Goal: Task Accomplishment & Management: Use online tool/utility

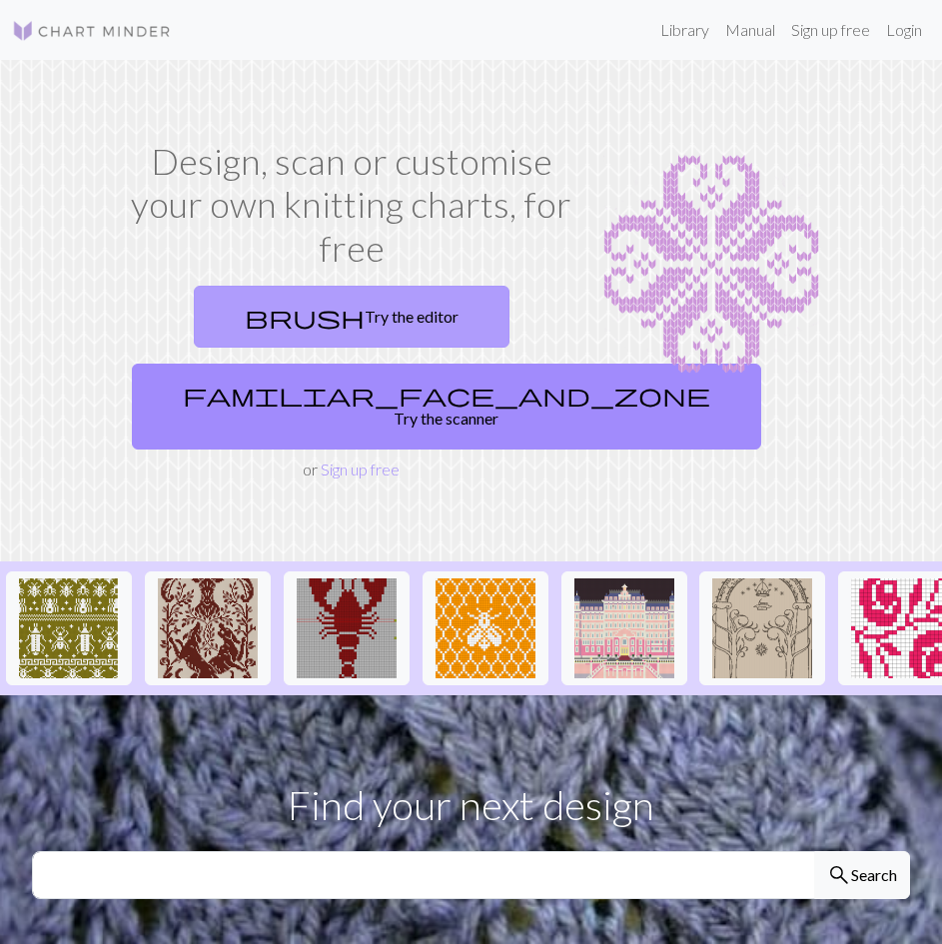
click at [378, 318] on link "brush Try the editor" at bounding box center [352, 317] width 316 height 62
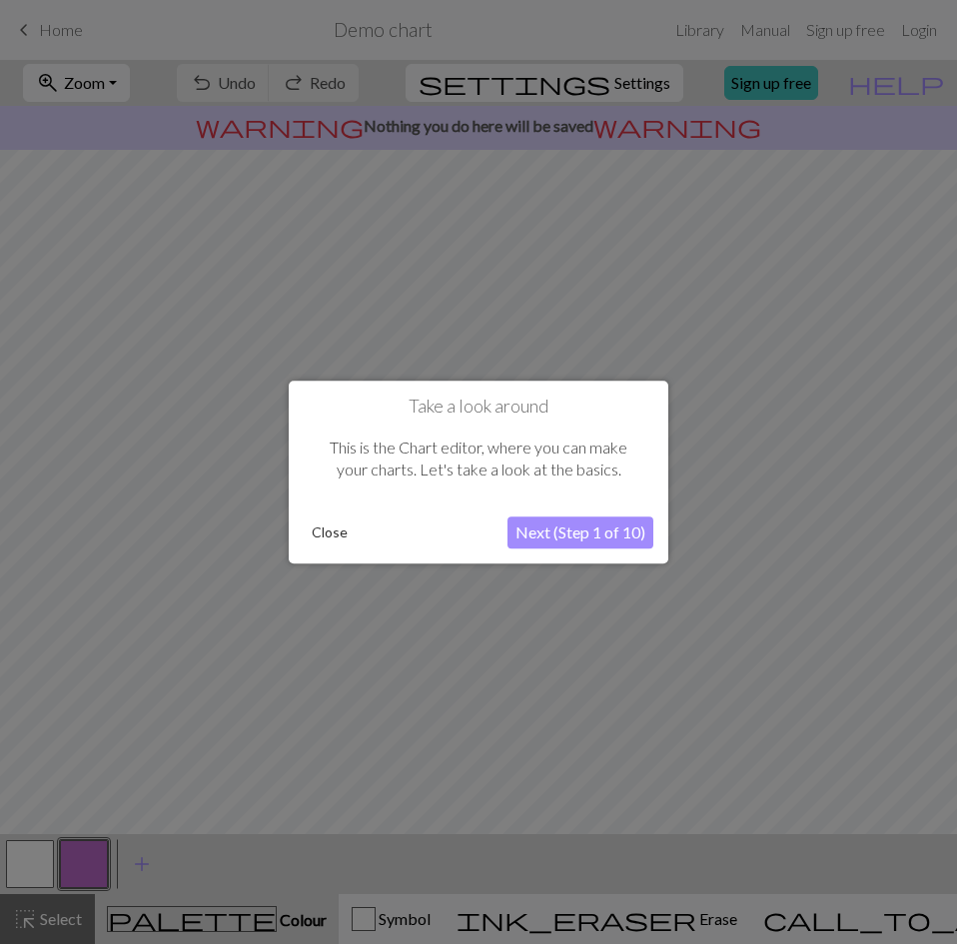
click at [511, 528] on button "Next (Step 1 of 10)" at bounding box center [580, 532] width 146 height 32
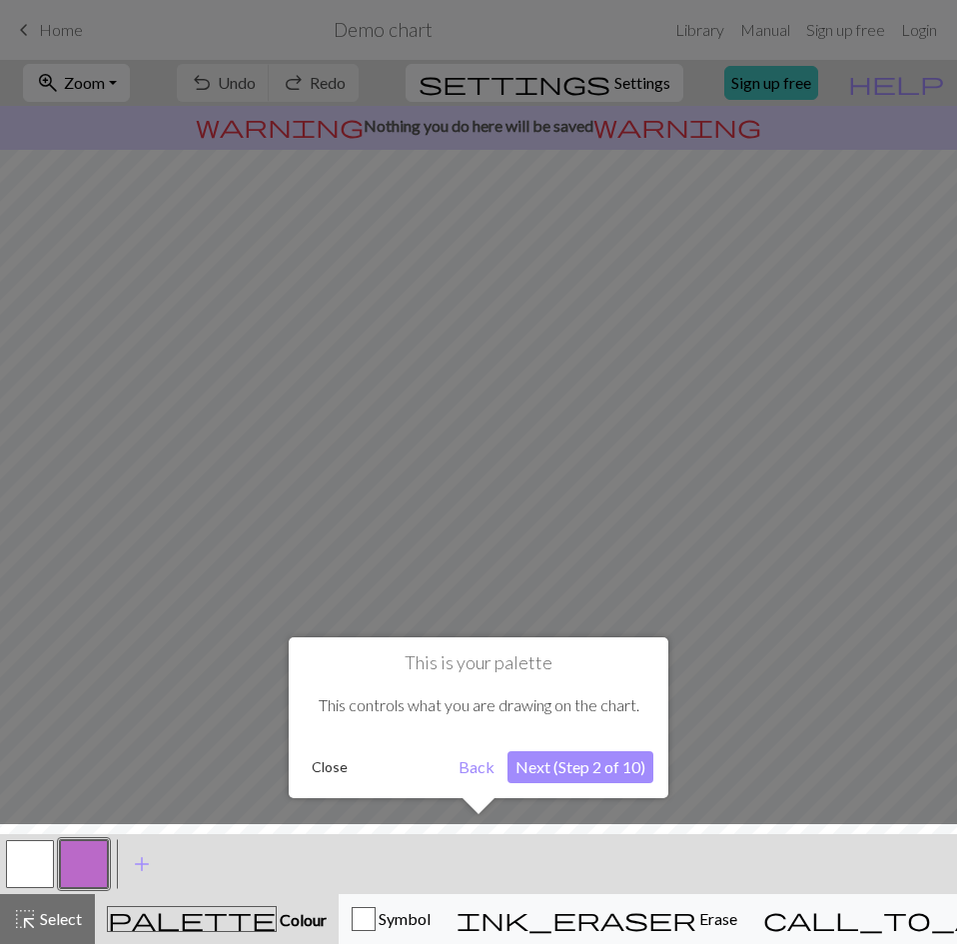
click at [478, 758] on button "Back" at bounding box center [476, 767] width 52 height 32
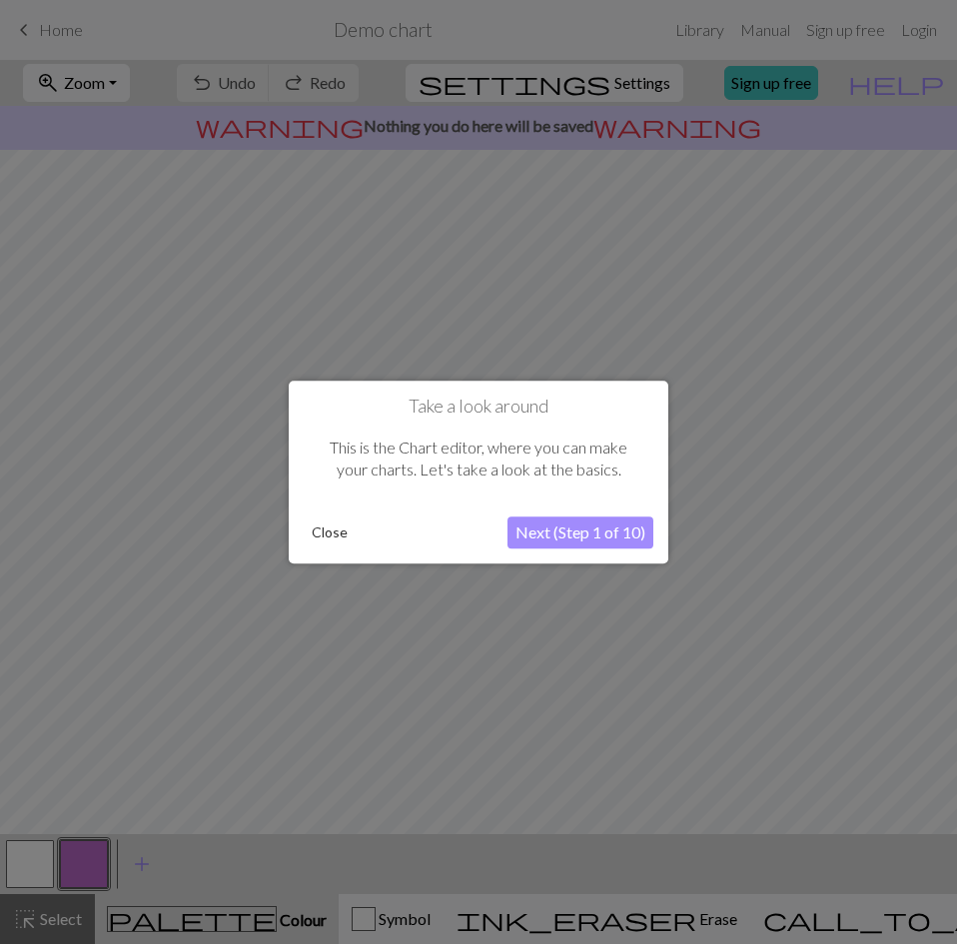
click at [328, 529] on button "Close" at bounding box center [330, 532] width 52 height 30
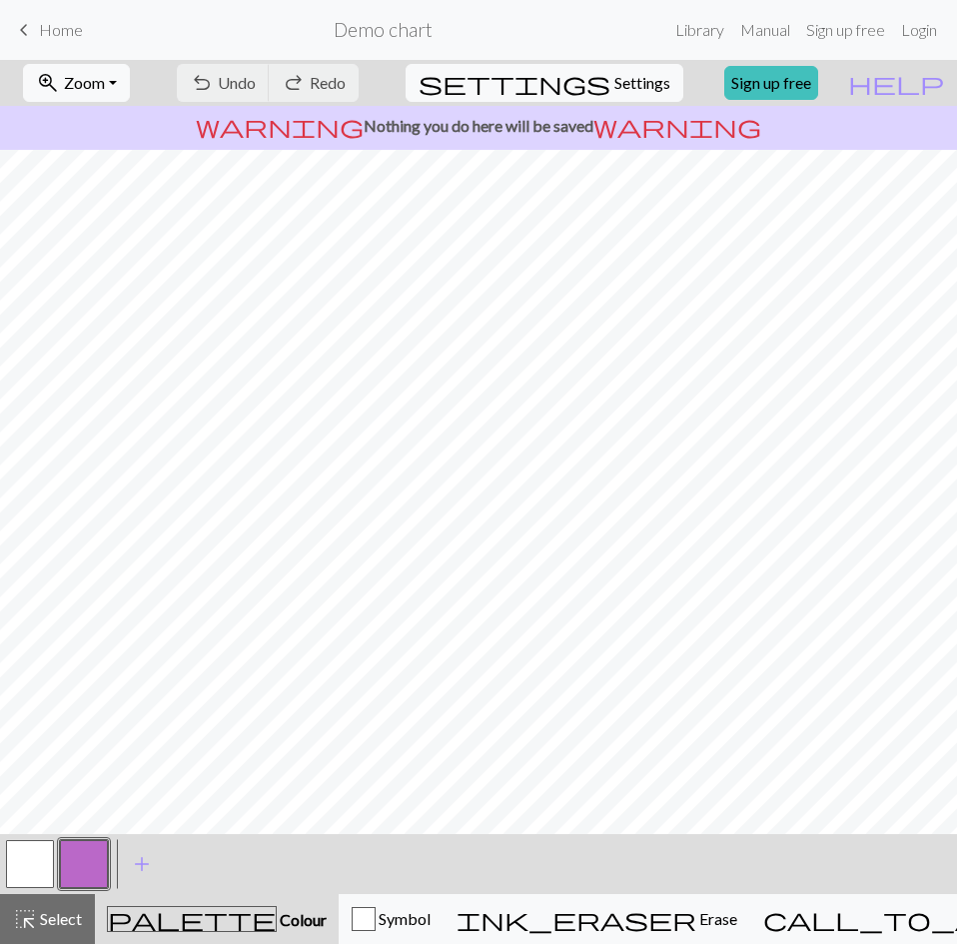
click at [90, 872] on button "button" at bounding box center [84, 864] width 48 height 48
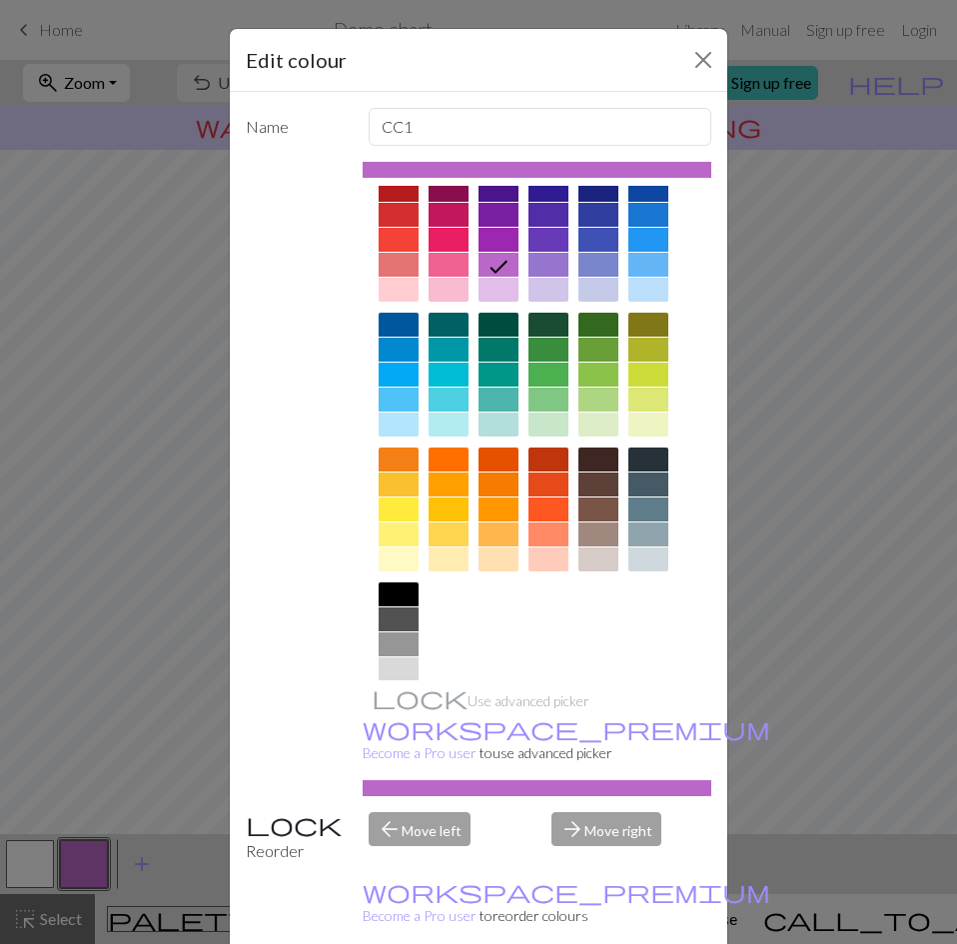
scroll to position [73, 0]
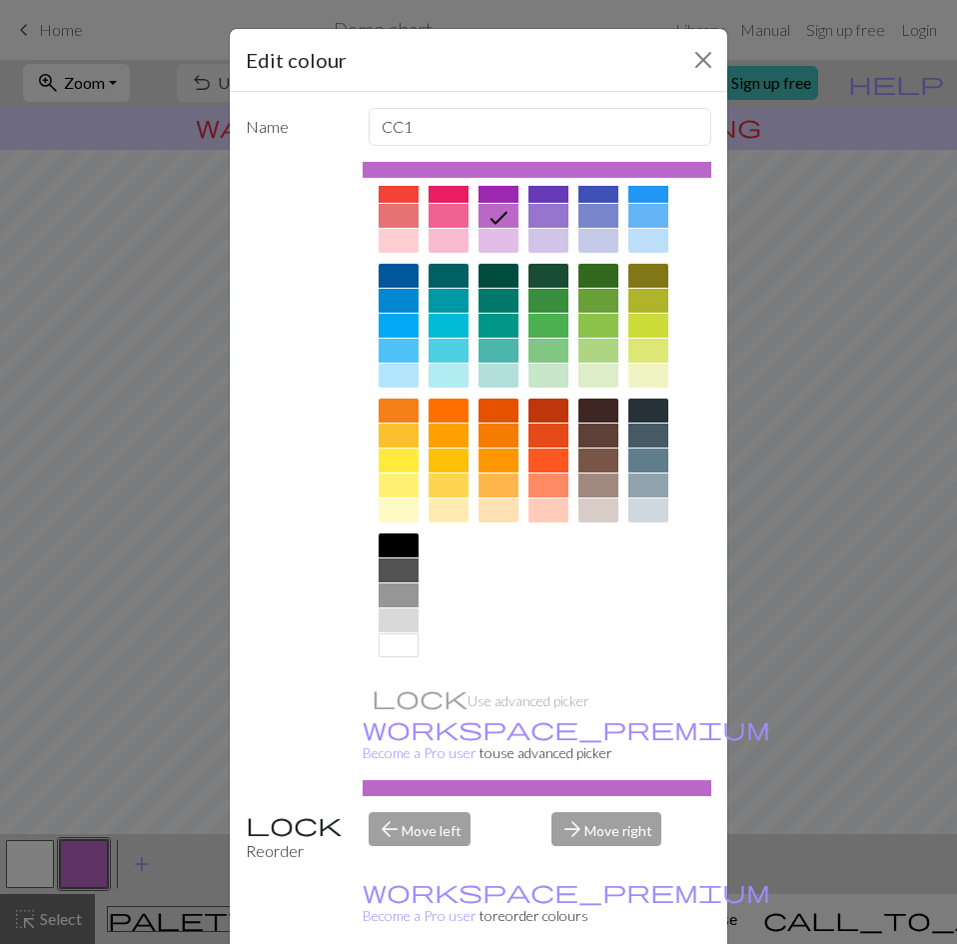
click at [399, 654] on div at bounding box center [398, 645] width 40 height 24
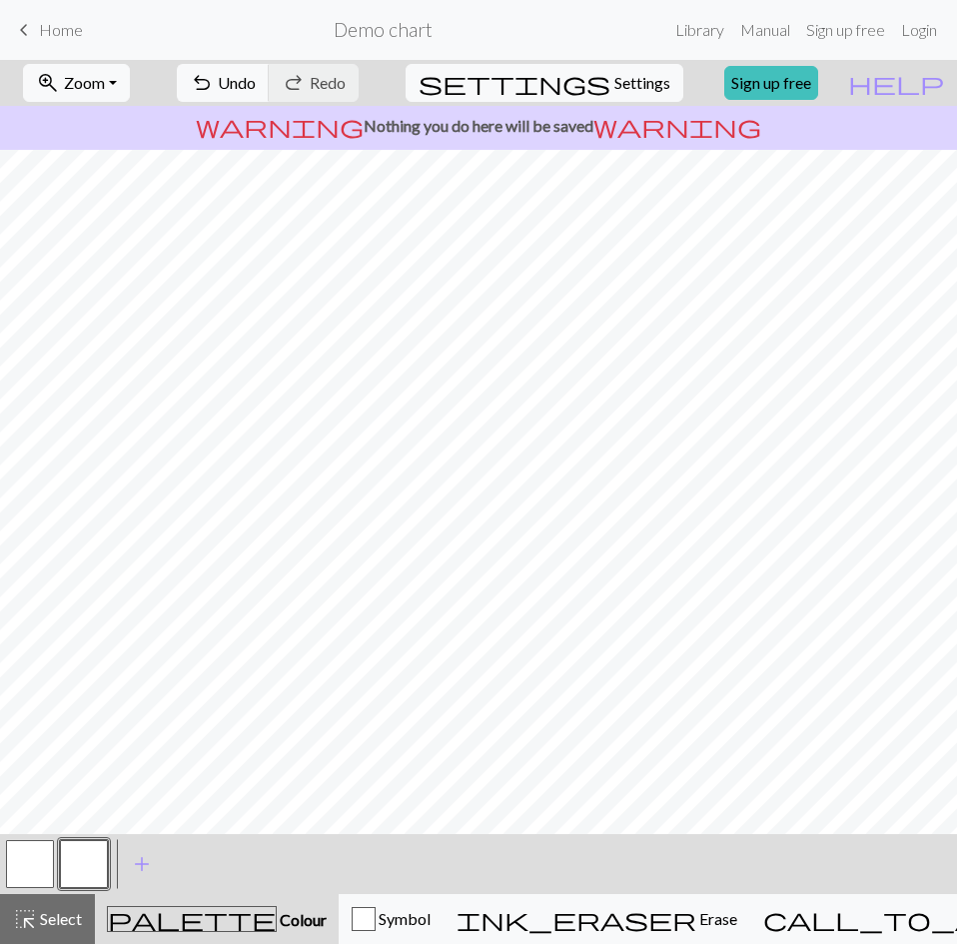
click at [87, 866] on button "button" at bounding box center [84, 864] width 48 height 48
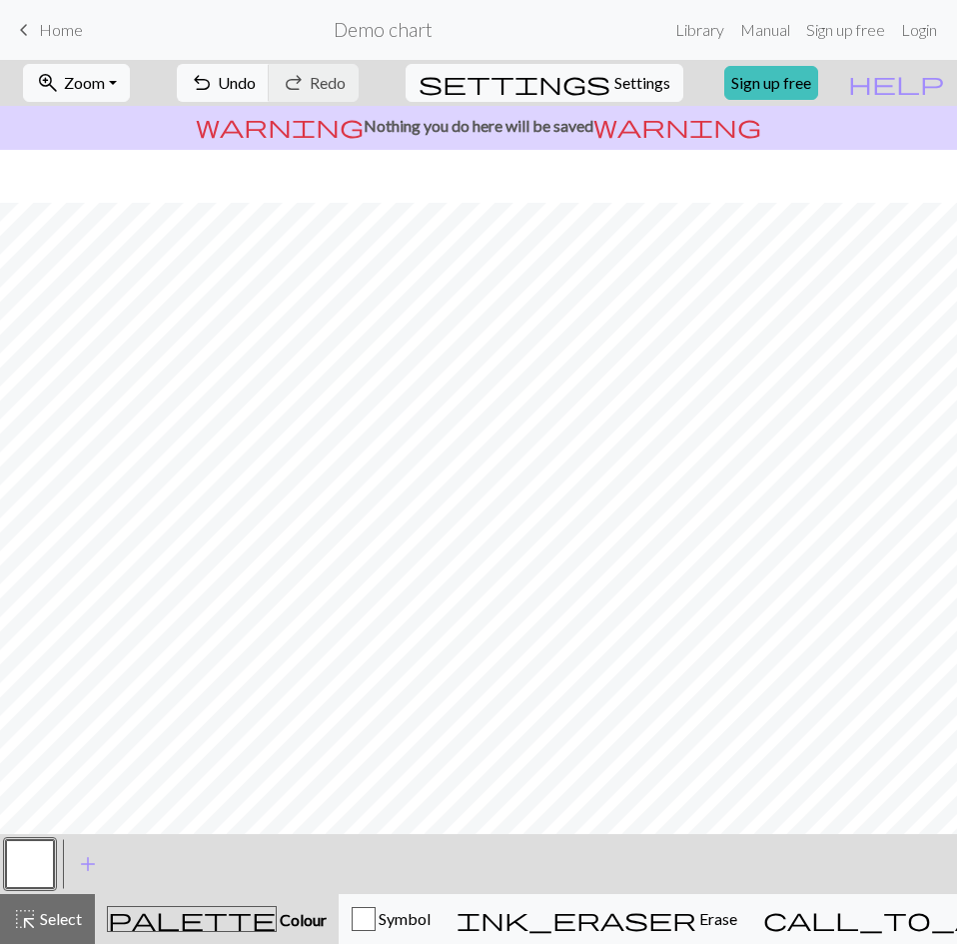
scroll to position [60, 0]
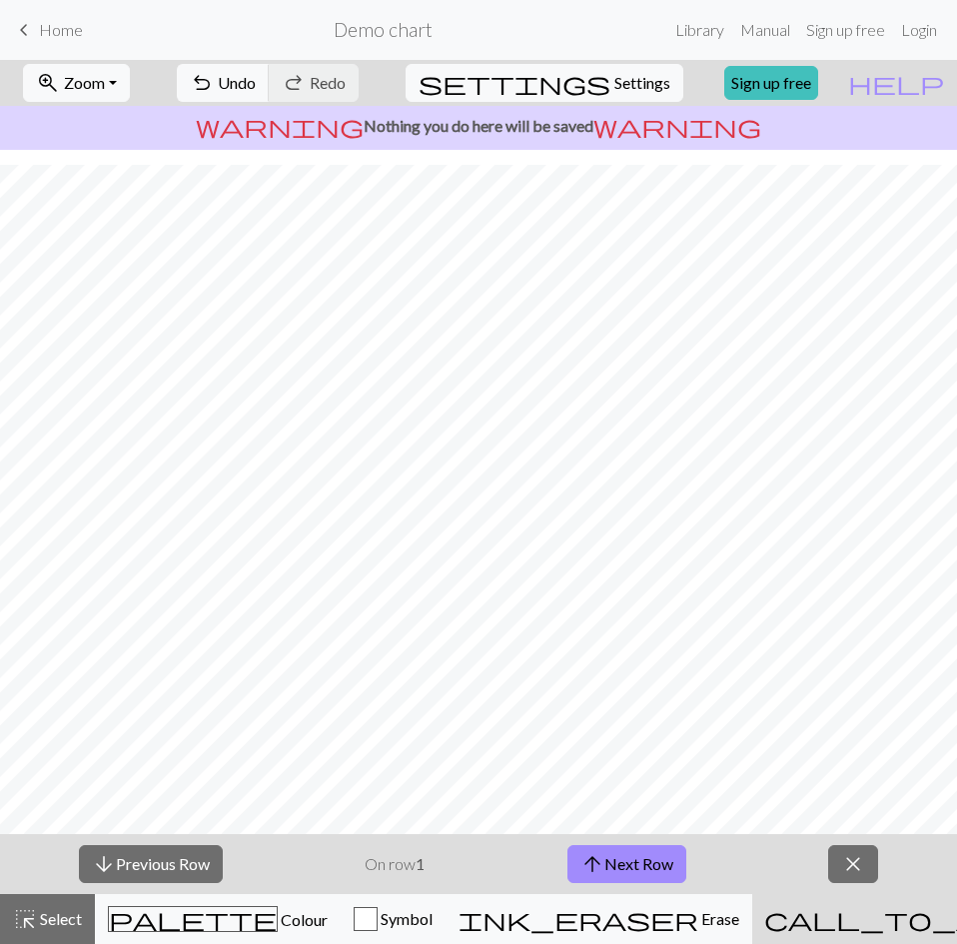
click at [854, 858] on span "close" at bounding box center [853, 864] width 24 height 28
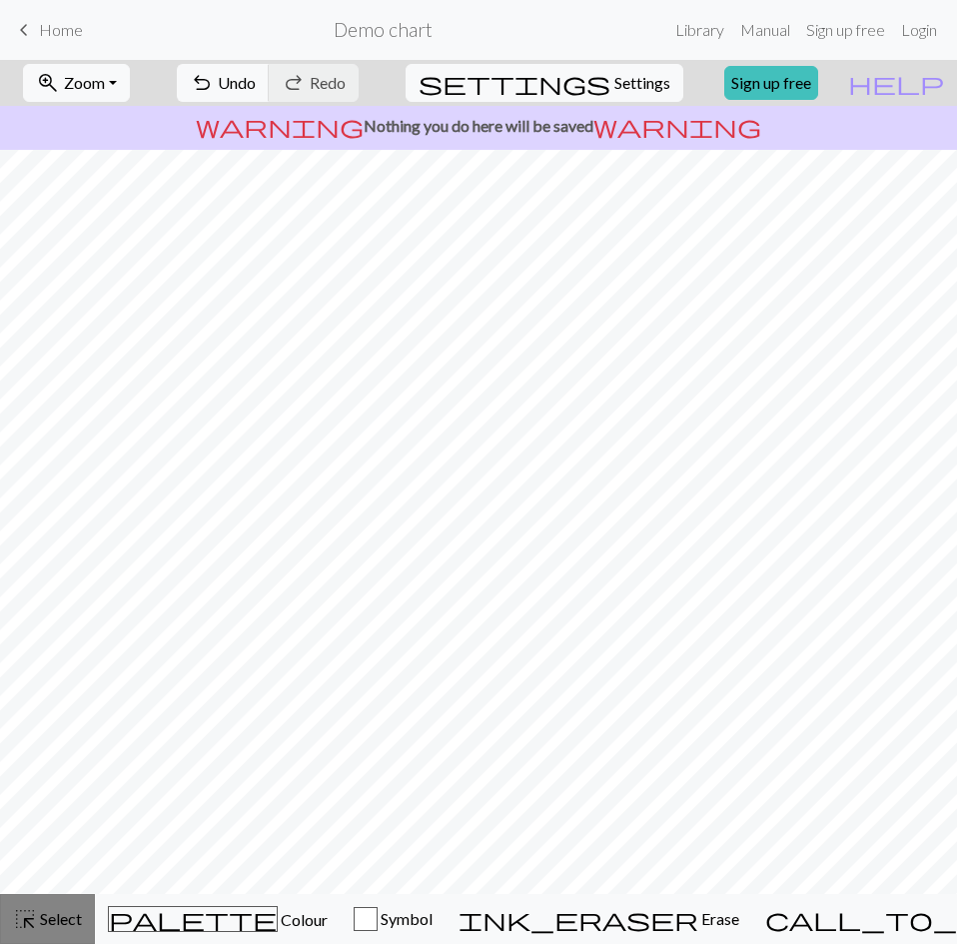
click at [41, 906] on button "highlight_alt Select Select" at bounding box center [47, 919] width 95 height 50
click at [622, 91] on span "Settings" at bounding box center [642, 83] width 56 height 24
select select "aran"
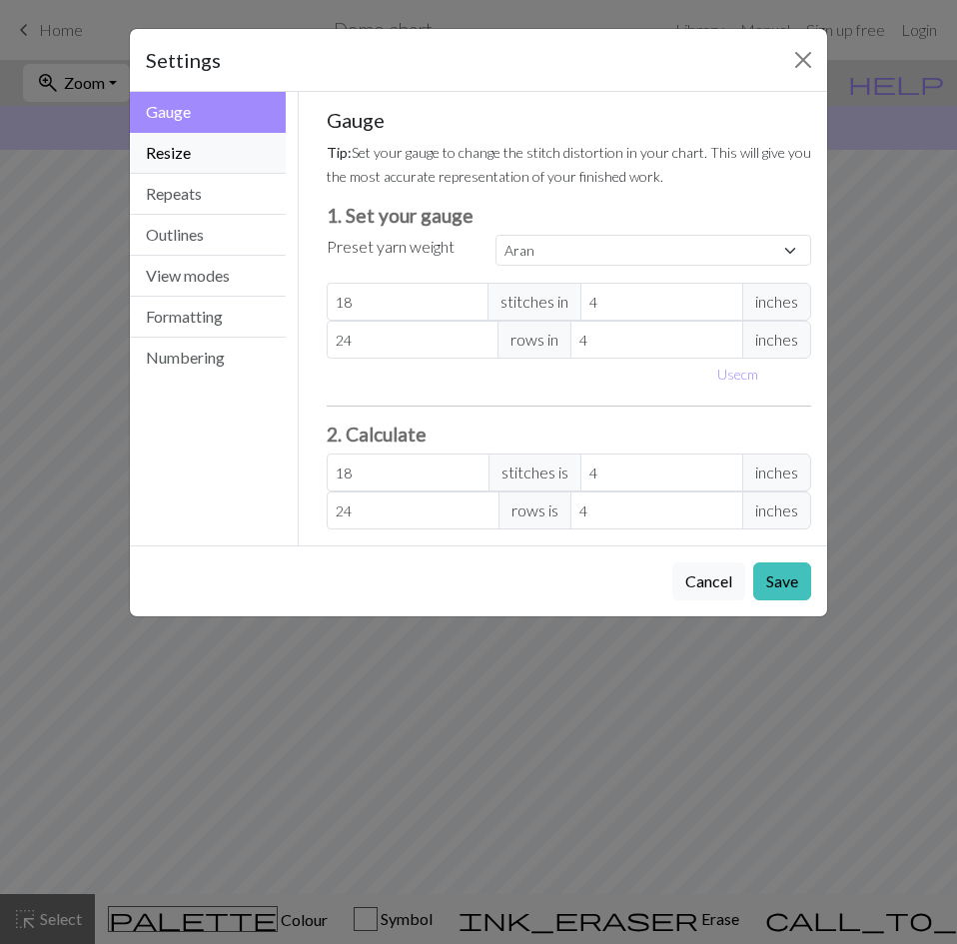
click at [181, 162] on button "Resize" at bounding box center [208, 153] width 156 height 41
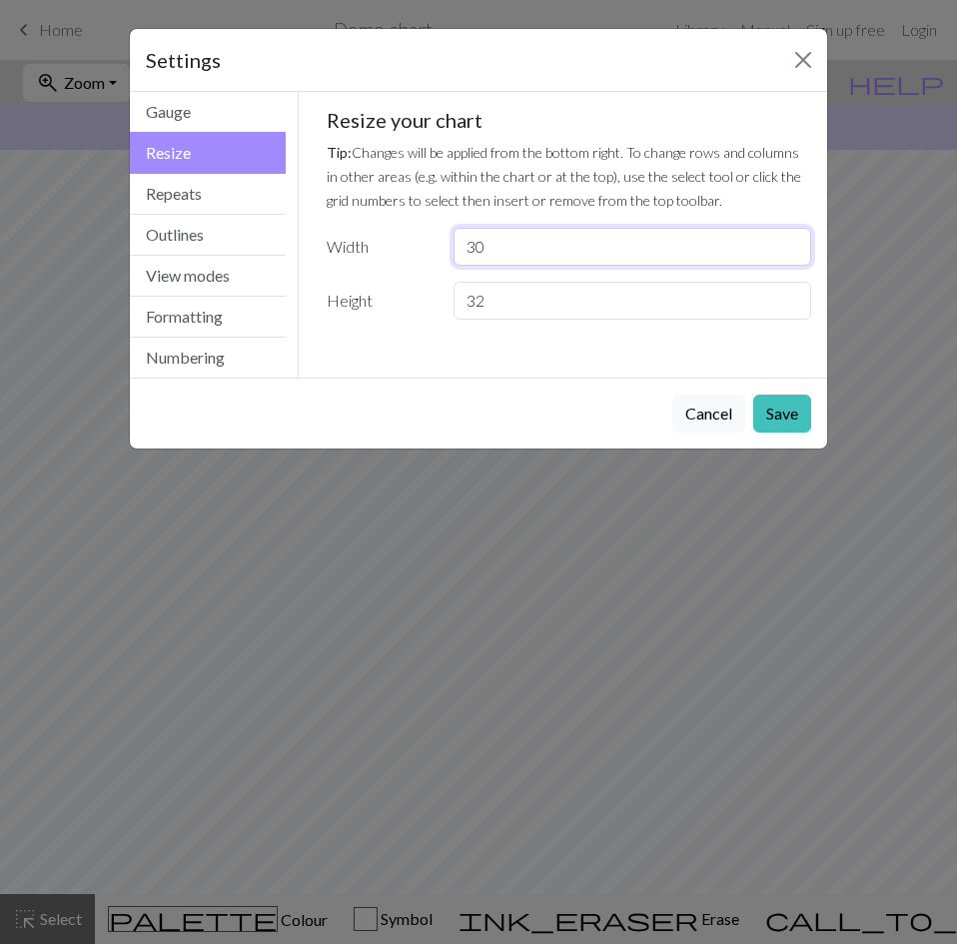
drag, startPoint x: 553, startPoint y: 259, endPoint x: 422, endPoint y: 278, distance: 132.2
click at [422, 278] on div "Resize your chart Tip: Changes will be applied from the bottom right. To change…" at bounding box center [568, 214] width 485 height 212
type input "98"
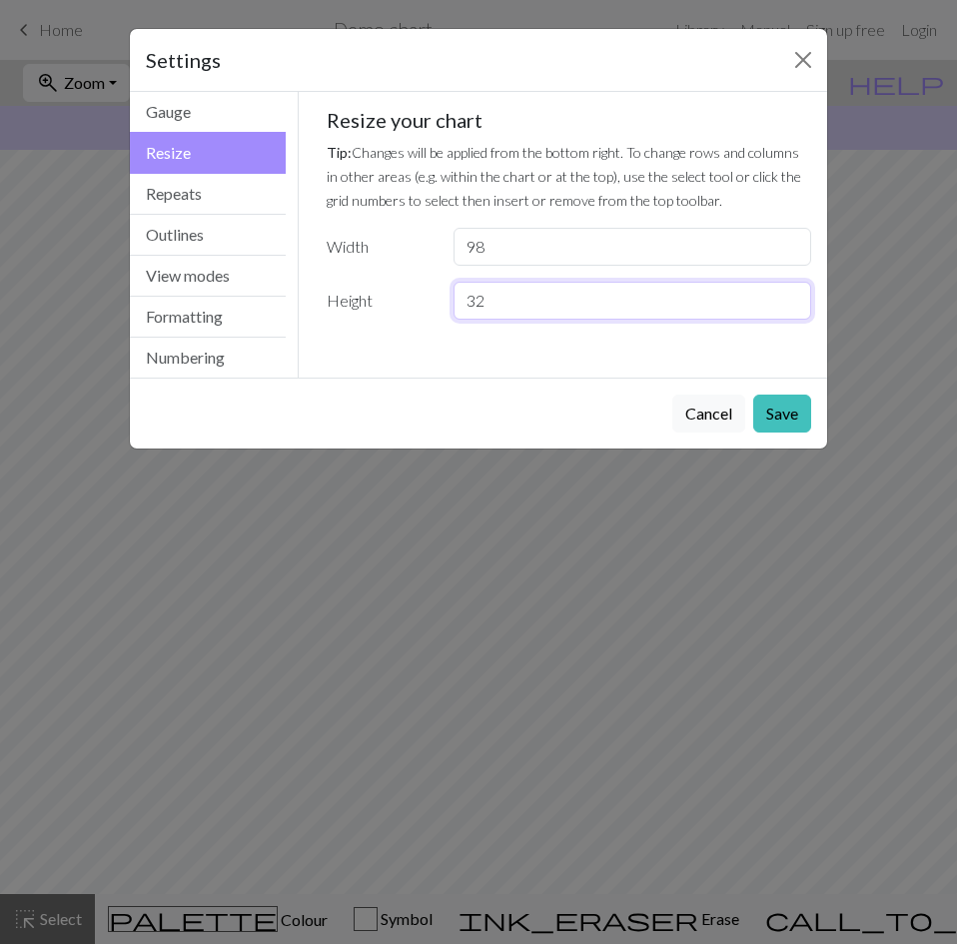
drag, startPoint x: 524, startPoint y: 304, endPoint x: 430, endPoint y: 324, distance: 96.2
click at [430, 324] on div "Gauge Tip: Set your gauge to change the stitch distortion in your chart. This w…" at bounding box center [569, 222] width 517 height 260
type input "50"
click at [782, 404] on button "Save" at bounding box center [782, 413] width 58 height 38
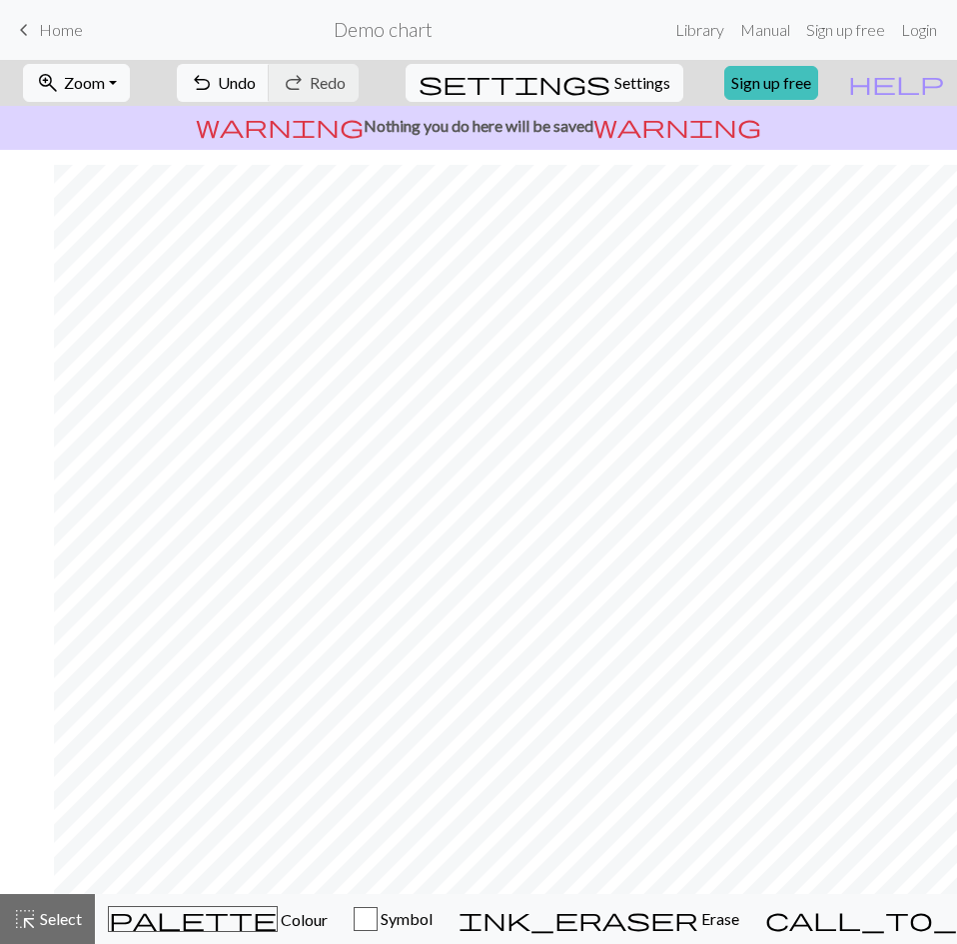
scroll to position [359, 1580]
click at [426, 927] on span "Symbol" at bounding box center [404, 918] width 55 height 19
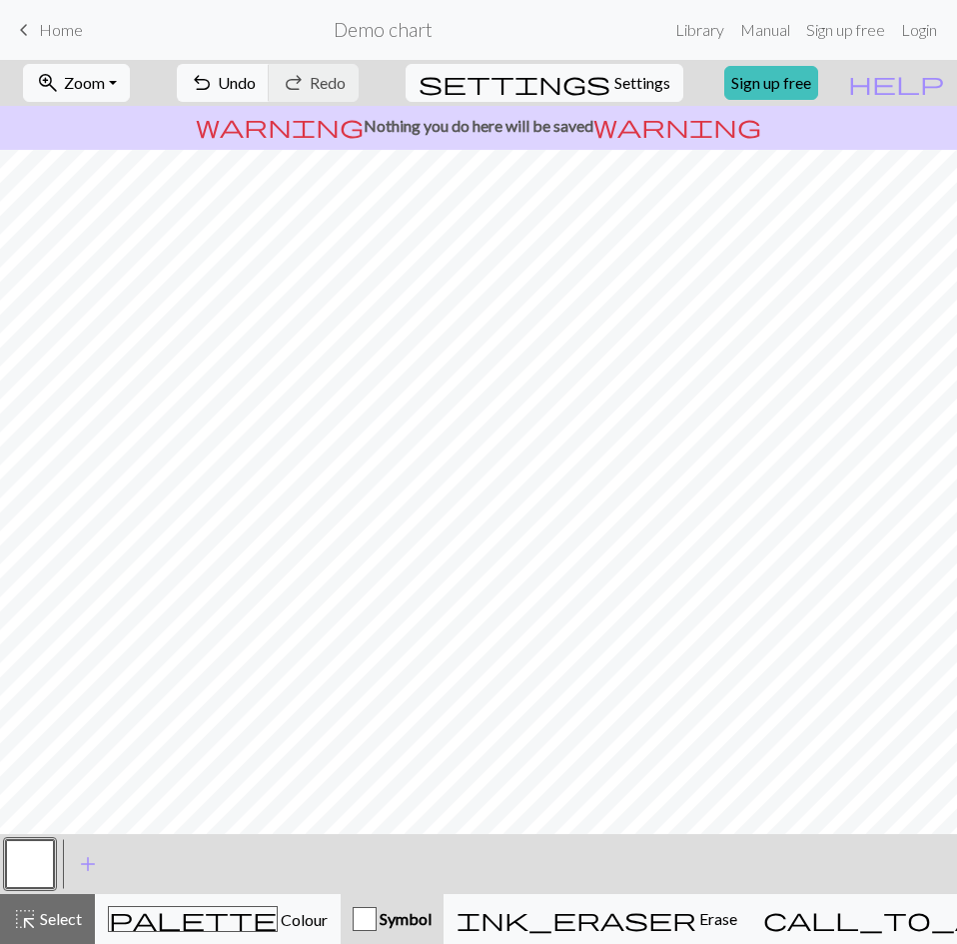
click at [426, 927] on span "Symbol" at bounding box center [403, 918] width 55 height 19
click at [292, 930] on div "palette Colour Colour" at bounding box center [218, 919] width 220 height 26
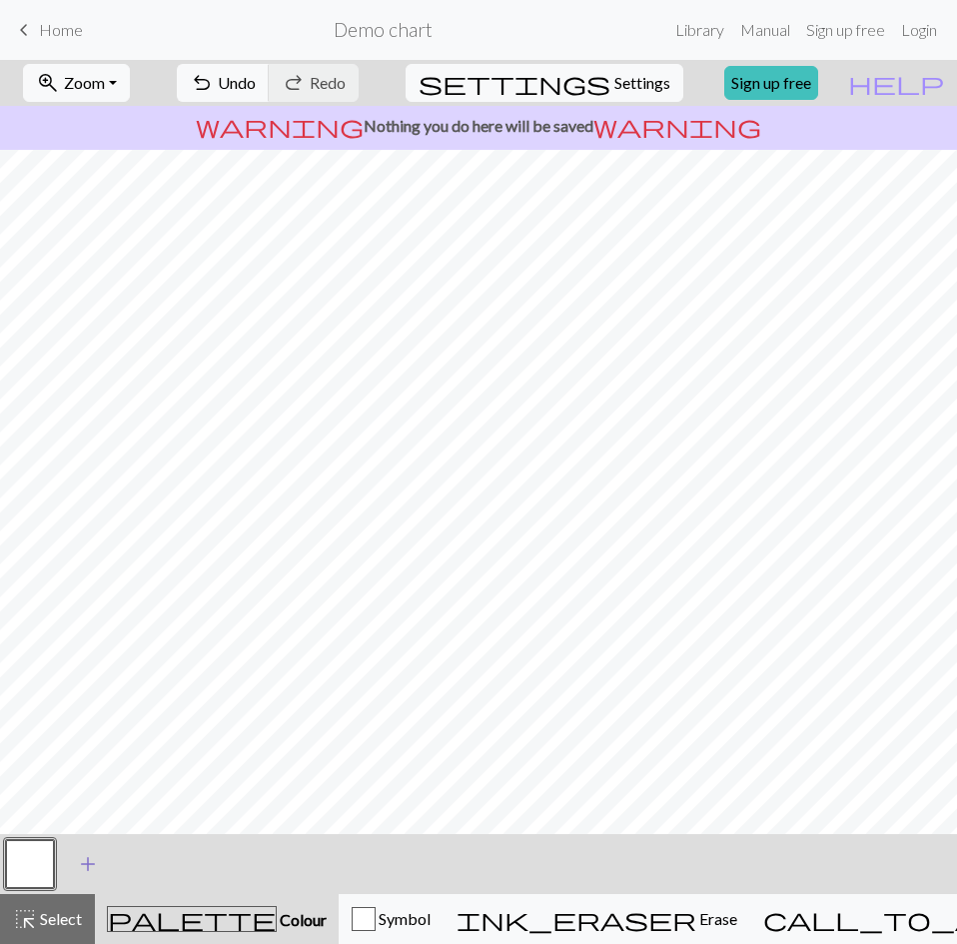
click at [94, 862] on span "add" at bounding box center [88, 864] width 24 height 28
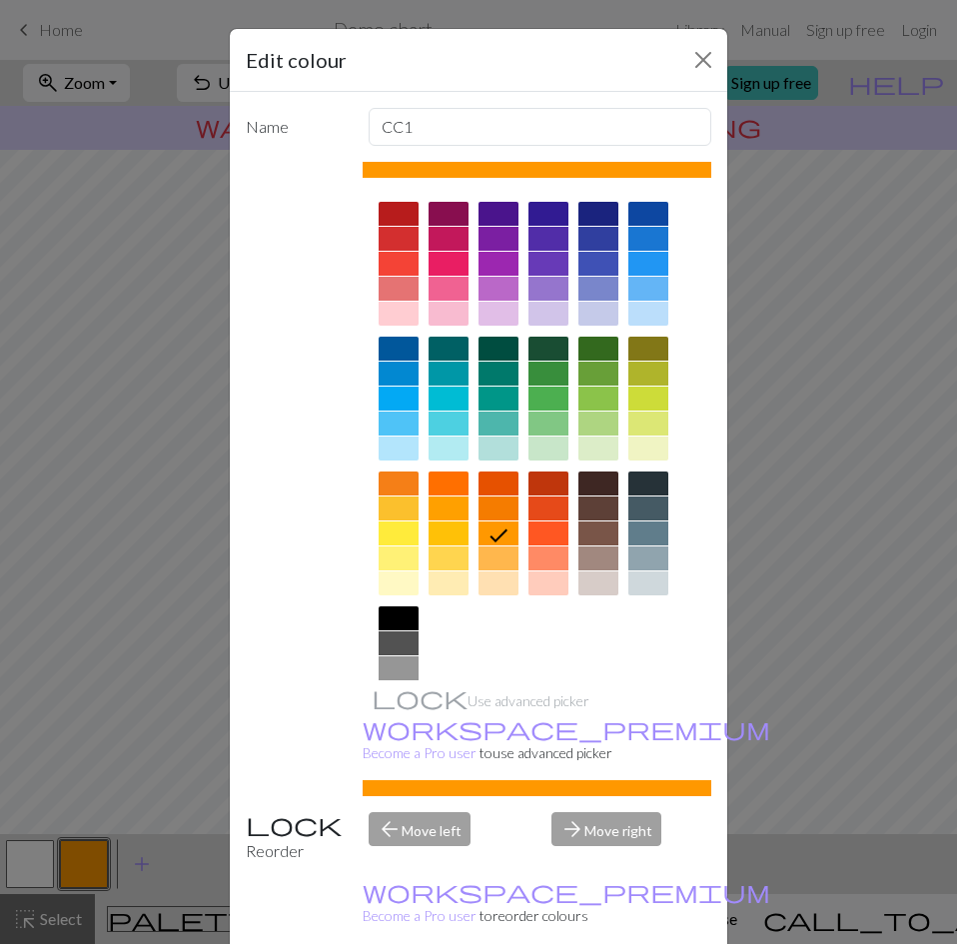
click at [386, 667] on div at bounding box center [398, 668] width 40 height 24
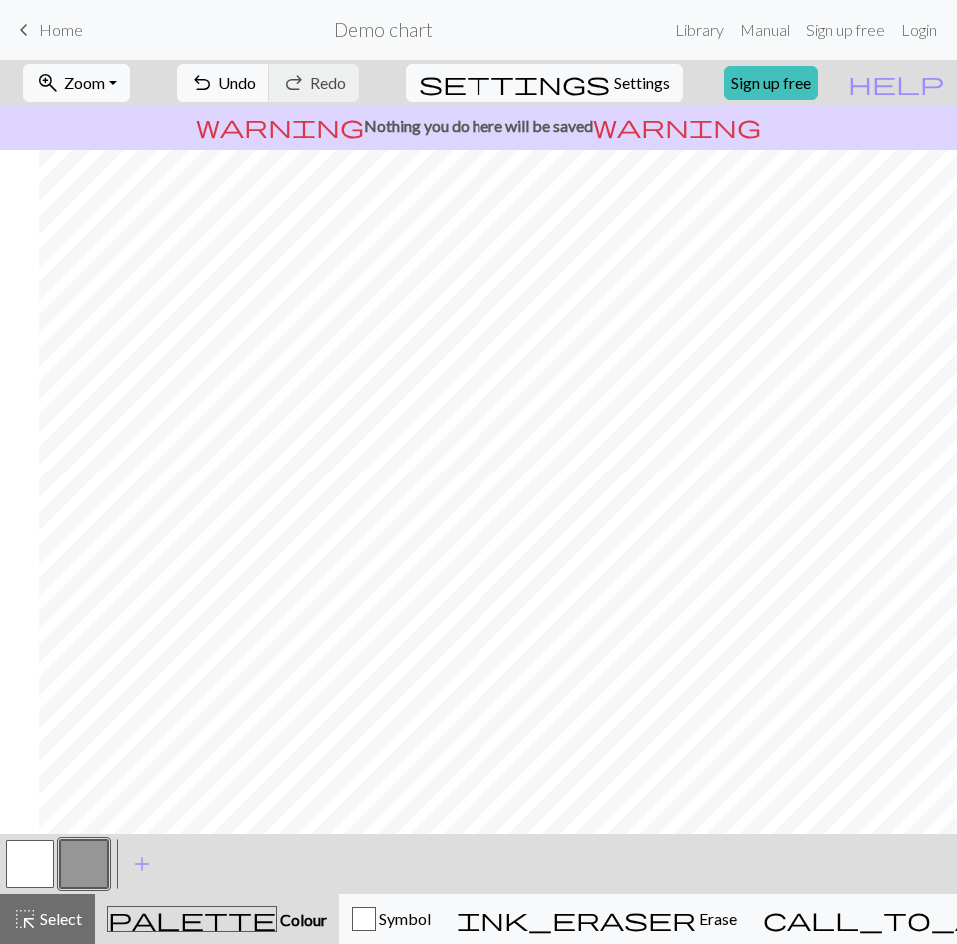
scroll to position [359, 1771]
click at [30, 862] on button "button" at bounding box center [30, 864] width 48 height 48
click at [90, 861] on button "button" at bounding box center [84, 864] width 48 height 48
click at [412, 905] on button "Symbol" at bounding box center [390, 919] width 105 height 50
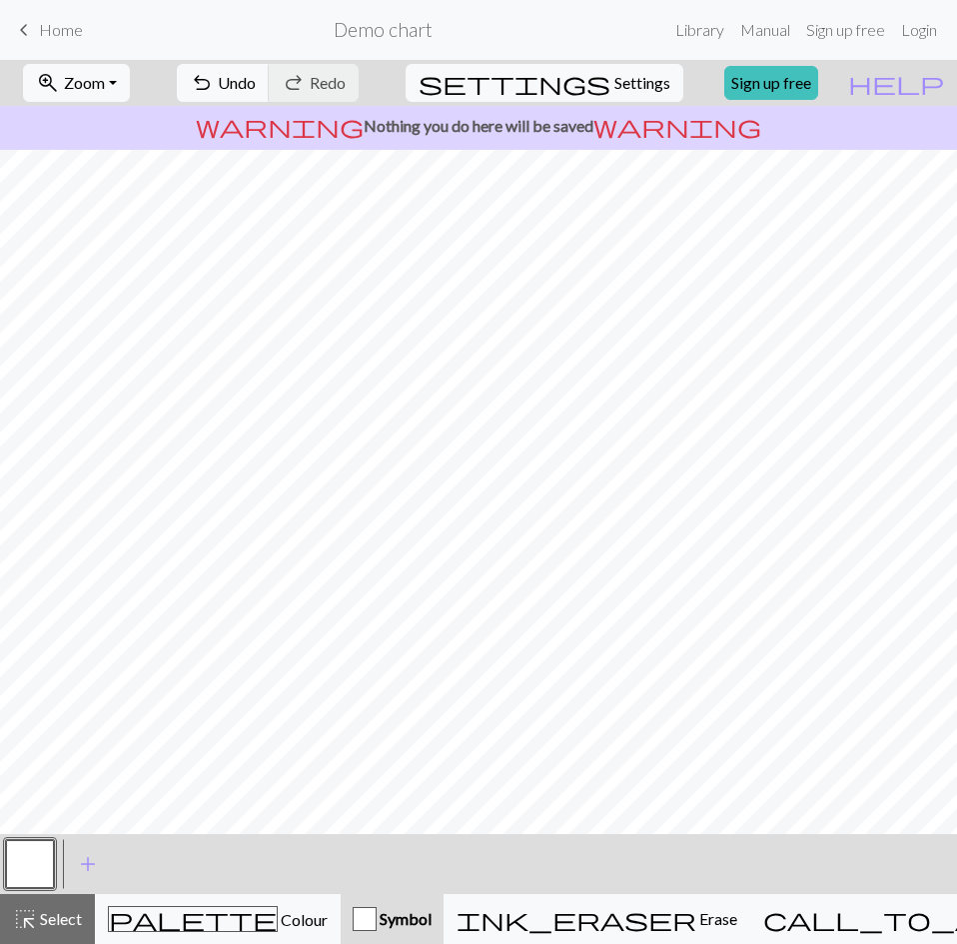
click at [46, 874] on button "button" at bounding box center [30, 864] width 48 height 48
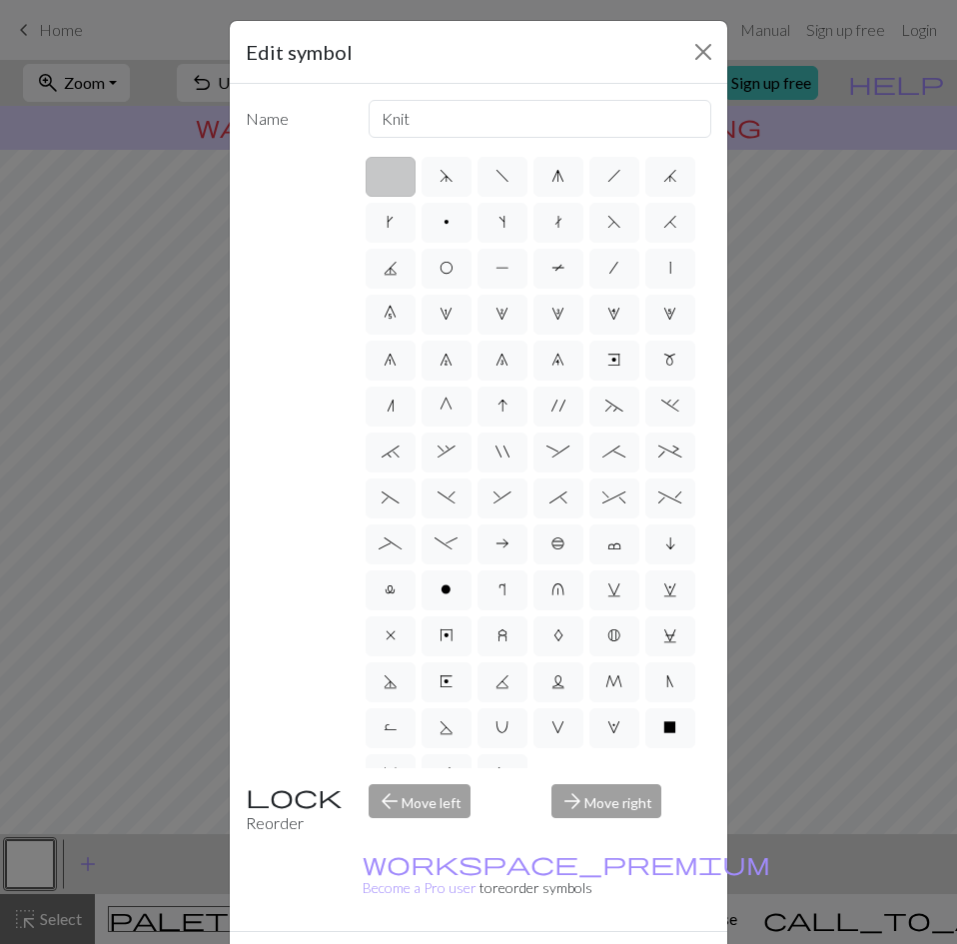
scroll to position [0, 0]
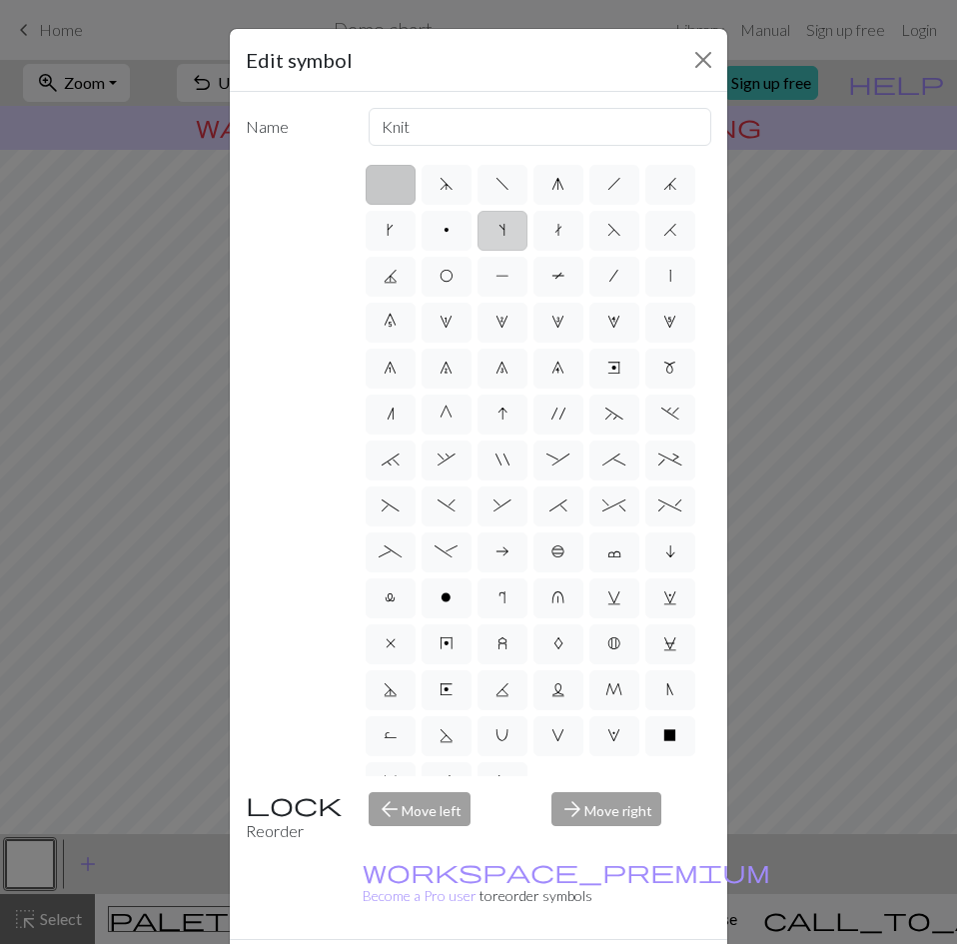
click at [505, 233] on span "s" at bounding box center [501, 230] width 7 height 16
click at [511, 231] on input "s" at bounding box center [504, 224] width 13 height 13
radio input "true"
type input "increase one left leaning"
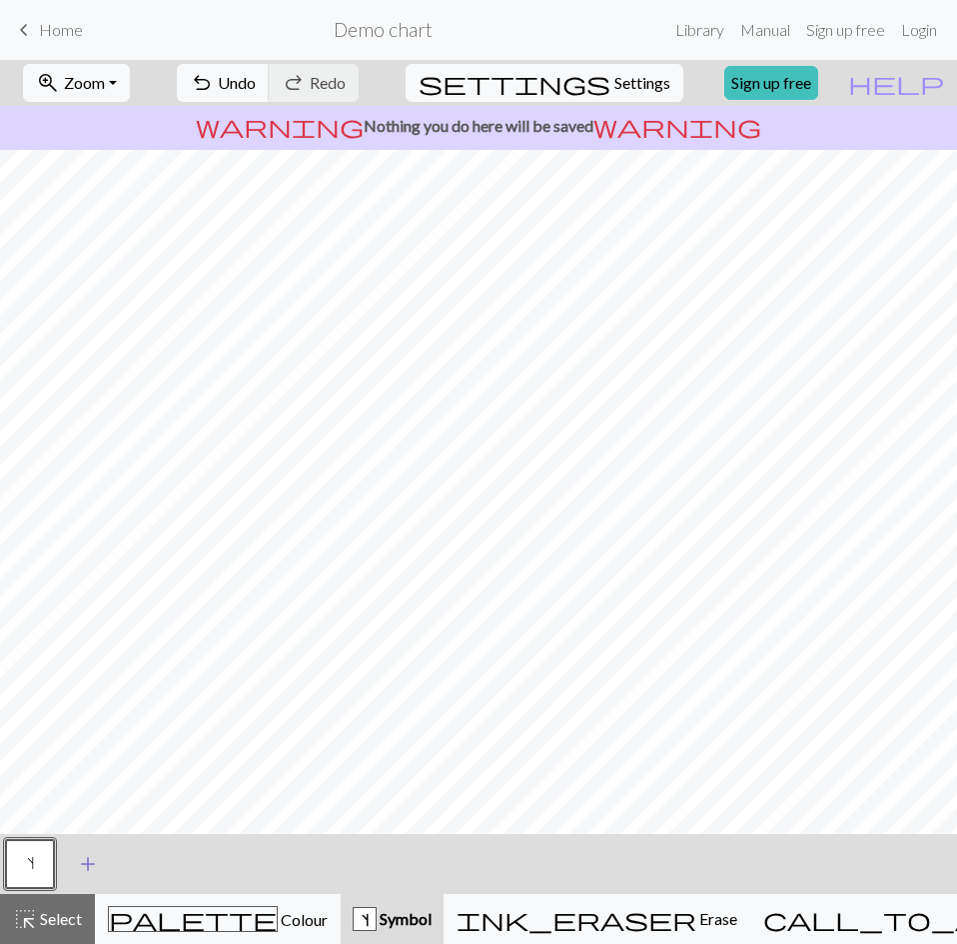
click at [96, 872] on span "add" at bounding box center [88, 864] width 24 height 28
click at [86, 875] on button "button" at bounding box center [84, 864] width 48 height 48
click at [87, 855] on button "button" at bounding box center [84, 864] width 48 height 48
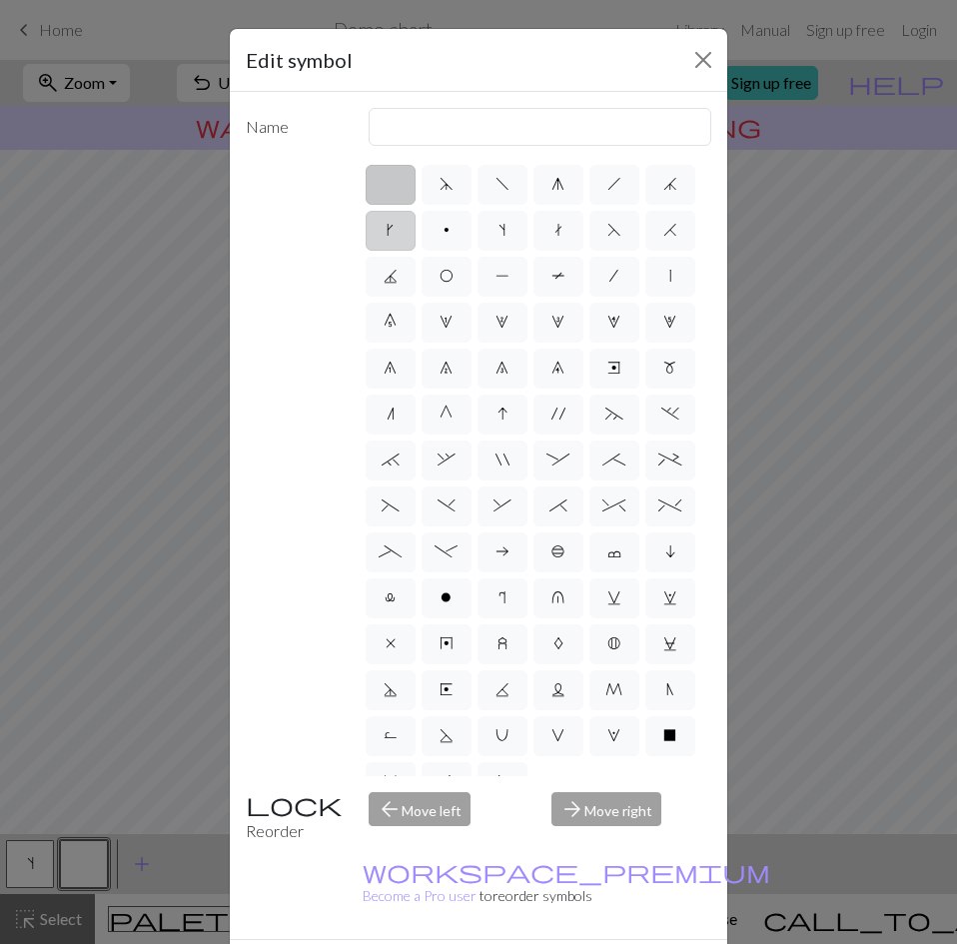
click at [393, 231] on span "k" at bounding box center [389, 230] width 7 height 16
click at [399, 231] on input "k" at bounding box center [392, 224] width 13 height 13
radio input "true"
type input "right leaning increase"
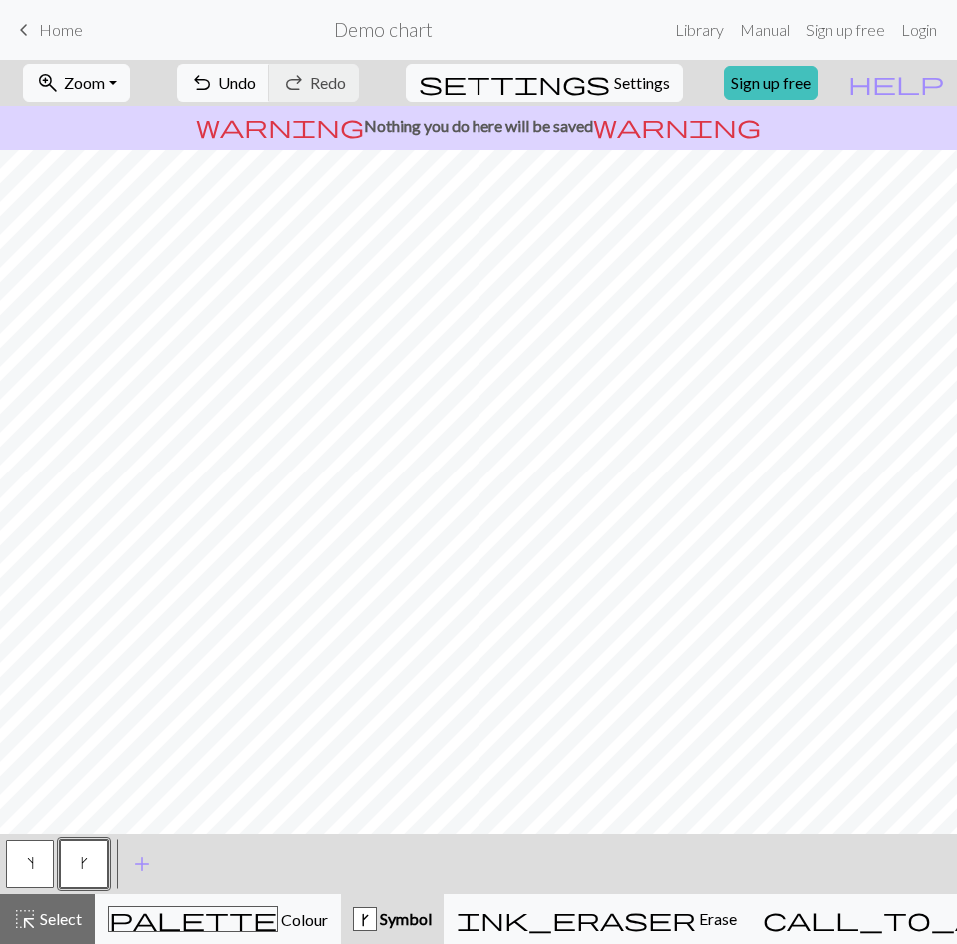
scroll to position [359, 978]
click at [160, 904] on button "palette Colour Colour" at bounding box center [218, 919] width 246 height 50
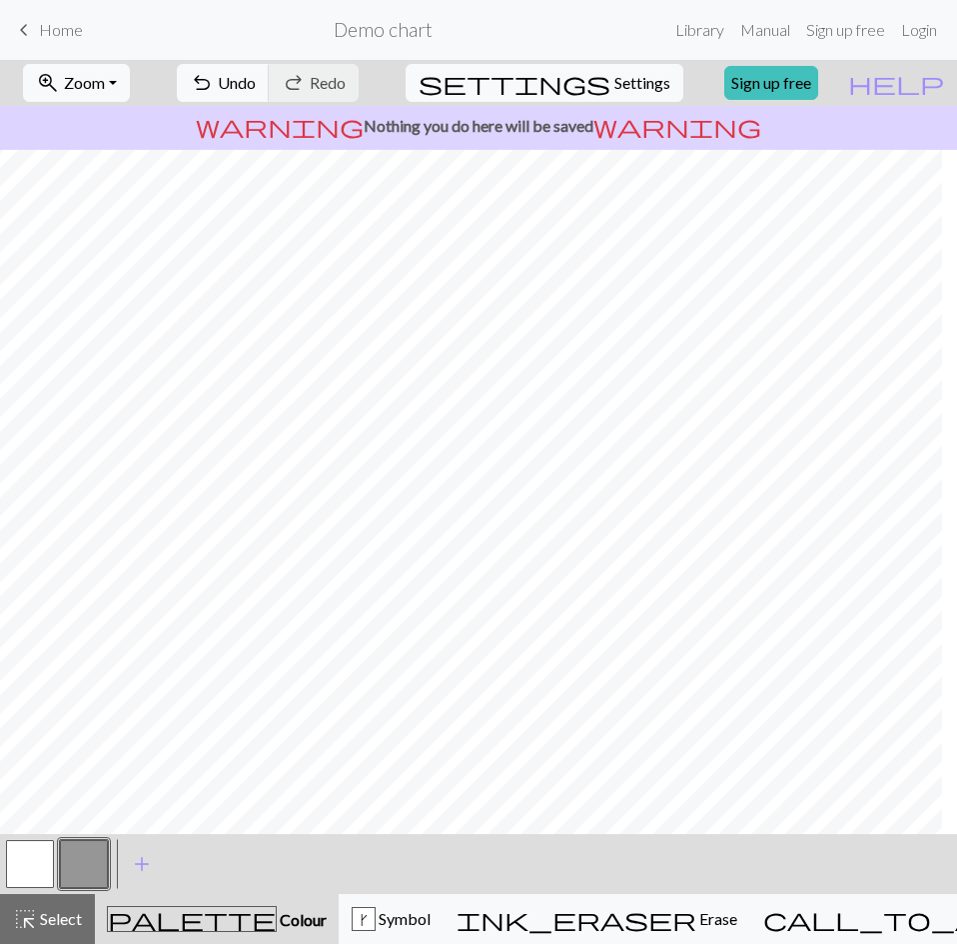
scroll to position [359, 0]
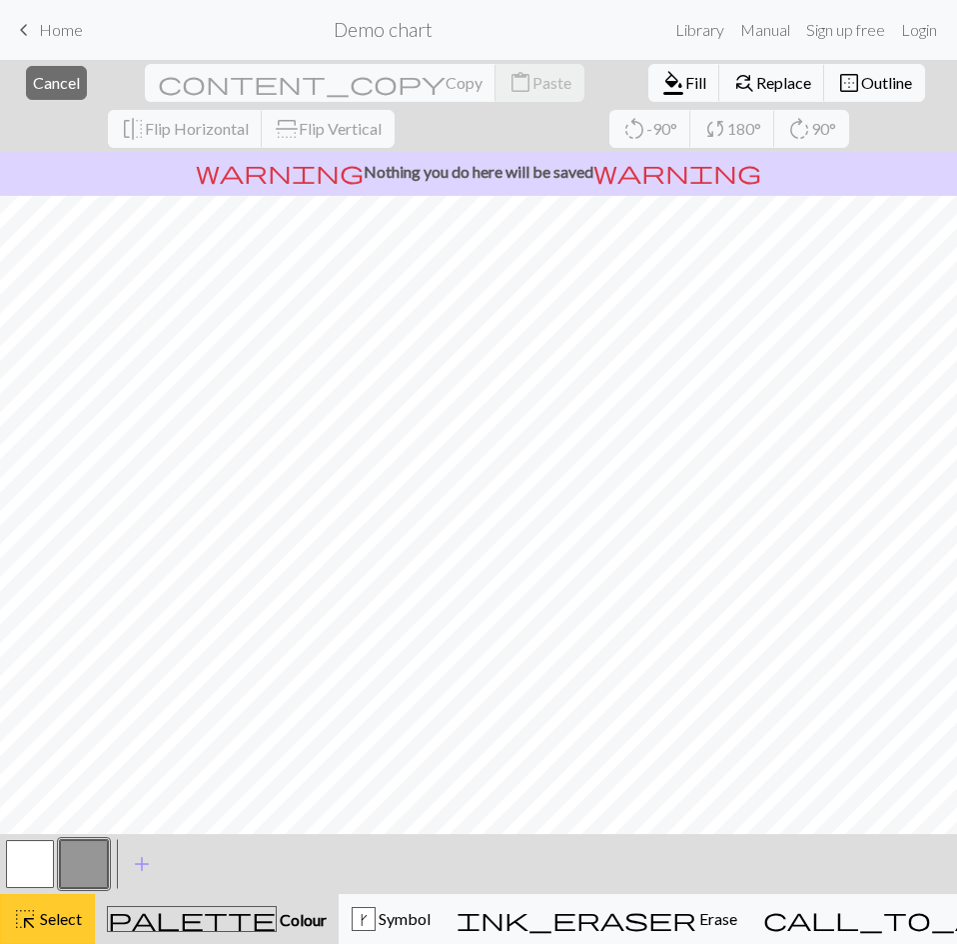
click at [35, 913] on span "highlight_alt" at bounding box center [25, 919] width 24 height 28
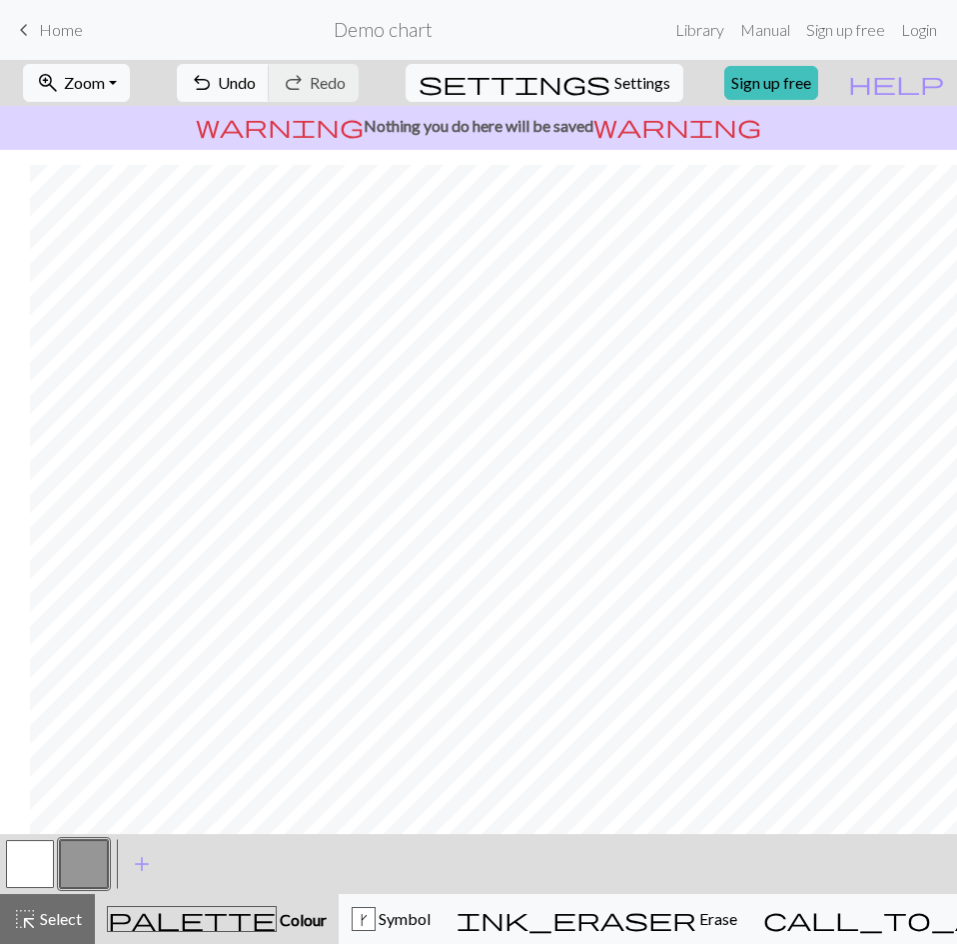
scroll to position [419, 1771]
click at [256, 84] on span "Undo" at bounding box center [237, 82] width 38 height 19
click at [270, 86] on button "undo Undo Undo" at bounding box center [223, 83] width 93 height 38
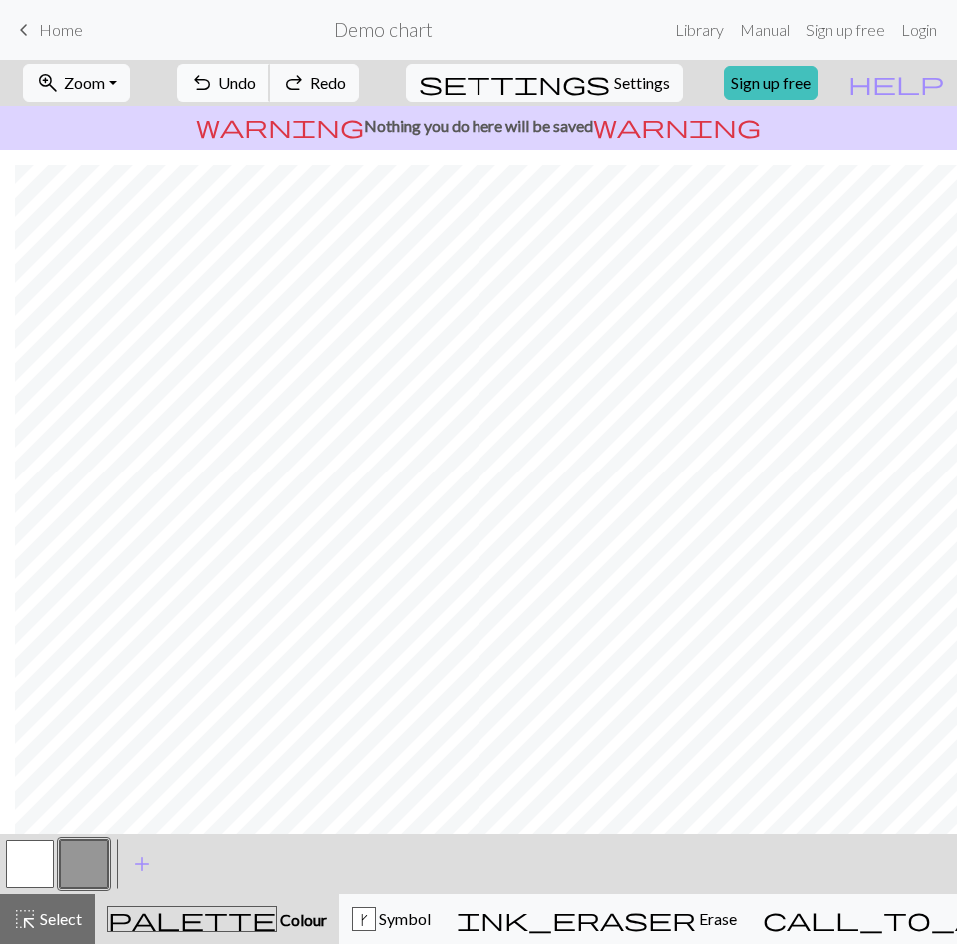
click at [270, 86] on button "undo Undo Undo" at bounding box center [223, 83] width 93 height 38
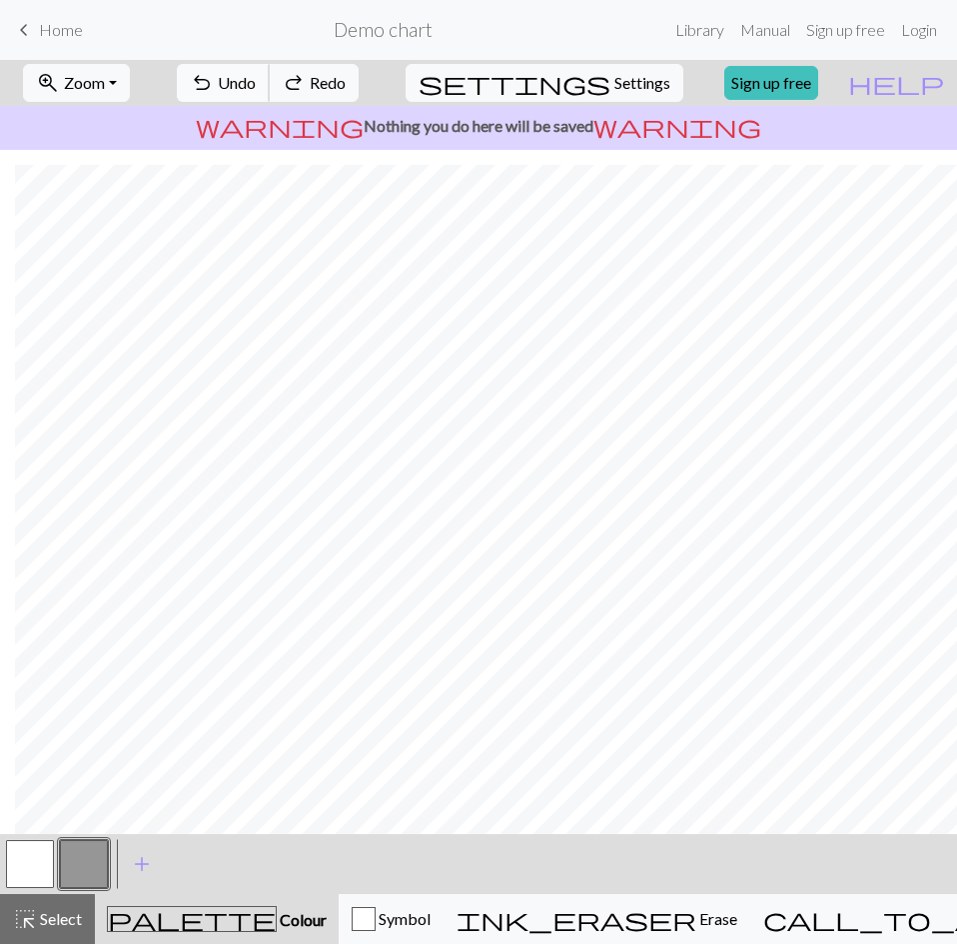
click at [270, 86] on button "undo Undo Undo" at bounding box center [223, 83] width 93 height 38
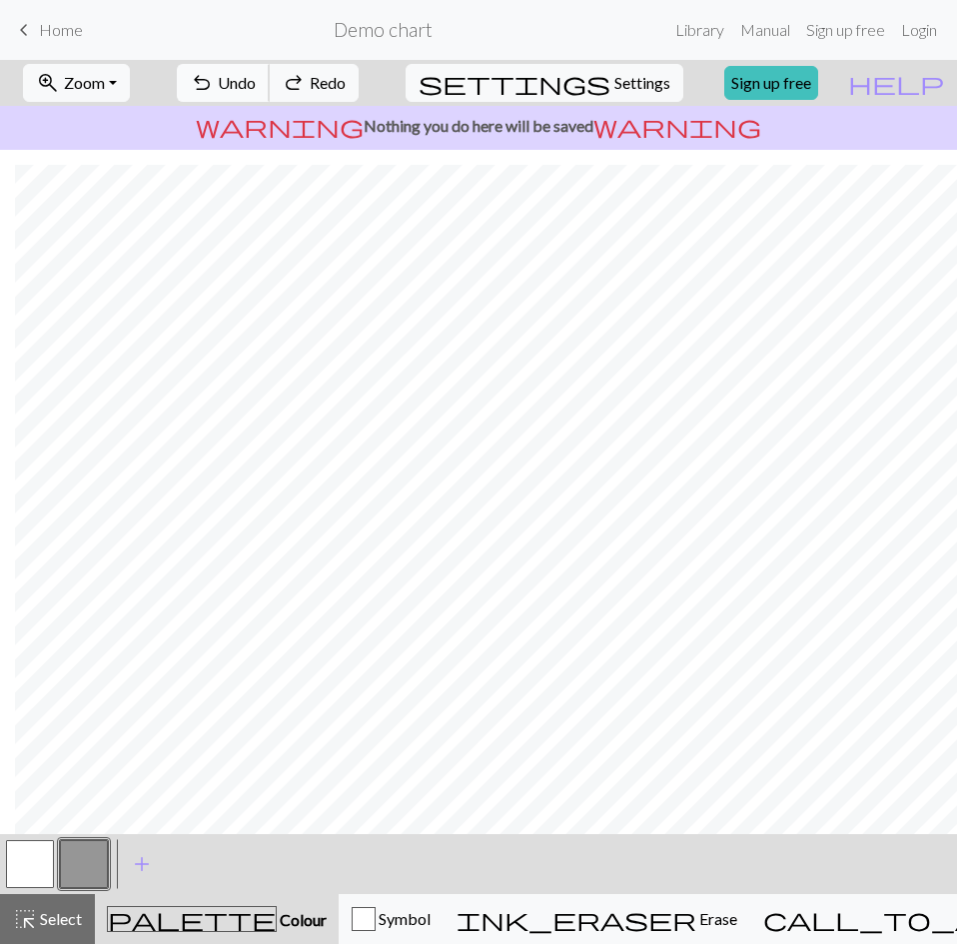
click at [270, 86] on button "undo Undo Undo" at bounding box center [223, 83] width 93 height 38
click at [214, 89] on span "undo" at bounding box center [202, 83] width 24 height 28
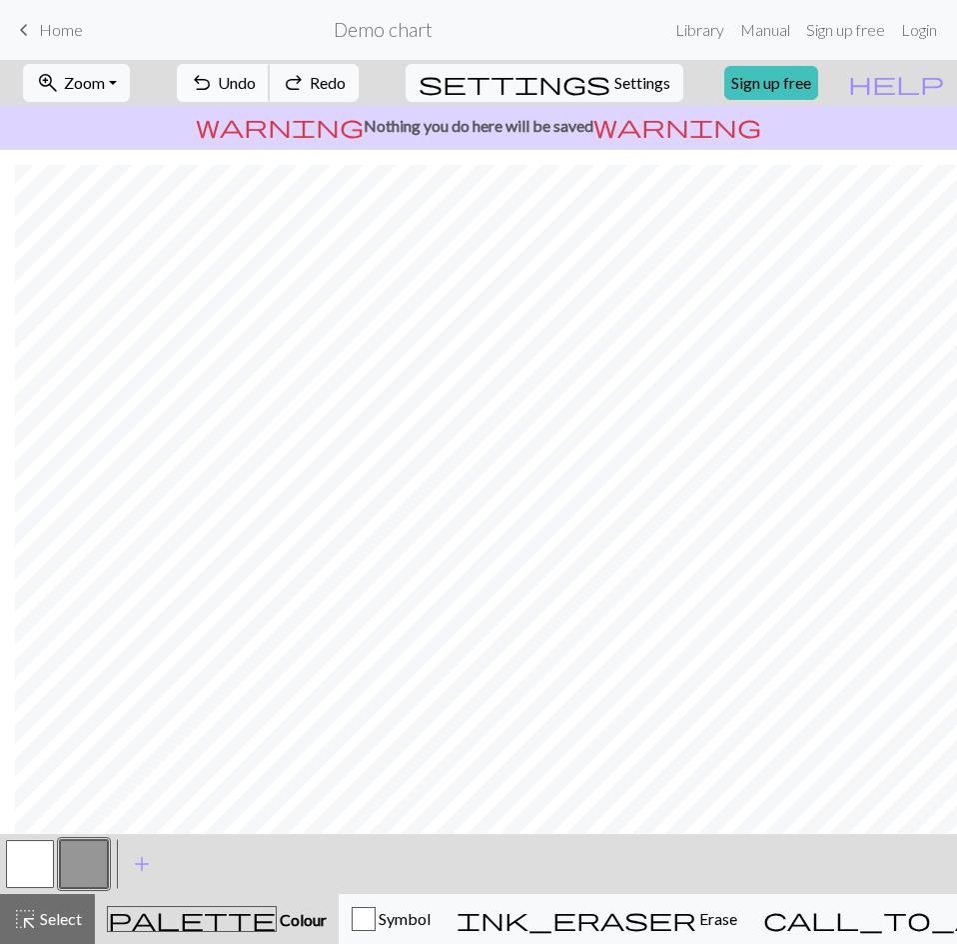
click at [214, 89] on span "undo" at bounding box center [202, 83] width 24 height 28
click at [67, 23] on span "Home" at bounding box center [61, 29] width 44 height 19
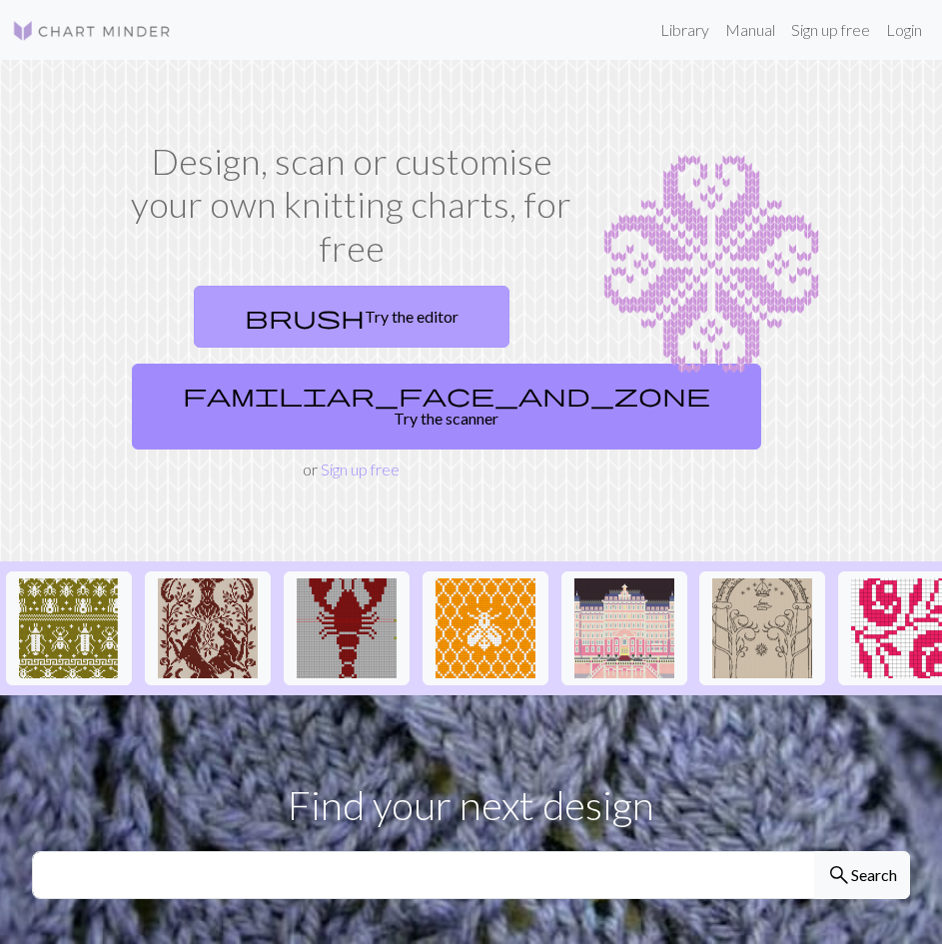
click at [413, 321] on link "brush Try the editor" at bounding box center [352, 317] width 316 height 62
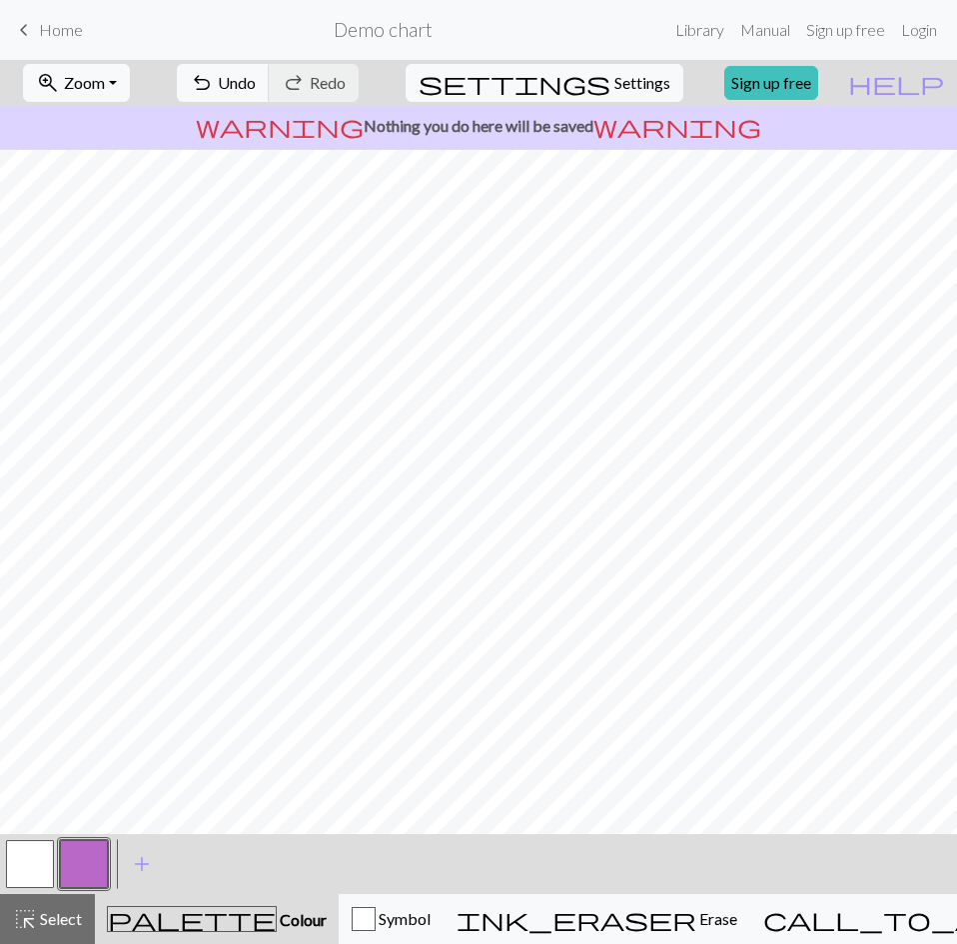
click at [84, 866] on button "button" at bounding box center [84, 864] width 48 height 48
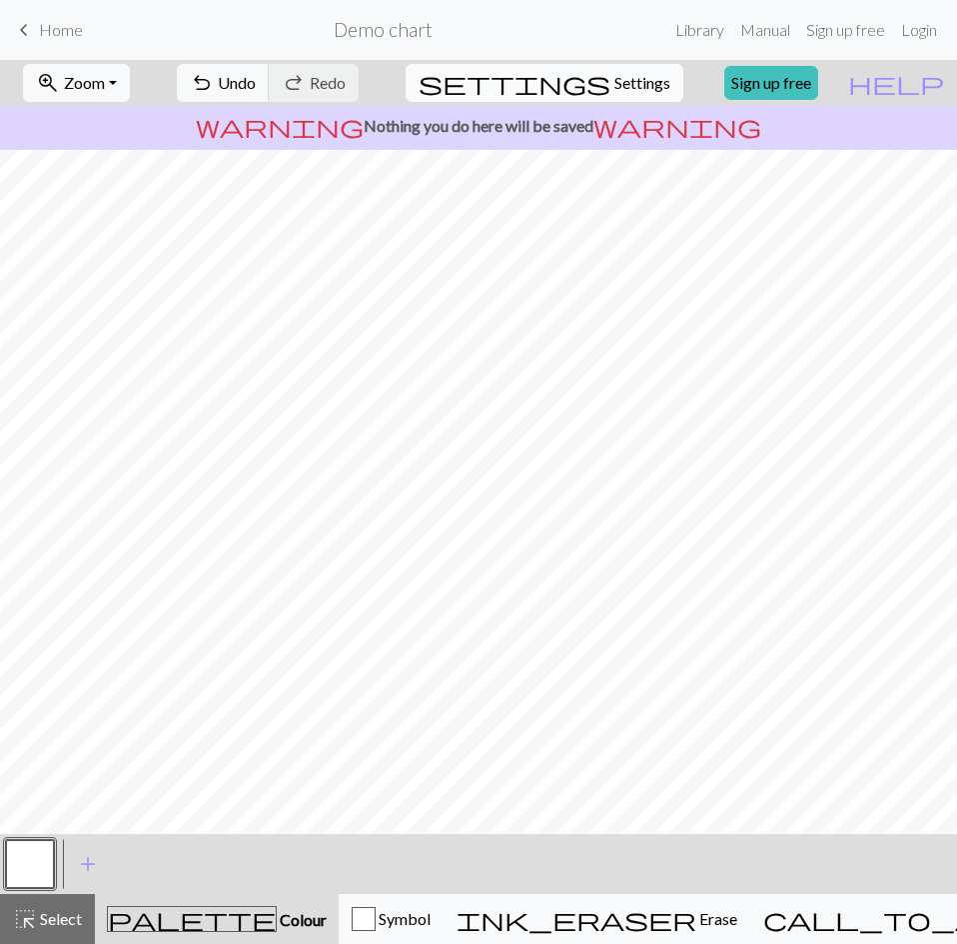
click at [622, 77] on span "Settings" at bounding box center [642, 83] width 56 height 24
select select "aran"
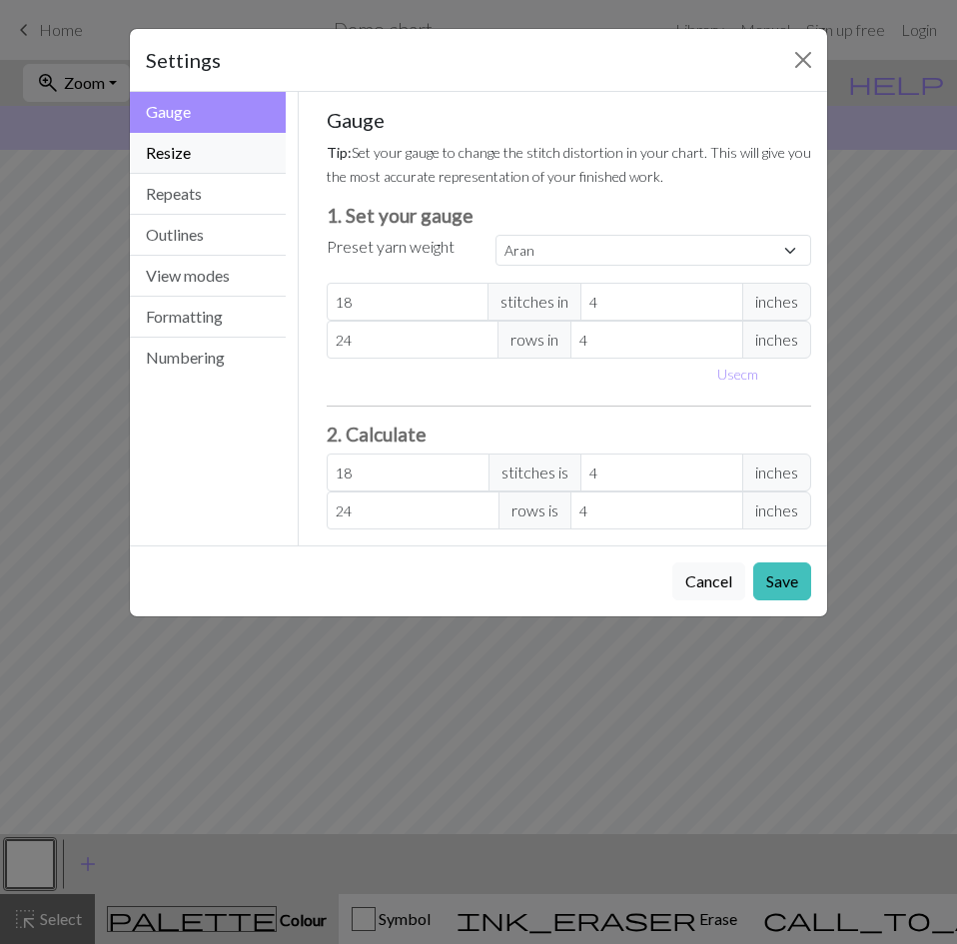
click at [206, 156] on button "Resize" at bounding box center [208, 153] width 156 height 41
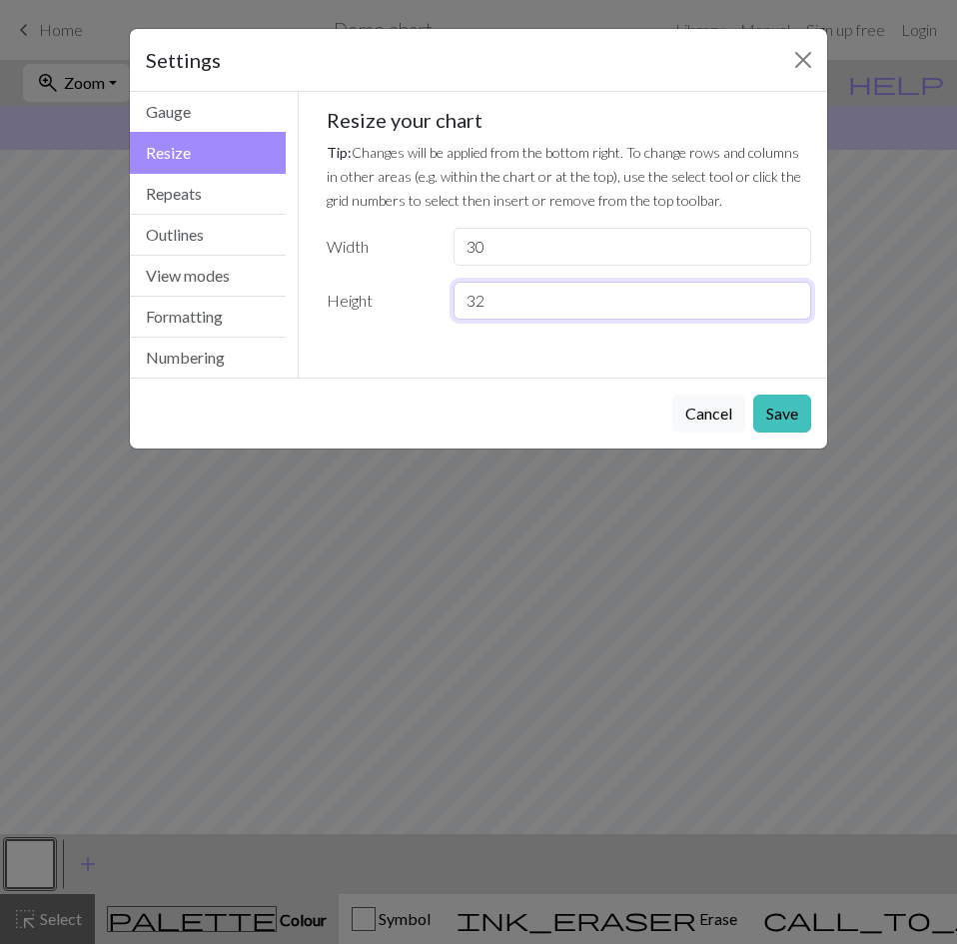
drag, startPoint x: 528, startPoint y: 314, endPoint x: 404, endPoint y: 312, distance: 123.8
click at [404, 312] on div "Height 32" at bounding box center [569, 301] width 509 height 38
type input "50"
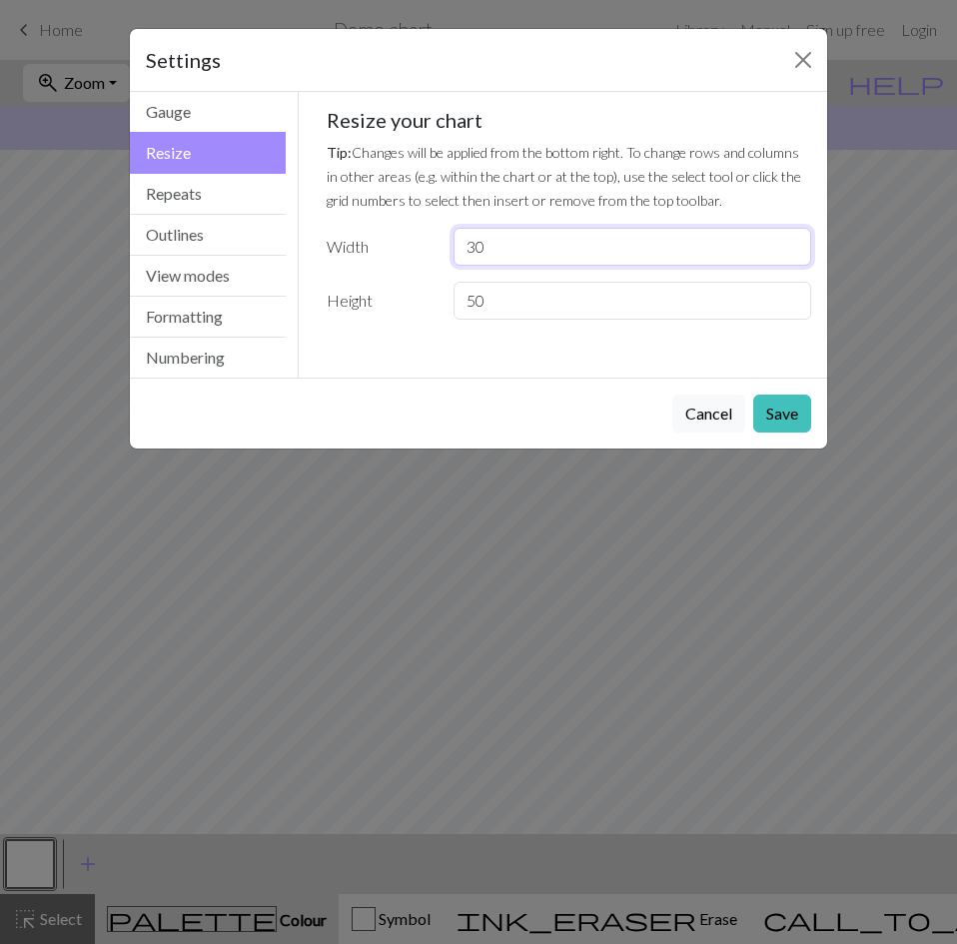
drag, startPoint x: 527, startPoint y: 246, endPoint x: 371, endPoint y: 241, distance: 155.8
click at [371, 241] on div "Width 30" at bounding box center [569, 247] width 509 height 38
type input "82"
click at [771, 409] on button "Save" at bounding box center [782, 413] width 58 height 38
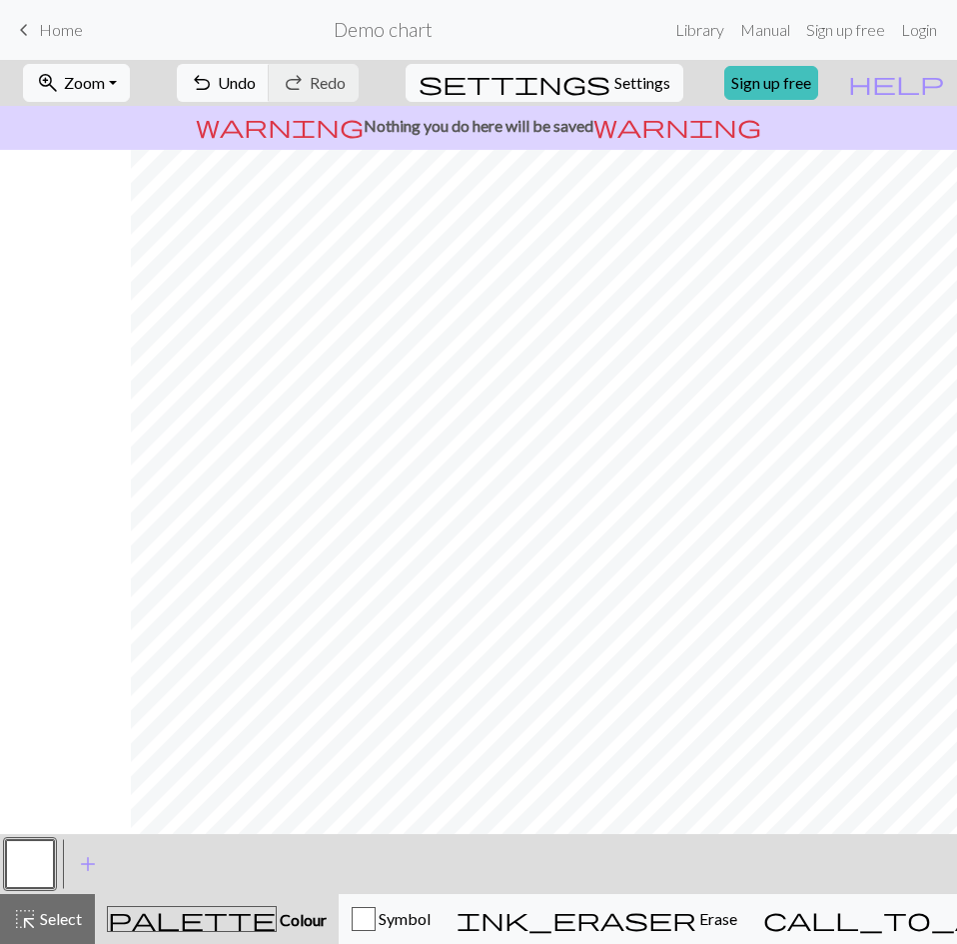
scroll to position [0, 1345]
click at [86, 868] on span "add" at bounding box center [88, 864] width 24 height 28
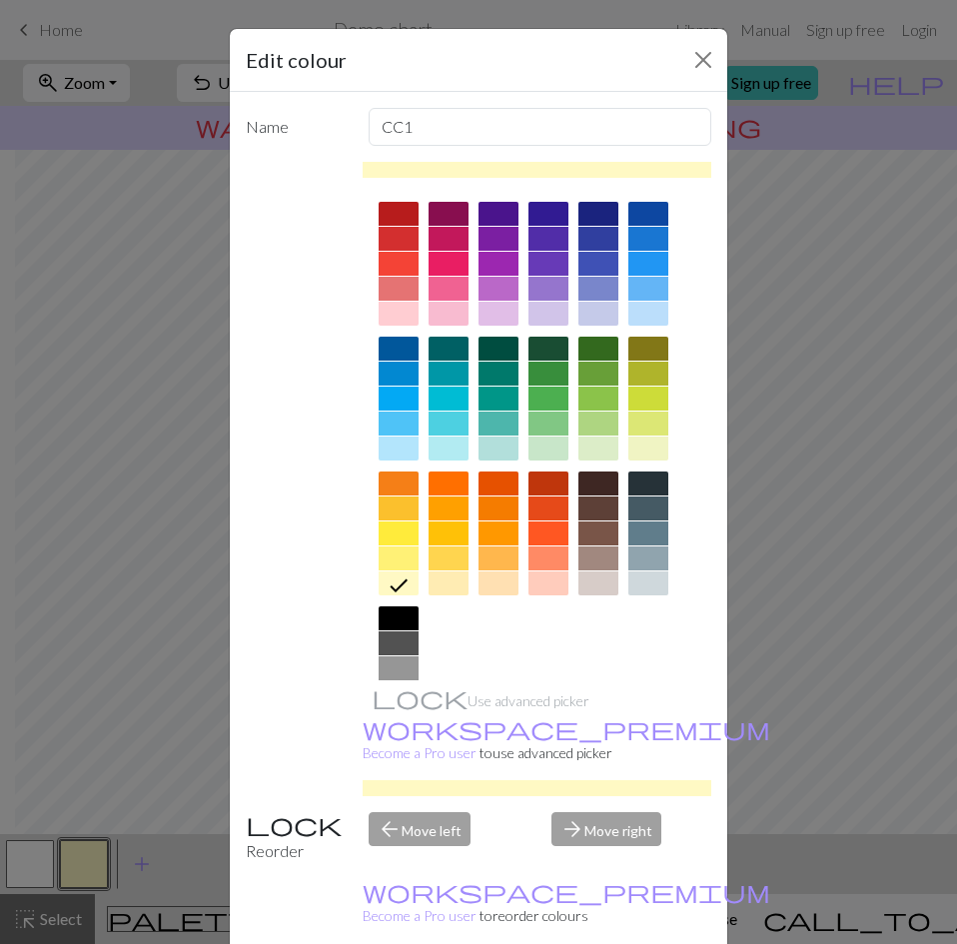
click at [396, 674] on div at bounding box center [398, 668] width 40 height 24
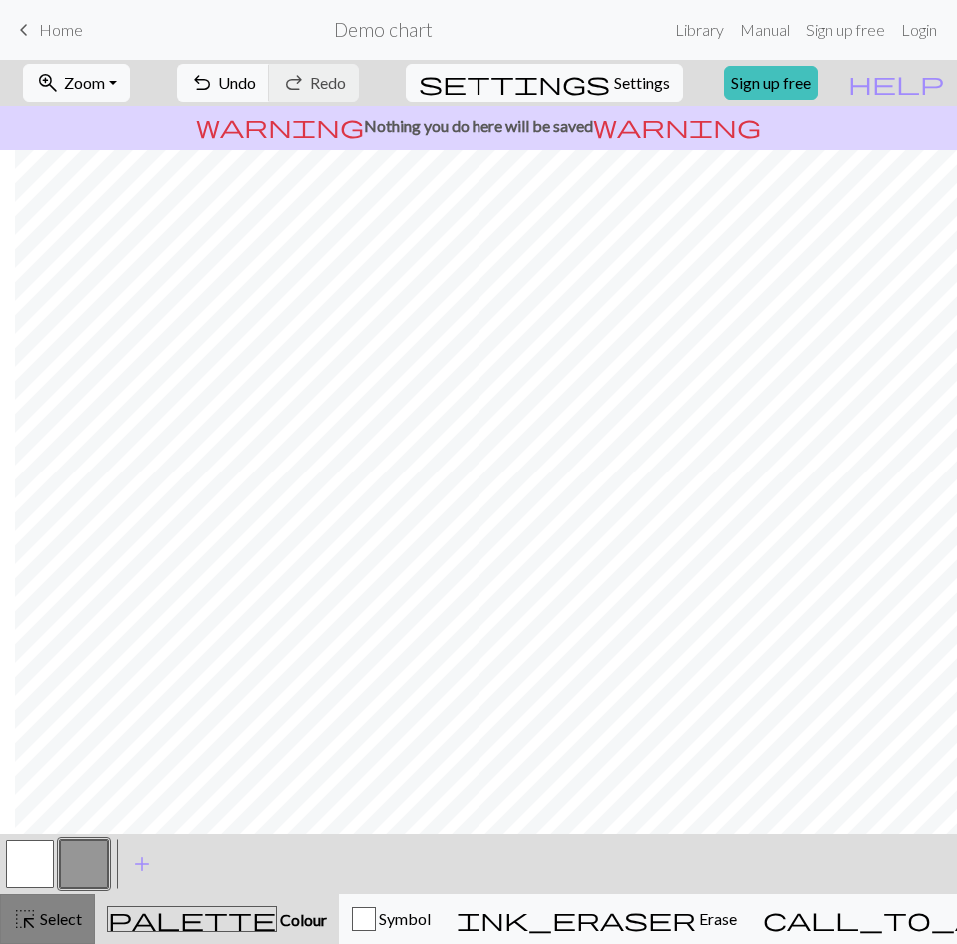
click at [55, 923] on span "Select" at bounding box center [59, 918] width 45 height 19
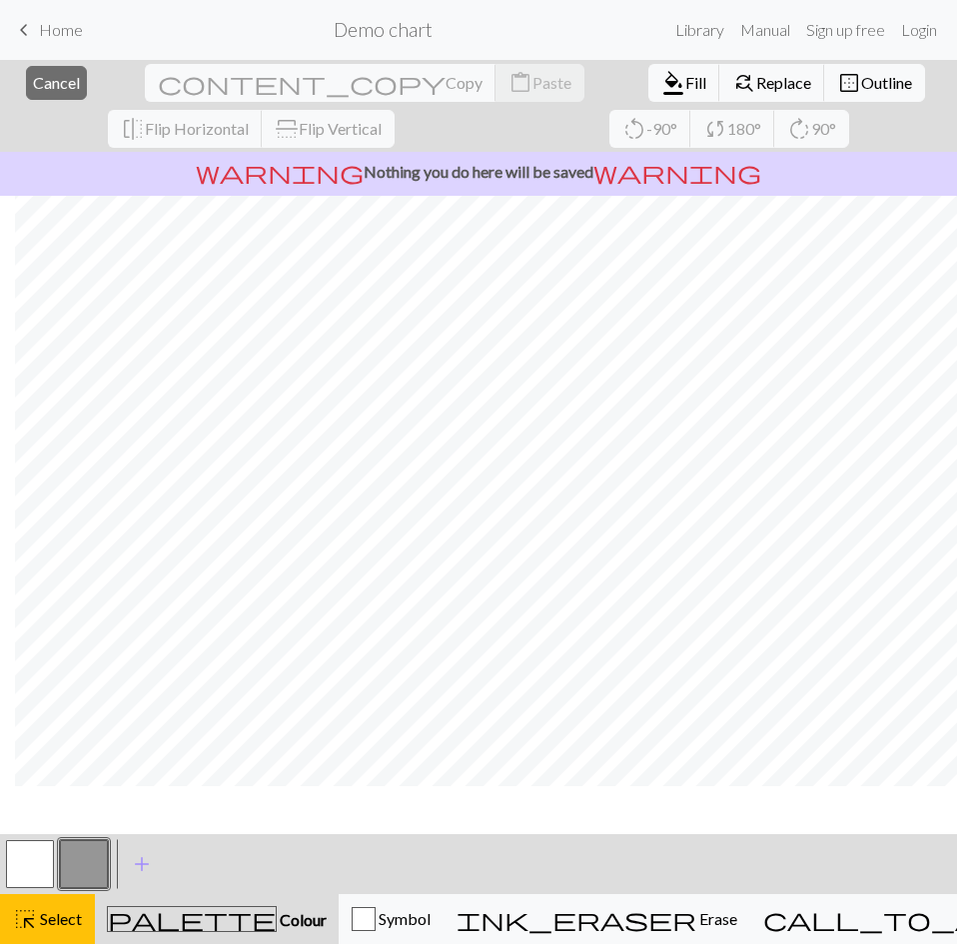
scroll to position [200, 1345]
click at [80, 865] on button "button" at bounding box center [84, 864] width 48 height 48
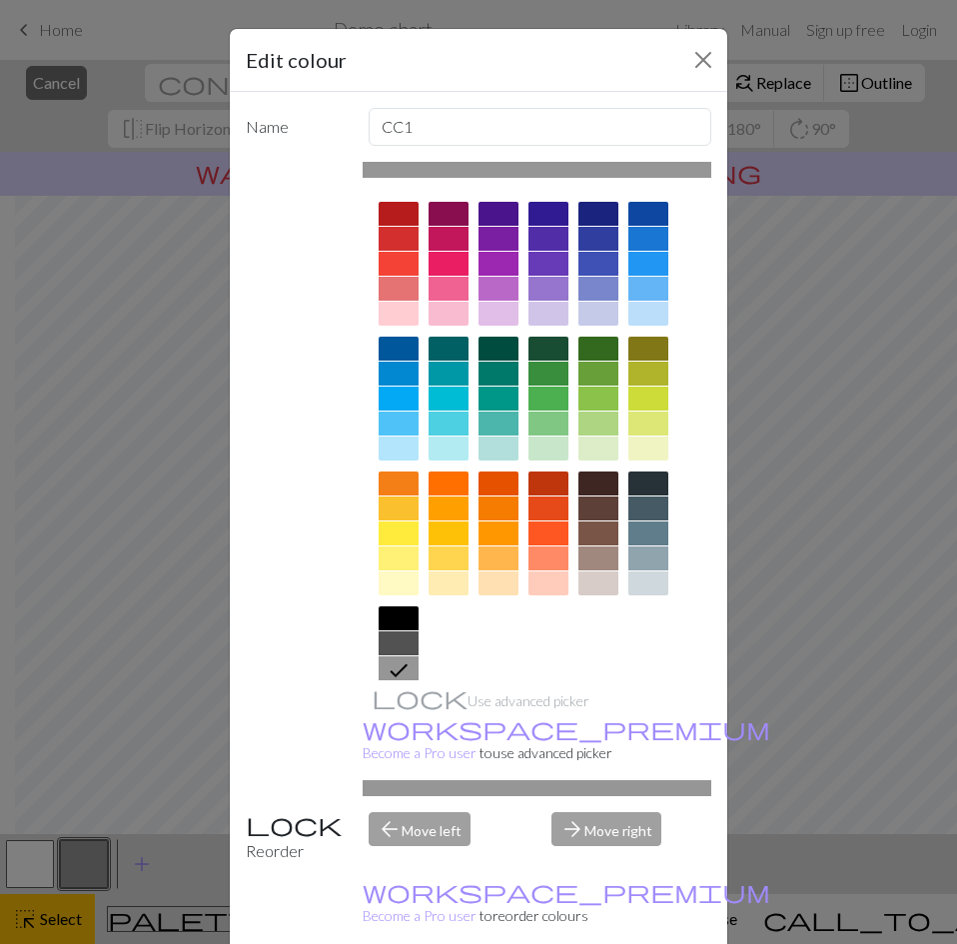
click at [466, 512] on div at bounding box center [536, 466] width 349 height 561
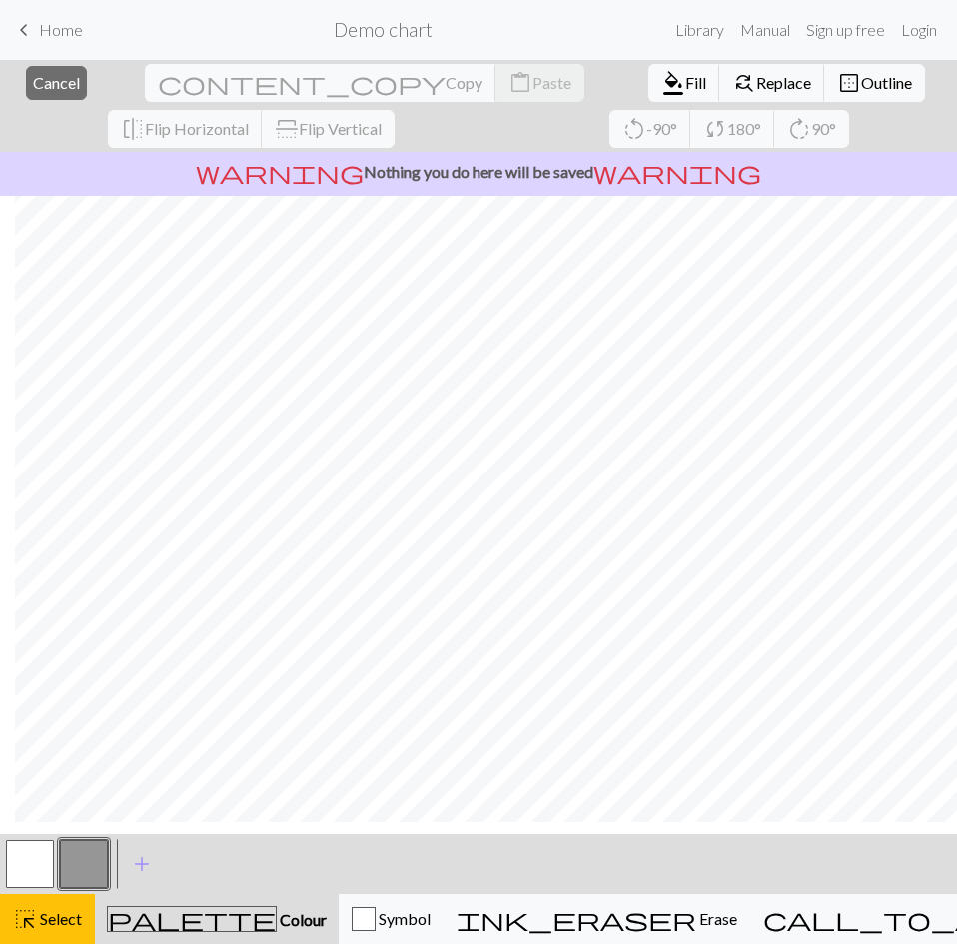
scroll to position [266, 1345]
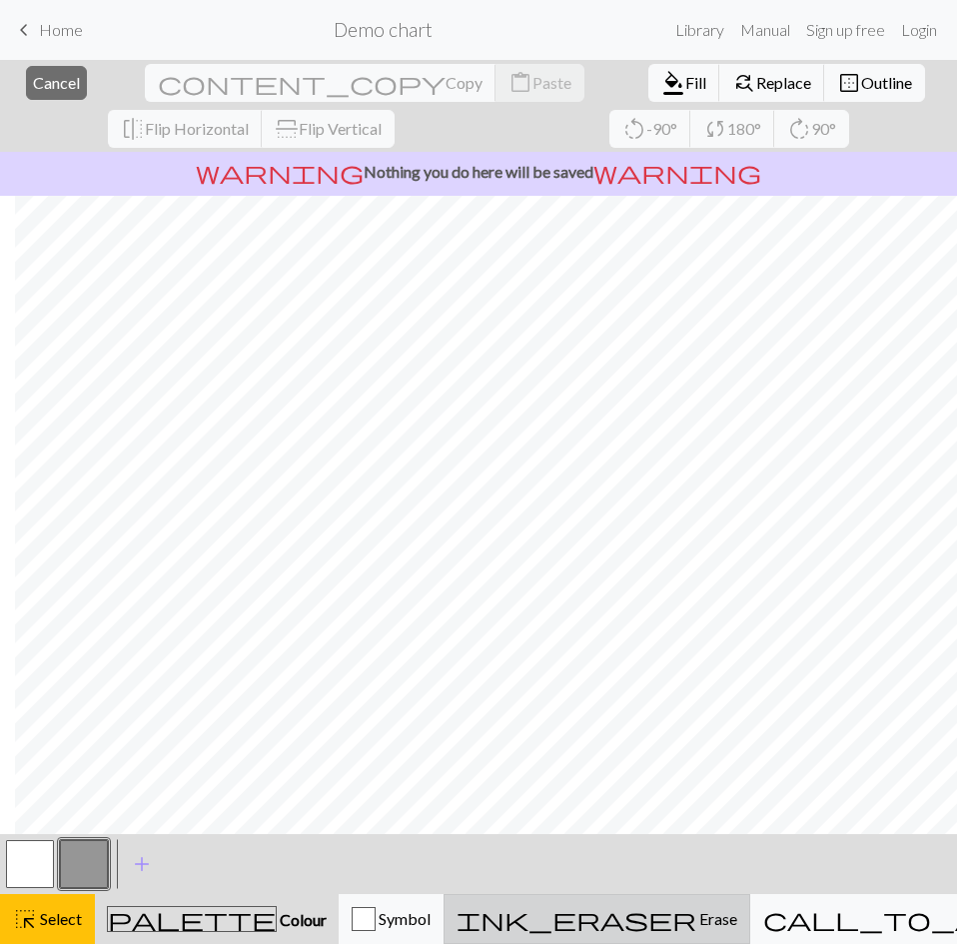
click at [696, 918] on span "Erase" at bounding box center [716, 918] width 41 height 19
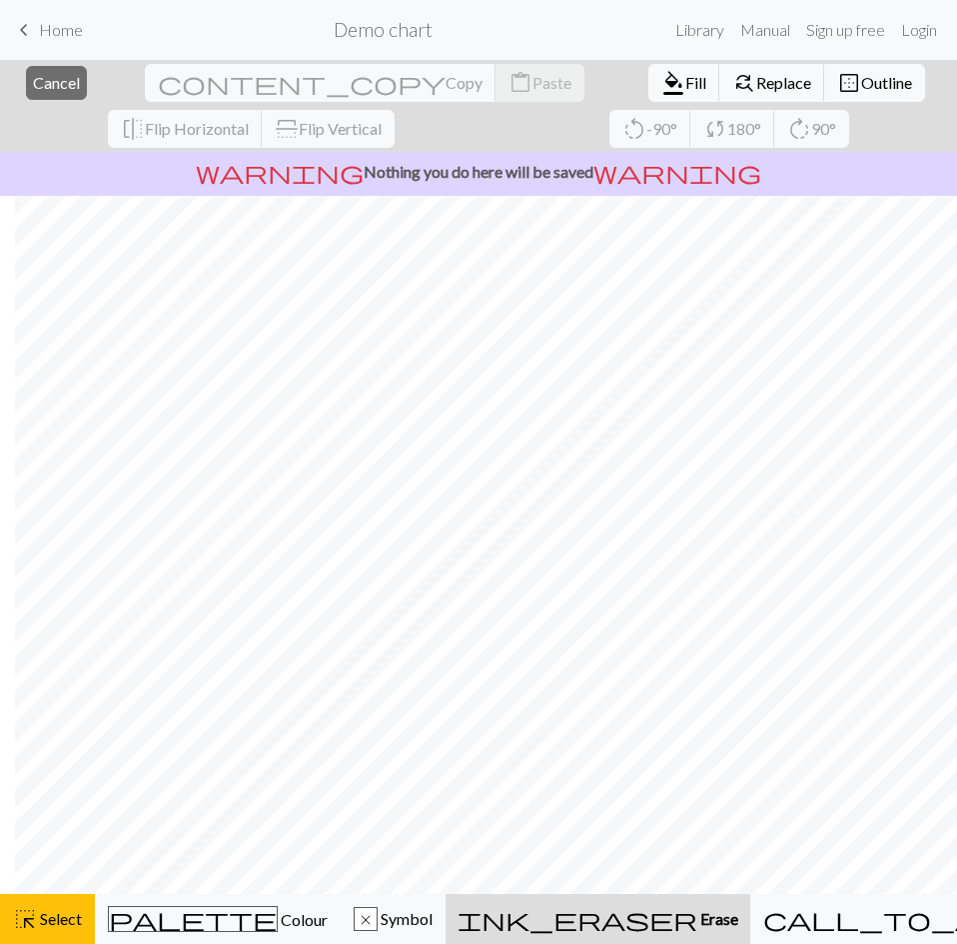
click at [623, 929] on span "ink_eraser" at bounding box center [577, 919] width 240 height 28
drag, startPoint x: 606, startPoint y: 894, endPoint x: 610, endPoint y: 915, distance: 21.3
click at [610, 915] on span "ink_eraser" at bounding box center [577, 919] width 240 height 28
click at [614, 920] on span "ink_eraser" at bounding box center [577, 919] width 240 height 28
drag, startPoint x: 612, startPoint y: 916, endPoint x: 594, endPoint y: 891, distance: 30.8
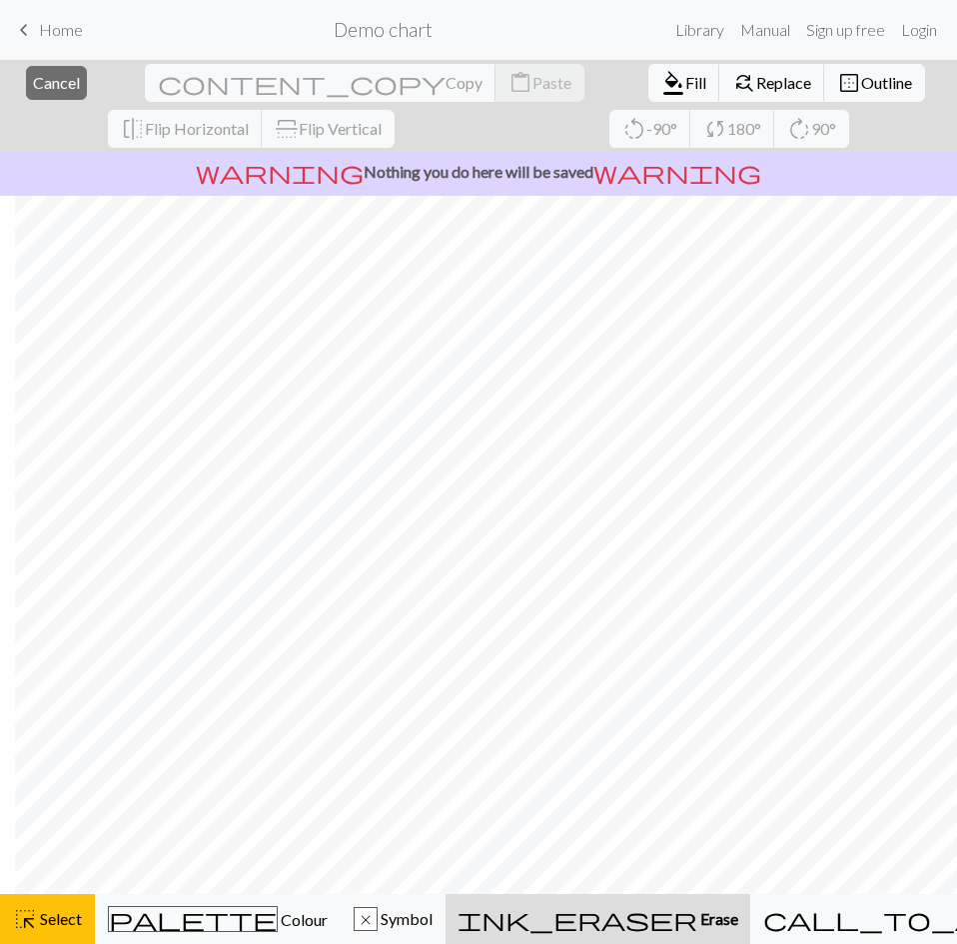
click at [612, 915] on span "ink_eraser" at bounding box center [577, 919] width 240 height 28
click at [661, 92] on span "format_color_fill" at bounding box center [673, 83] width 24 height 28
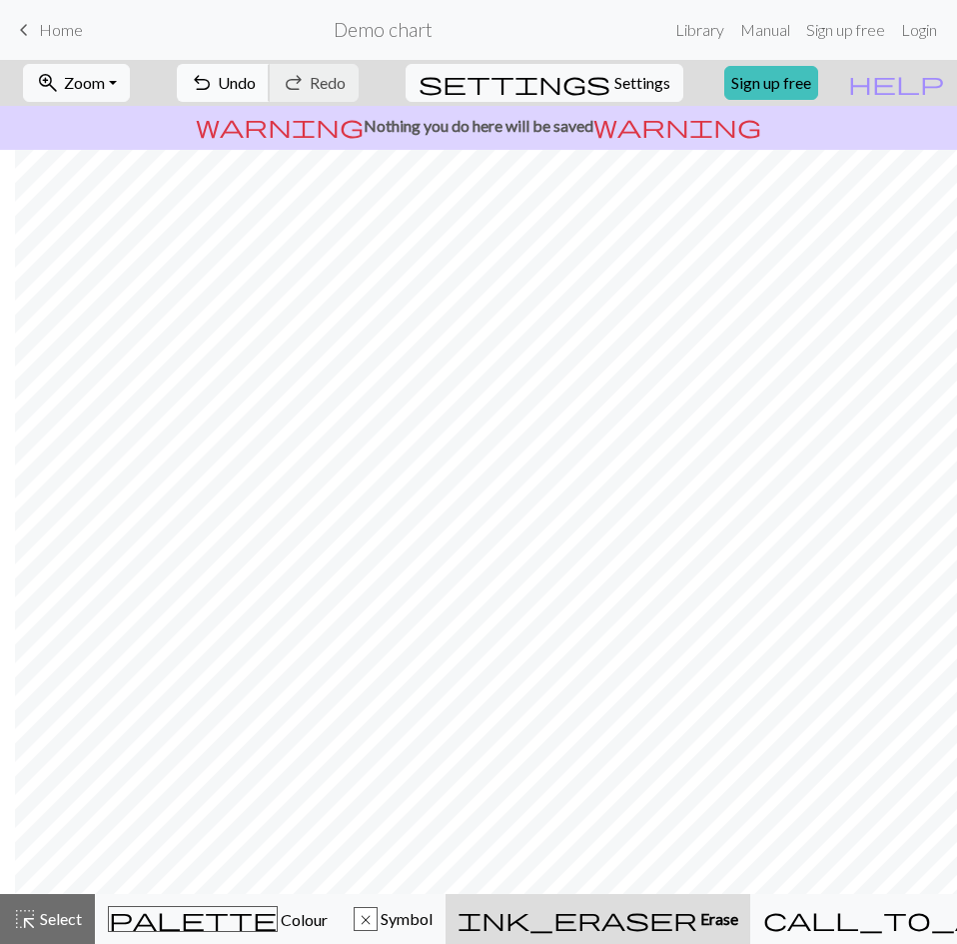
click at [256, 88] on span "Undo" at bounding box center [237, 82] width 38 height 19
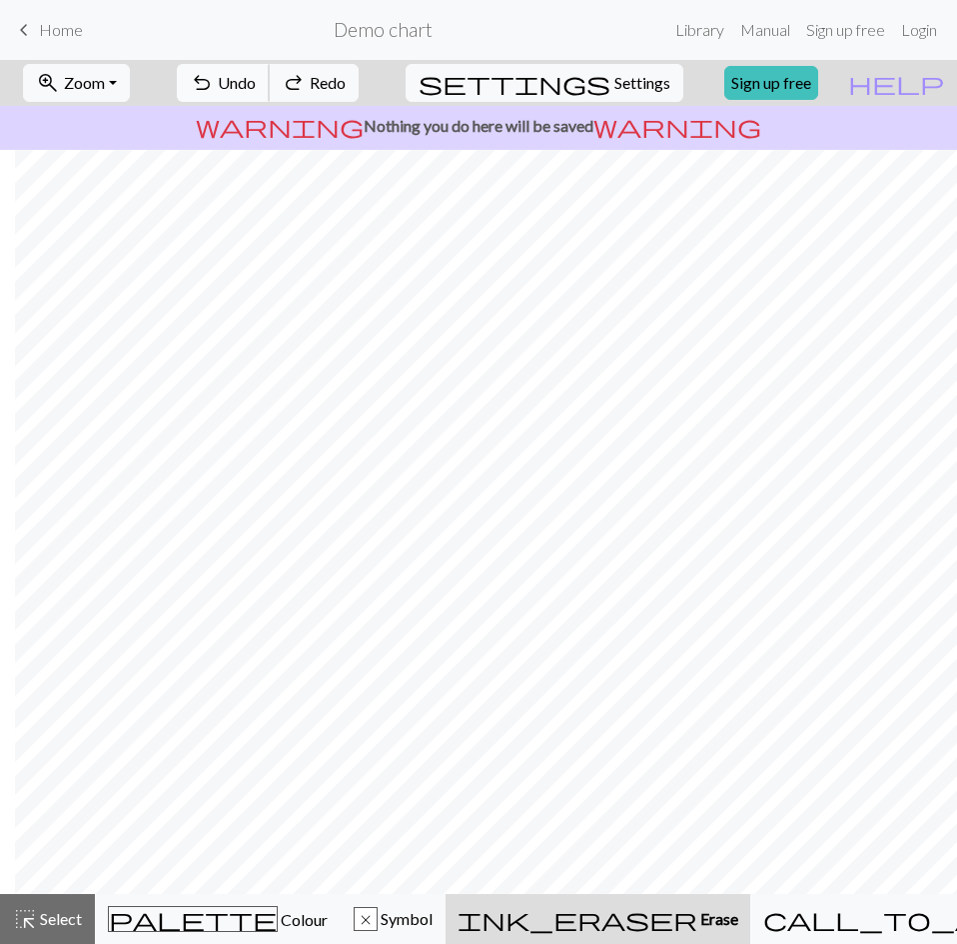
click at [256, 88] on span "Undo" at bounding box center [237, 82] width 38 height 19
drag, startPoint x: 614, startPoint y: 894, endPoint x: 248, endPoint y: 890, distance: 366.5
click at [248, 891] on div "zoom_in Zoom Zoom Fit all Fit width Fit height 50% 100% 150% 200% undo Undo Und…" at bounding box center [478, 502] width 957 height 884
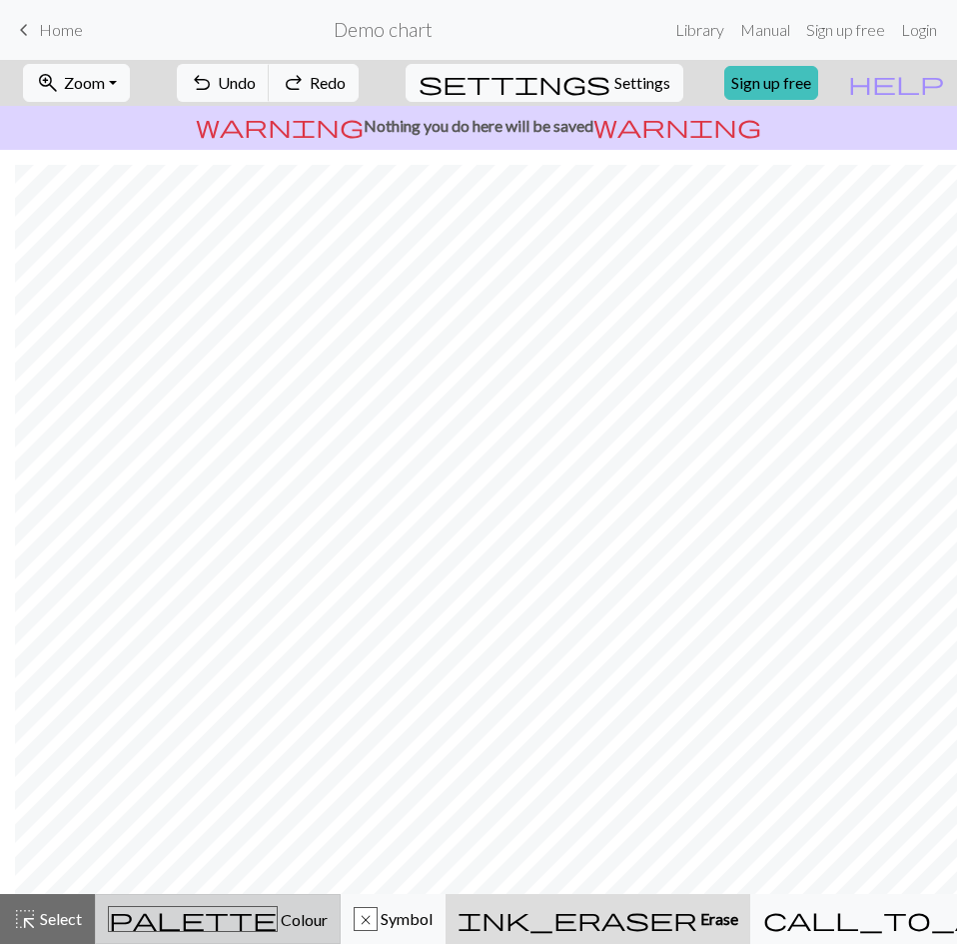
click at [150, 921] on div "palette Colour Colour" at bounding box center [218, 919] width 220 height 26
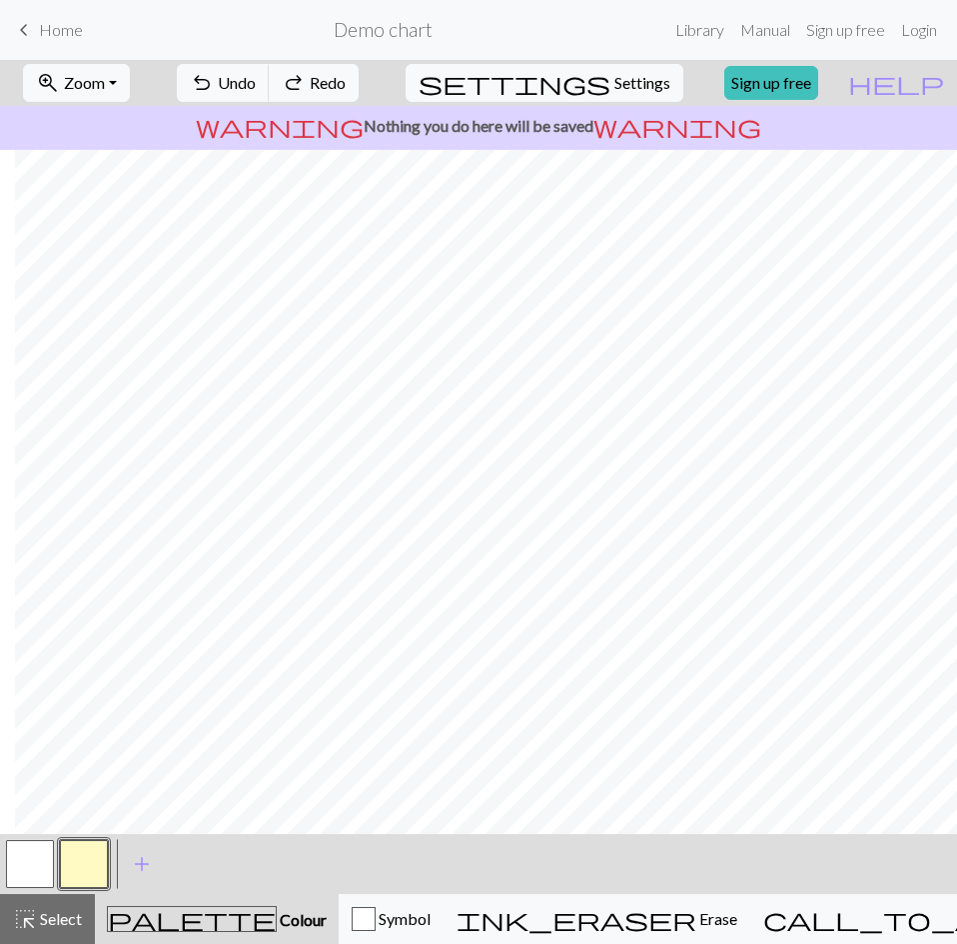
click at [70, 862] on button "button" at bounding box center [84, 864] width 48 height 48
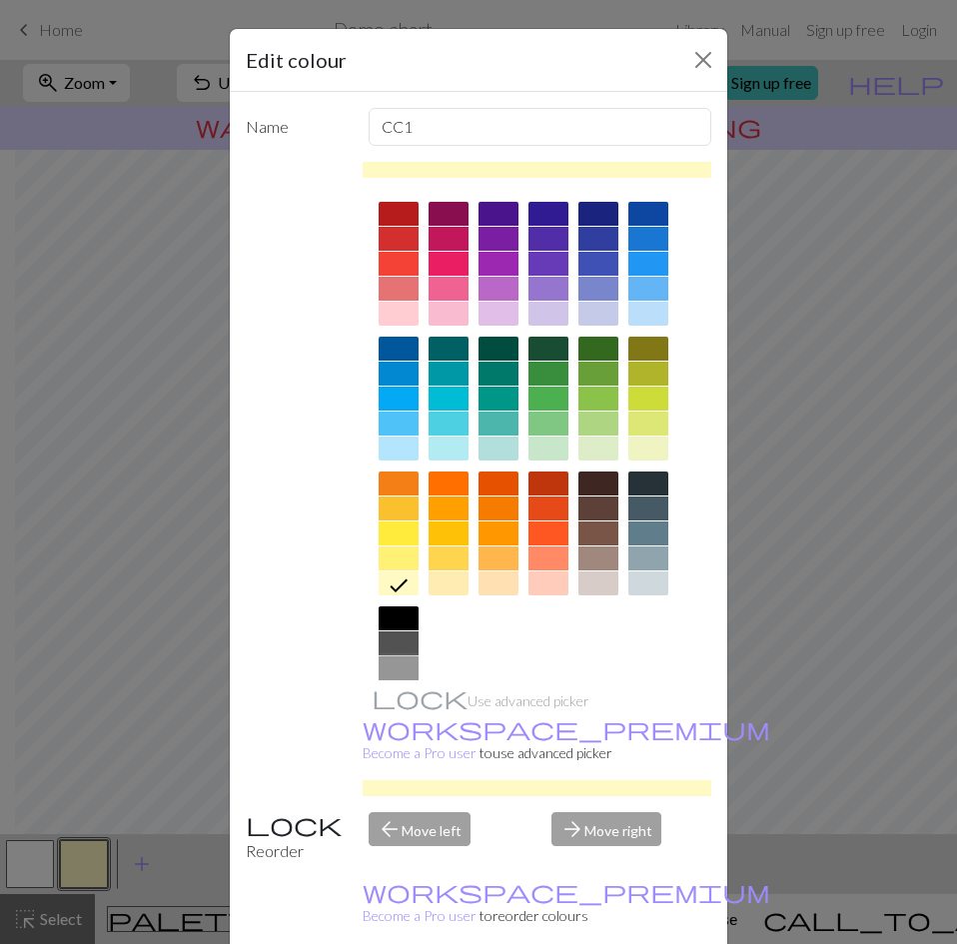
click at [390, 661] on div at bounding box center [398, 668] width 40 height 24
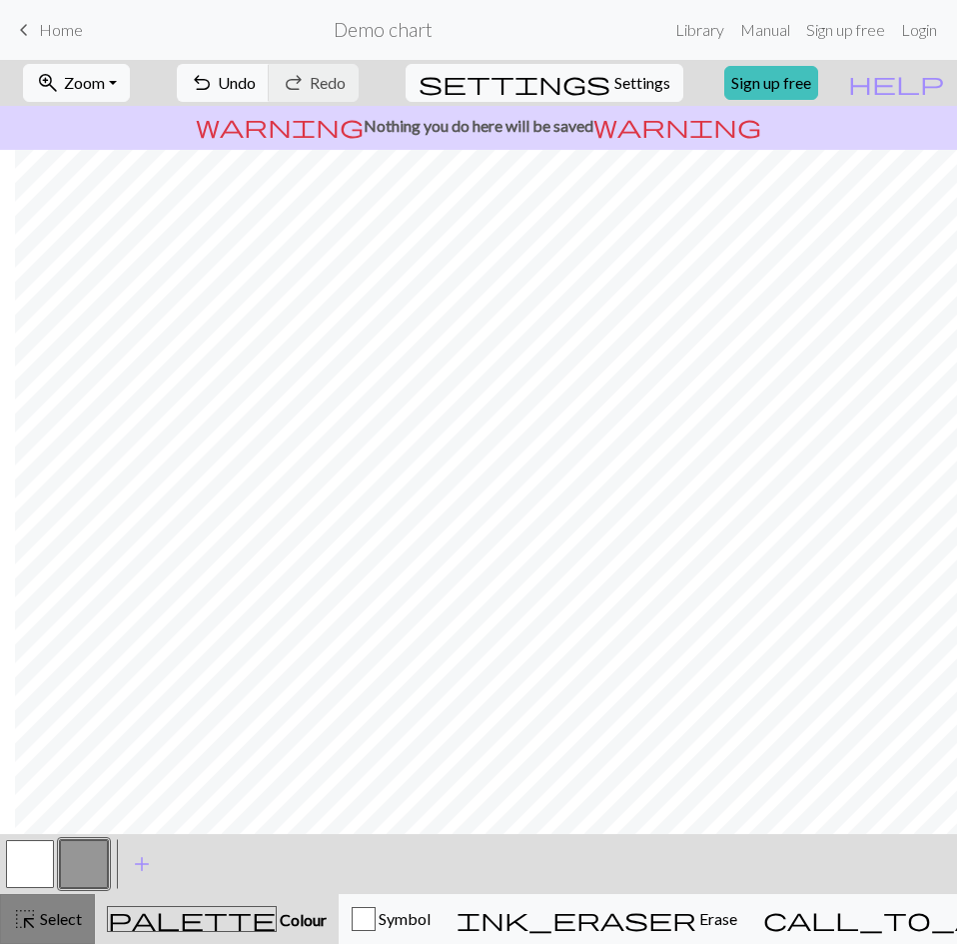
click at [55, 923] on span "Select" at bounding box center [59, 918] width 45 height 19
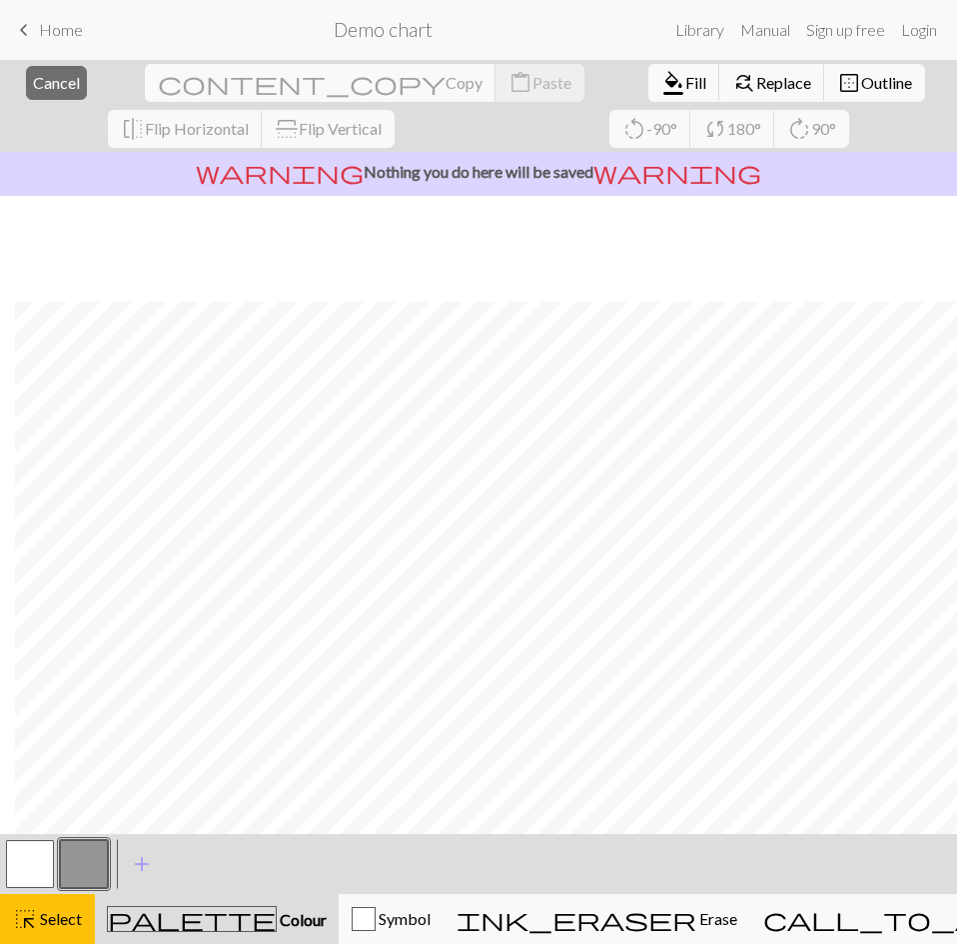
scroll to position [465, 1345]
click at [685, 89] on span "Fill" at bounding box center [695, 82] width 21 height 19
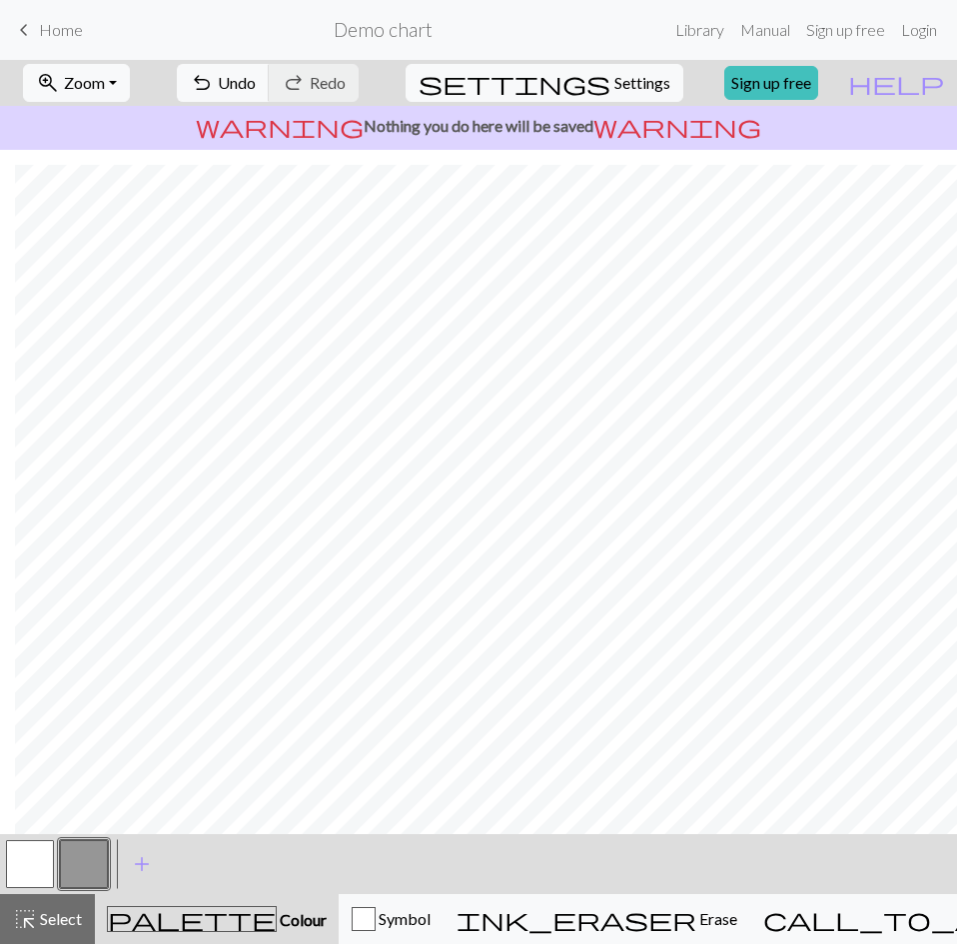
click at [36, 870] on button "button" at bounding box center [30, 864] width 48 height 48
click at [79, 862] on button "button" at bounding box center [84, 864] width 48 height 48
click at [48, 859] on button "button" at bounding box center [30, 864] width 48 height 48
click at [95, 864] on button "button" at bounding box center [84, 864] width 48 height 48
click at [35, 869] on button "button" at bounding box center [30, 864] width 48 height 48
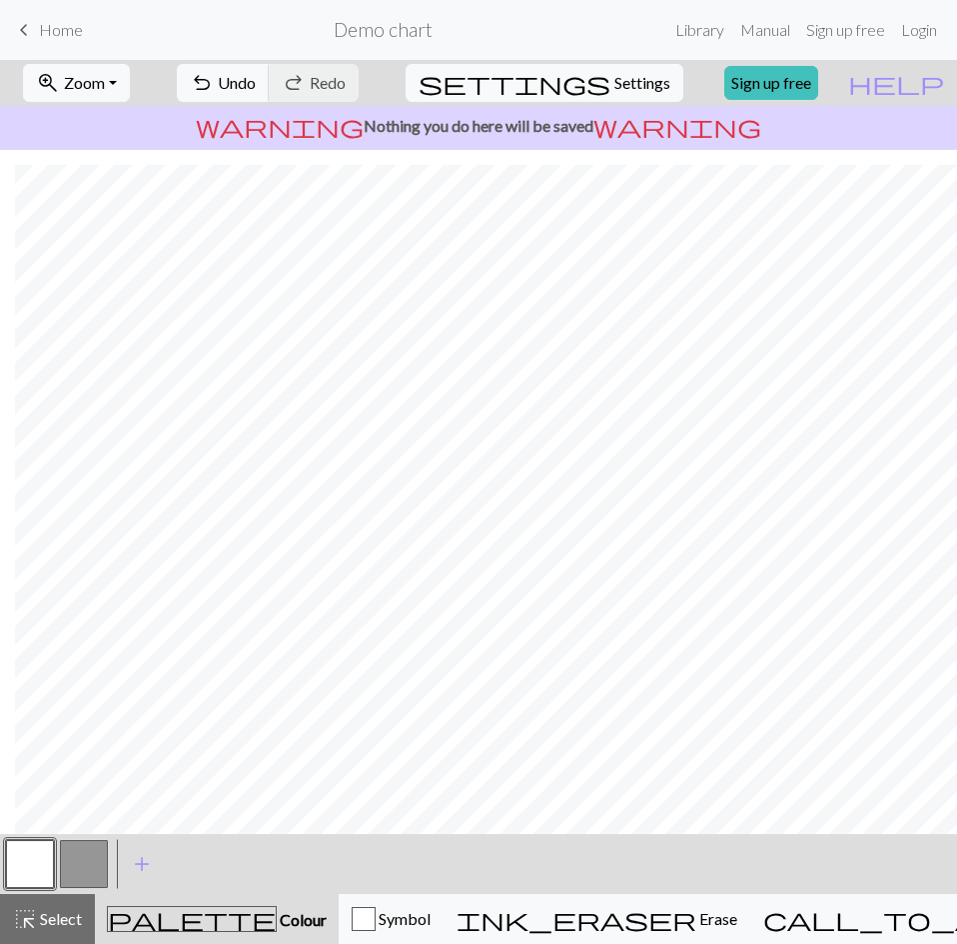
click at [86, 881] on button "button" at bounding box center [84, 864] width 48 height 48
click at [59, 921] on span "Select" at bounding box center [59, 918] width 45 height 19
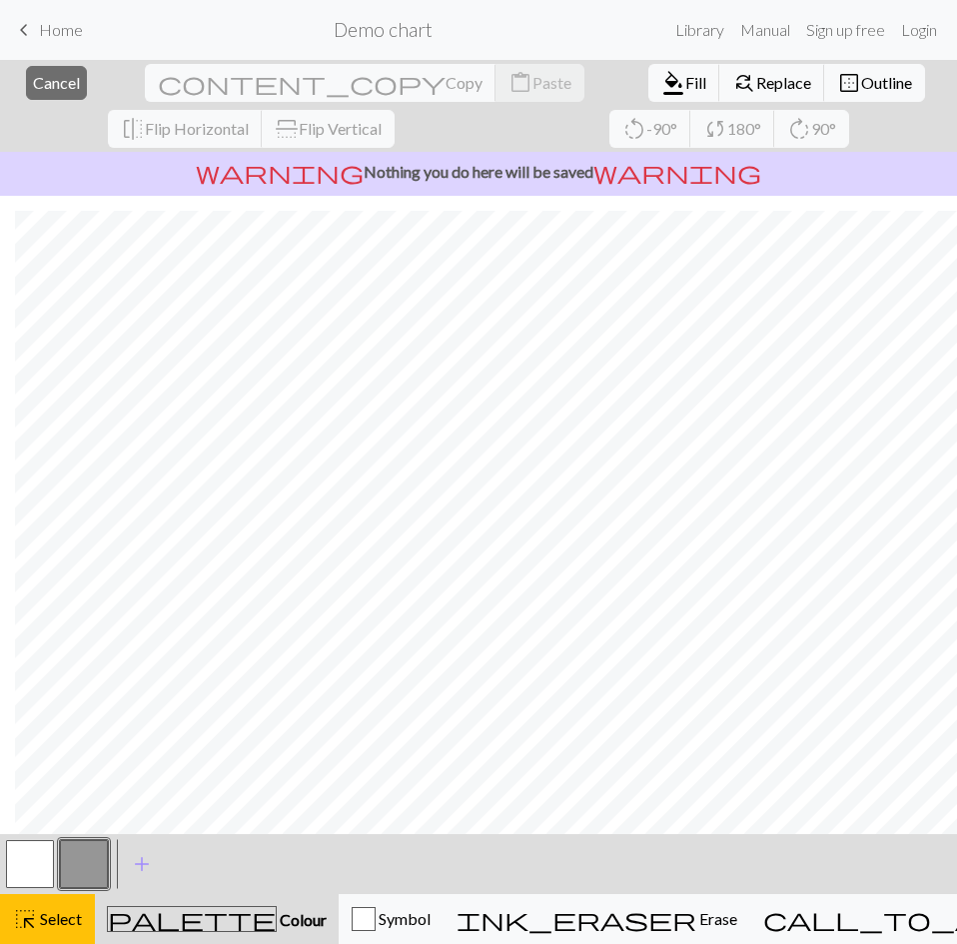
scroll to position [465, 1345]
click at [685, 84] on span "Fill" at bounding box center [695, 82] width 21 height 19
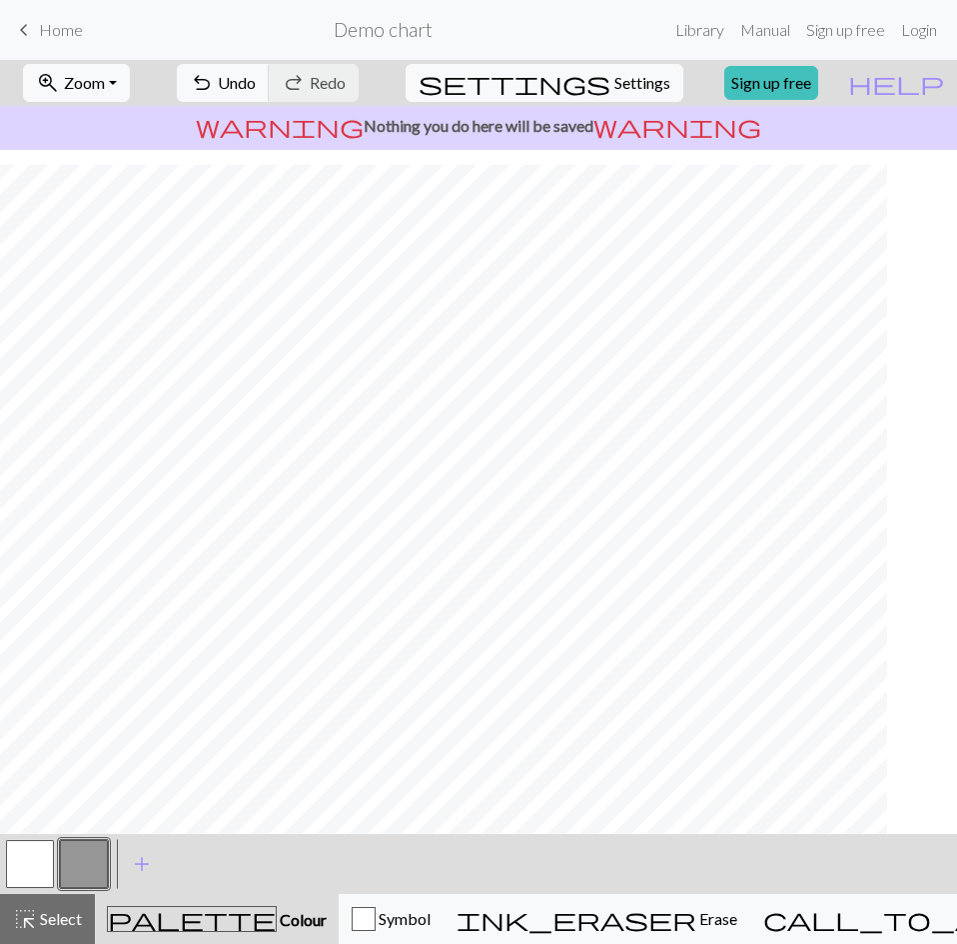
scroll to position [419, 627]
click at [368, 916] on div "Symbol" at bounding box center [390, 919] width 79 height 24
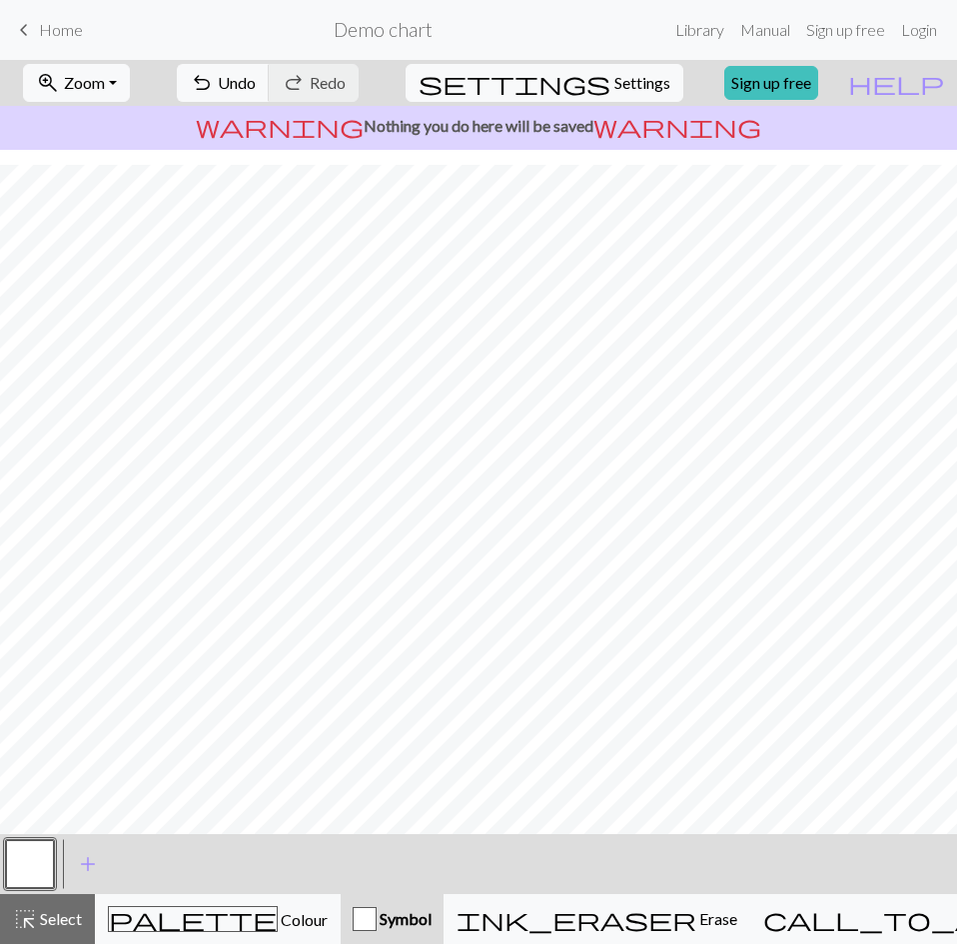
click at [32, 863] on button "button" at bounding box center [30, 864] width 48 height 48
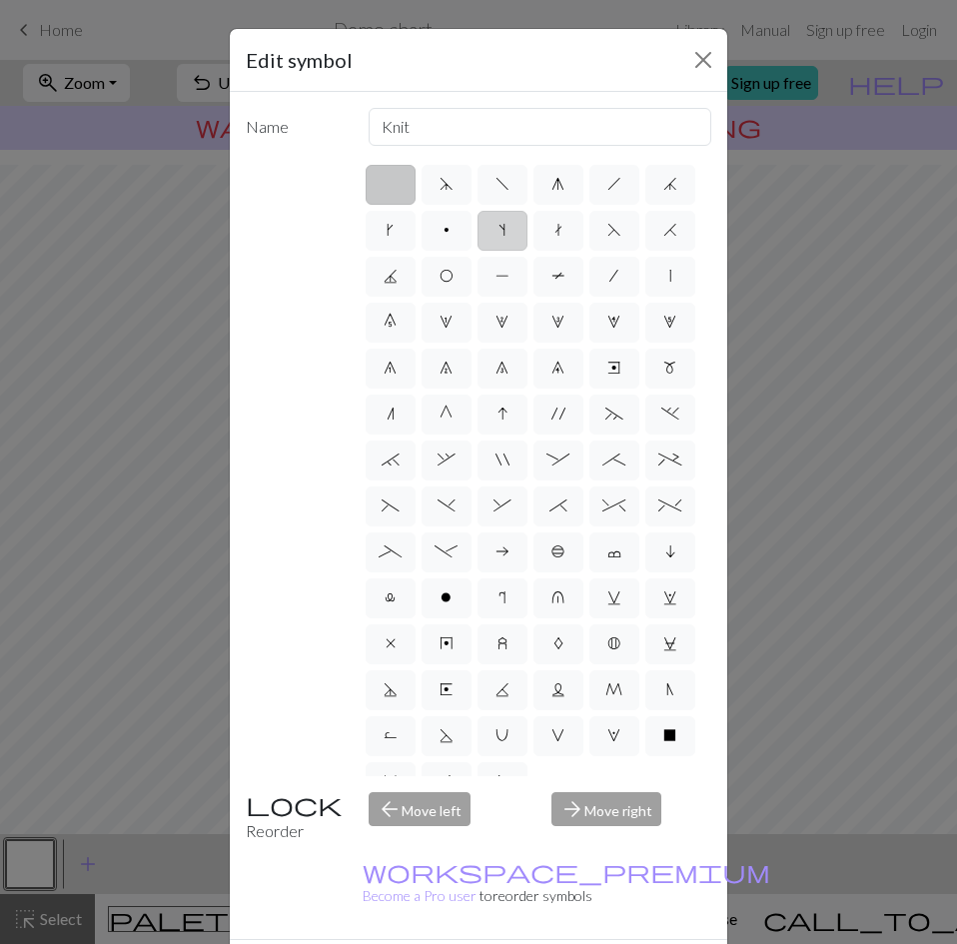
click at [527, 237] on label "s" at bounding box center [502, 231] width 50 height 40
click at [511, 231] on input "s" at bounding box center [504, 224] width 13 height 13
radio input "true"
type input "increase one left leaning"
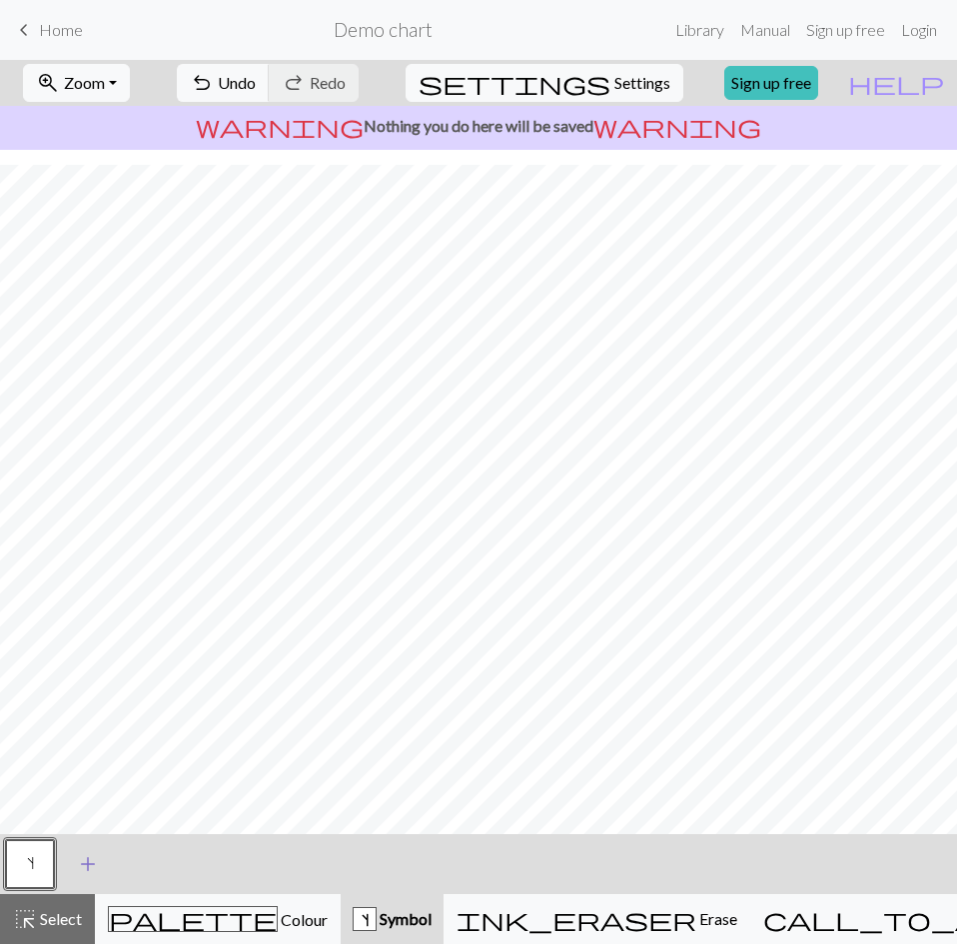
click at [86, 870] on span "add" at bounding box center [88, 864] width 24 height 28
click at [83, 864] on button "button" at bounding box center [84, 864] width 48 height 48
click at [82, 872] on button "button" at bounding box center [84, 864] width 48 height 48
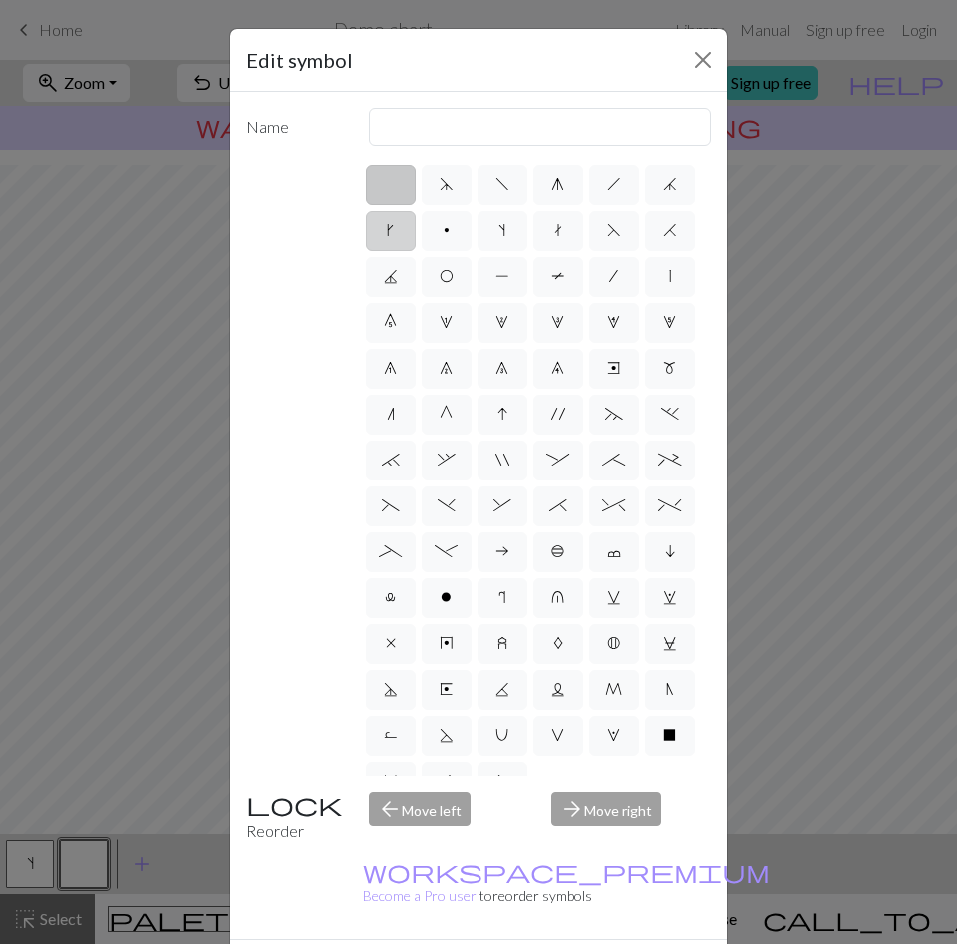
click at [393, 236] on span "k" at bounding box center [389, 230] width 7 height 16
click at [399, 231] on input "k" at bounding box center [392, 224] width 13 height 13
radio input "true"
type input "right leaning increase"
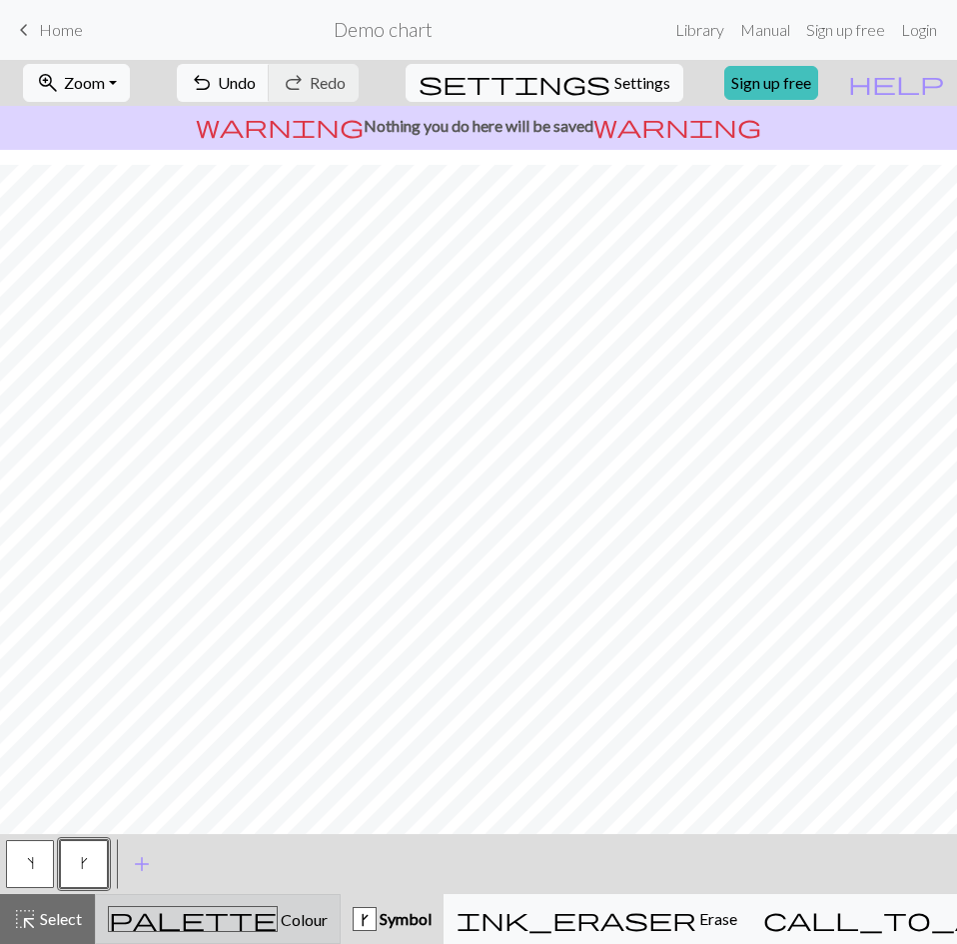
click at [258, 921] on div "palette Colour Colour" at bounding box center [218, 919] width 220 height 26
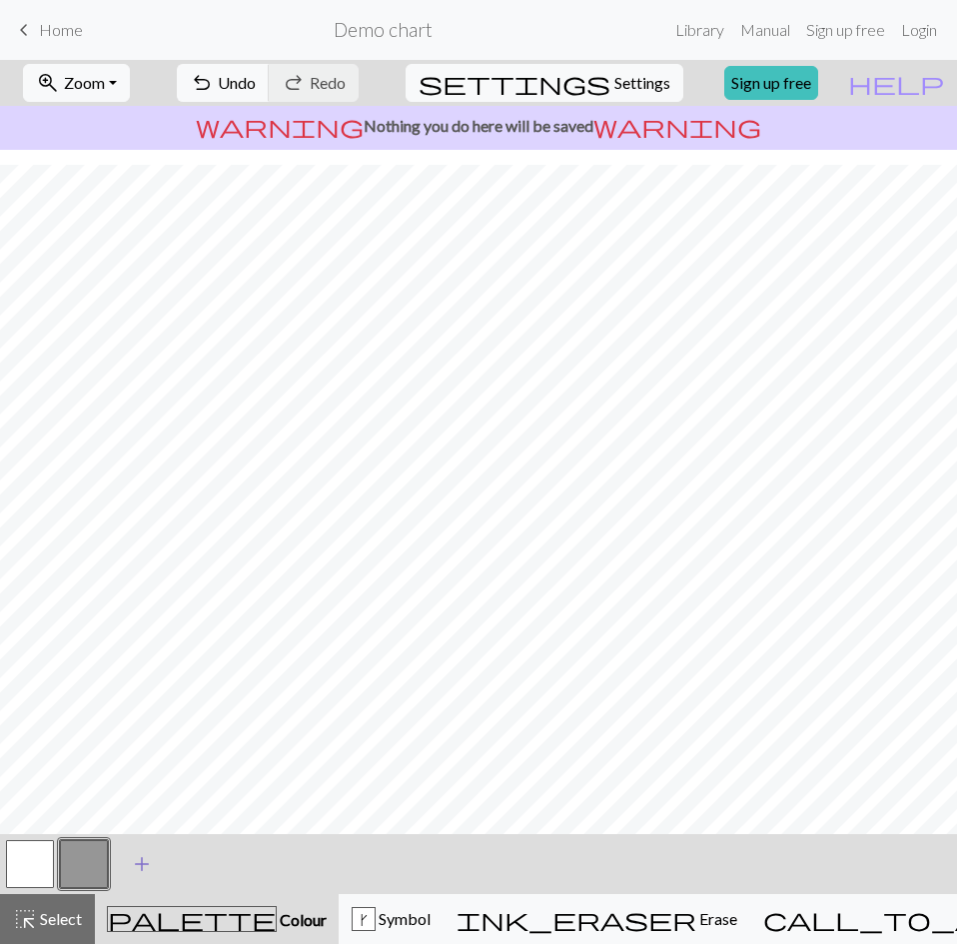
click at [159, 860] on button "add Add a colour" at bounding box center [142, 864] width 50 height 50
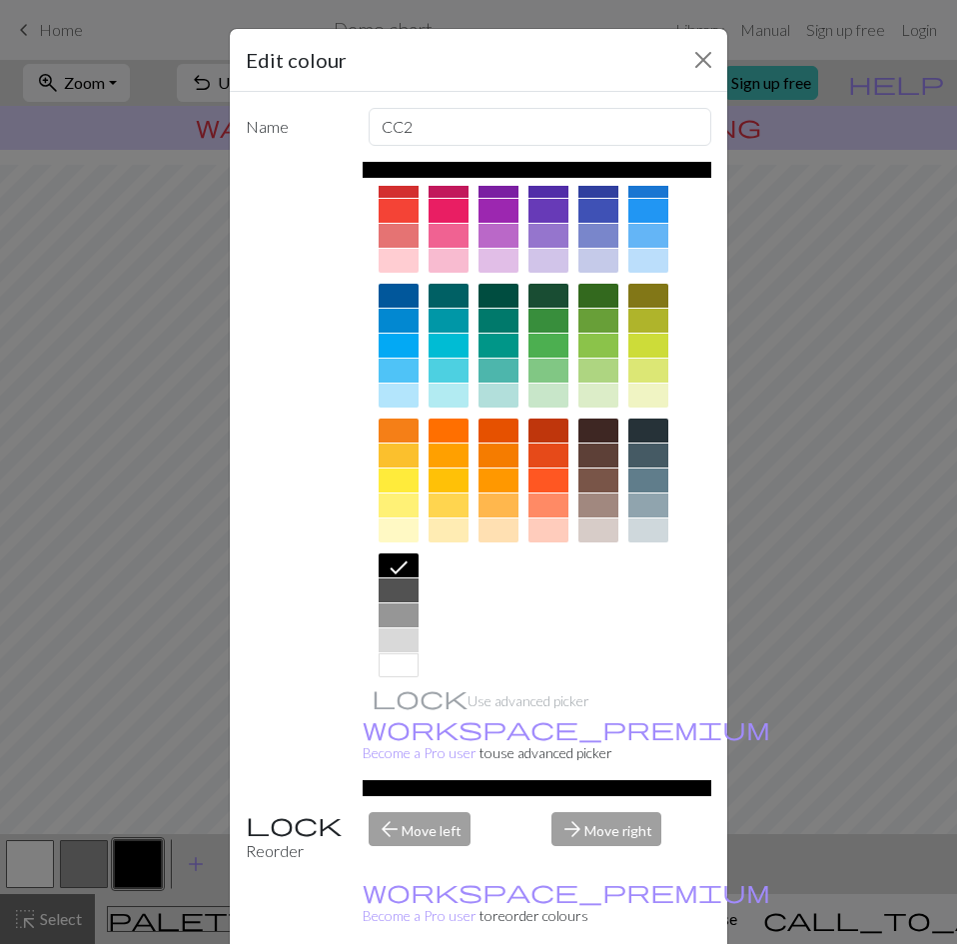
scroll to position [0, 0]
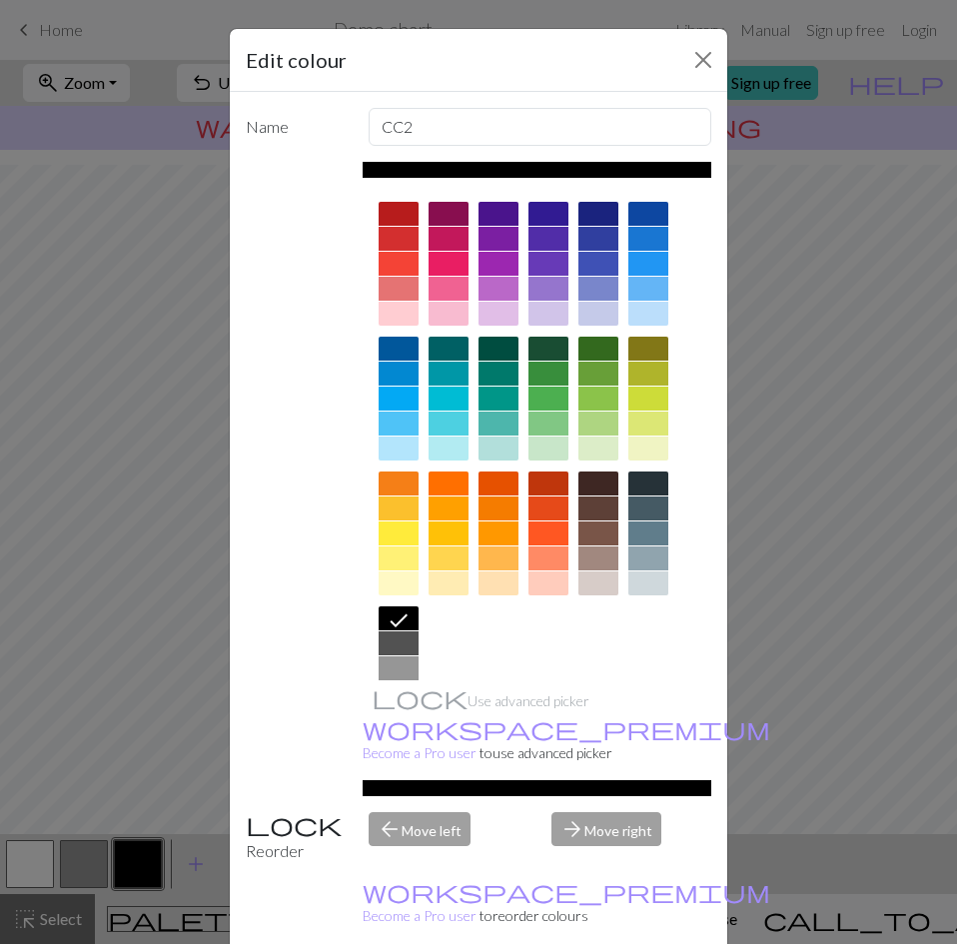
click at [637, 315] on div at bounding box center [648, 314] width 40 height 24
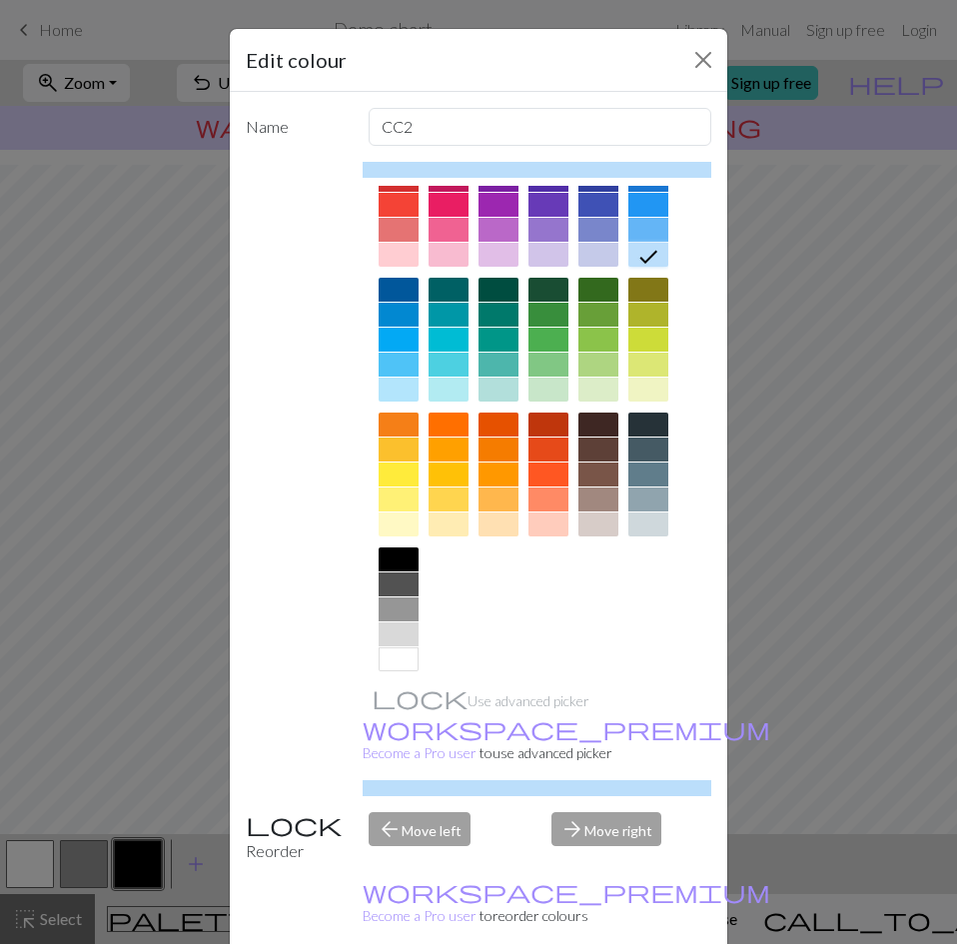
scroll to position [73, 0]
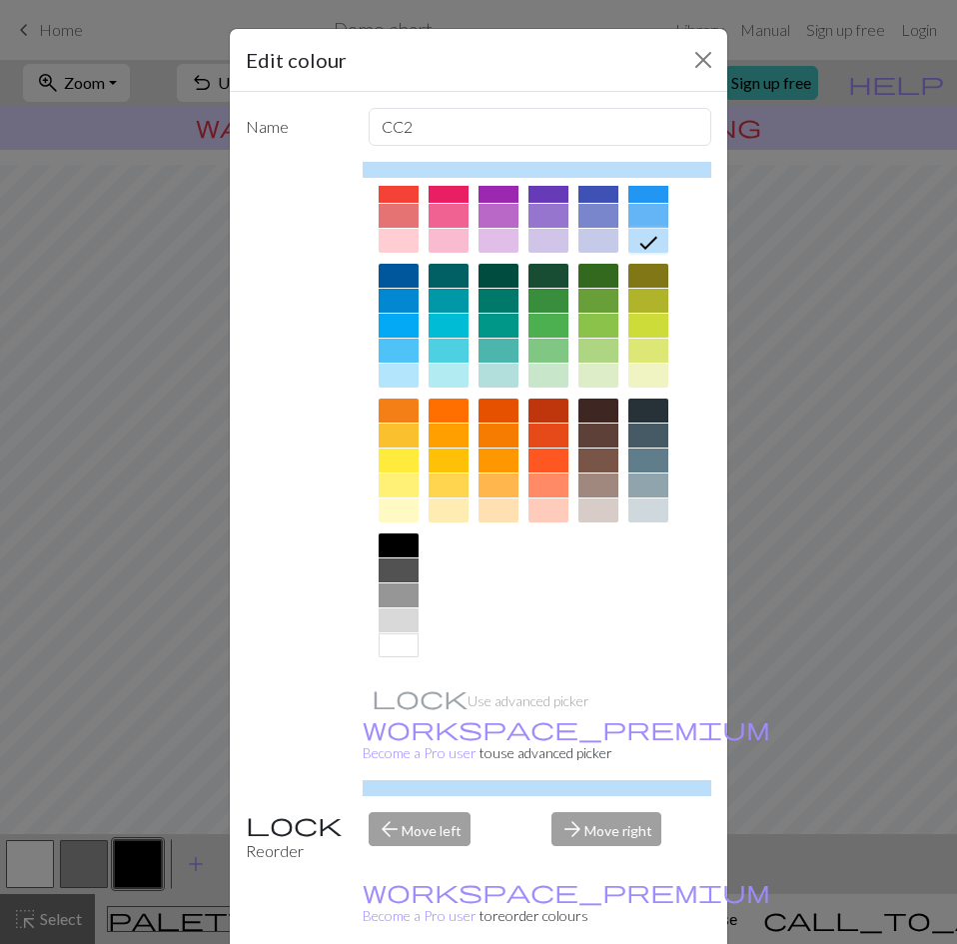
click at [393, 623] on div at bounding box center [398, 620] width 40 height 24
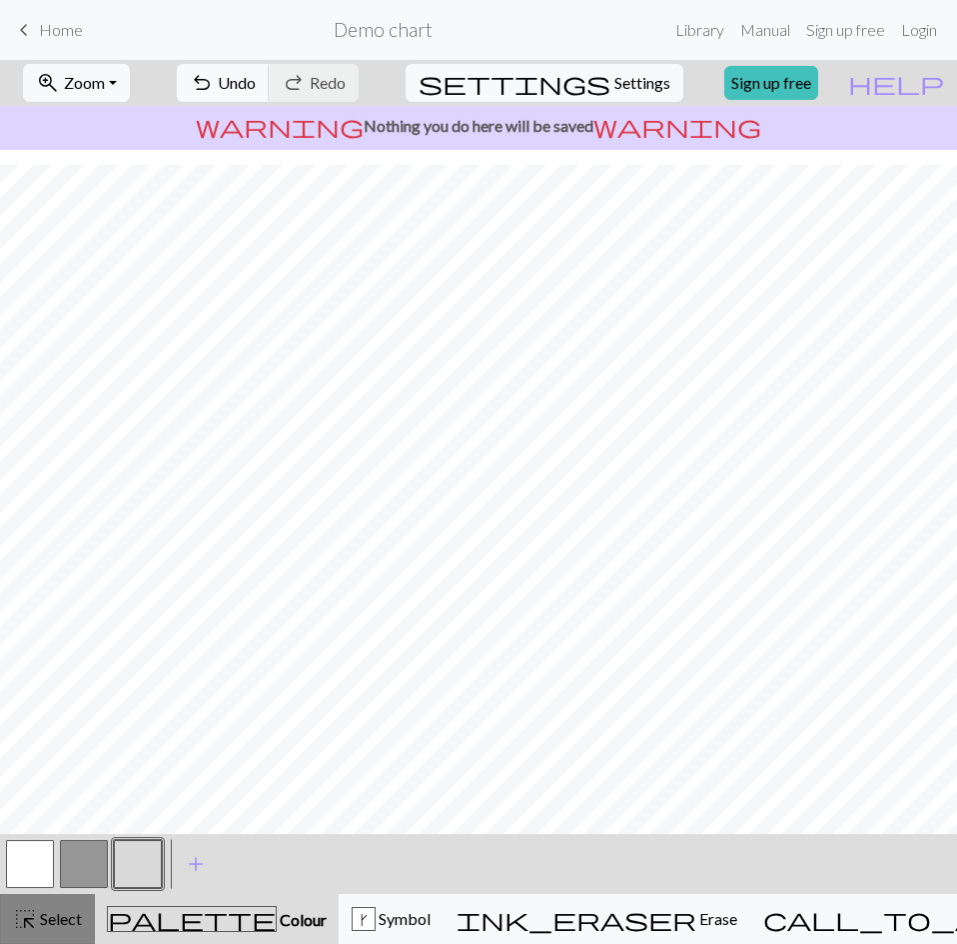
click at [50, 915] on span "Select" at bounding box center [59, 918] width 45 height 19
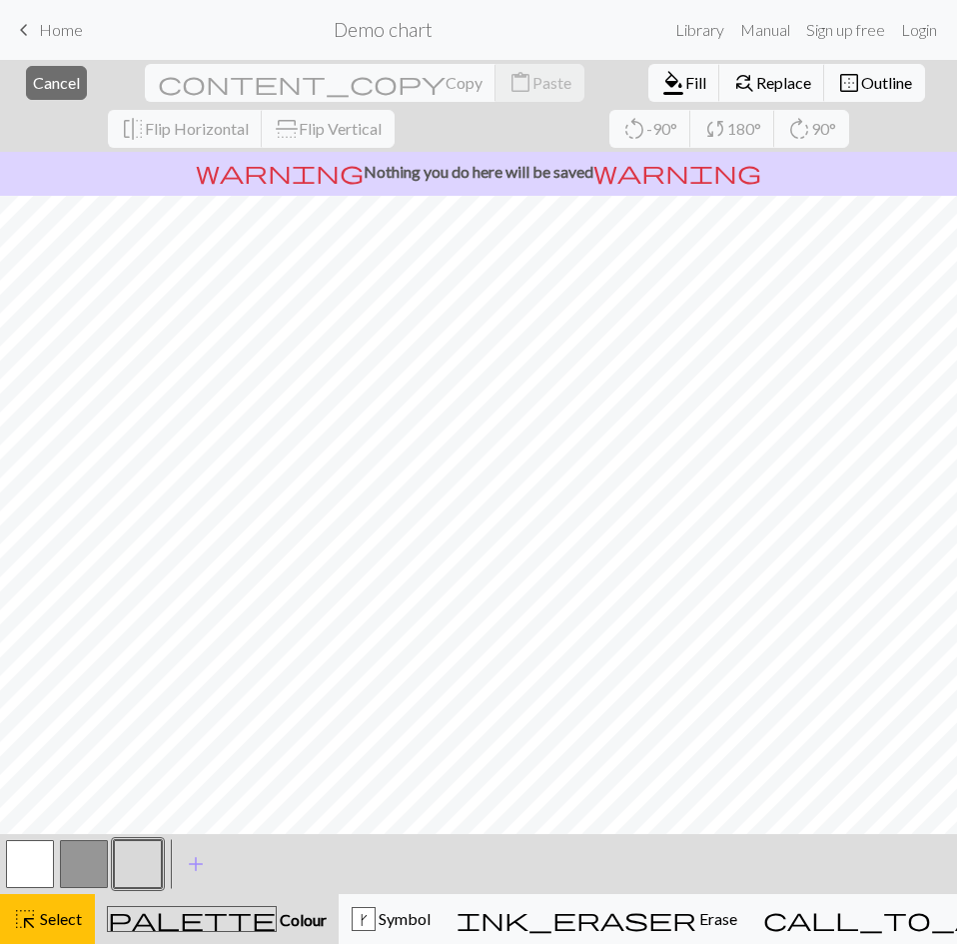
scroll to position [465, 627]
click at [685, 88] on span "Fill" at bounding box center [695, 82] width 21 height 19
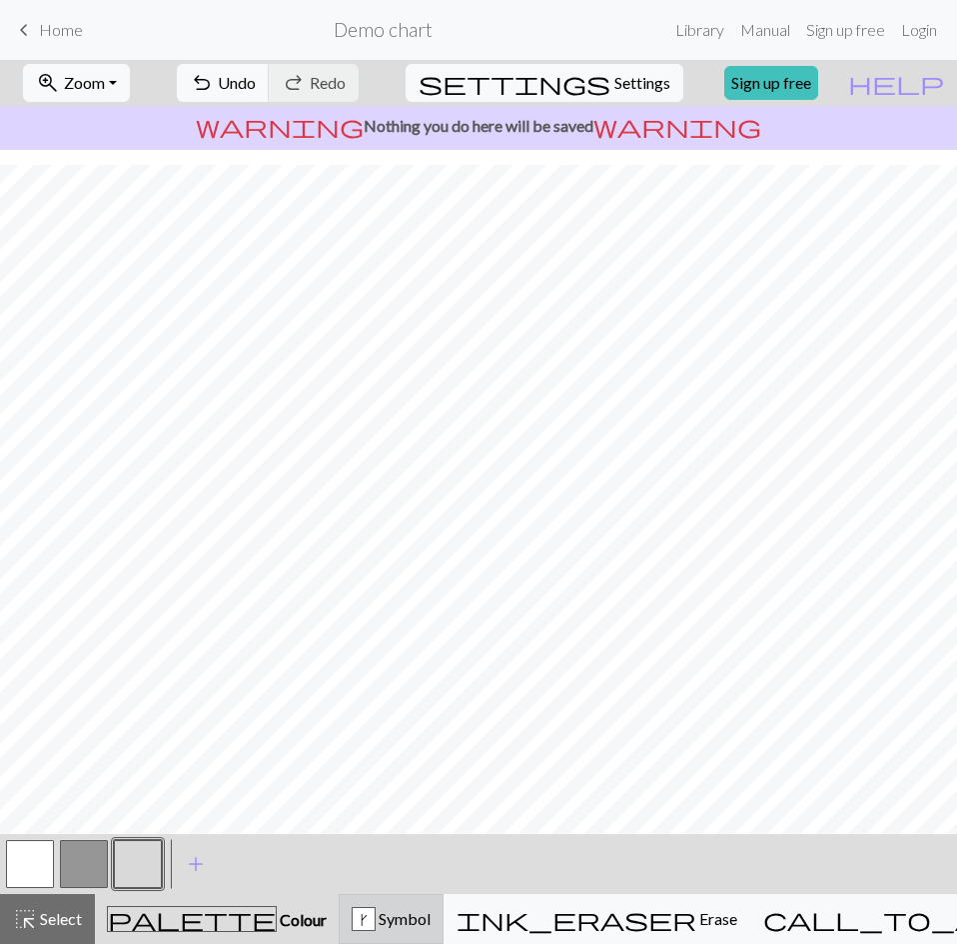
click at [365, 909] on div "k Symbol" at bounding box center [390, 919] width 79 height 24
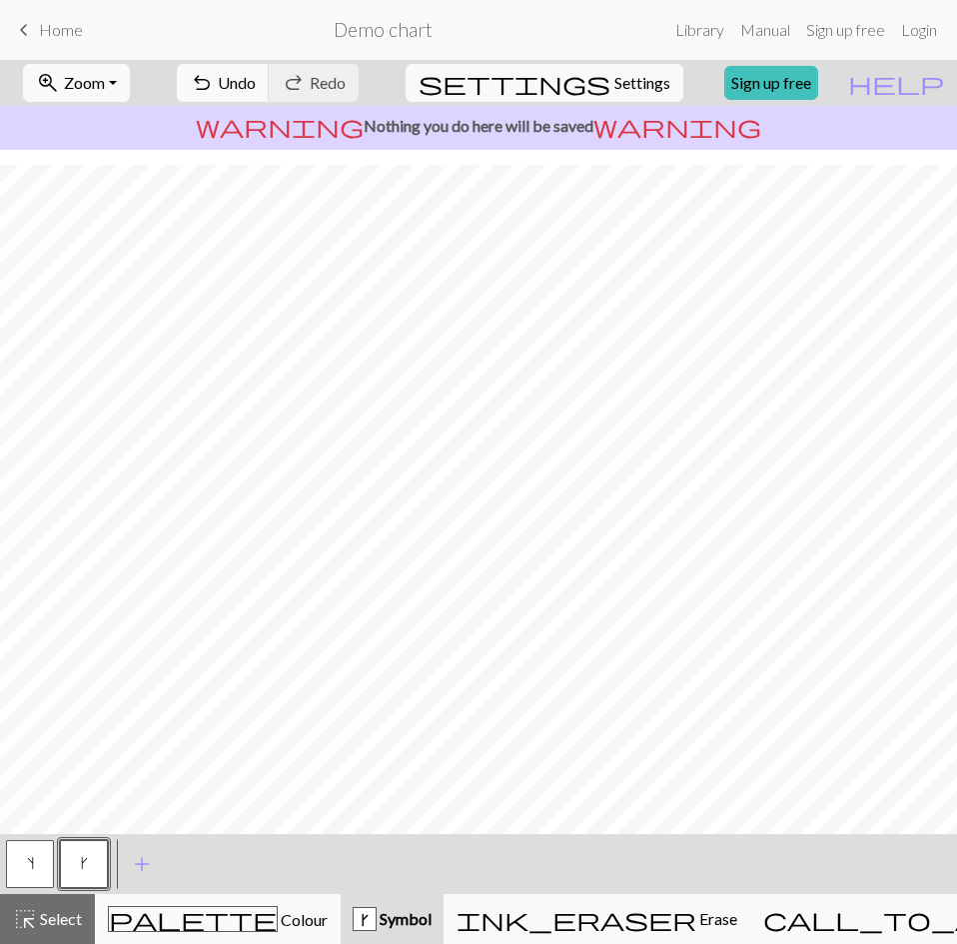
click at [86, 863] on span "k" at bounding box center [84, 863] width 7 height 16
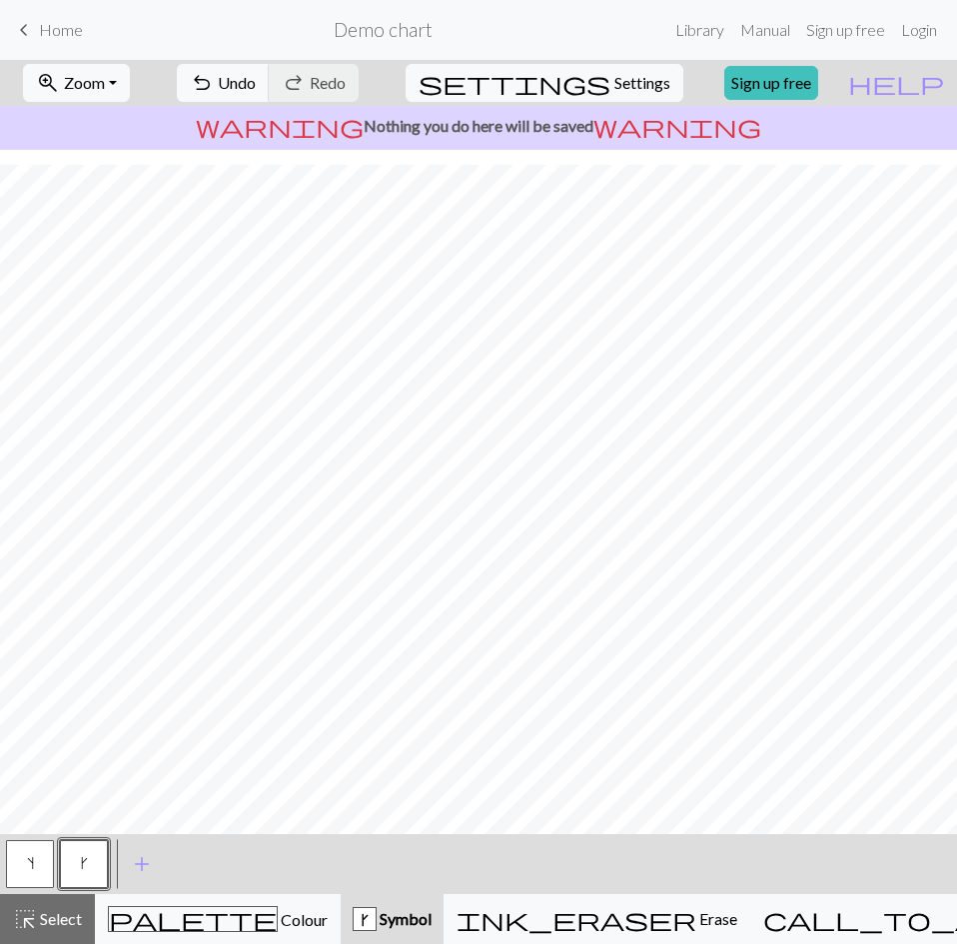
scroll to position [419, 5]
click at [145, 928] on div "palette Colour Colour" at bounding box center [218, 919] width 220 height 26
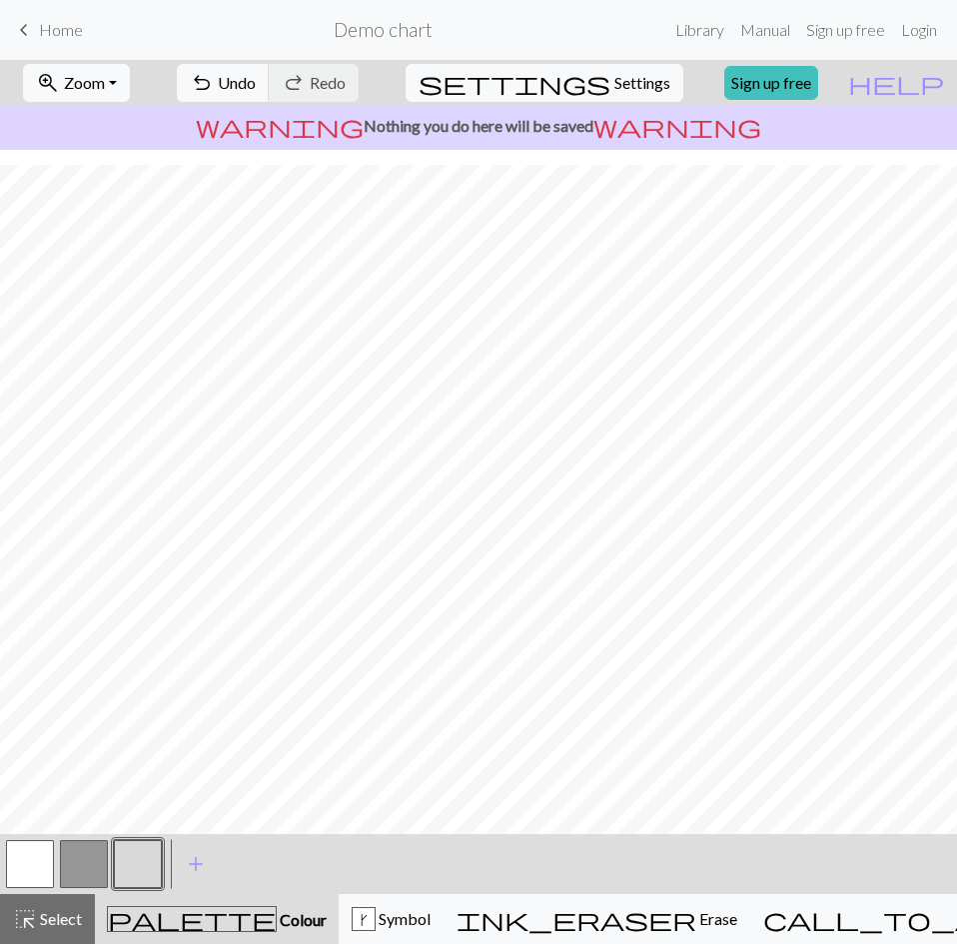
click at [74, 874] on button "button" at bounding box center [84, 864] width 48 height 48
click at [28, 917] on span "highlight_alt" at bounding box center [25, 919] width 24 height 28
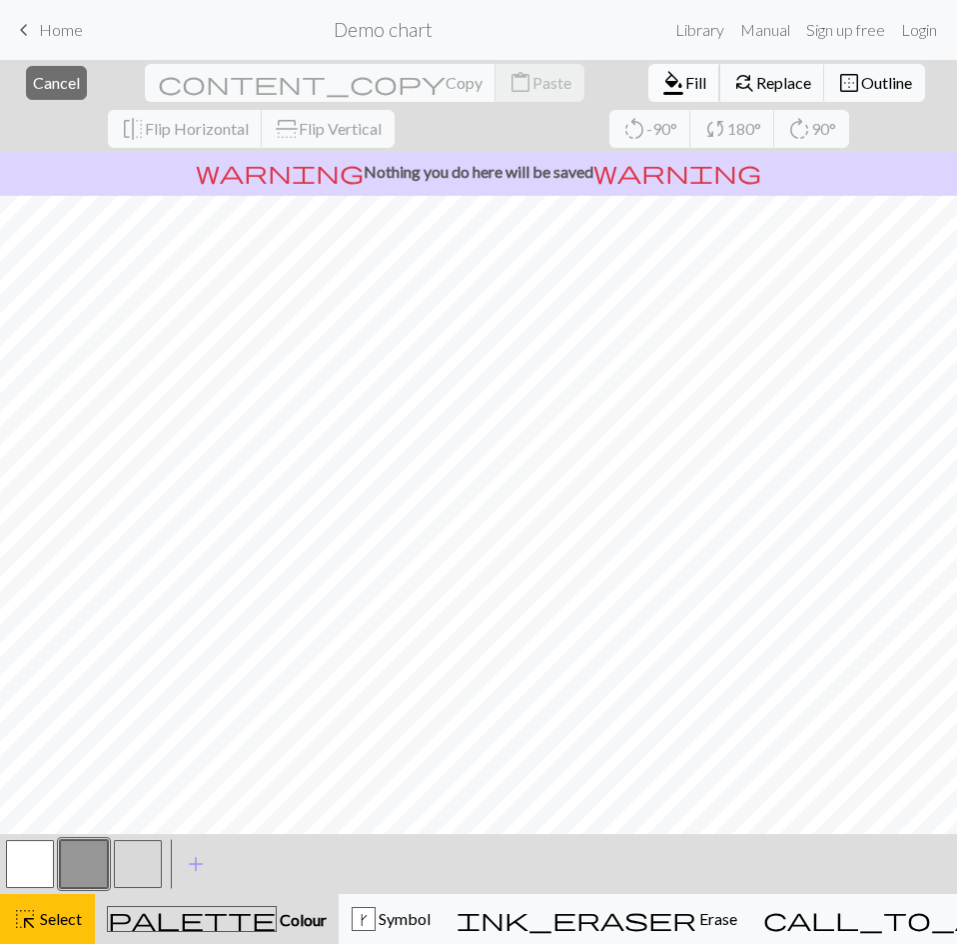
click at [661, 85] on span "format_color_fill" at bounding box center [673, 83] width 24 height 28
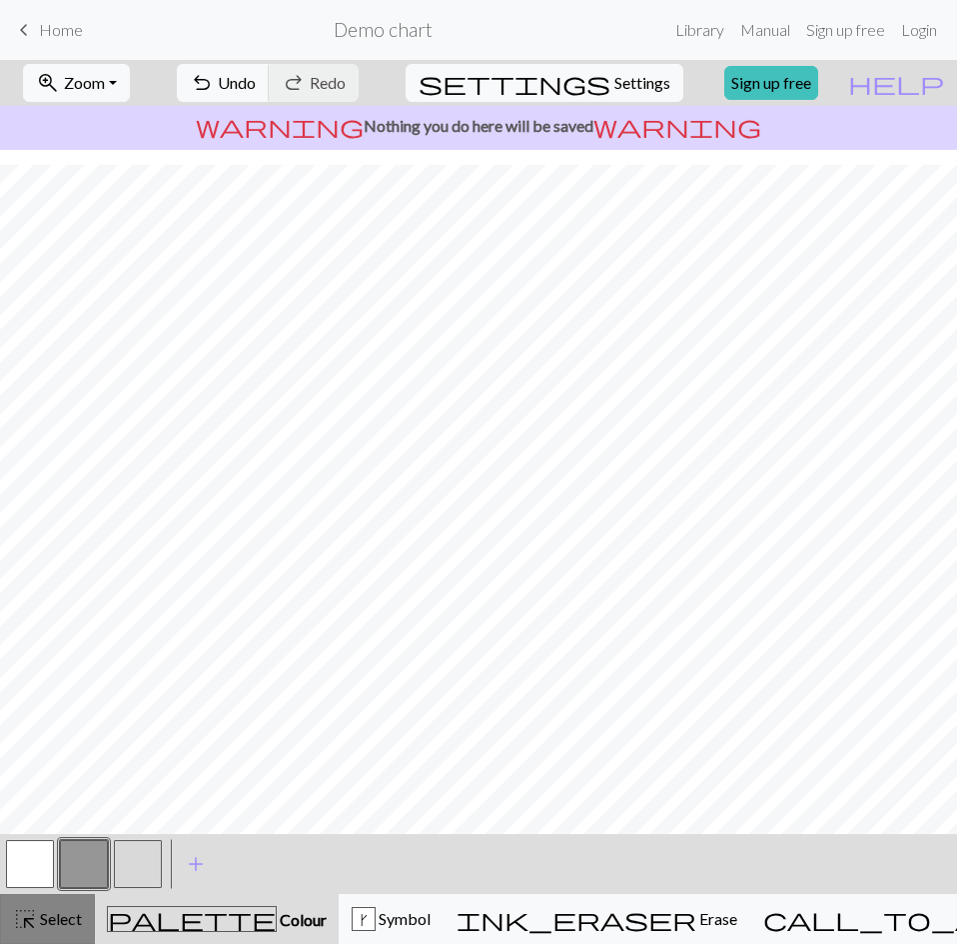
click at [44, 920] on span "Select" at bounding box center [59, 918] width 45 height 19
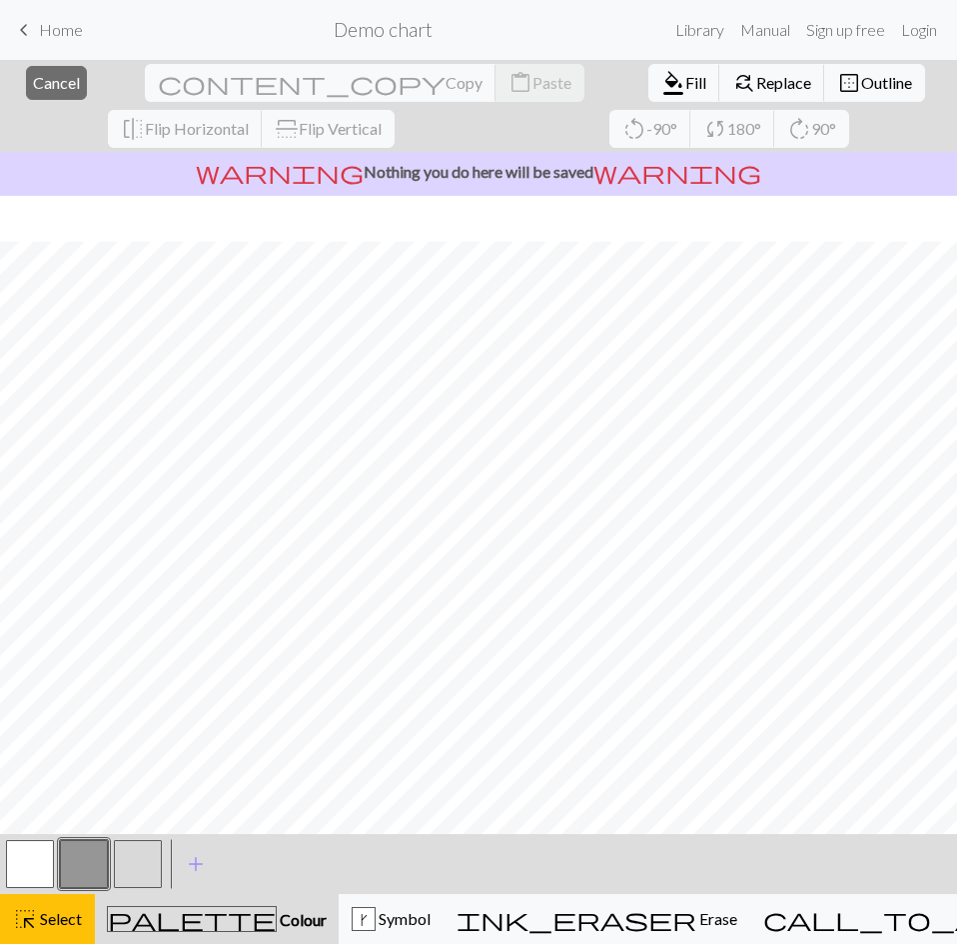
scroll to position [465, 0]
click at [648, 93] on button "format_color_fill Fill" at bounding box center [684, 83] width 72 height 38
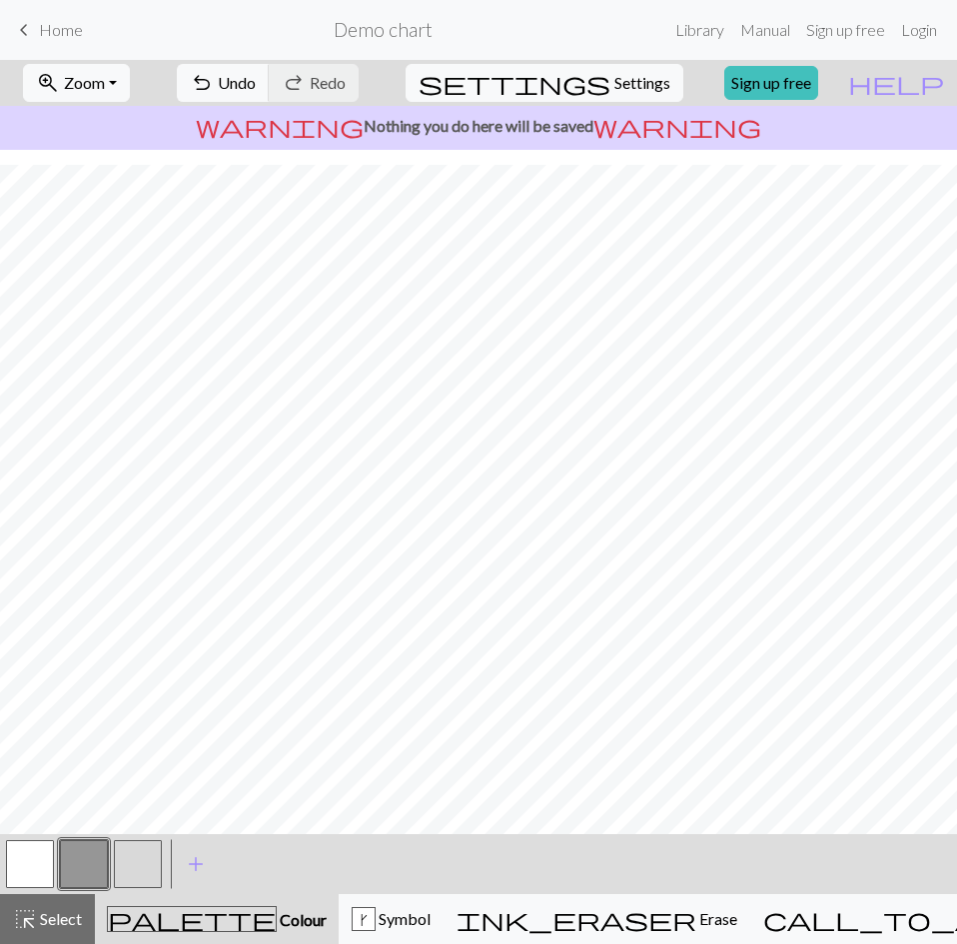
click at [37, 868] on button "button" at bounding box center [30, 864] width 48 height 48
click at [82, 856] on button "button" at bounding box center [84, 864] width 48 height 48
click at [67, 909] on span "Select" at bounding box center [59, 918] width 45 height 19
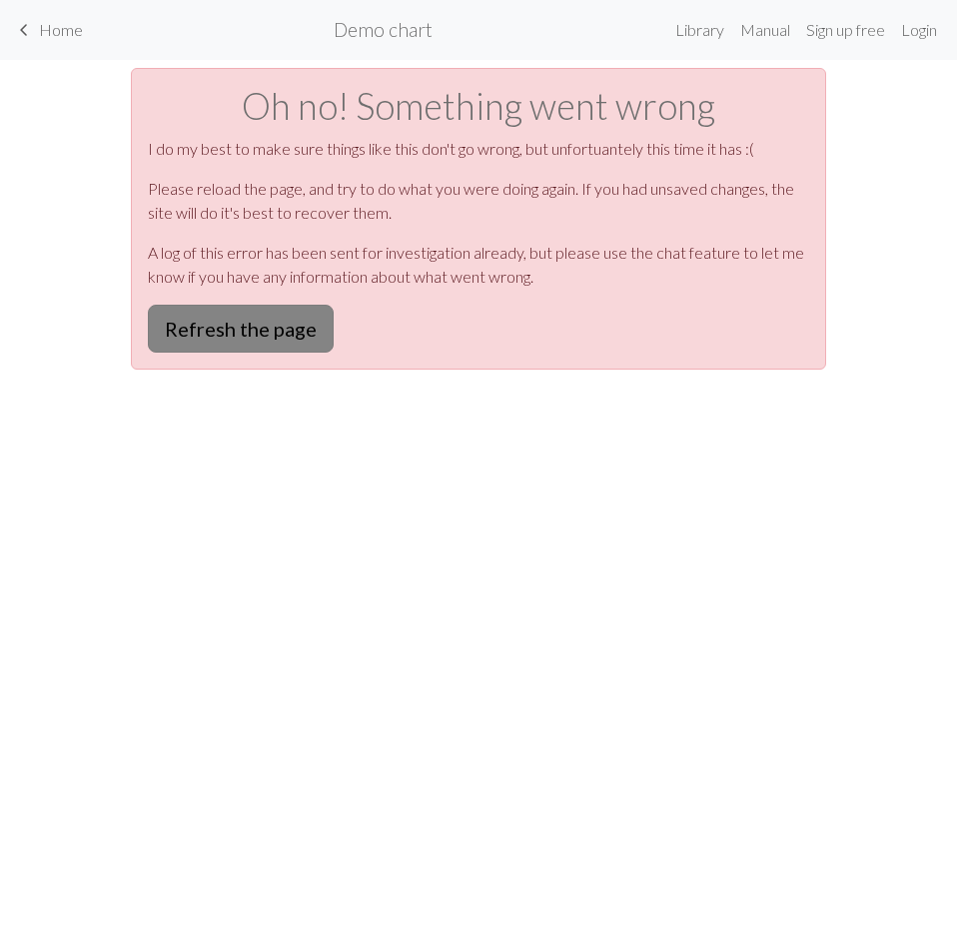
click at [264, 323] on button "Refresh the page" at bounding box center [241, 329] width 186 height 48
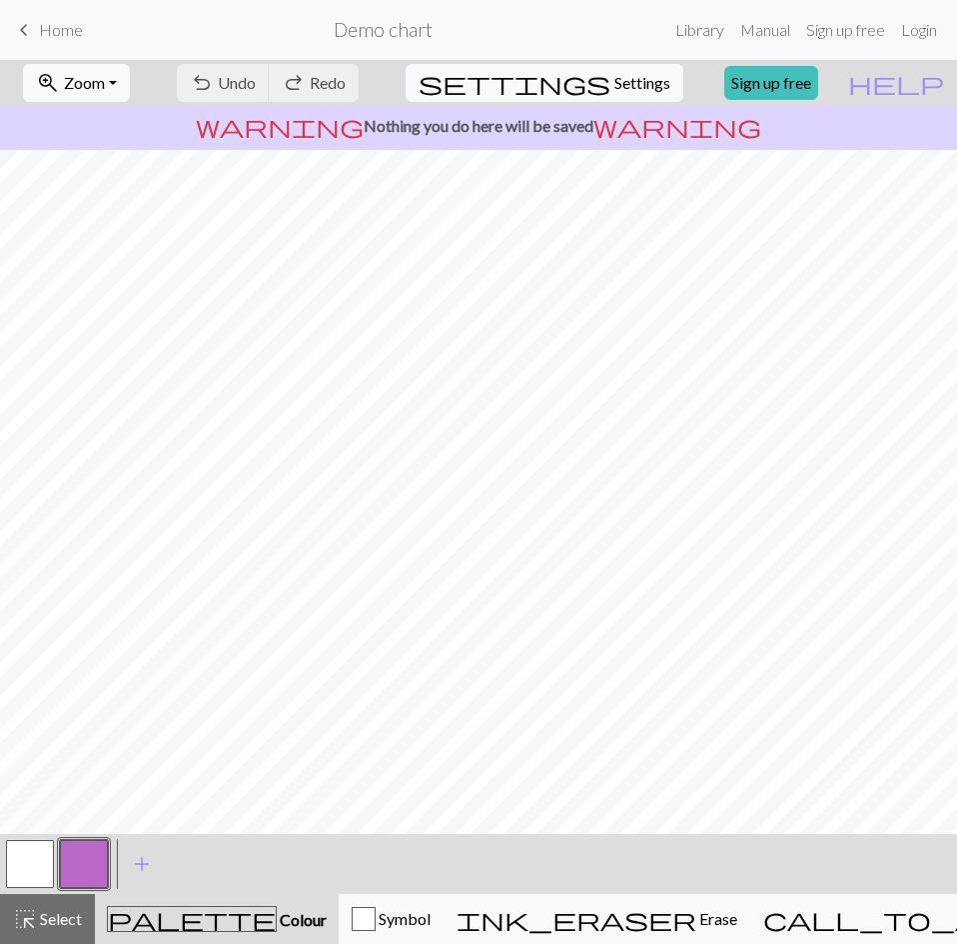
click at [66, 27] on span "Home" at bounding box center [61, 29] width 44 height 19
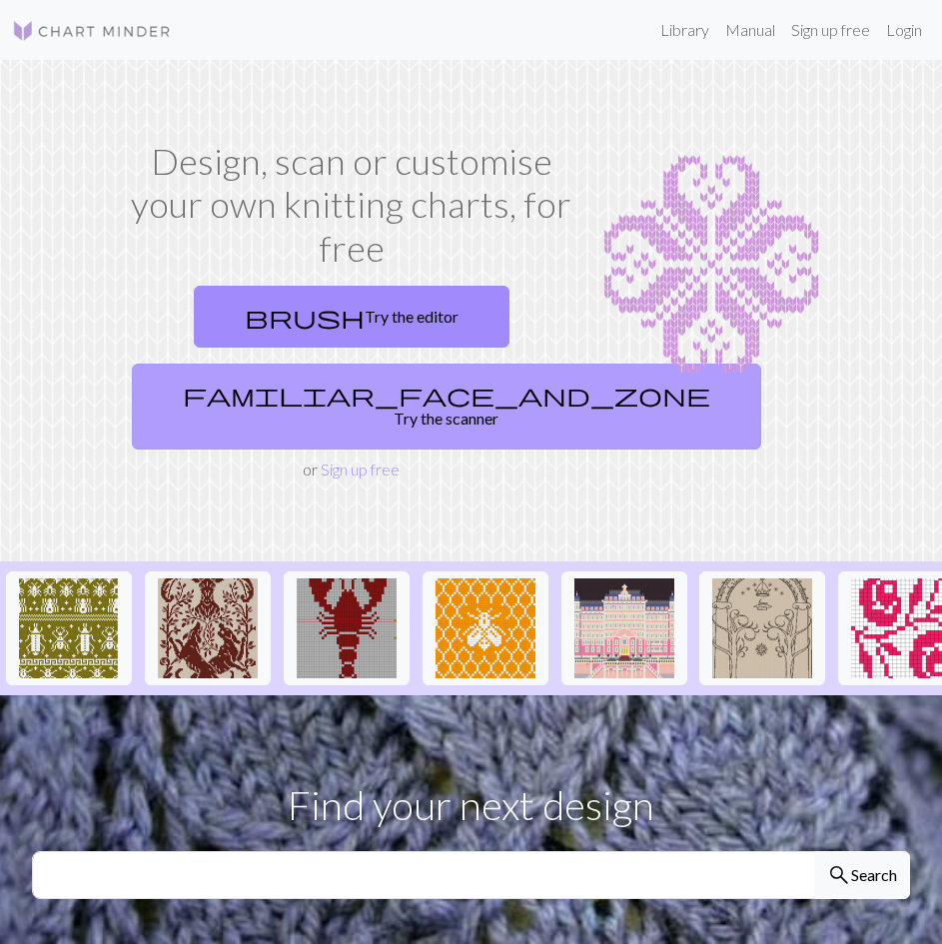
click at [411, 398] on link "familiar_face_and_zone Try the scanner" at bounding box center [446, 406] width 629 height 86
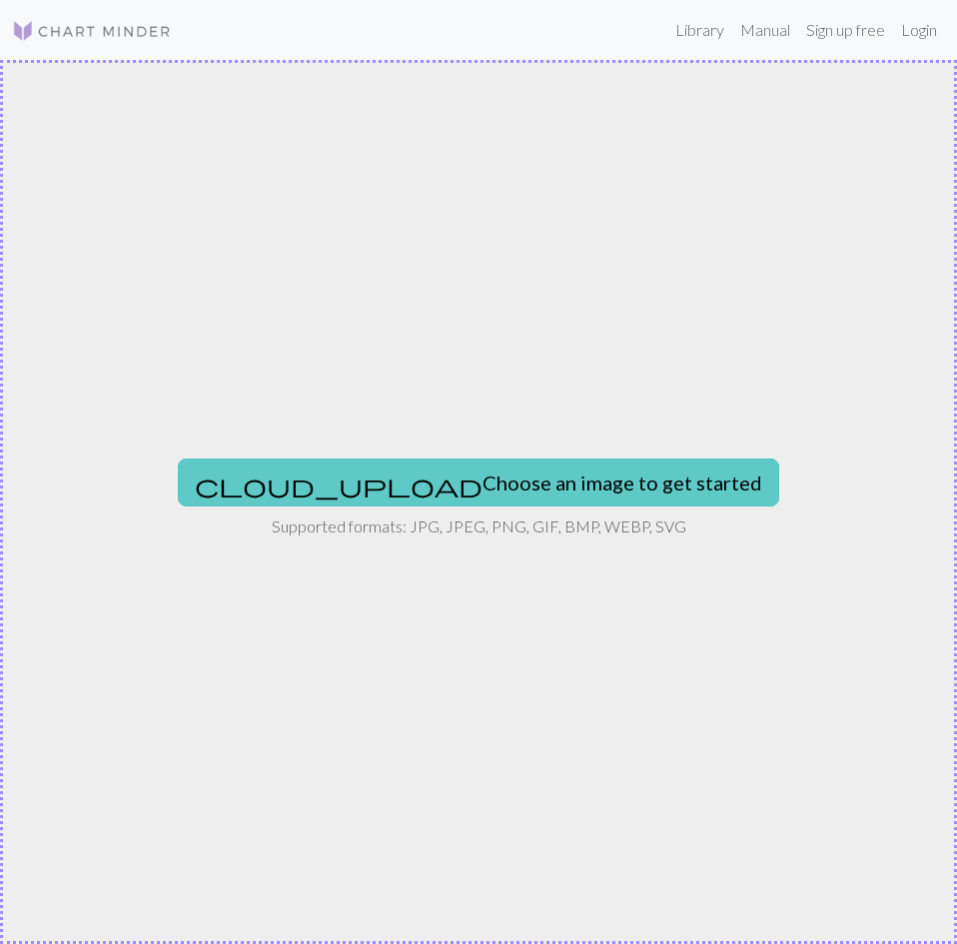
click at [613, 463] on button "cloud_upload Choose an image to get started" at bounding box center [478, 482] width 601 height 48
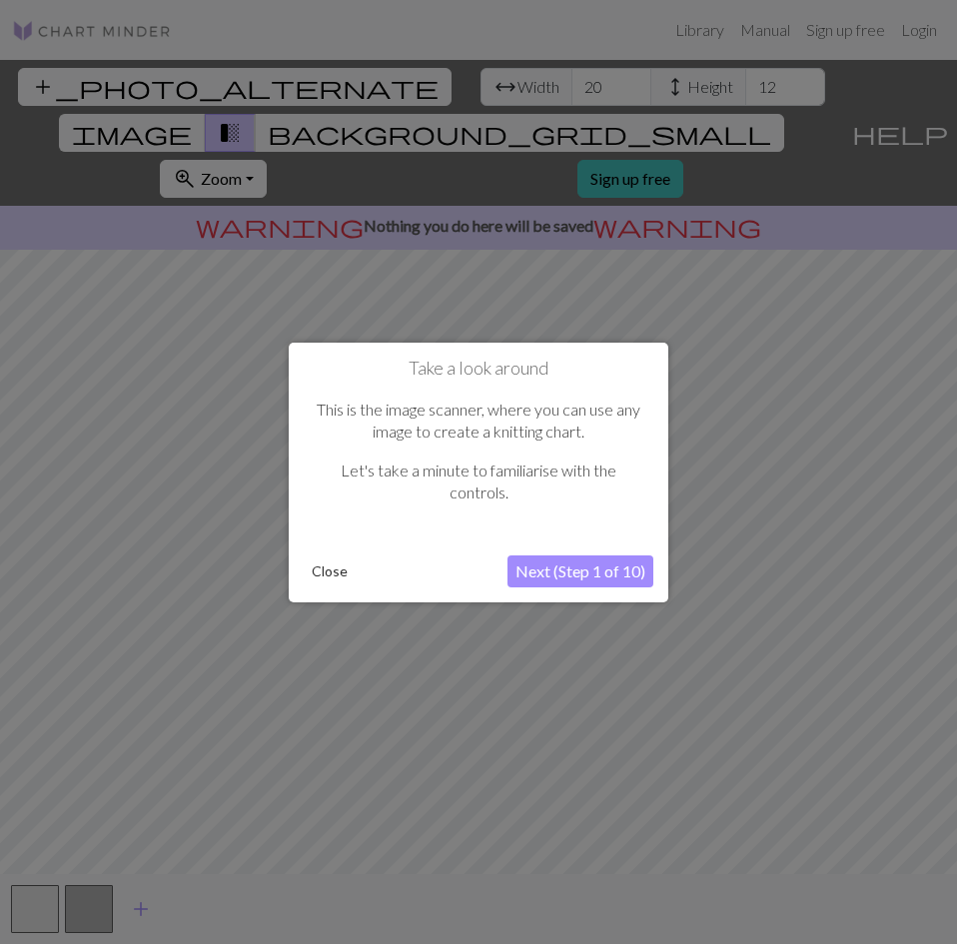
click at [563, 581] on button "Next (Step 1 of 10)" at bounding box center [580, 571] width 146 height 32
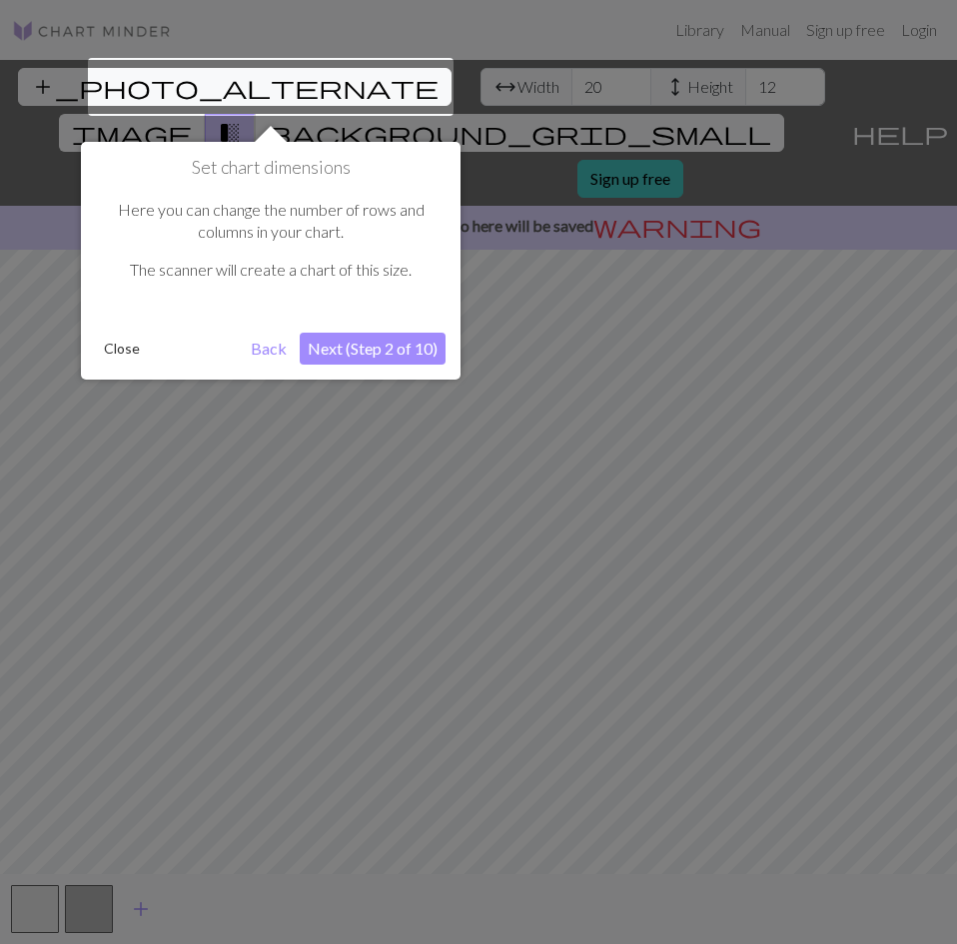
click at [259, 341] on button "Back" at bounding box center [269, 348] width 52 height 32
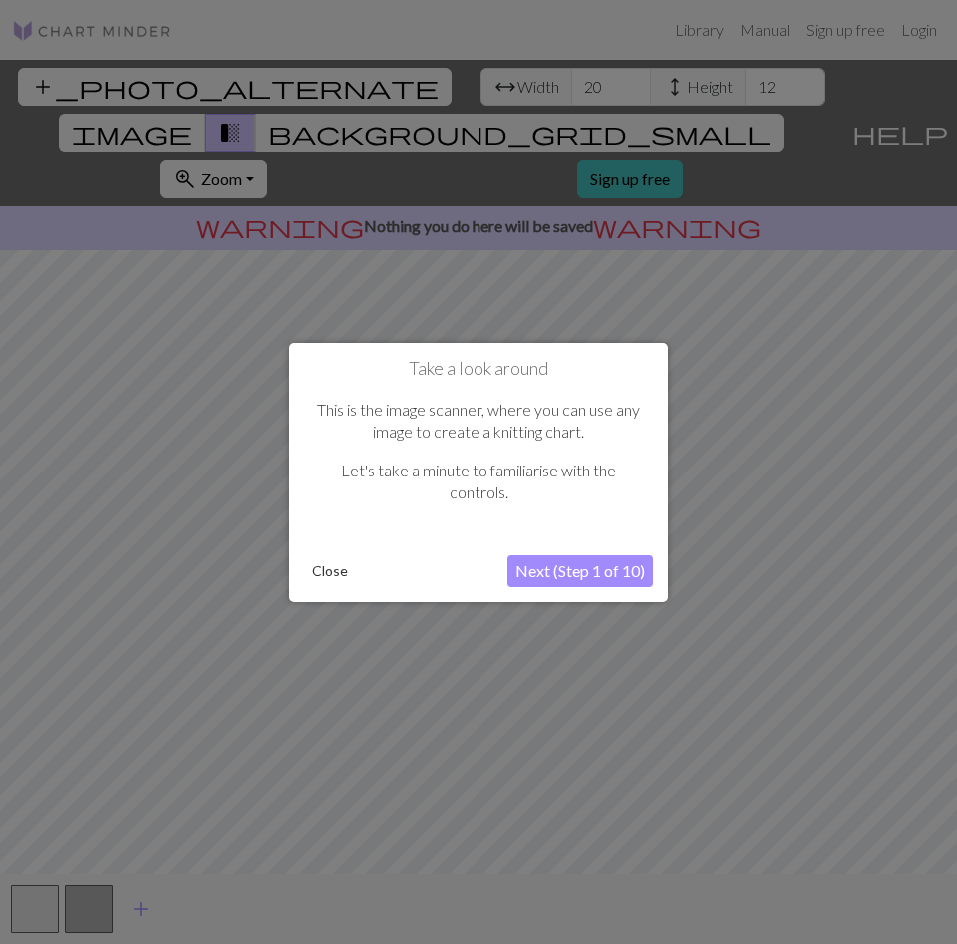
click at [347, 574] on button "Close" at bounding box center [330, 571] width 52 height 30
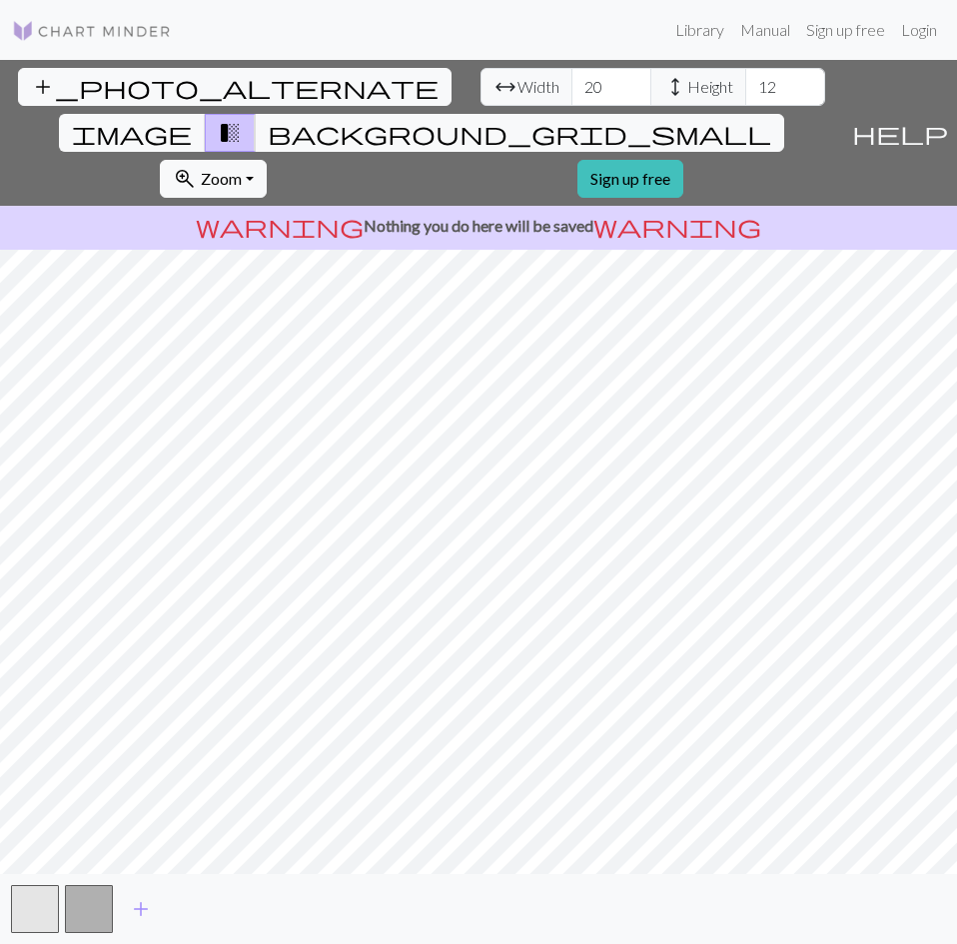
click at [956, 527] on html "This website uses cookies to ensure you get the best experience on our website.…" at bounding box center [478, 472] width 957 height 944
click at [49, 84] on span "add_photo_alternate" at bounding box center [234, 87] width 407 height 28
click at [267, 160] on button "zoom_in Zoom Zoom" at bounding box center [213, 179] width 107 height 38
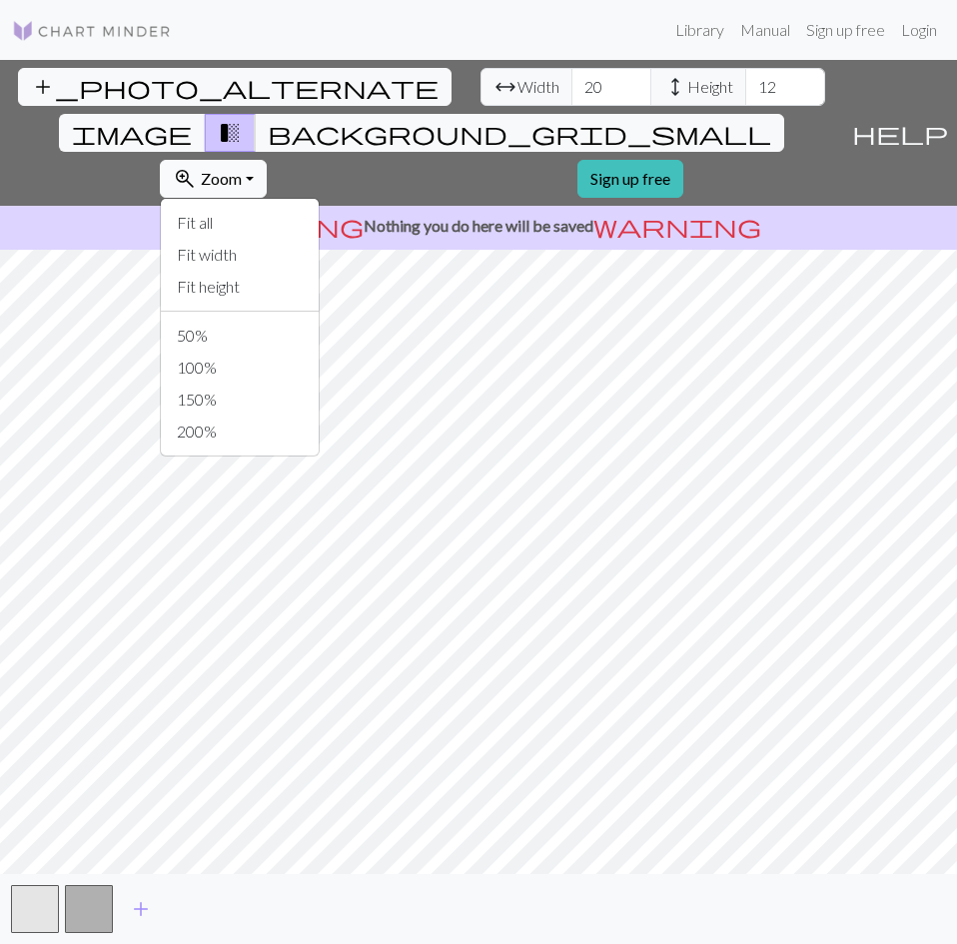
click at [267, 160] on button "zoom_in Zoom Zoom" at bounding box center [213, 179] width 107 height 38
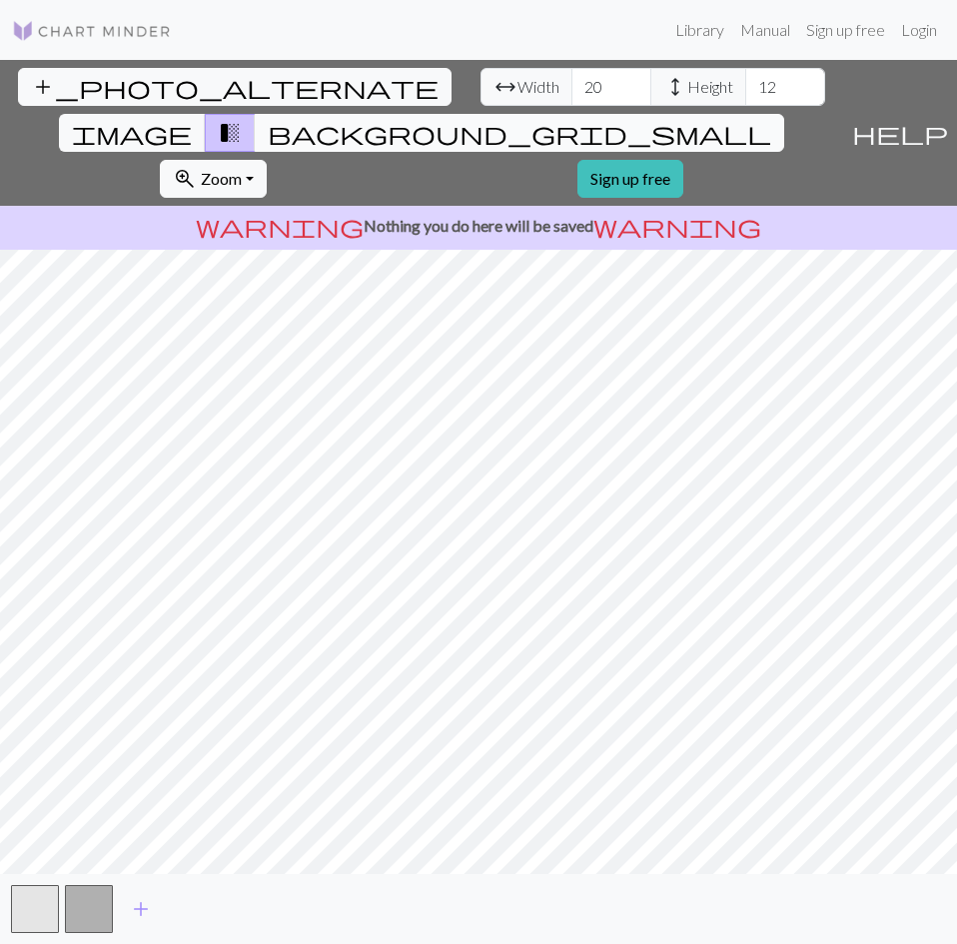
click at [594, 119] on span "background_grid_small" at bounding box center [519, 133] width 503 height 28
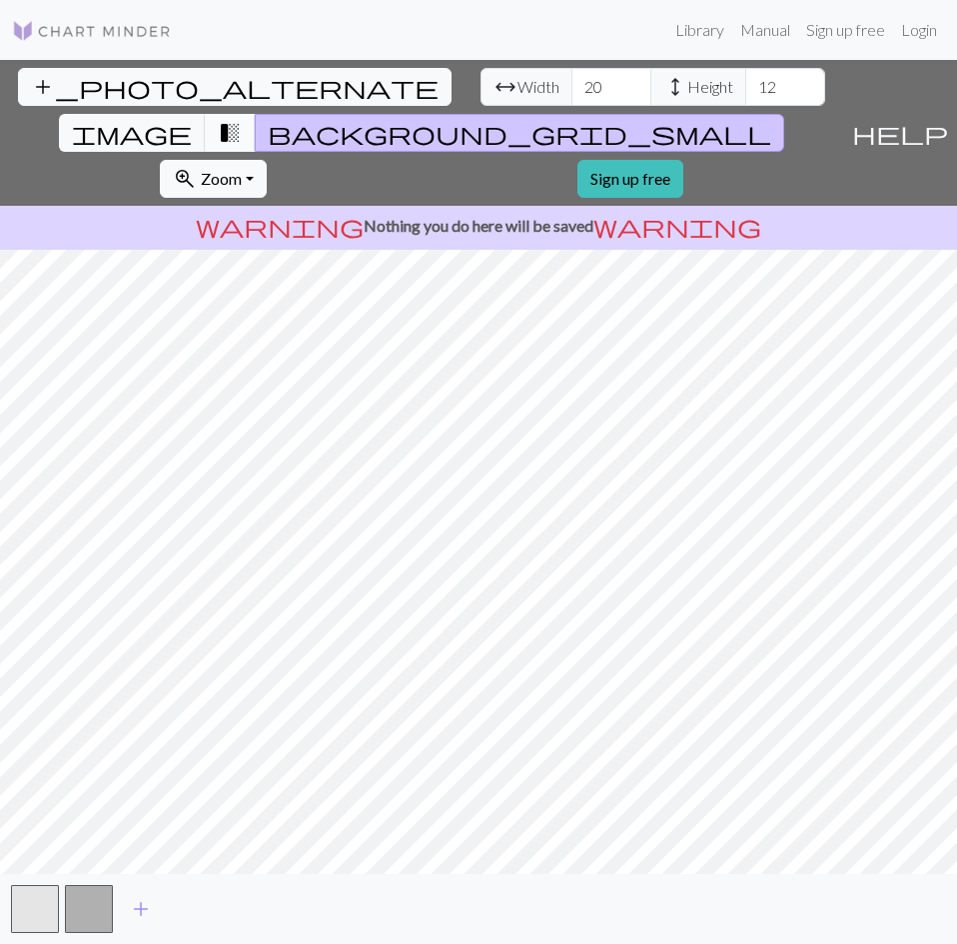
click at [242, 119] on span "transition_fade" at bounding box center [230, 133] width 24 height 28
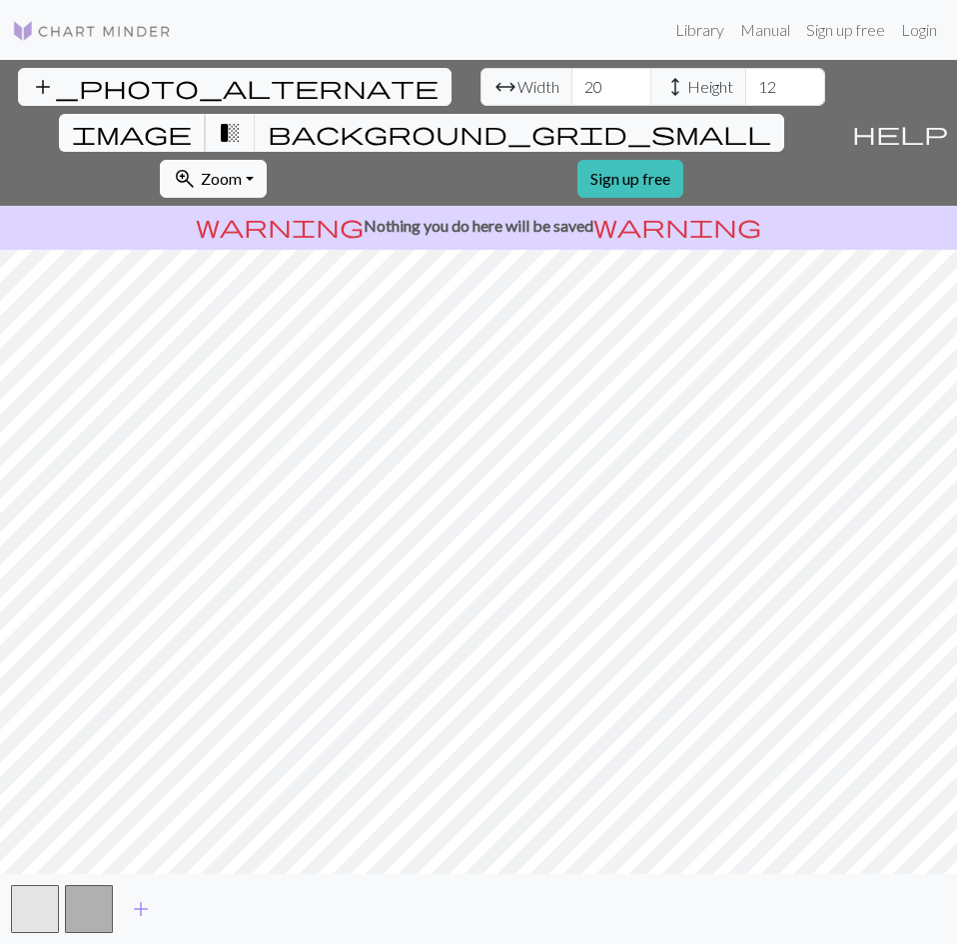
click at [192, 119] on span "image" at bounding box center [132, 133] width 120 height 28
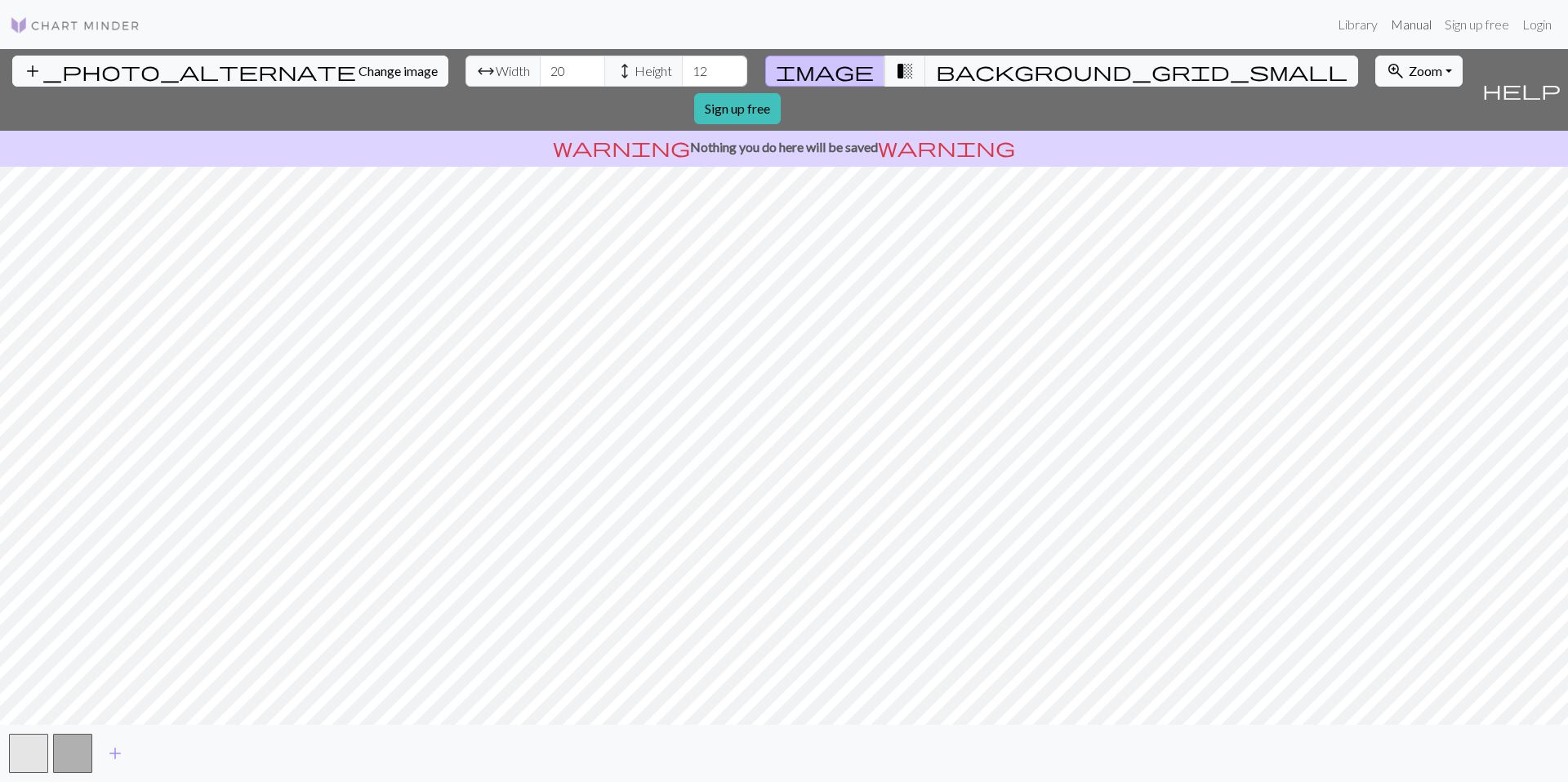
click at [782, 29] on link "Manual" at bounding box center [1411, 25] width 54 height 33
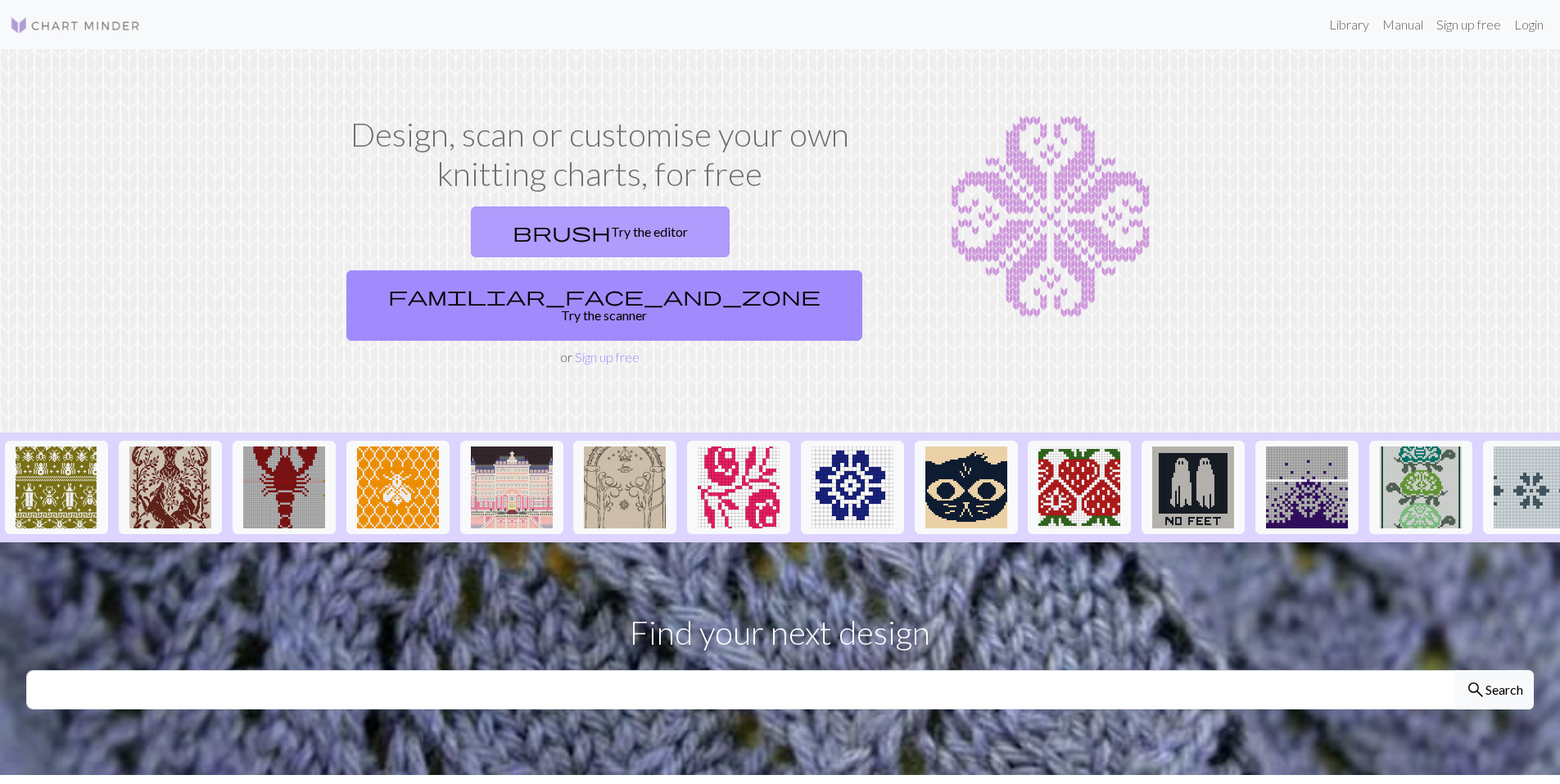
click at [471, 211] on link "brush Try the editor" at bounding box center [600, 232] width 259 height 51
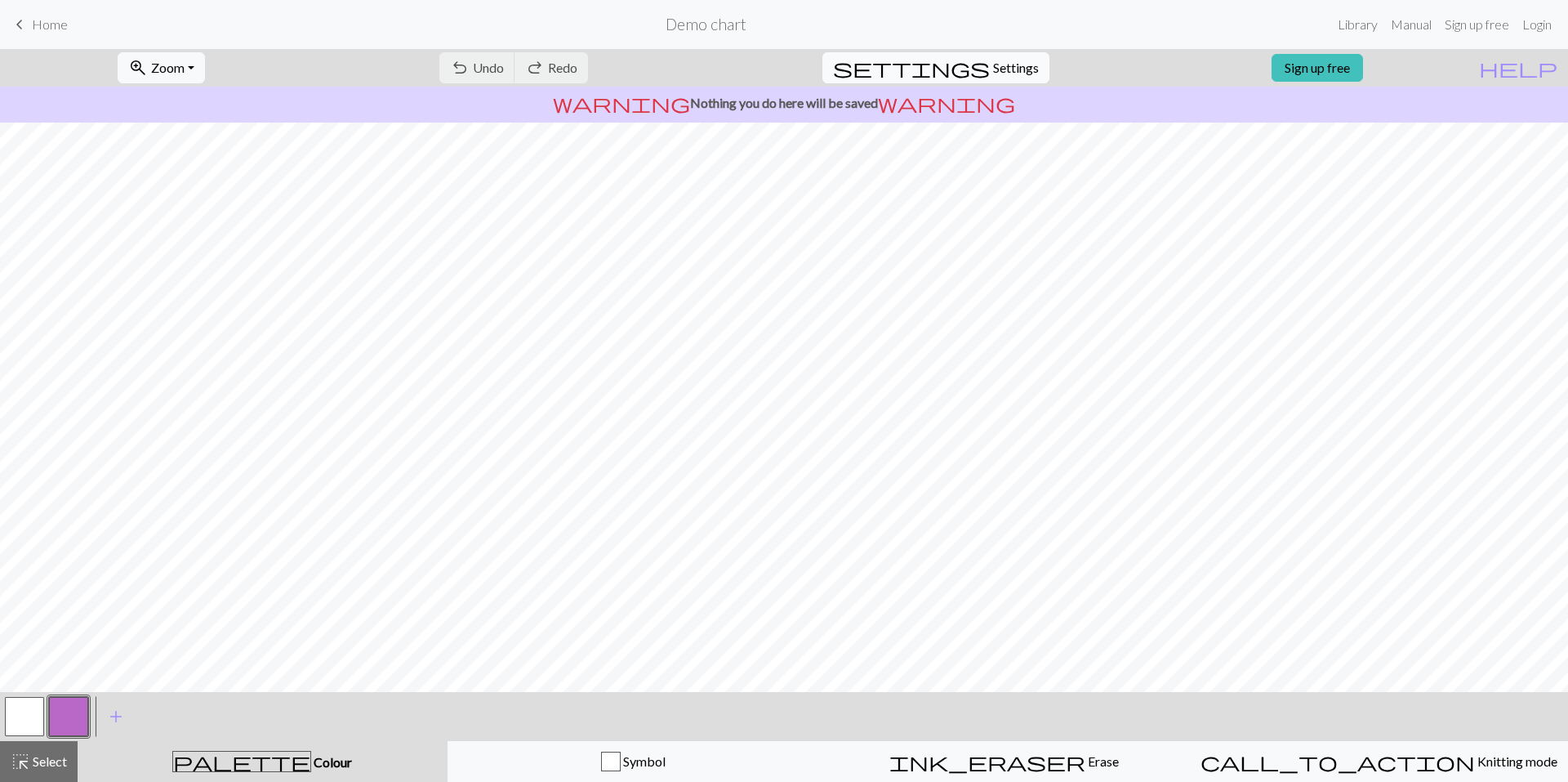
click at [1000, 70] on span "Settings" at bounding box center [1016, 68] width 46 height 20
select select "aran"
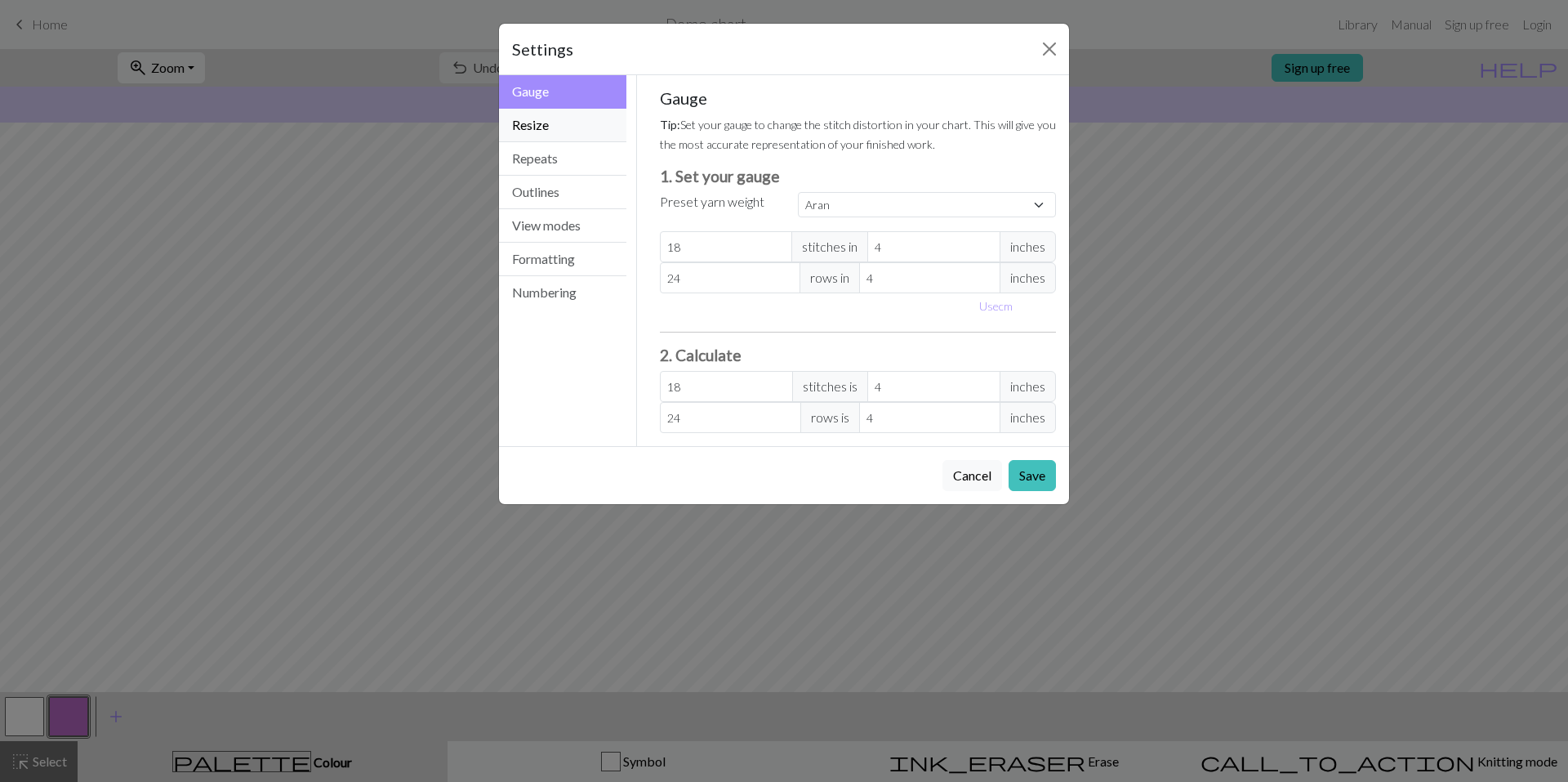
click at [562, 129] on button "Resize" at bounding box center [563, 125] width 128 height 34
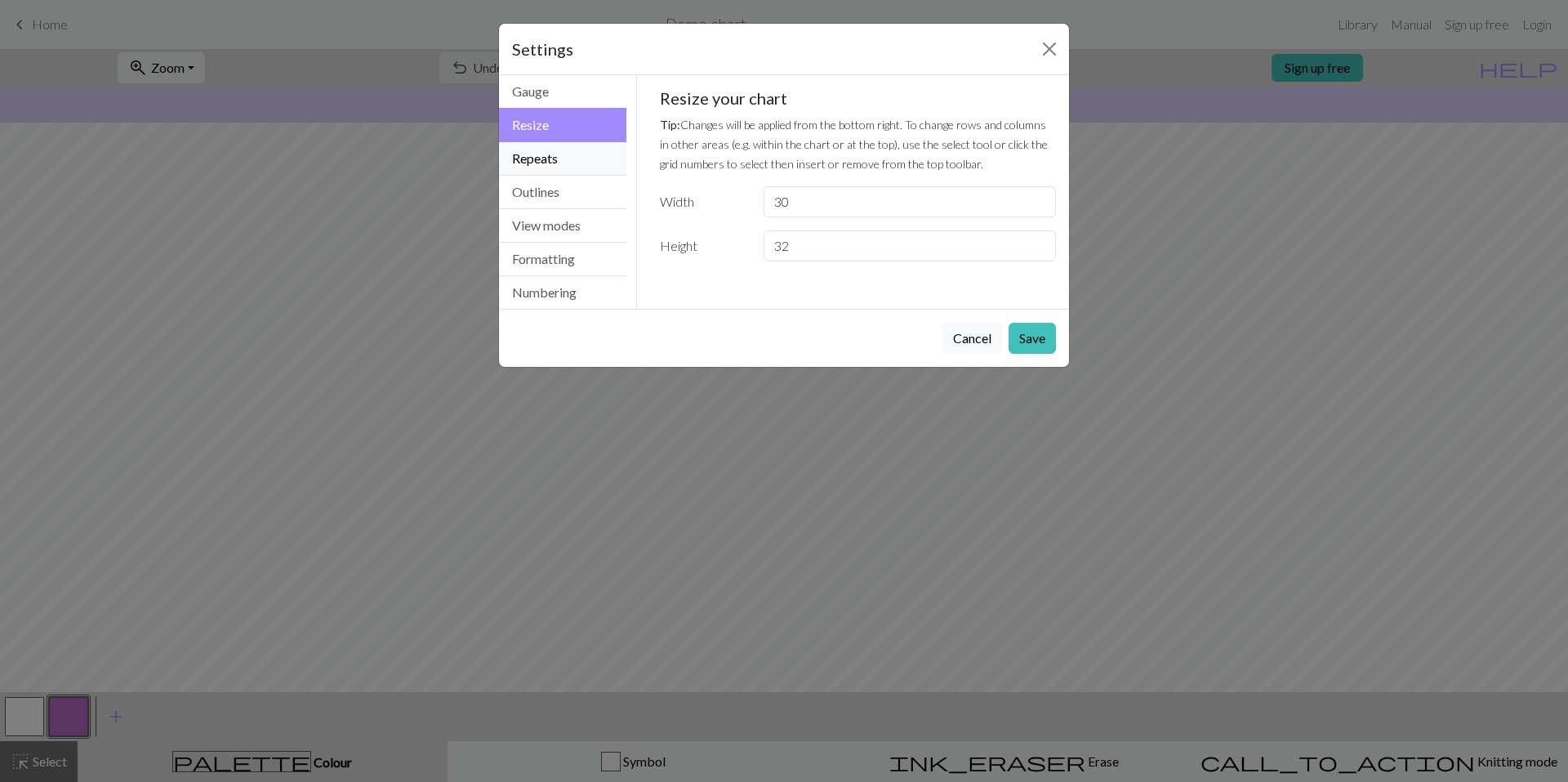
click at [563, 164] on button "Repeats" at bounding box center [563, 159] width 128 height 34
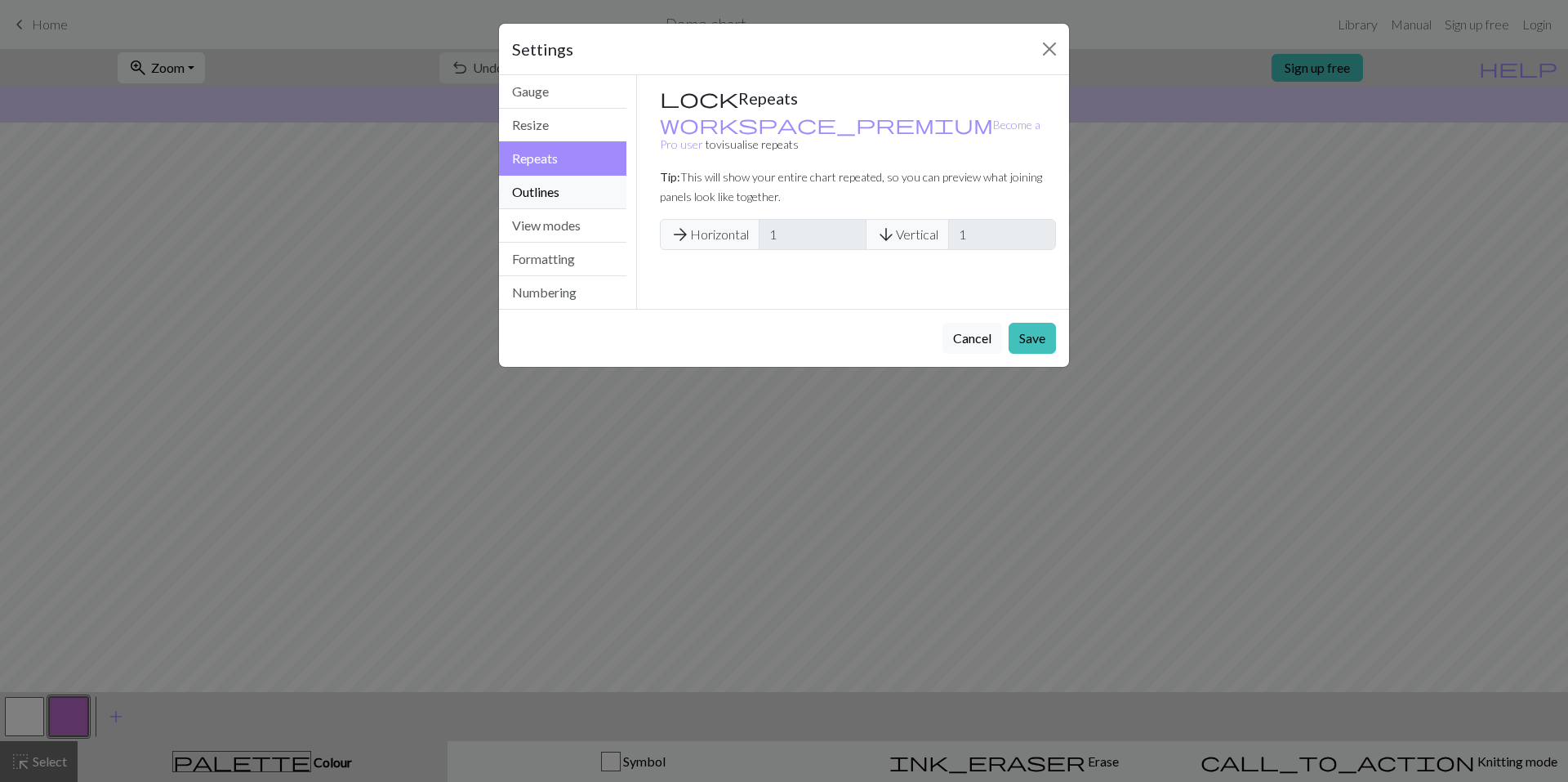
click at [567, 190] on button "Outlines" at bounding box center [563, 192] width 128 height 34
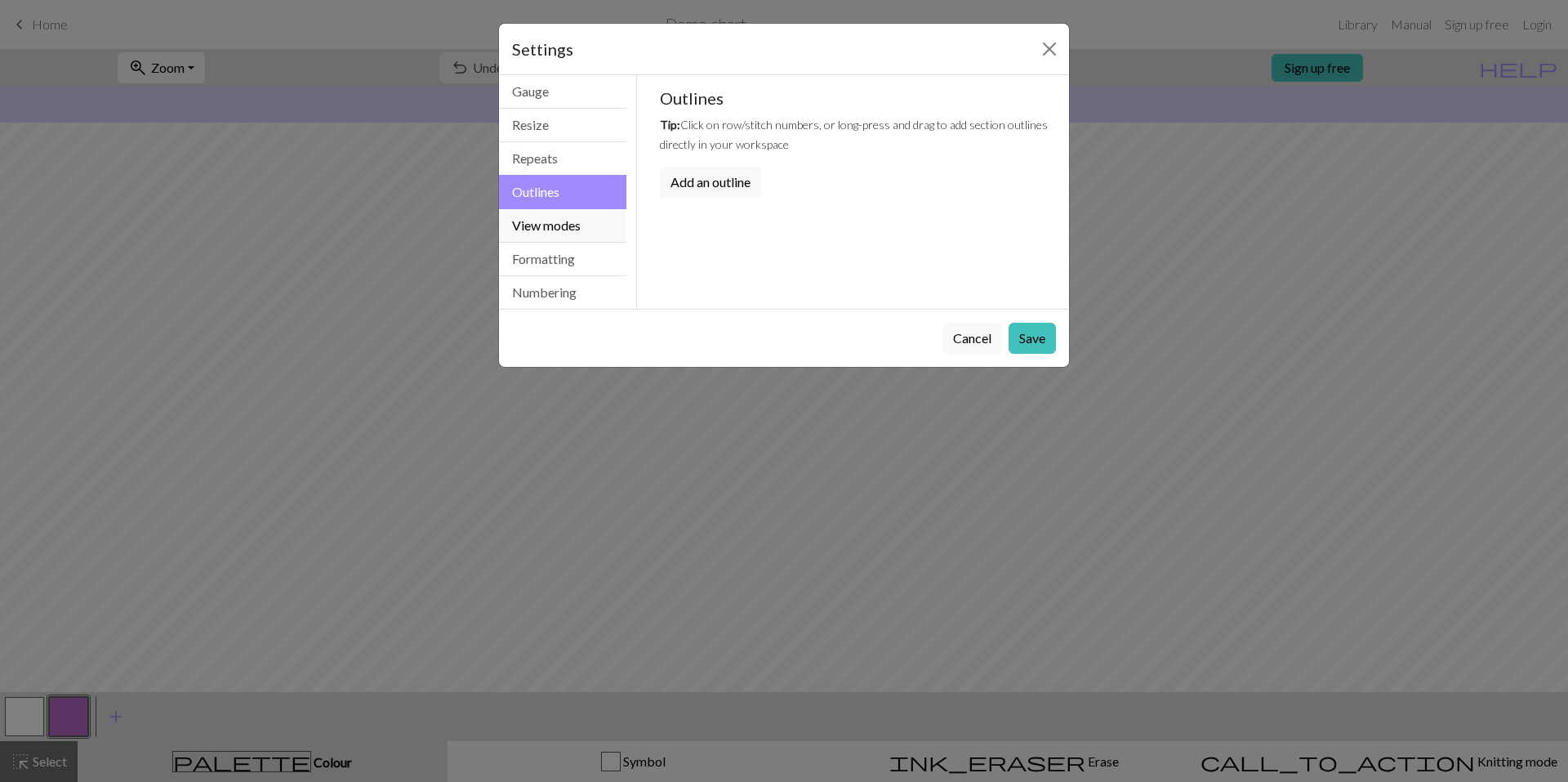
click at [580, 216] on button "View modes" at bounding box center [563, 226] width 128 height 34
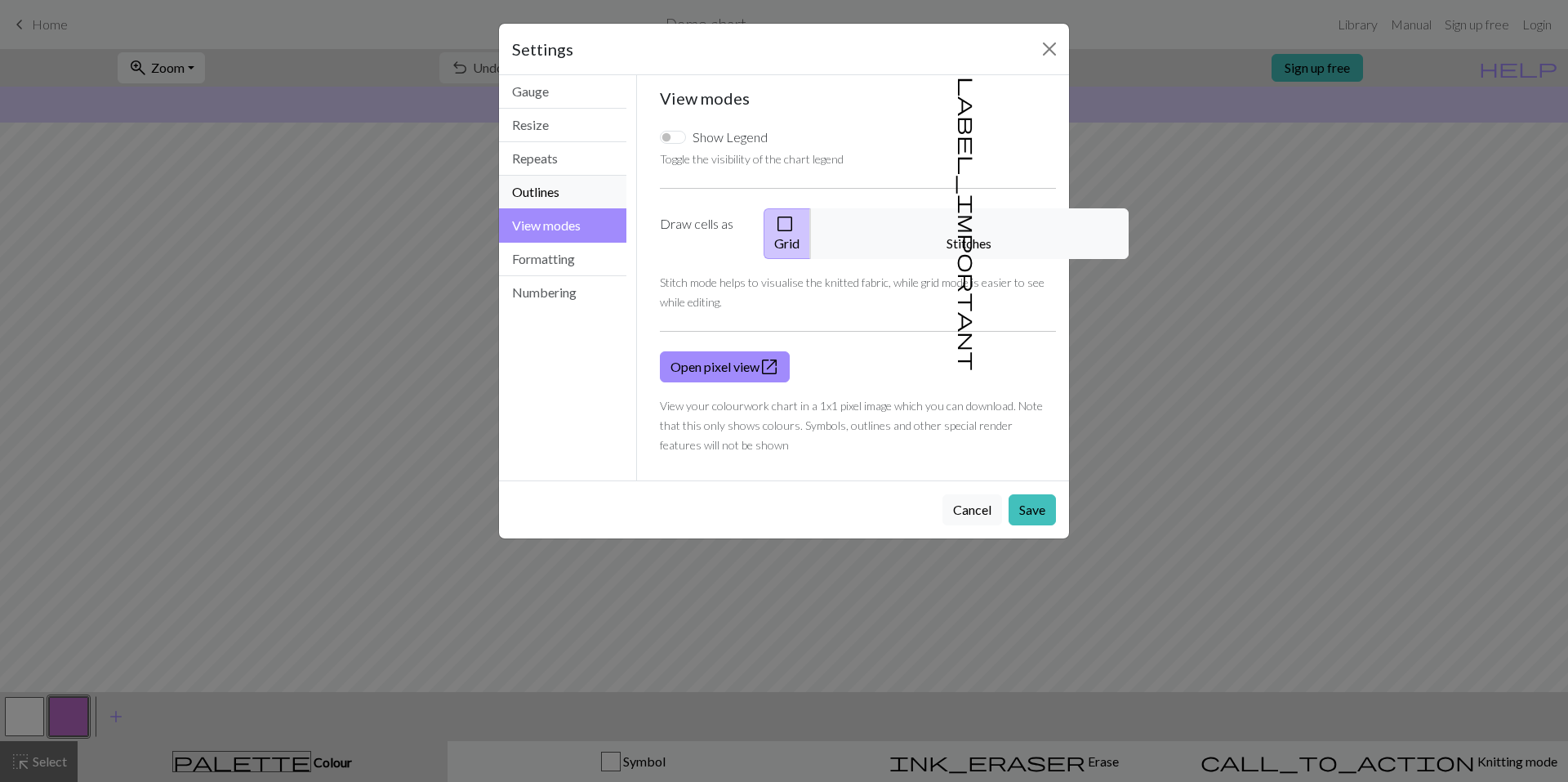
click at [577, 192] on button "Outlines" at bounding box center [563, 192] width 128 height 34
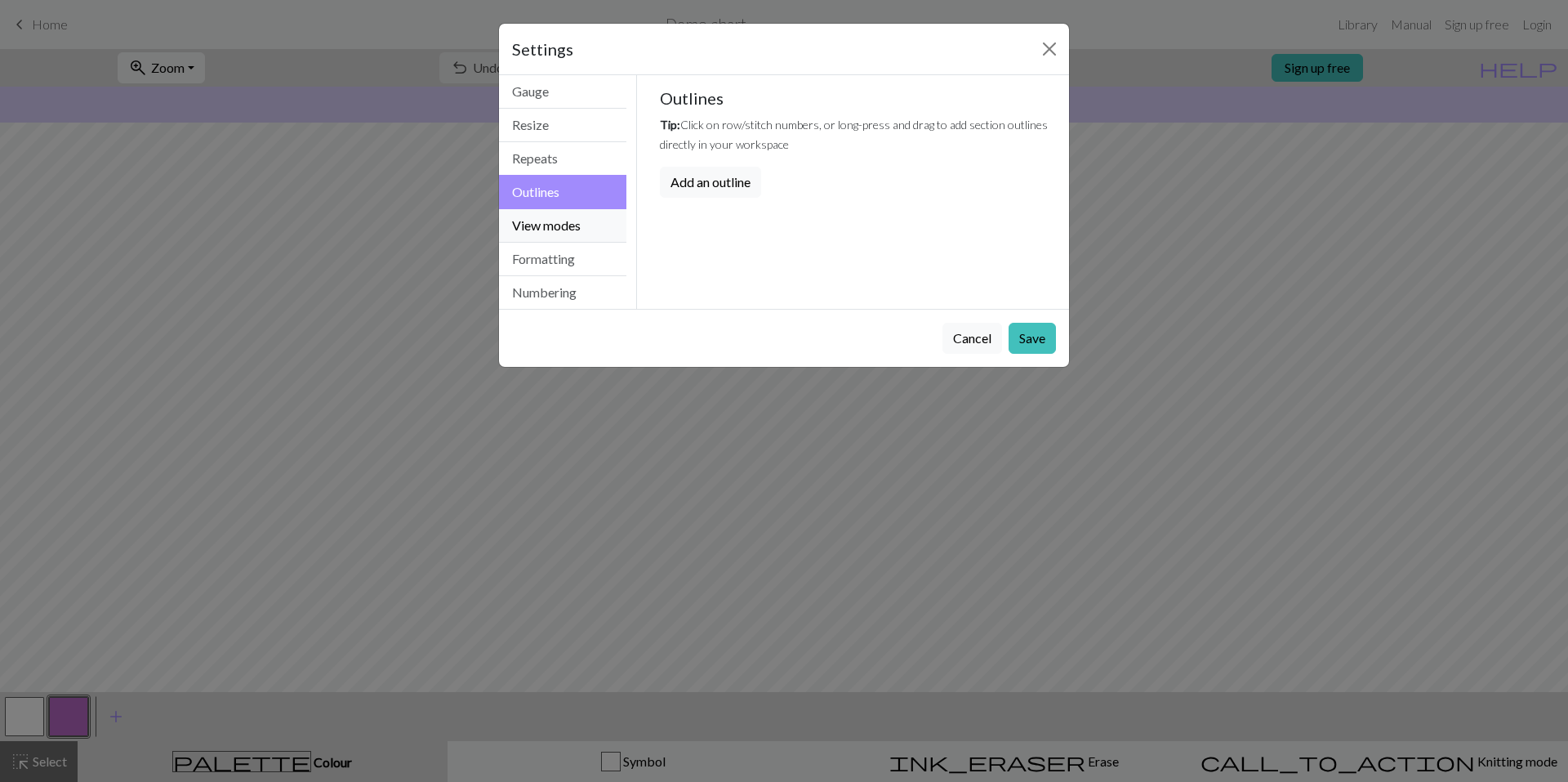
click at [587, 225] on button "View modes" at bounding box center [563, 226] width 128 height 34
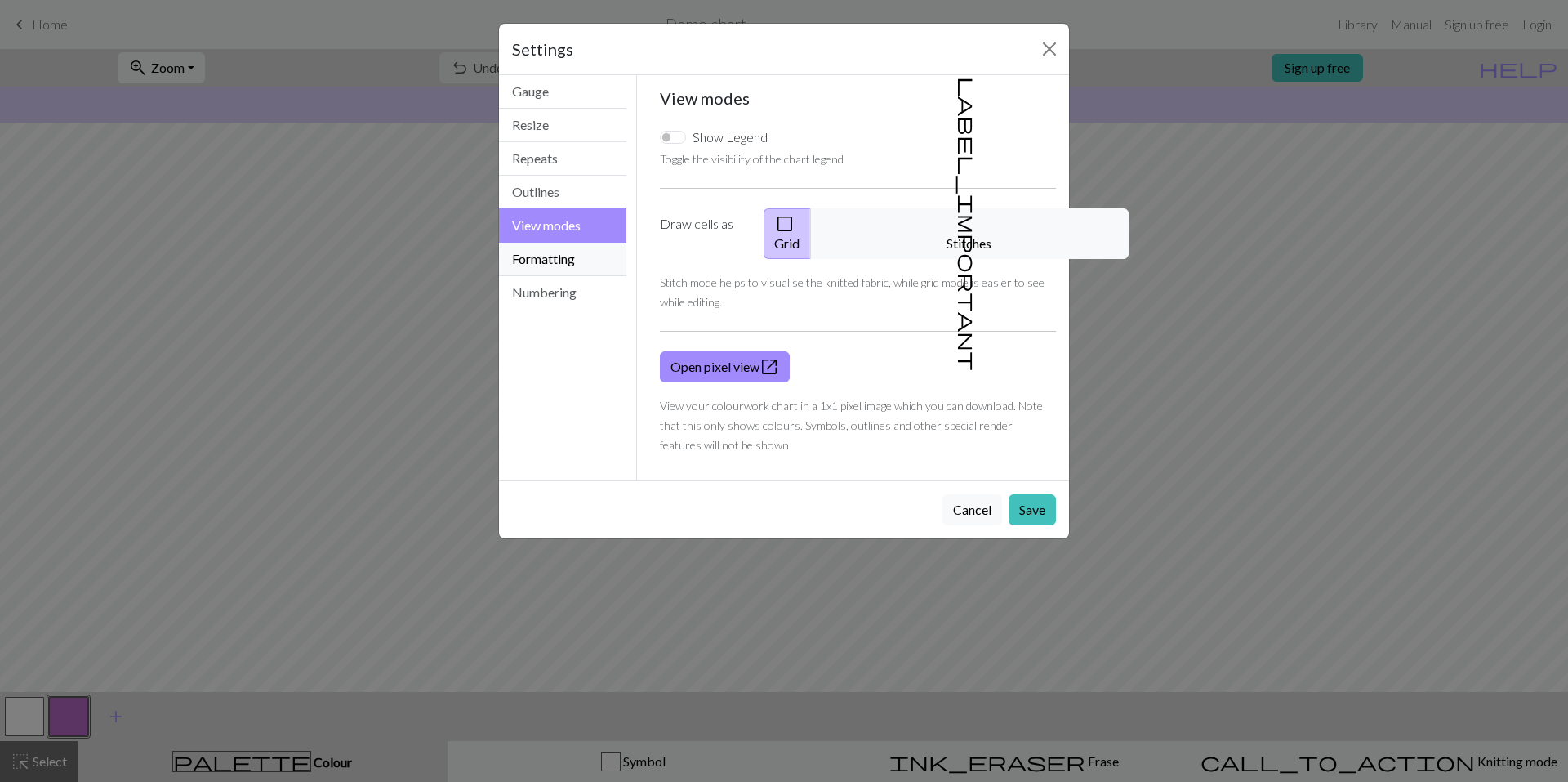
click at [597, 252] on button "Formatting" at bounding box center [563, 259] width 128 height 34
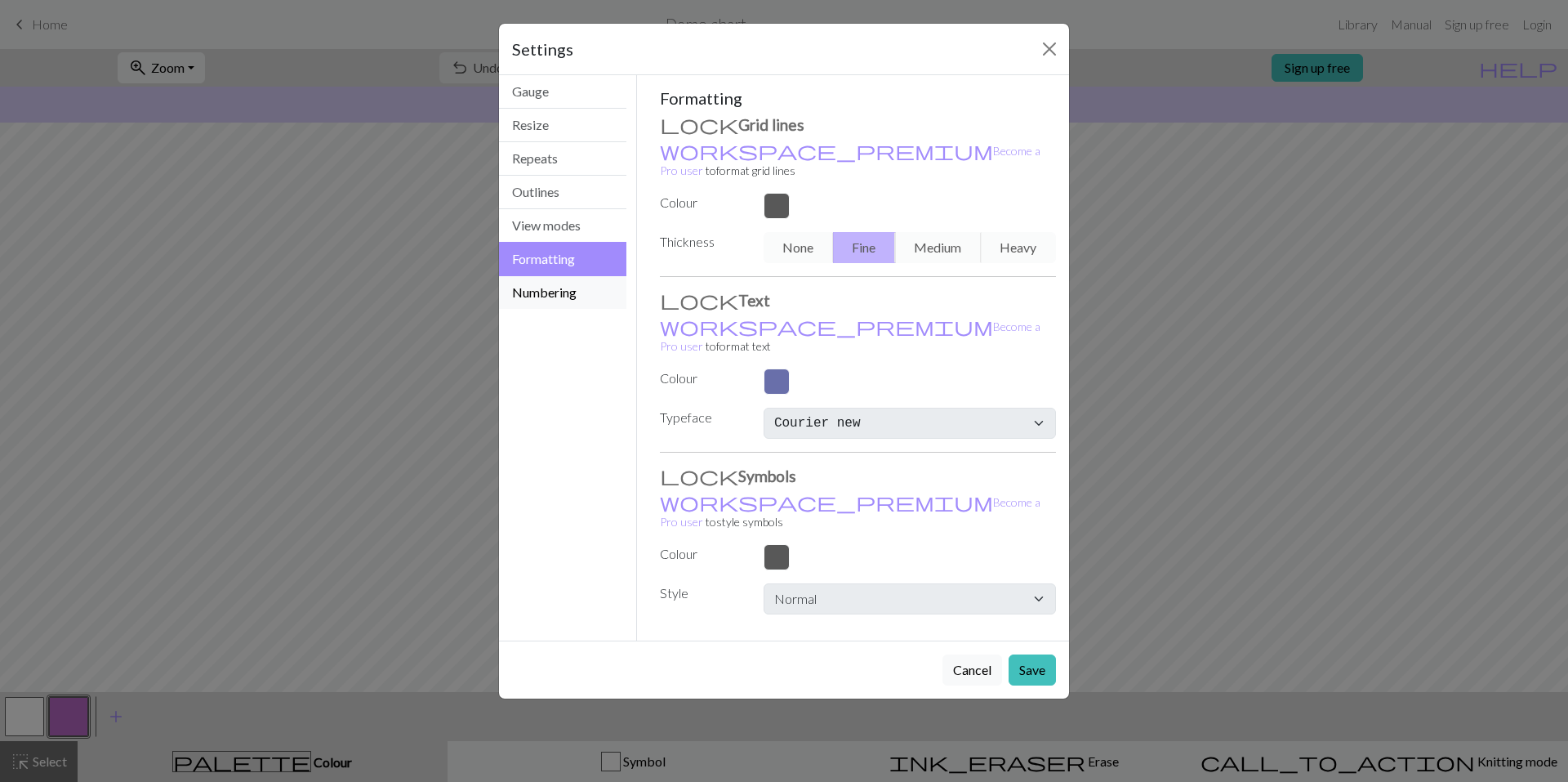
click at [583, 288] on button "Numbering" at bounding box center [563, 292] width 128 height 33
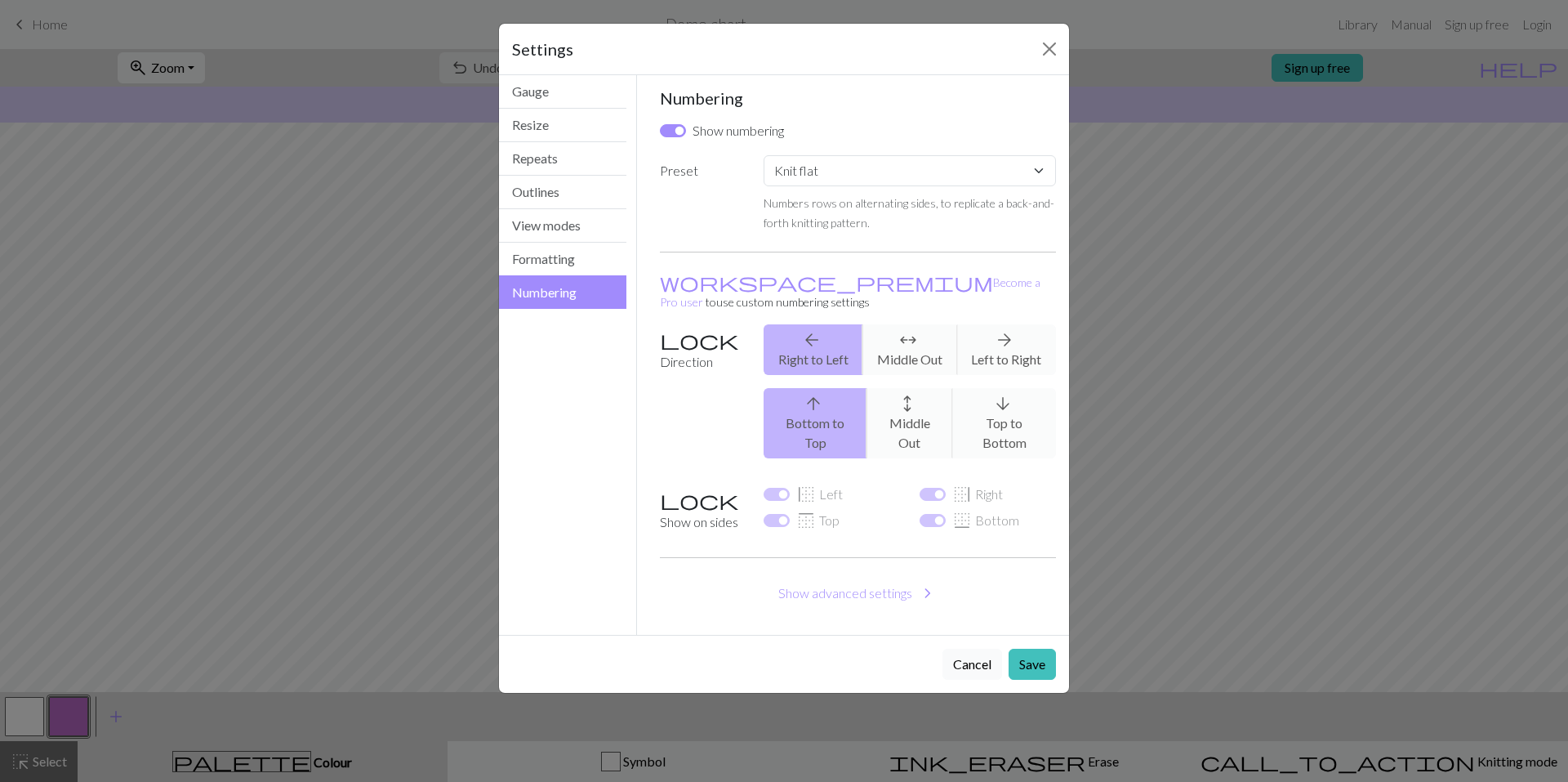
click at [971, 649] on button "Cancel" at bounding box center [972, 664] width 60 height 31
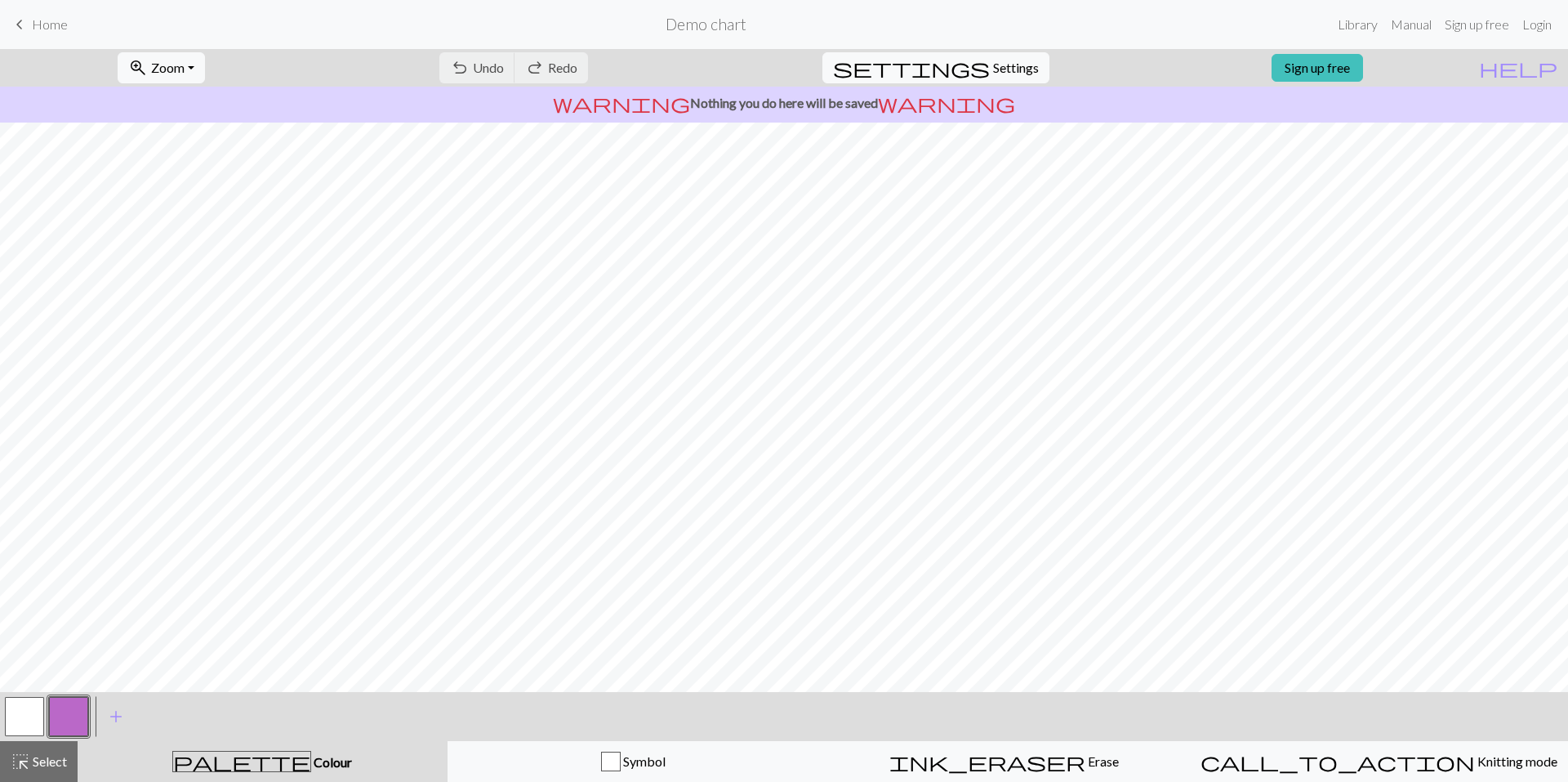
click at [43, 27] on span "Home" at bounding box center [50, 24] width 36 height 16
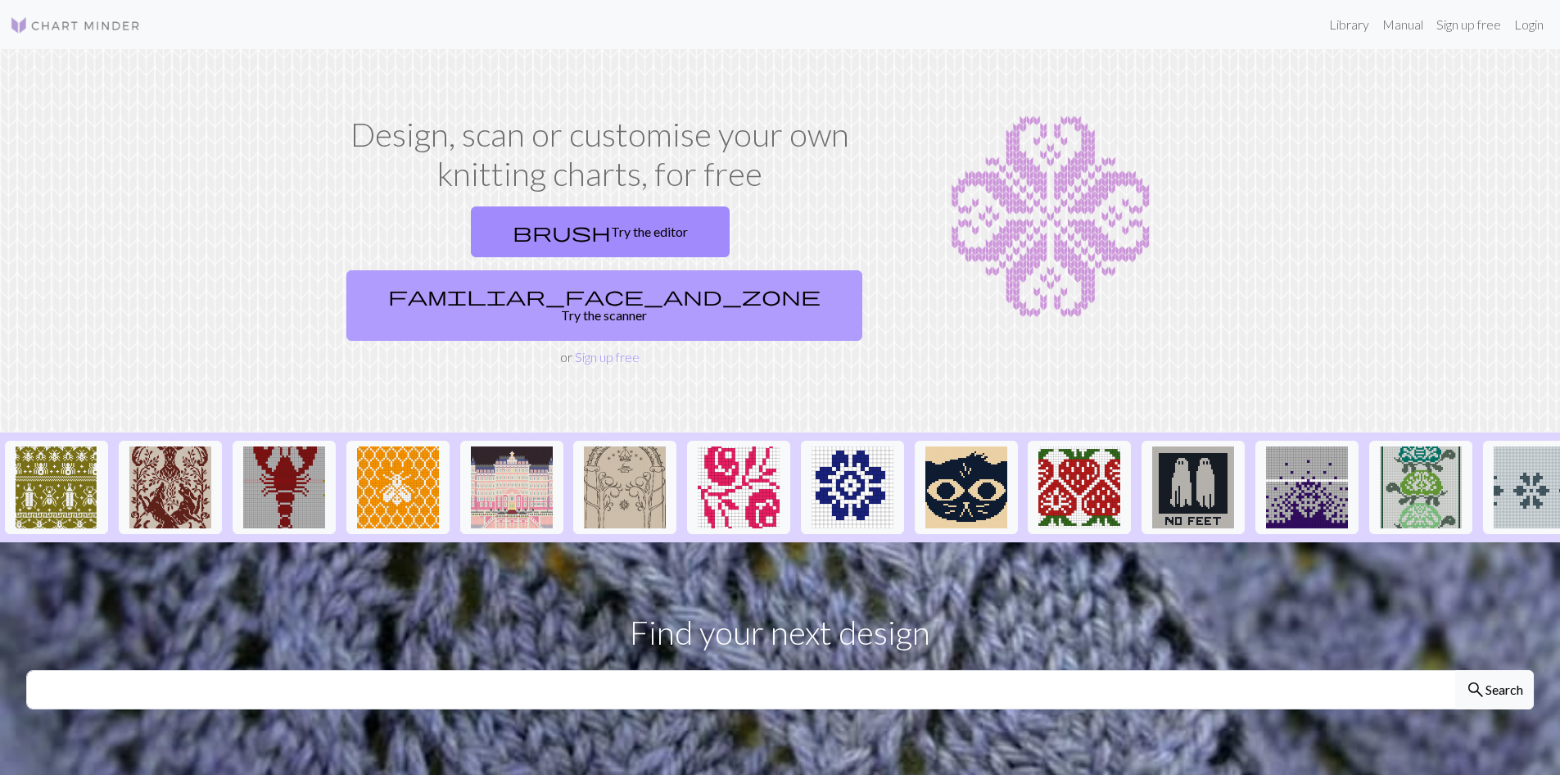
click at [708, 270] on link "familiar_face_and_zone Try the scanner" at bounding box center [604, 305] width 516 height 71
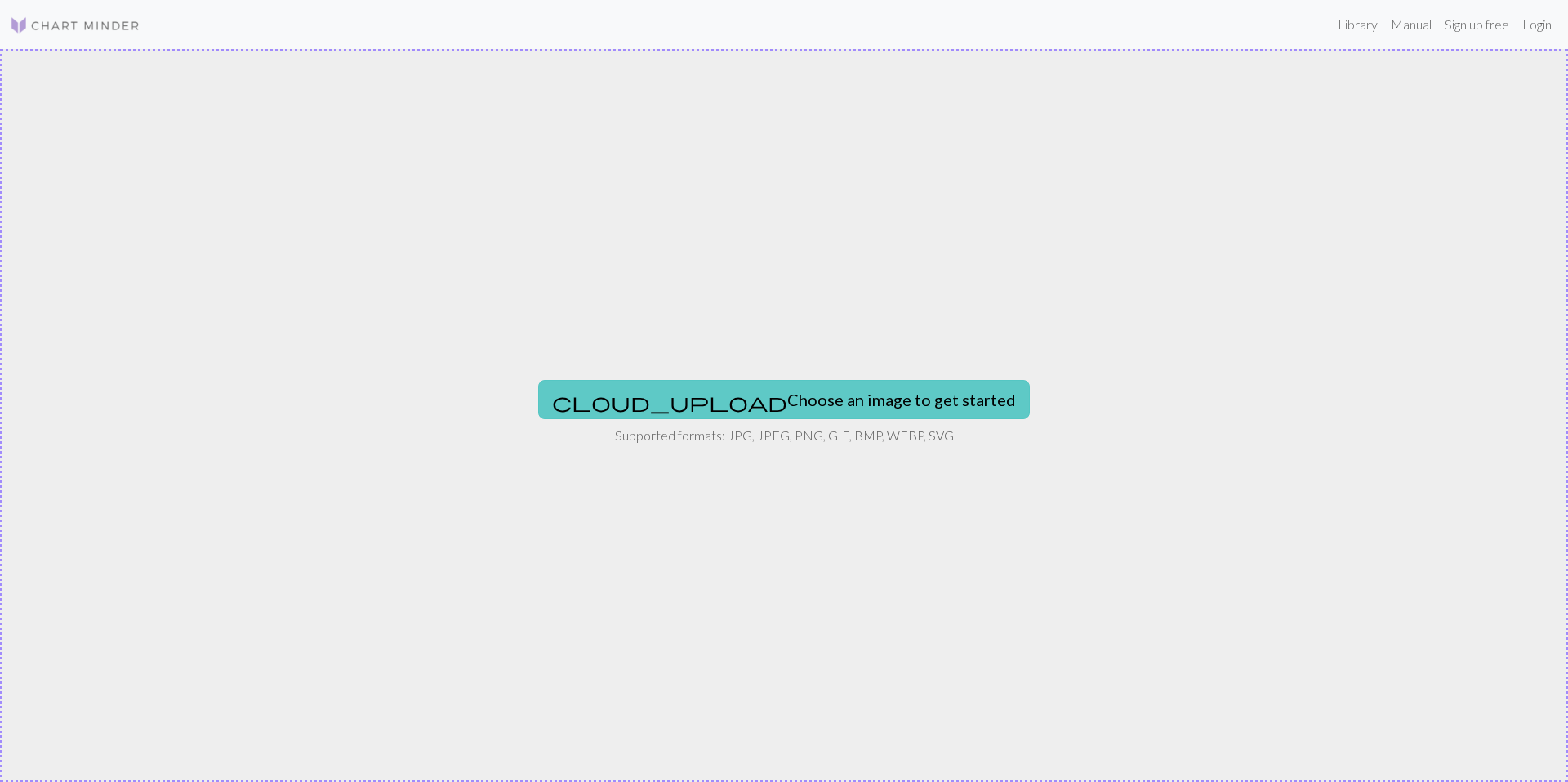
click at [760, 397] on button "cloud_upload Choose an image to get started" at bounding box center [784, 399] width 492 height 39
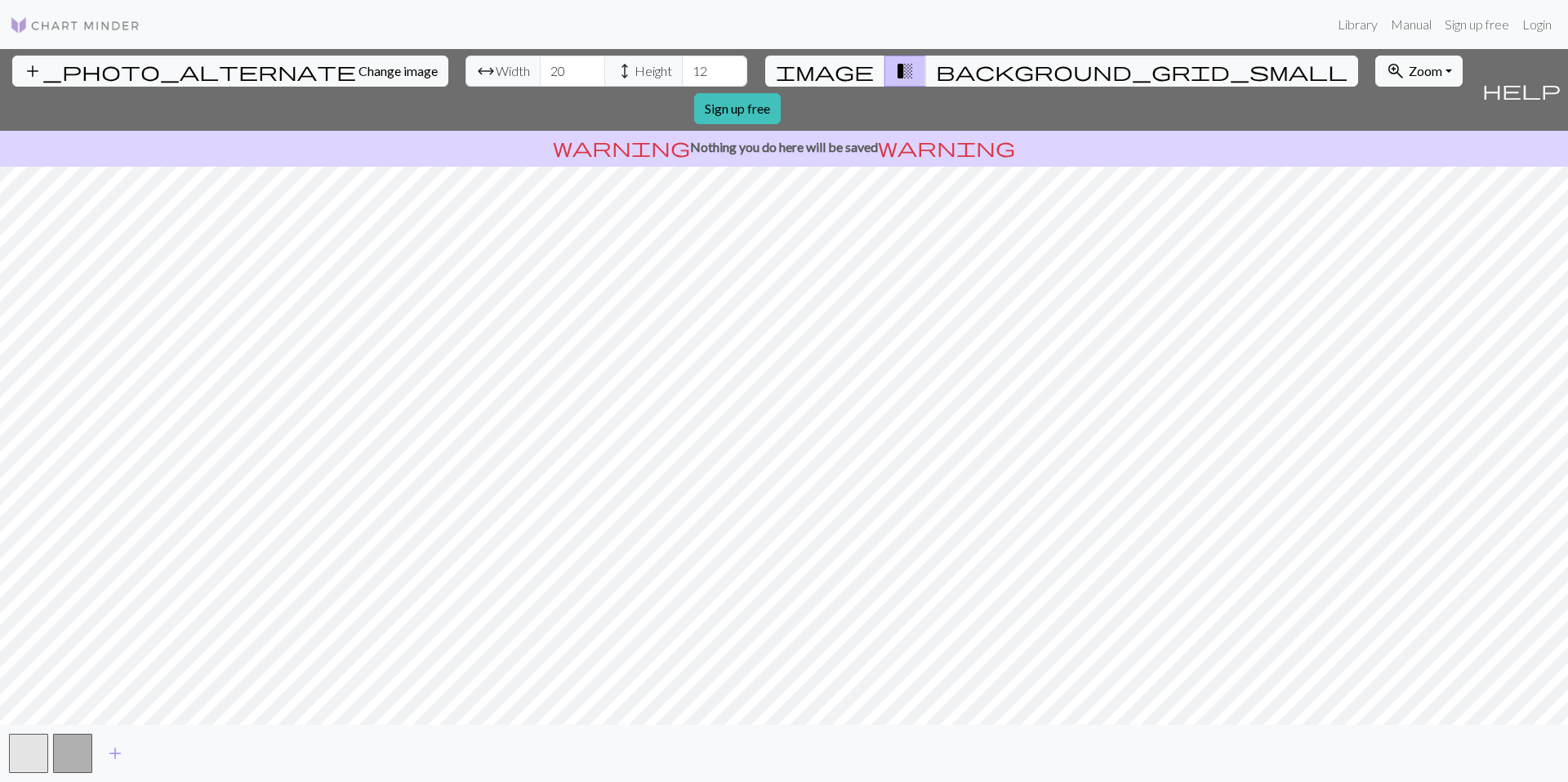
click at [1546, 79] on span "help" at bounding box center [1521, 90] width 79 height 23
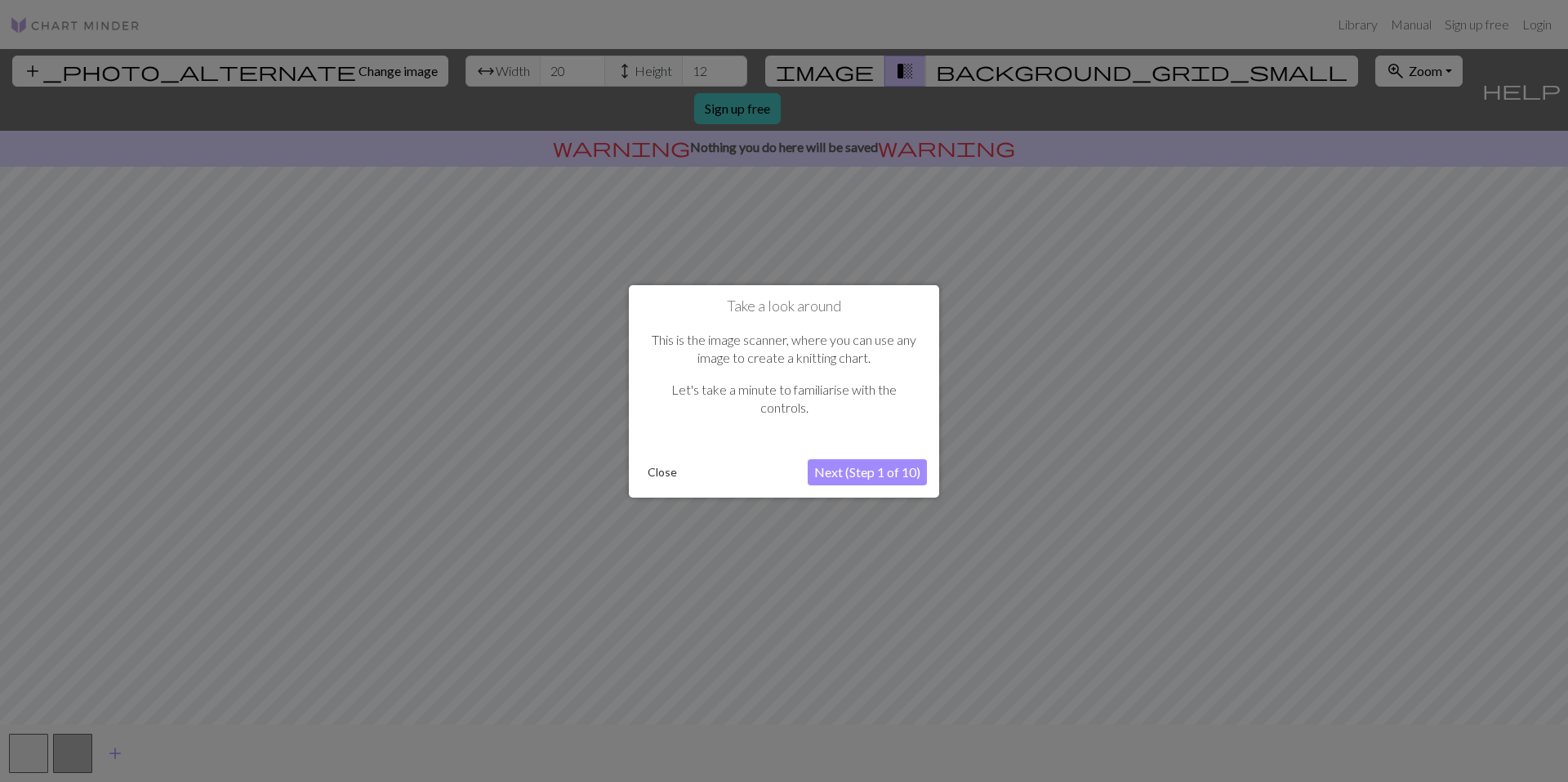
click at [847, 472] on button "Next (Step 1 of 10)" at bounding box center [867, 472] width 119 height 26
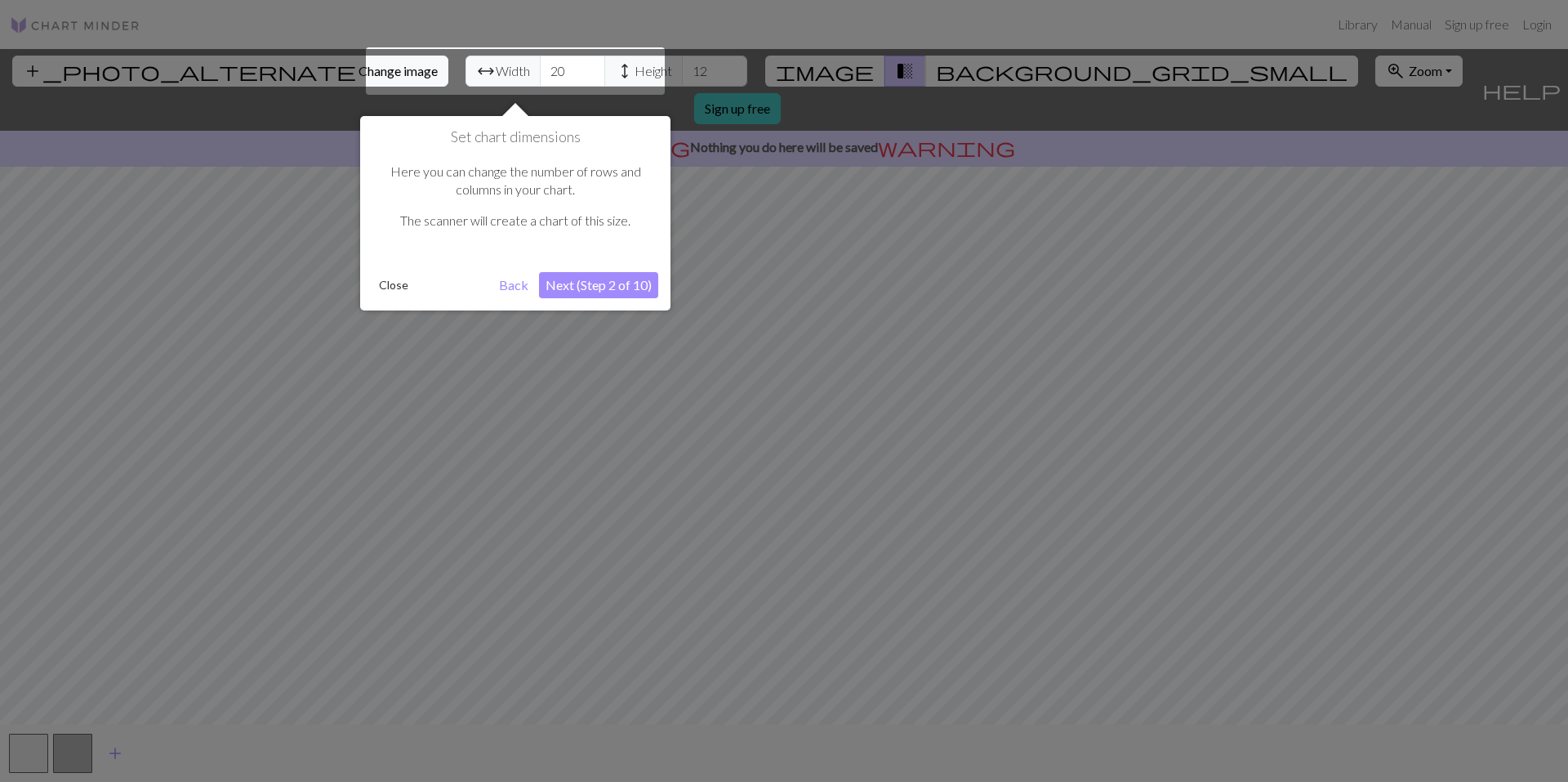
click at [556, 284] on button "Next (Step 2 of 10)" at bounding box center [599, 285] width 119 height 26
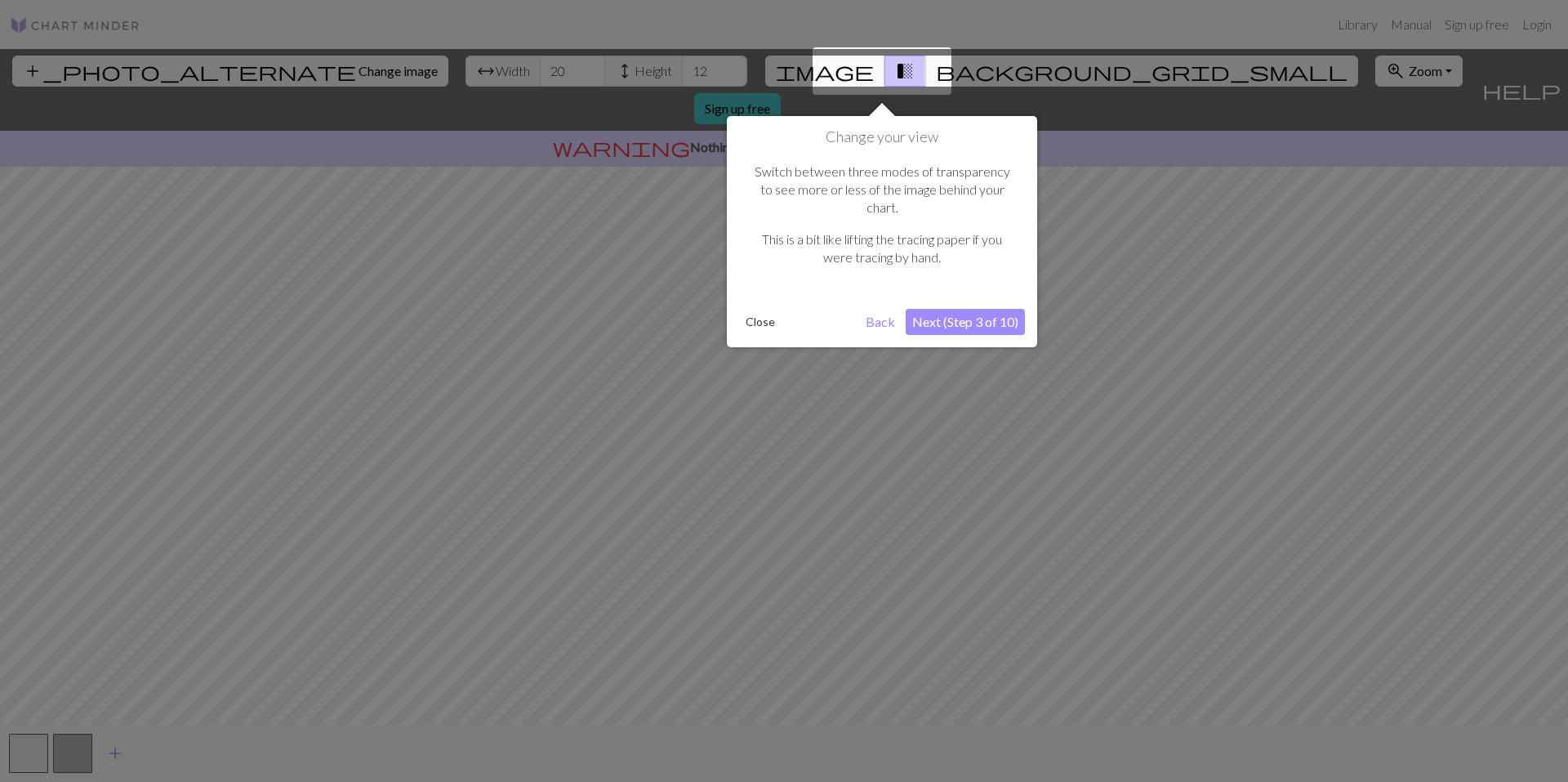
click at [968, 308] on button "Next (Step 3 of 10)" at bounding box center [965, 321] width 119 height 26
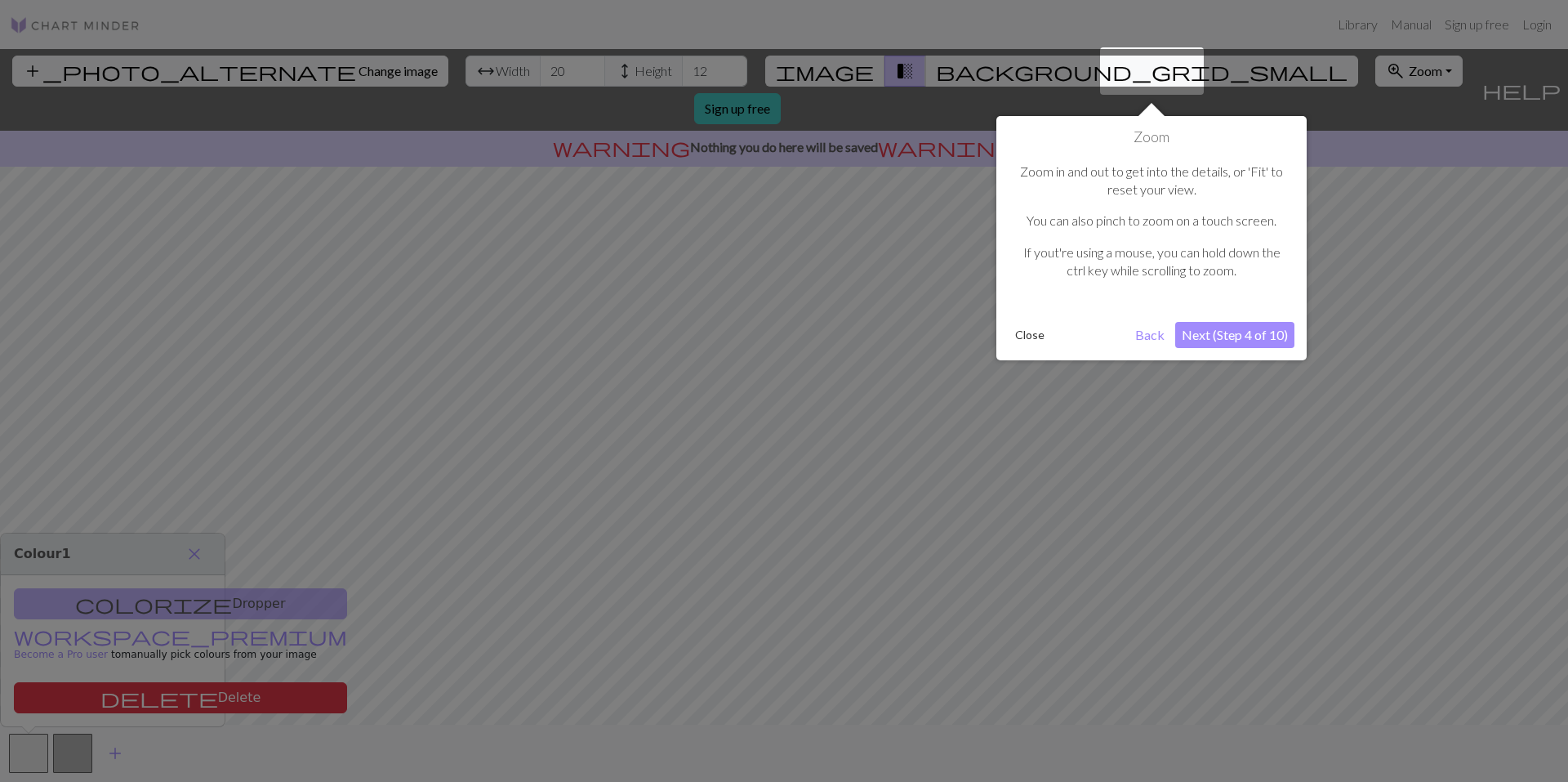
click at [1220, 339] on button "Next (Step 4 of 10)" at bounding box center [1235, 335] width 119 height 26
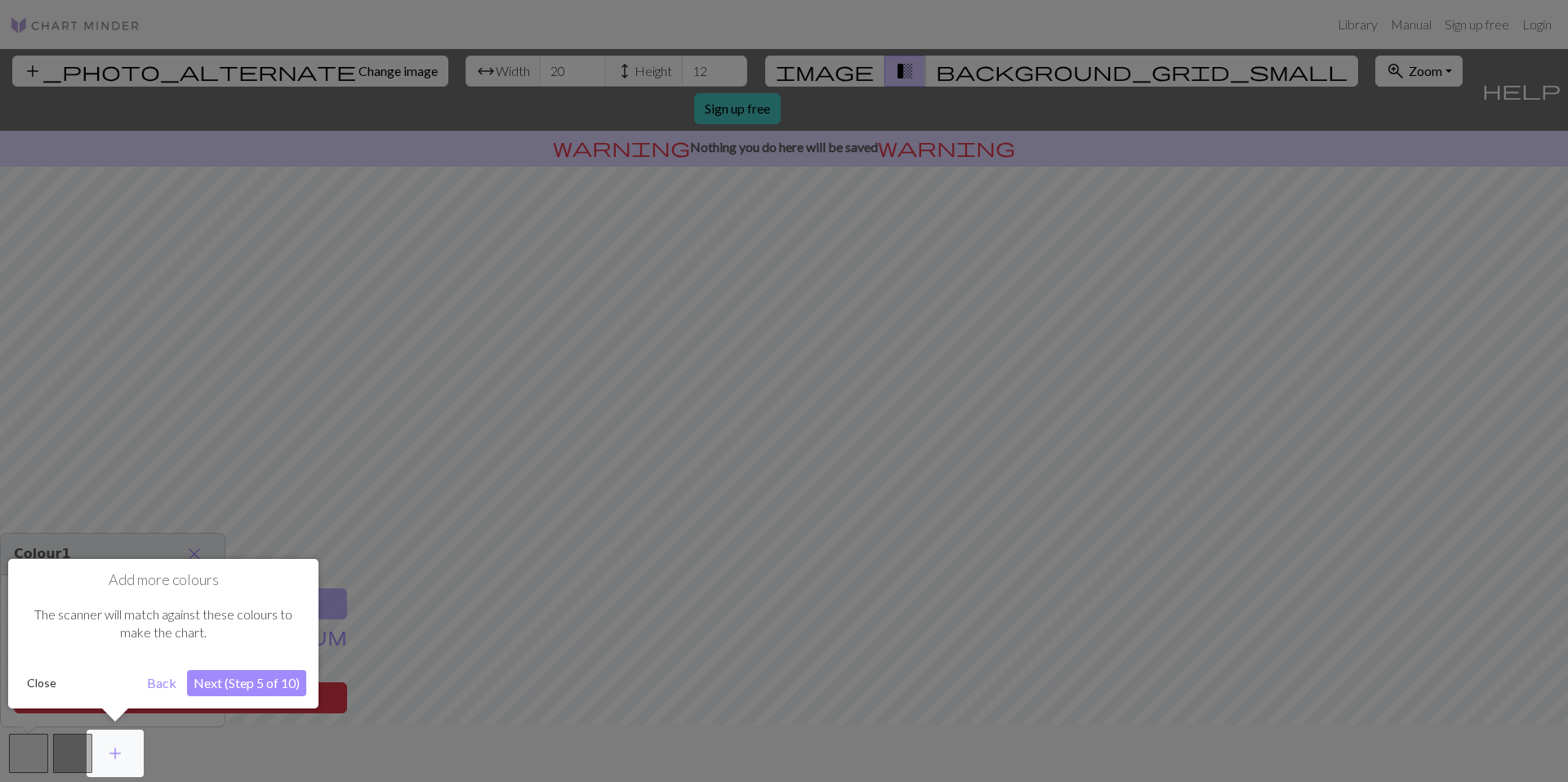
click at [232, 685] on button "Next (Step 5 of 10)" at bounding box center [247, 683] width 119 height 26
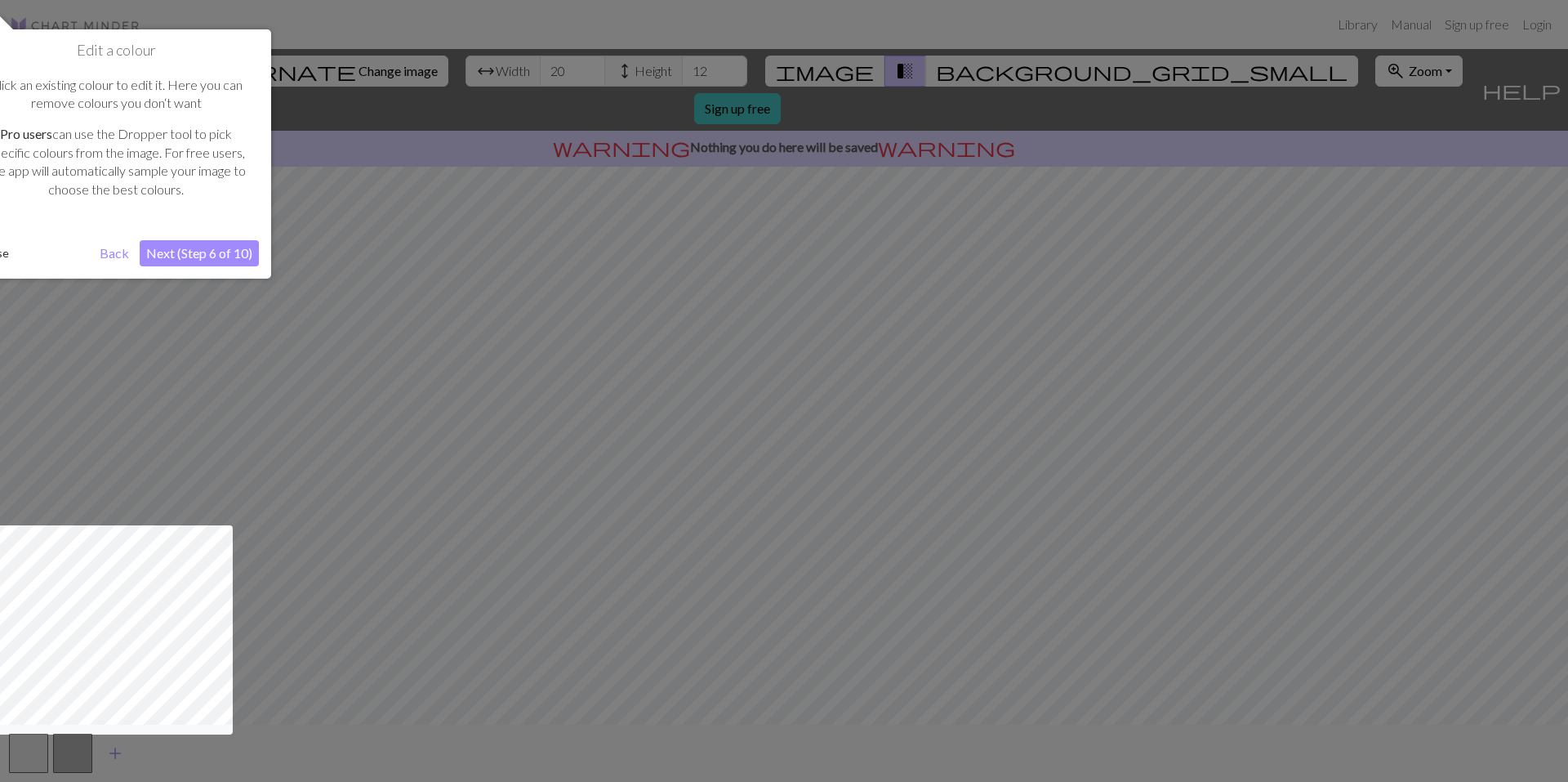
click at [177, 254] on button "Next (Step 6 of 10)" at bounding box center [200, 254] width 119 height 26
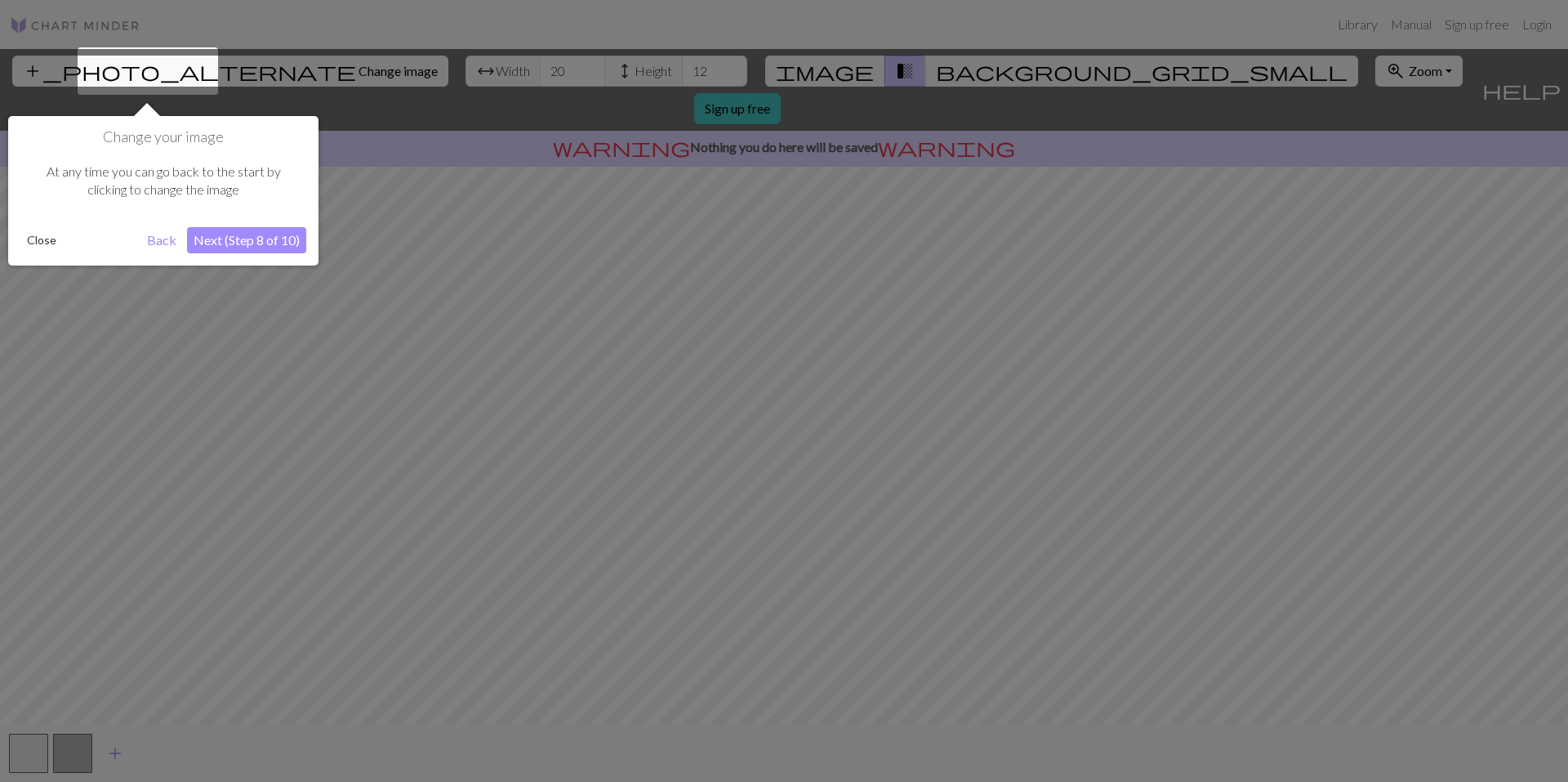
click at [245, 240] on button "Next (Step 8 of 10)" at bounding box center [247, 240] width 119 height 26
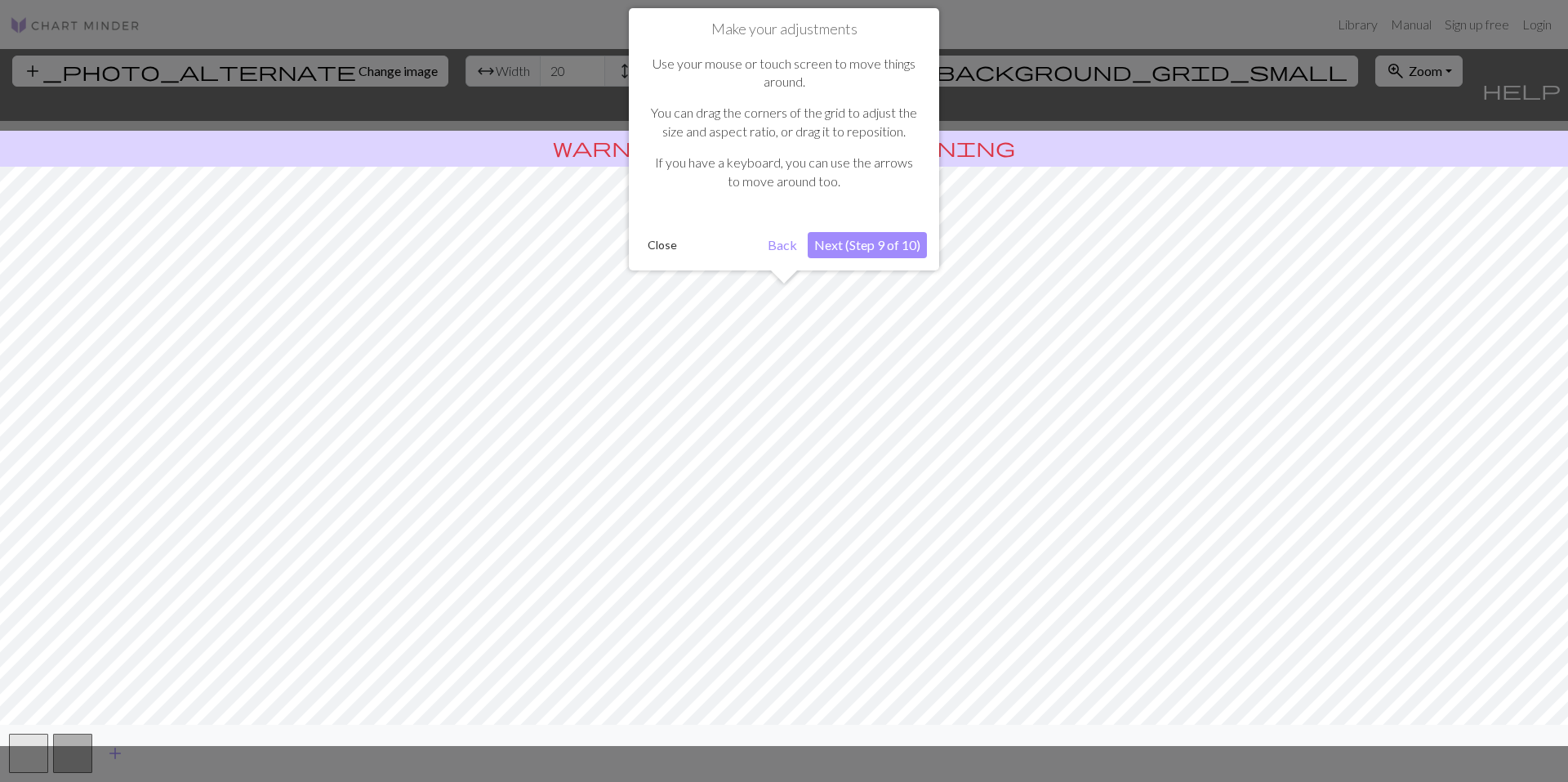
click at [835, 240] on button "Next (Step 9 of 10)" at bounding box center [867, 245] width 119 height 26
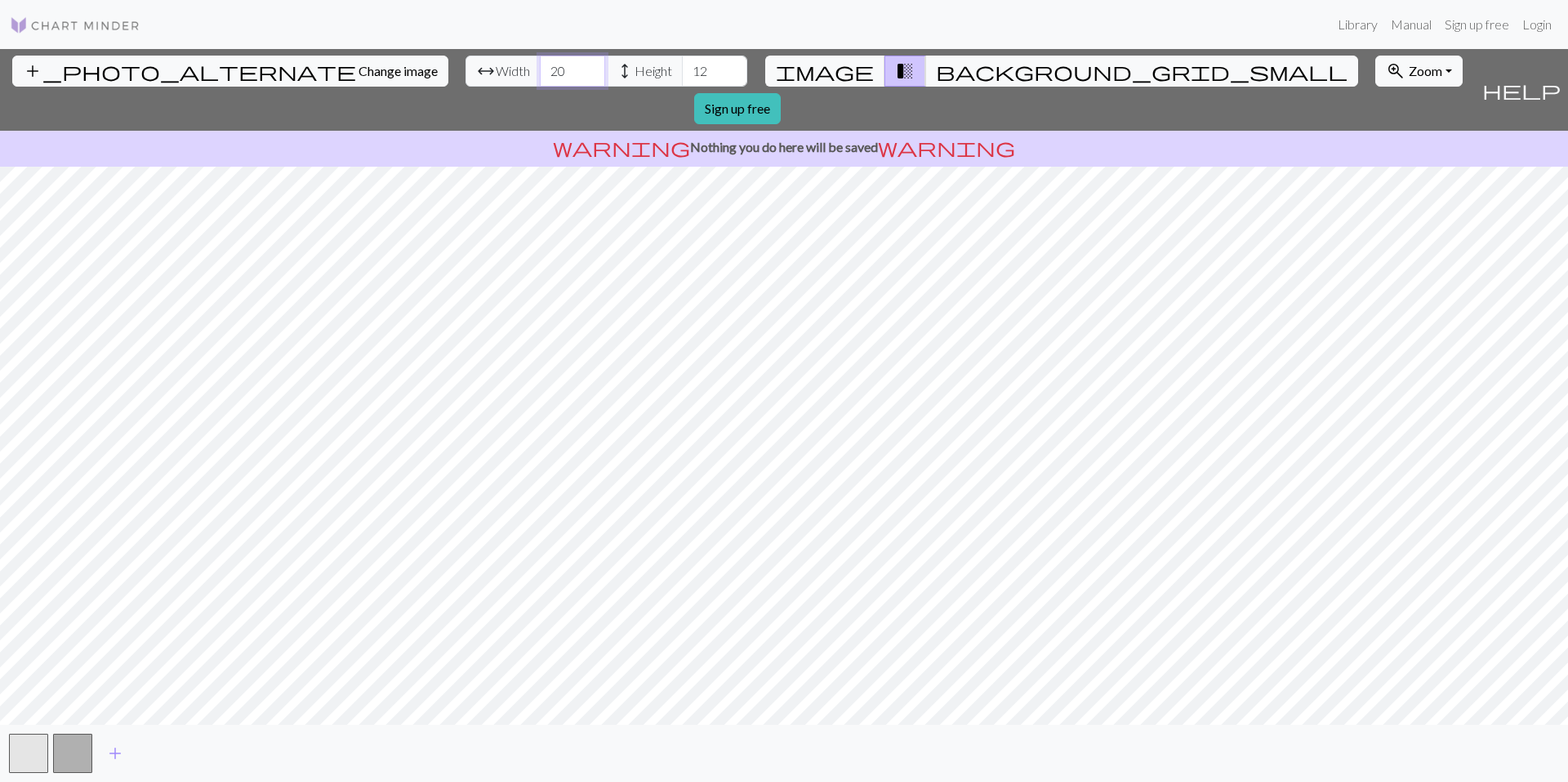
click at [540, 76] on input "20" at bounding box center [573, 71] width 65 height 31
drag, startPoint x: 480, startPoint y: 71, endPoint x: 452, endPoint y: 78, distance: 28.9
click at [540, 78] on input "20" at bounding box center [573, 71] width 65 height 31
type input "82"
click at [682, 71] on input "11" at bounding box center [715, 71] width 65 height 31
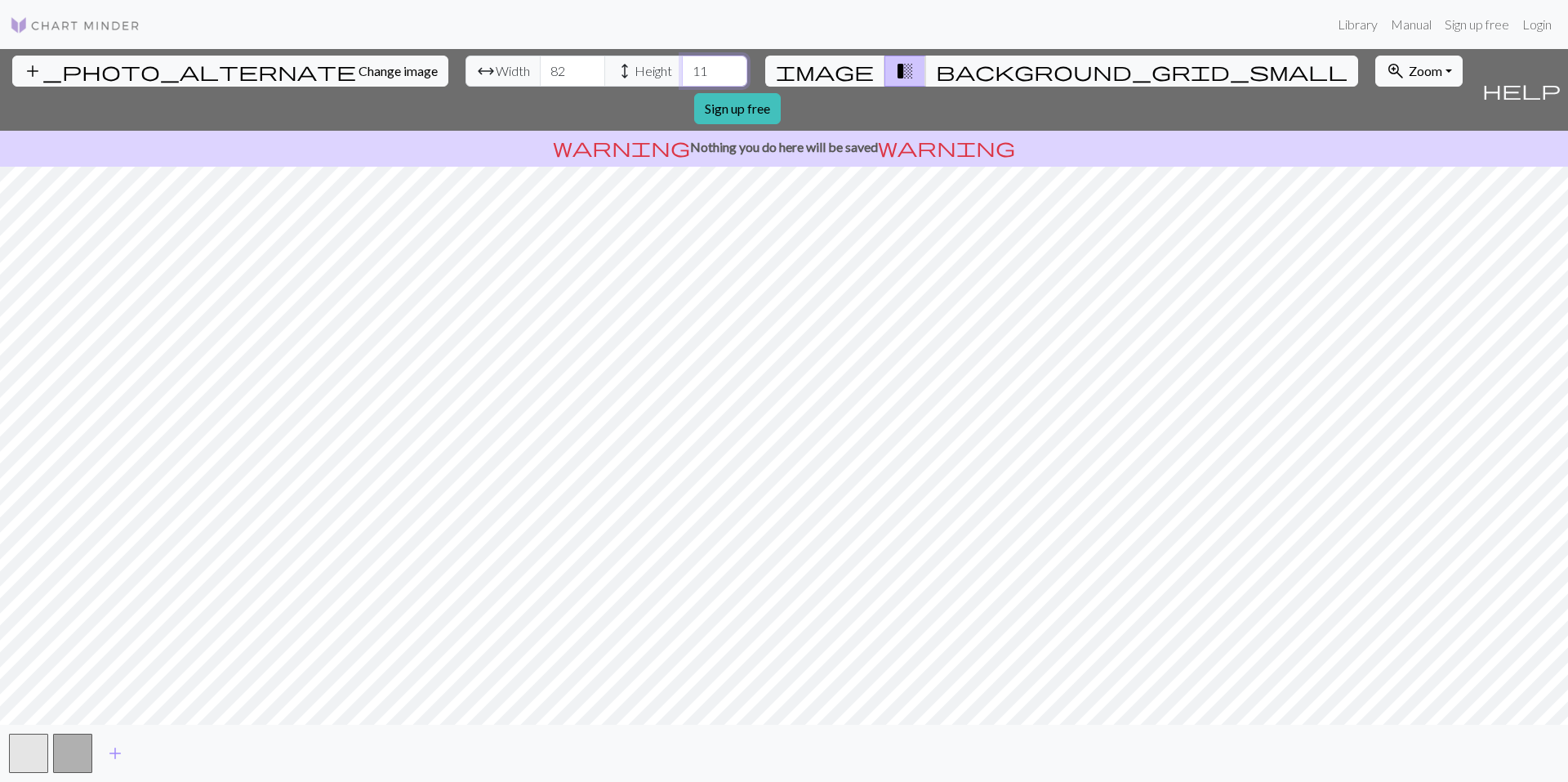
drag, startPoint x: 626, startPoint y: 71, endPoint x: 591, endPoint y: 74, distance: 35.1
click at [682, 74] on input "11" at bounding box center [715, 71] width 65 height 31
type input "50"
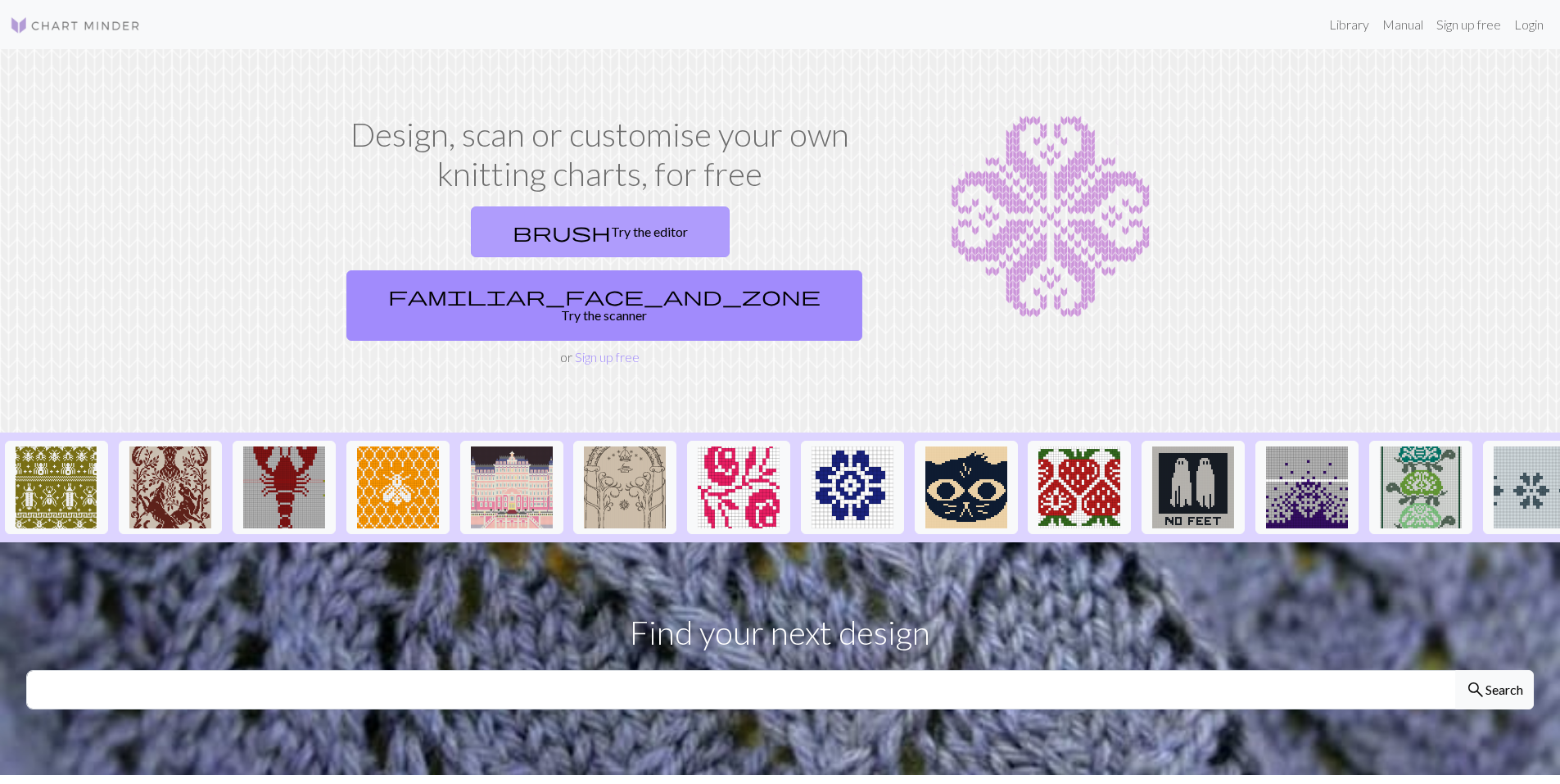
click at [501, 244] on link "brush Try the editor" at bounding box center [600, 232] width 259 height 51
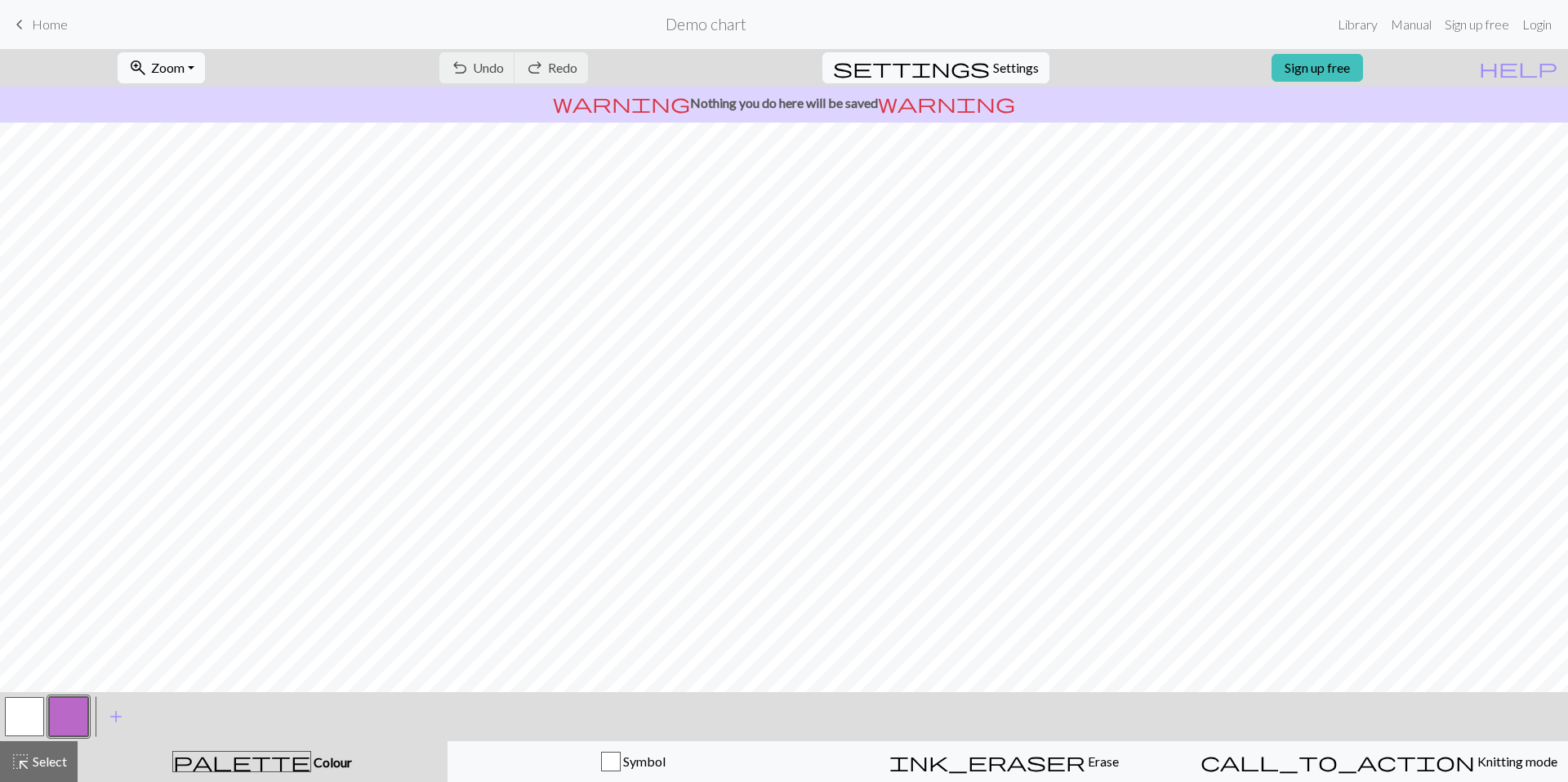
click at [75, 715] on button "button" at bounding box center [69, 717] width 39 height 39
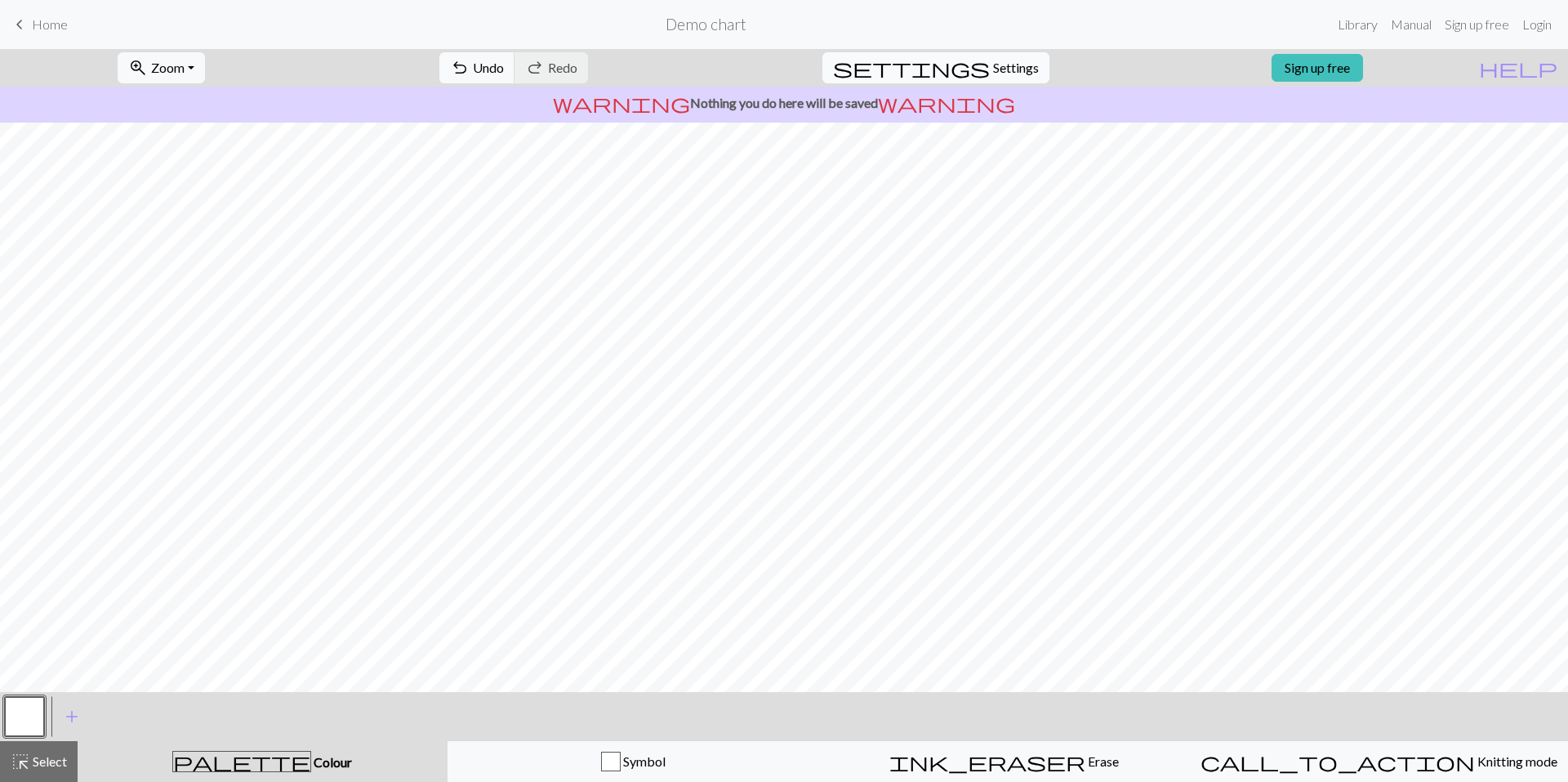
click at [1027, 66] on button "settings Settings" at bounding box center [936, 68] width 227 height 31
select select "aran"
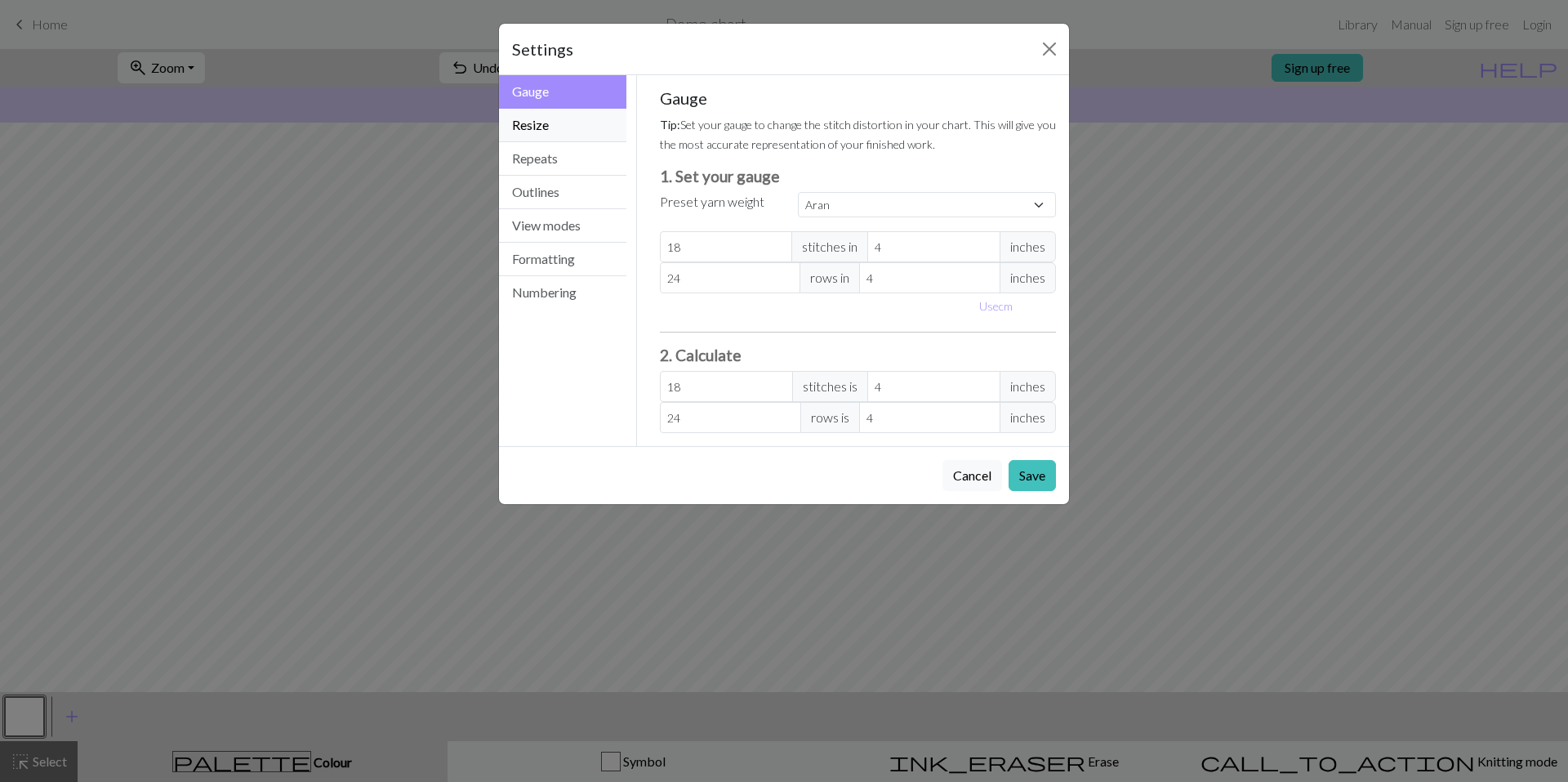
click at [559, 135] on button "Resize" at bounding box center [563, 125] width 128 height 34
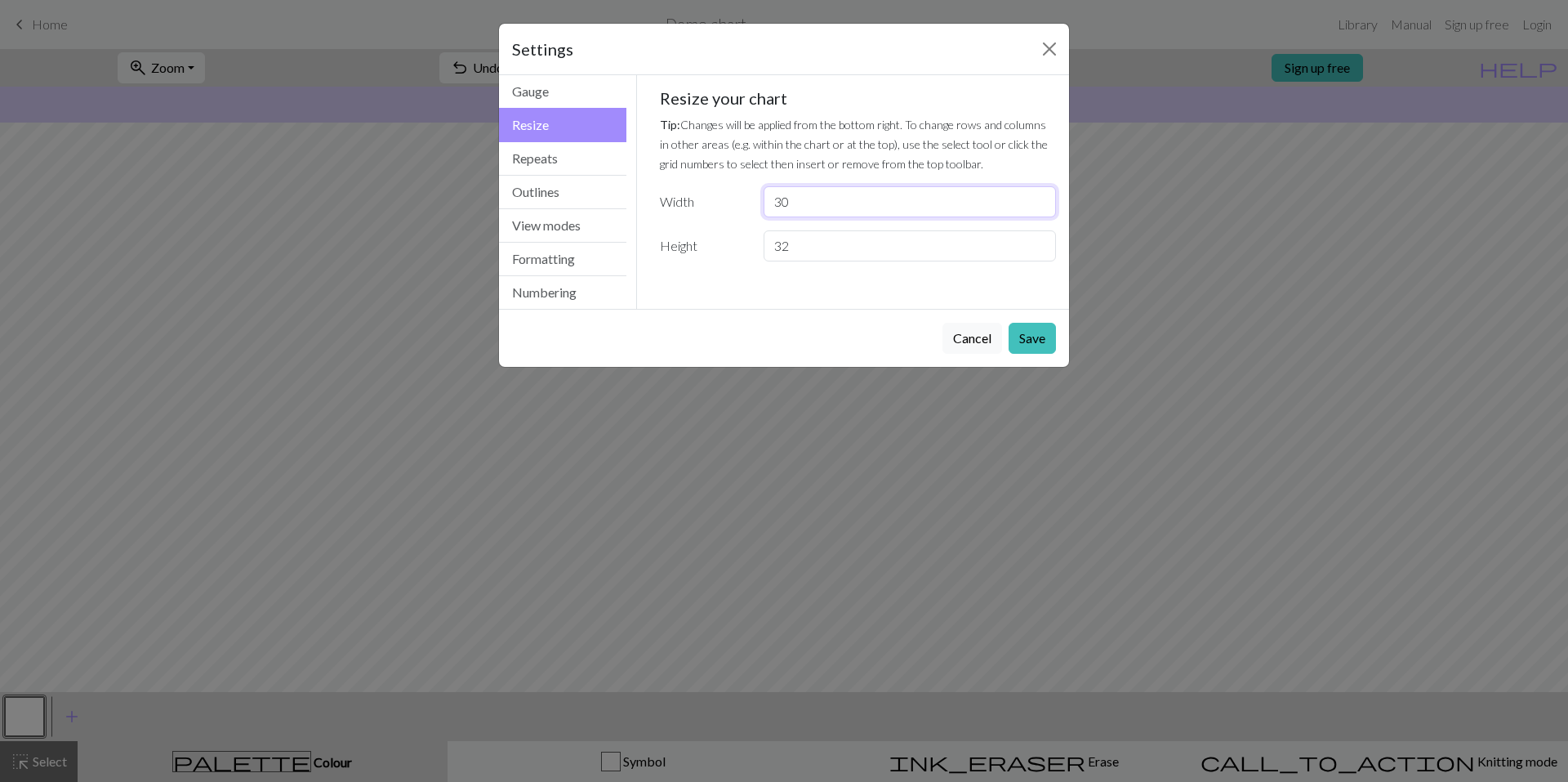
drag, startPoint x: 793, startPoint y: 197, endPoint x: 695, endPoint y: 204, distance: 98.2
click at [695, 204] on div "Width 30" at bounding box center [858, 202] width 416 height 31
type input "82"
drag, startPoint x: 815, startPoint y: 255, endPoint x: 694, endPoint y: 272, distance: 122.2
click at [699, 272] on div "Gauge Tip: Set your gauge to change the stitch distortion in your chart. This w…" at bounding box center [858, 182] width 423 height 213
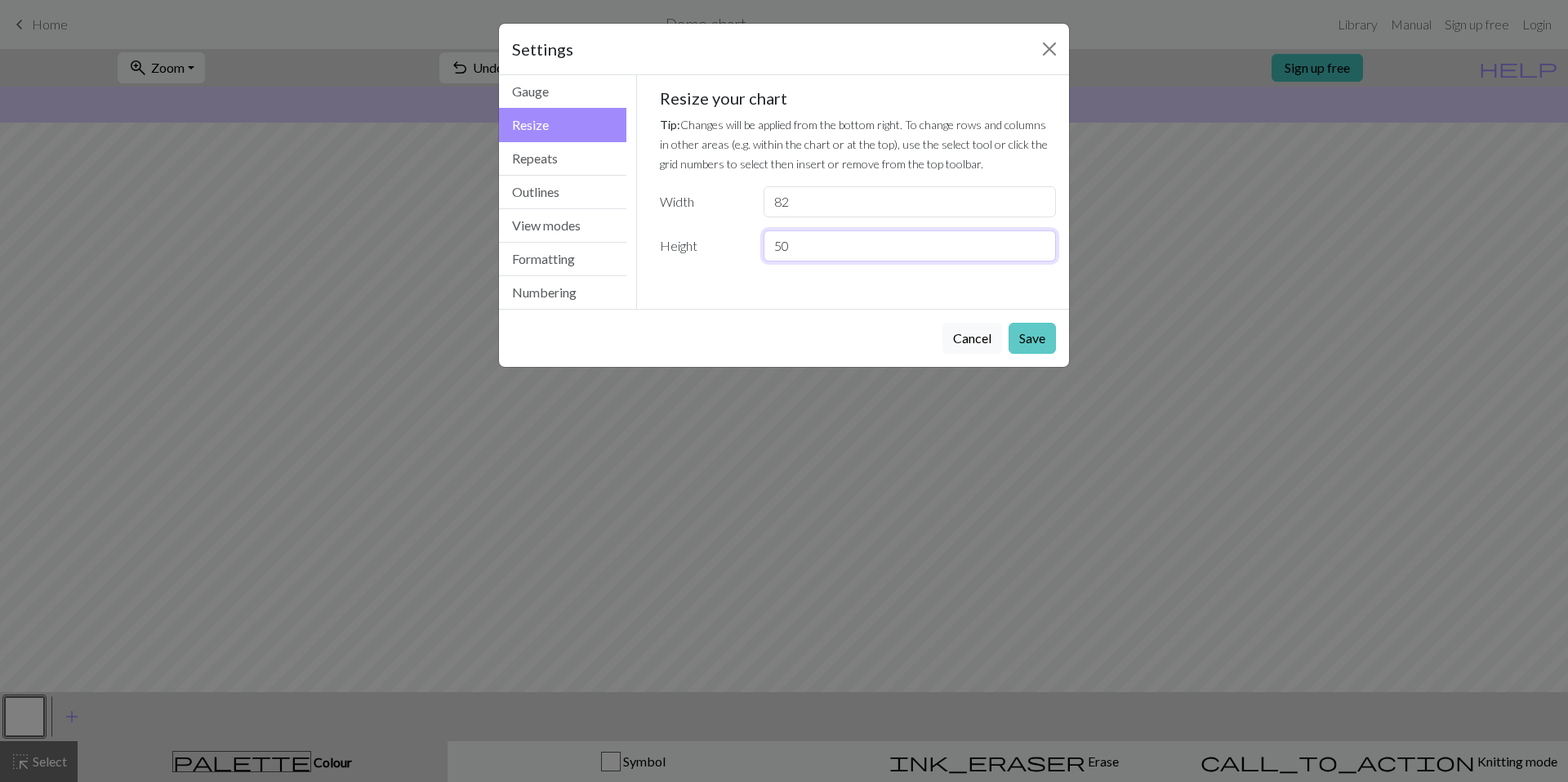
type input "50"
click at [1045, 327] on button "Save" at bounding box center [1032, 338] width 47 height 31
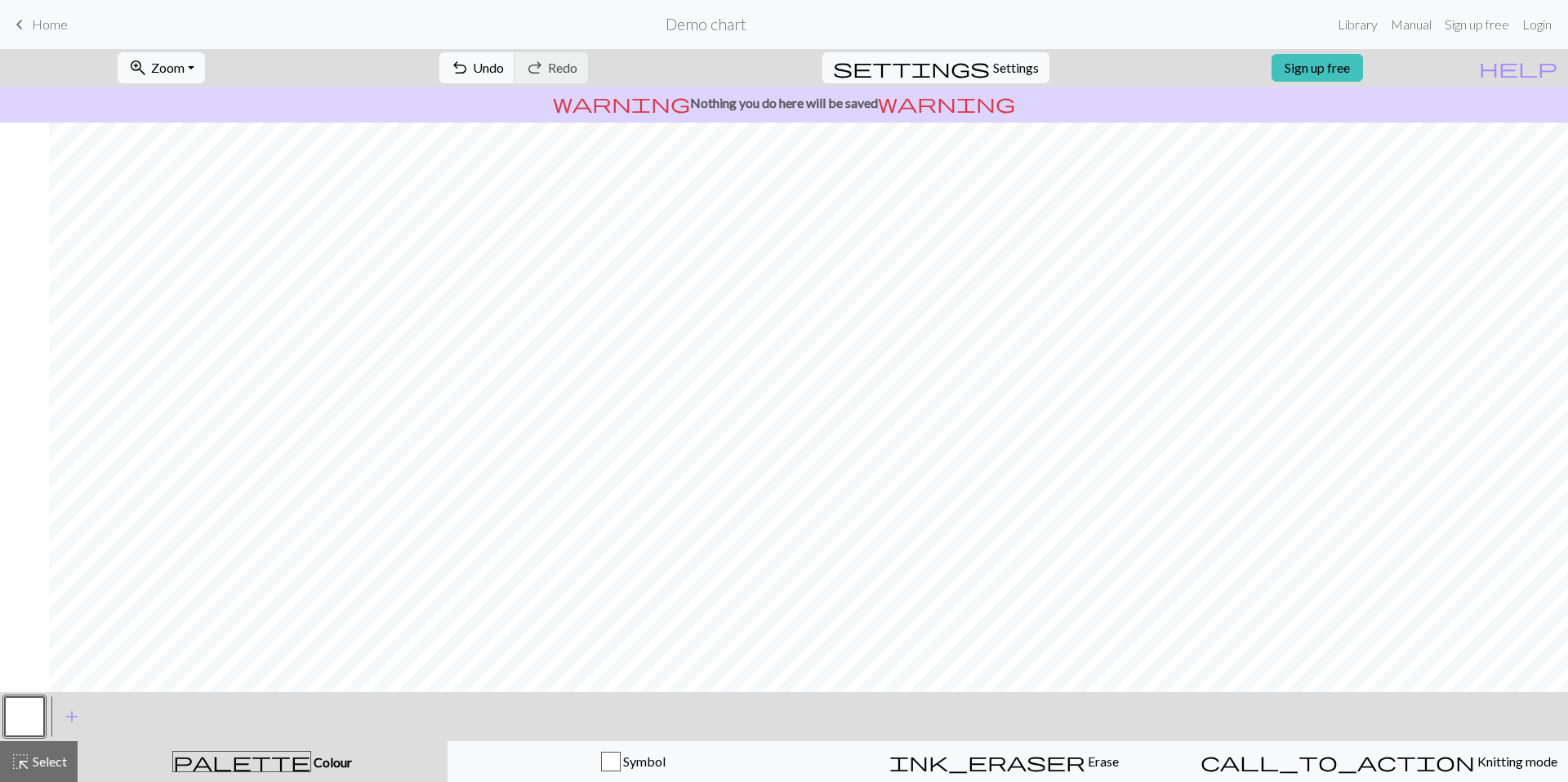
scroll to position [0, 314]
click at [37, 727] on button "button" at bounding box center [25, 717] width 39 height 39
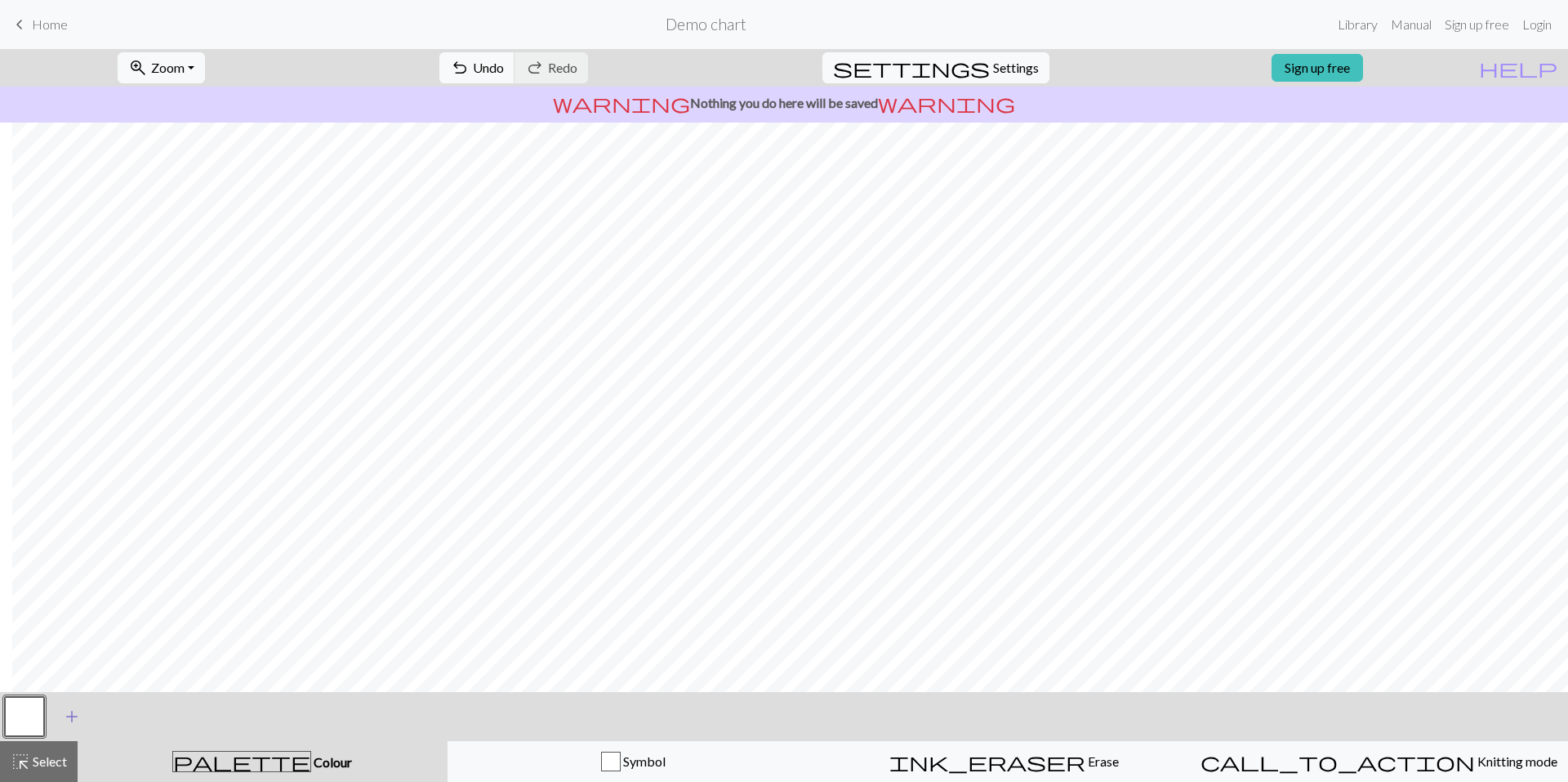
click at [61, 725] on button "add Add a colour" at bounding box center [72, 717] width 41 height 41
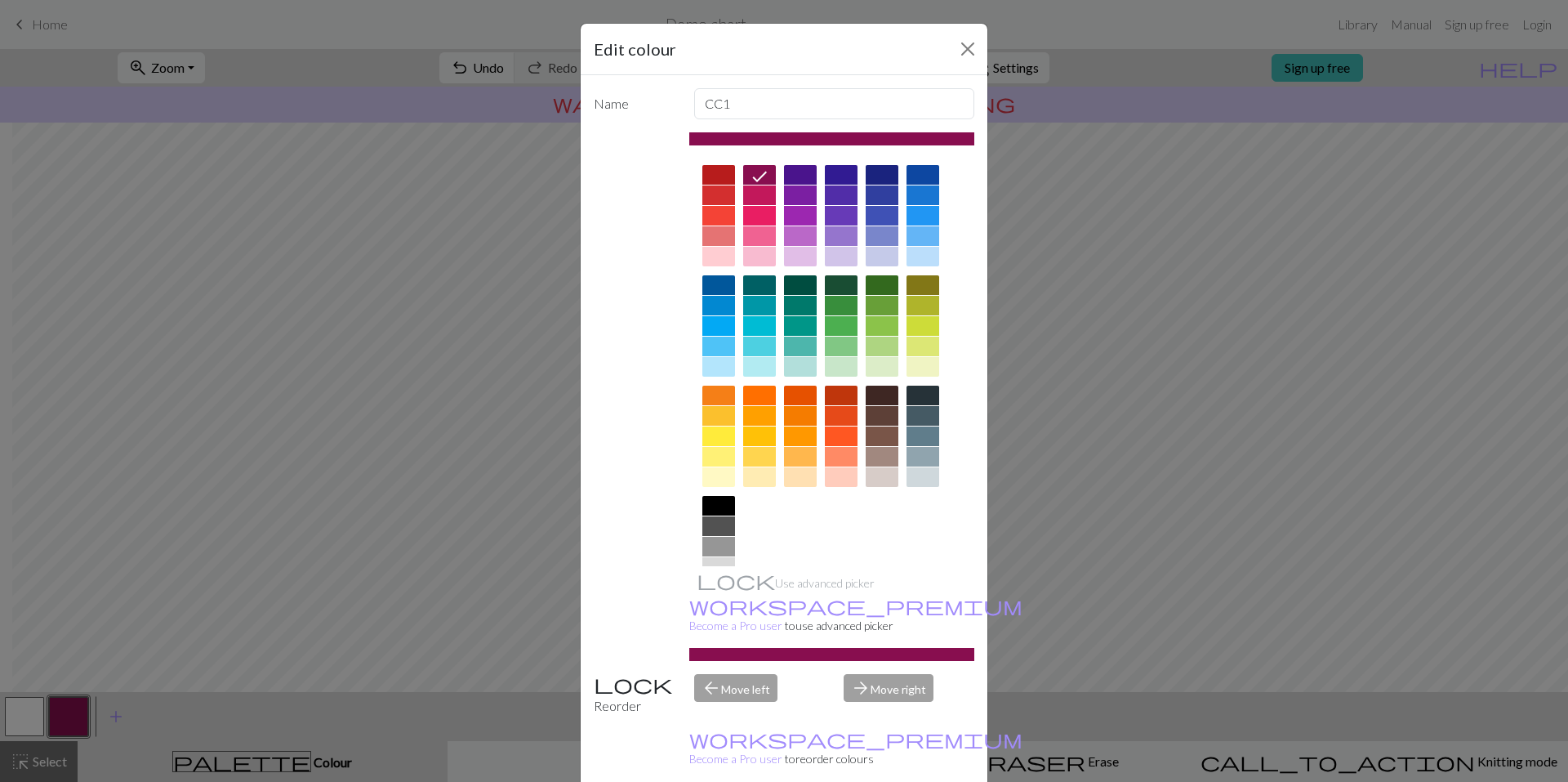
click at [705, 547] on div at bounding box center [719, 546] width 33 height 20
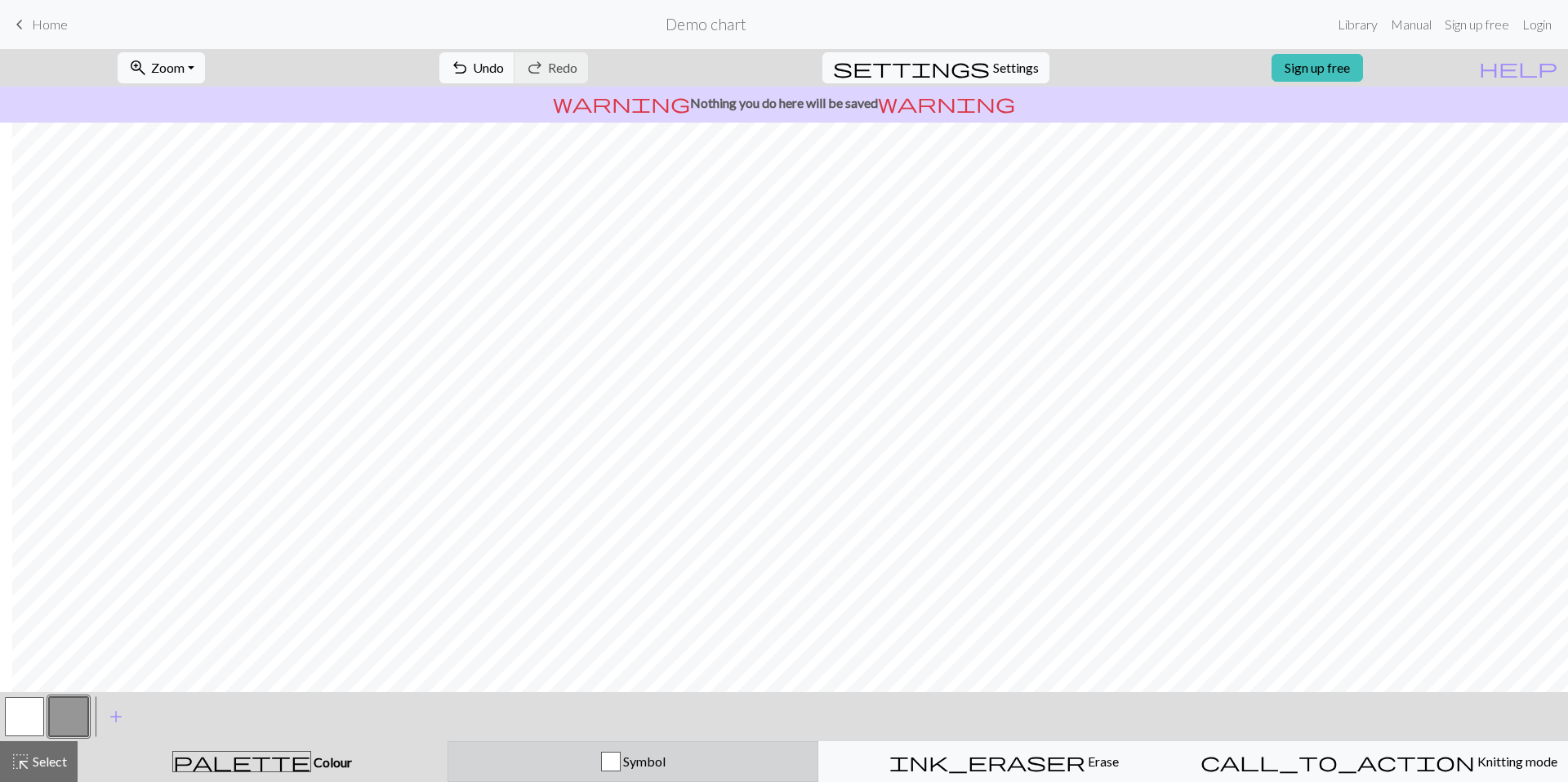
click at [681, 769] on div "Symbol" at bounding box center [633, 762] width 350 height 20
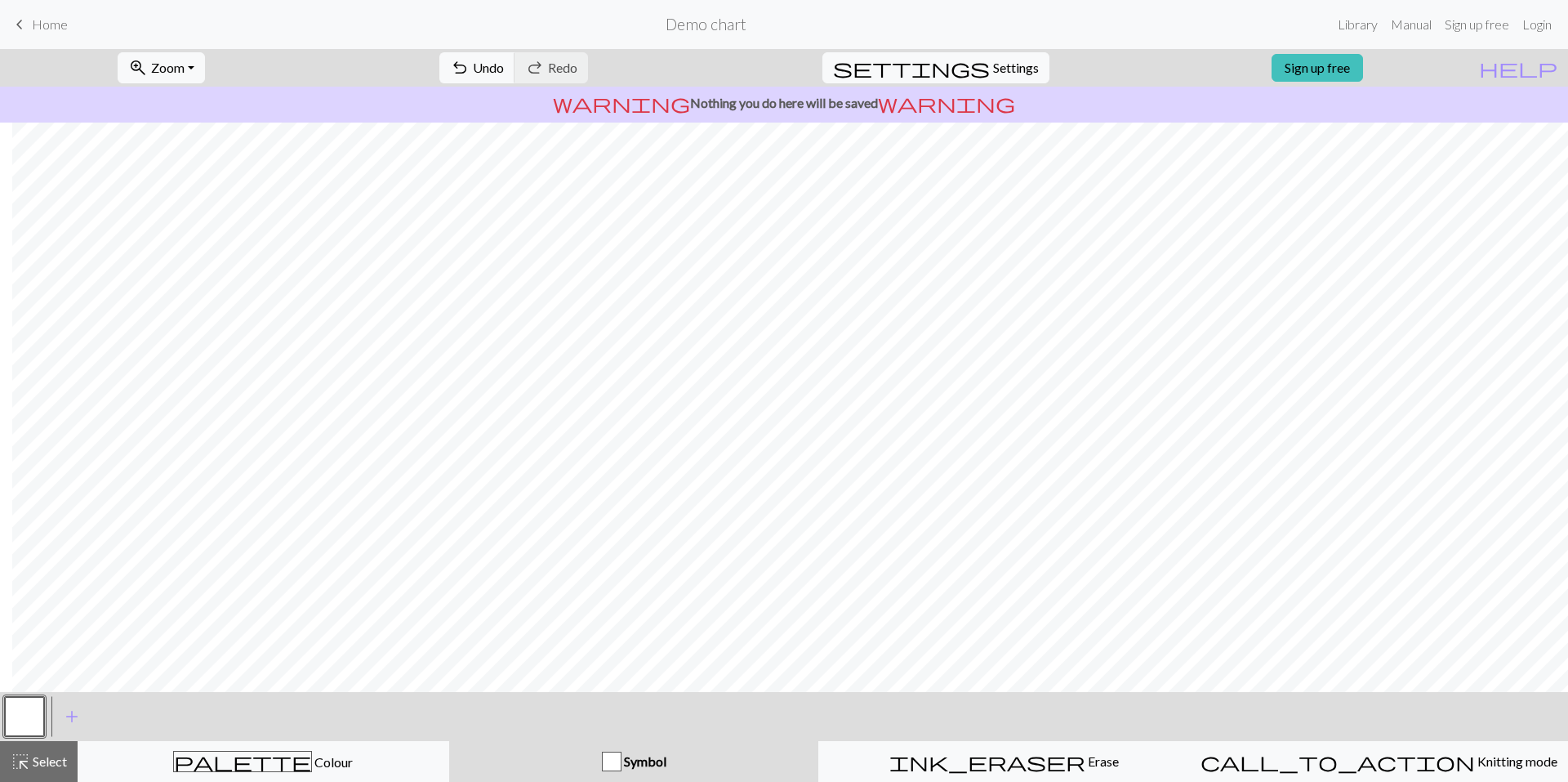
click at [20, 711] on button "button" at bounding box center [25, 717] width 39 height 39
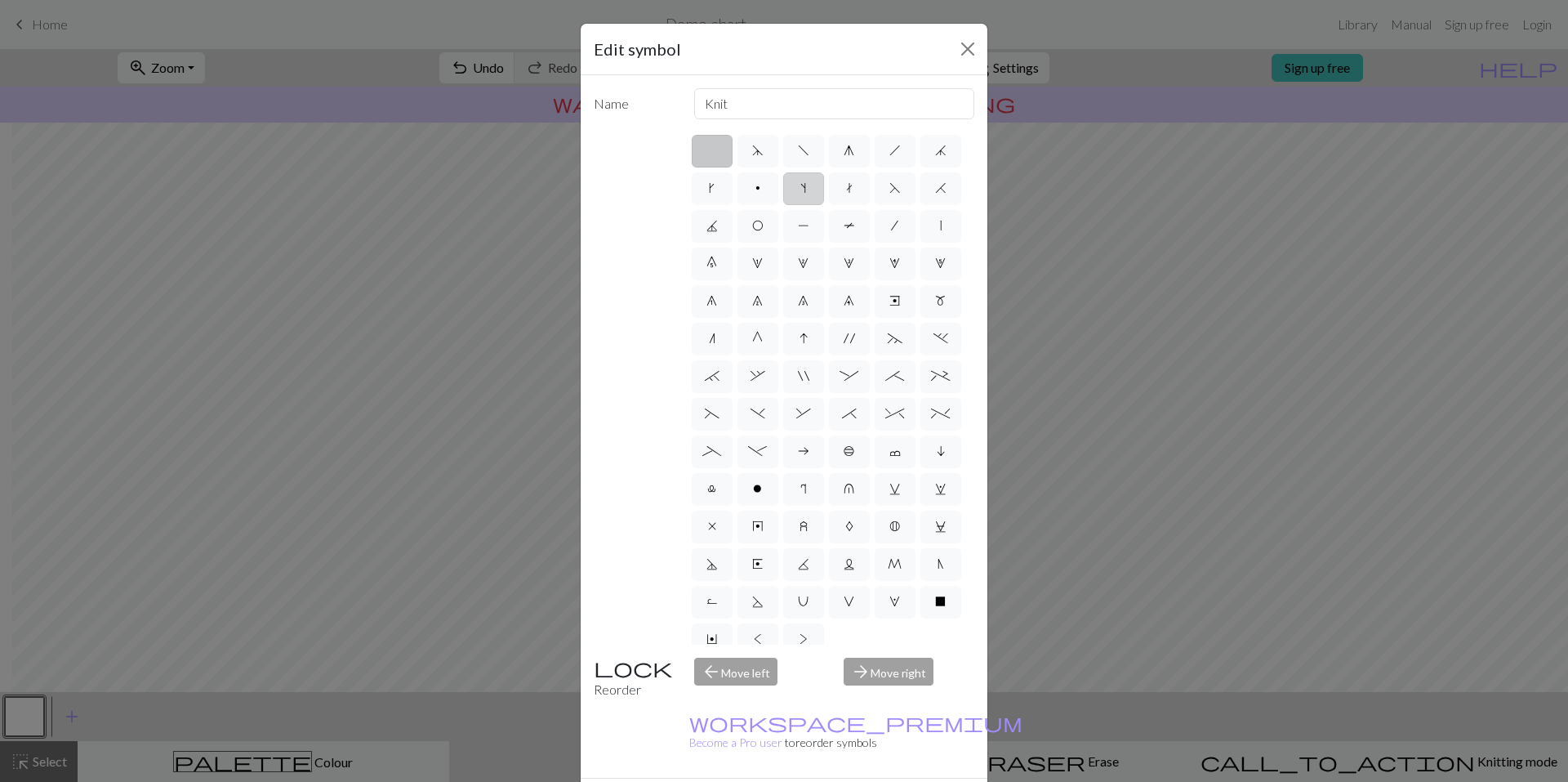
click at [824, 182] on label "s" at bounding box center [804, 189] width 41 height 33
click at [811, 182] on input "s" at bounding box center [805, 183] width 11 height 11
radio input "true"
type input "increase one left leaning"
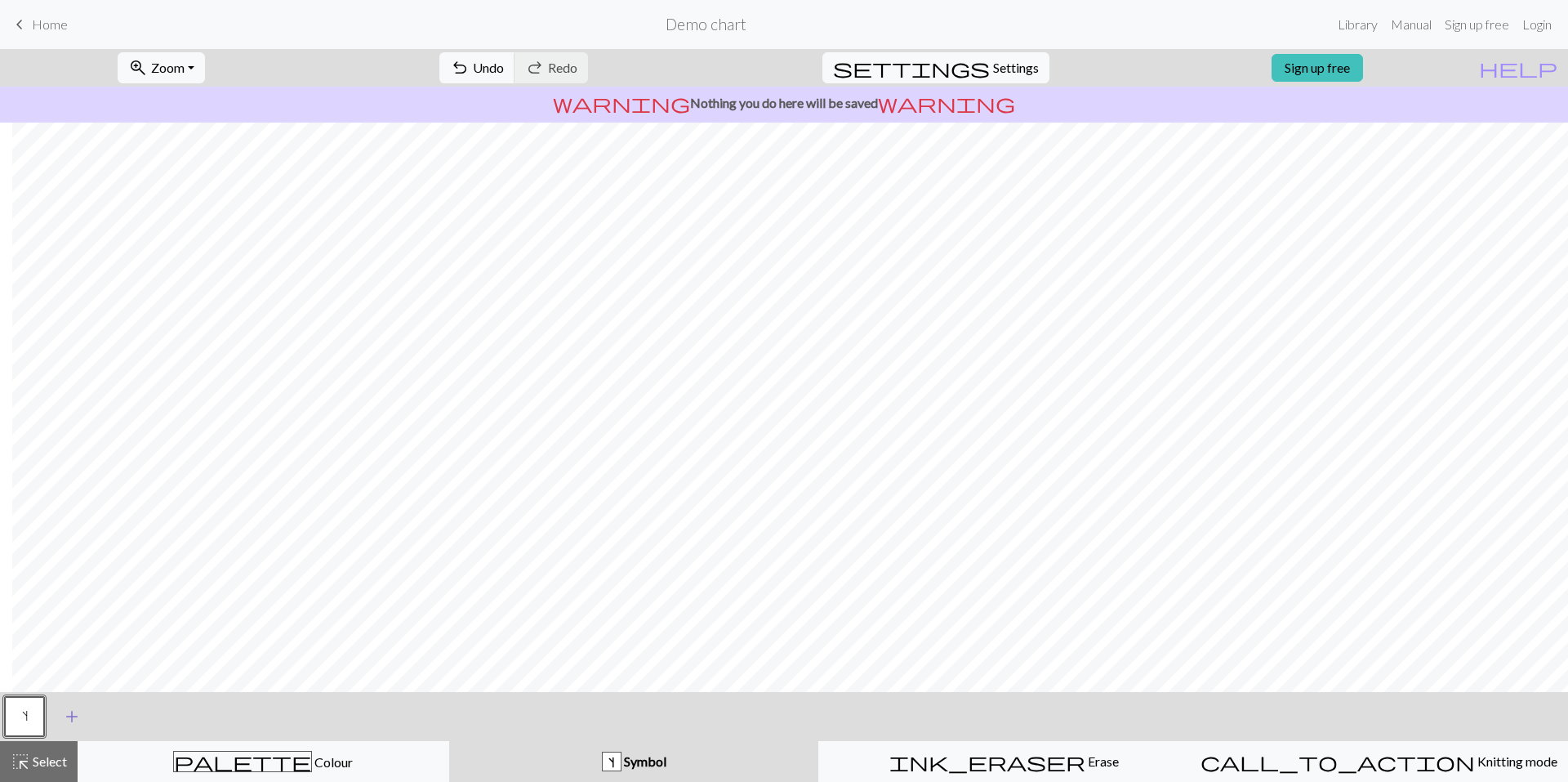
click at [83, 710] on button "add Add a symbol" at bounding box center [72, 717] width 41 height 41
click at [88, 715] on div at bounding box center [69, 717] width 44 height 44
click at [82, 717] on button "button" at bounding box center [69, 717] width 39 height 39
click at [77, 723] on button "button" at bounding box center [69, 717] width 39 height 39
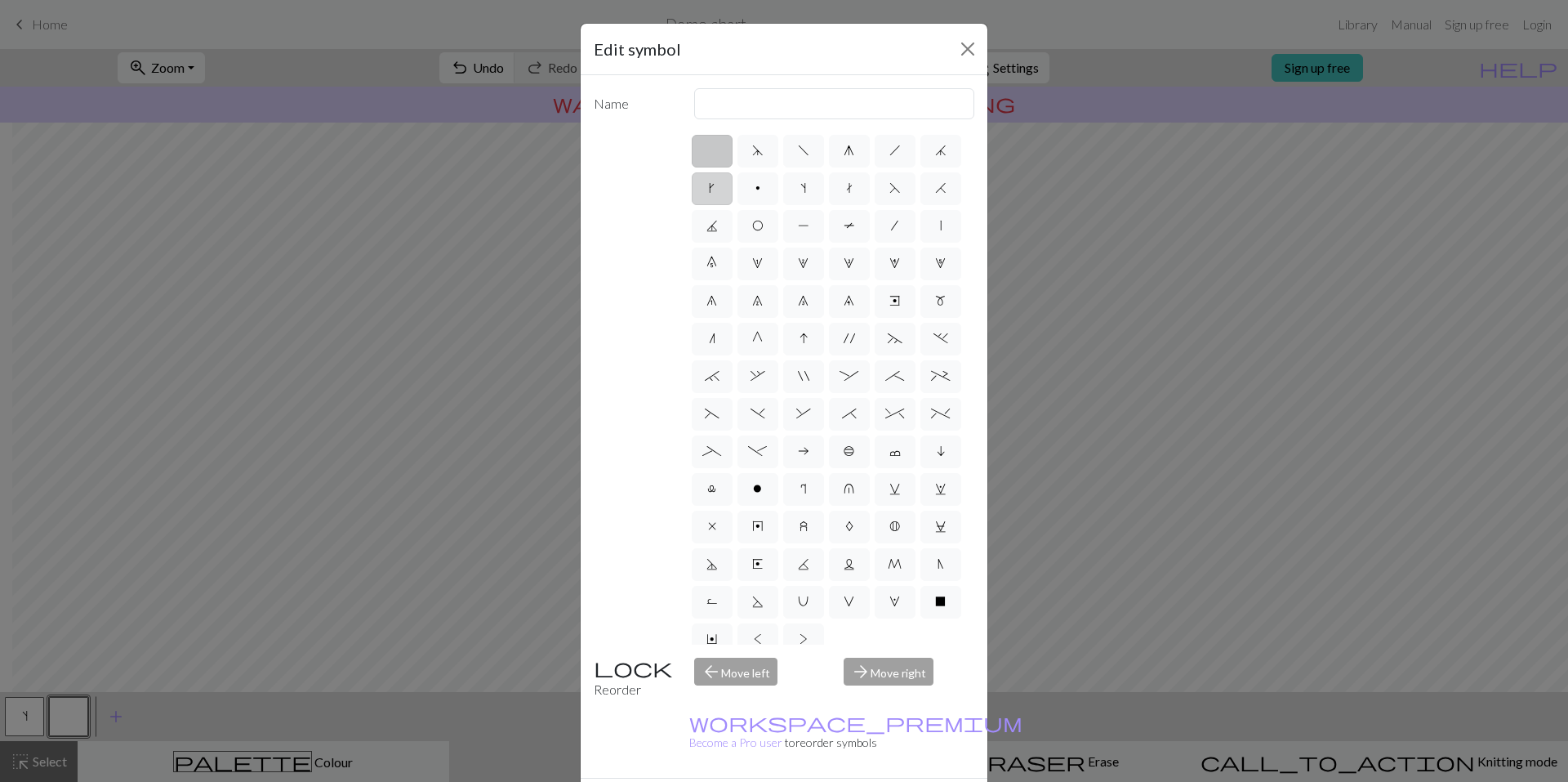
click at [733, 196] on label "k" at bounding box center [712, 189] width 41 height 33
click at [720, 189] on input "k" at bounding box center [714, 183] width 11 height 11
radio input "true"
type input "right leaning increase"
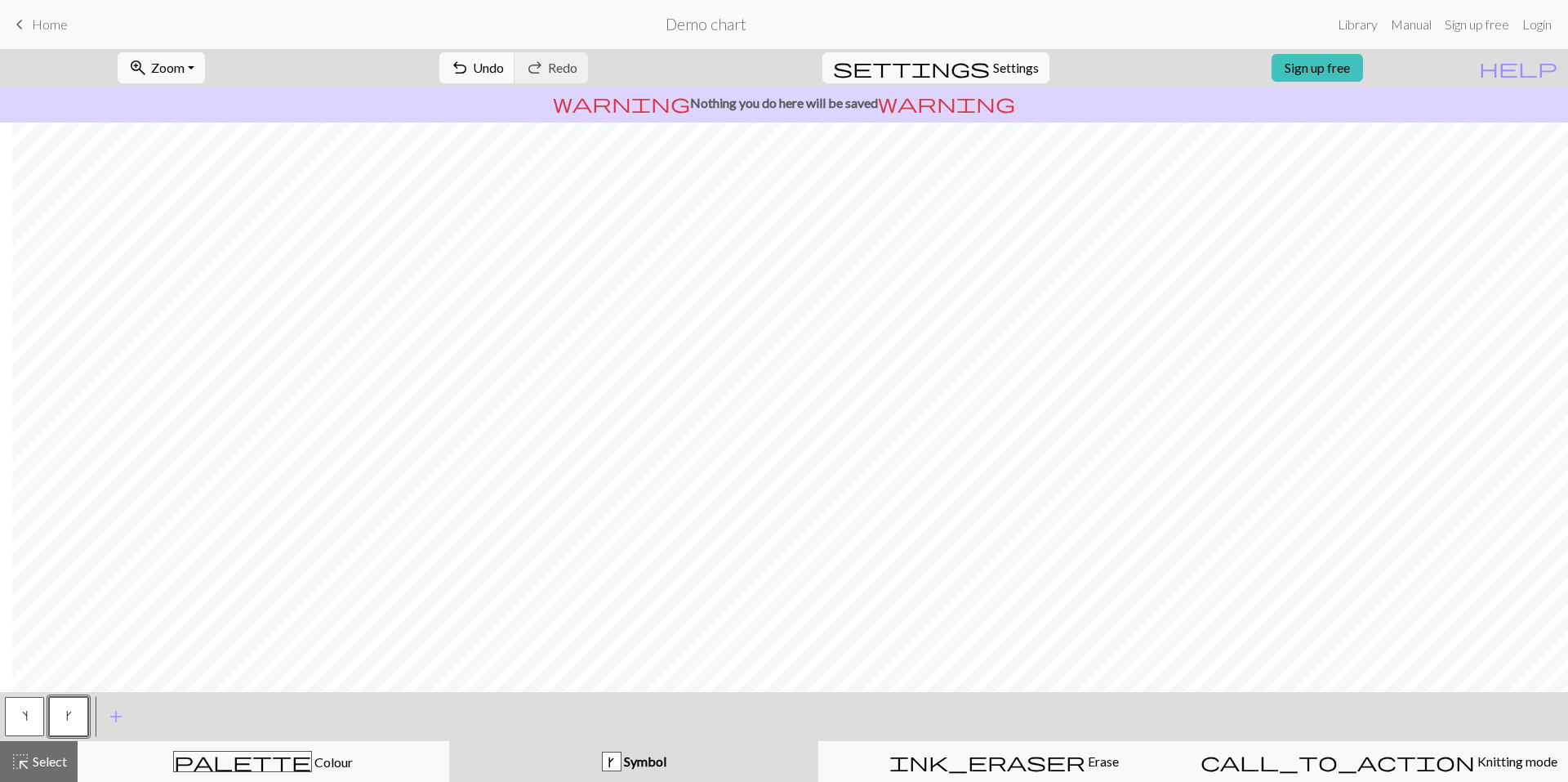
click at [14, 717] on button "s" at bounding box center [25, 717] width 39 height 39
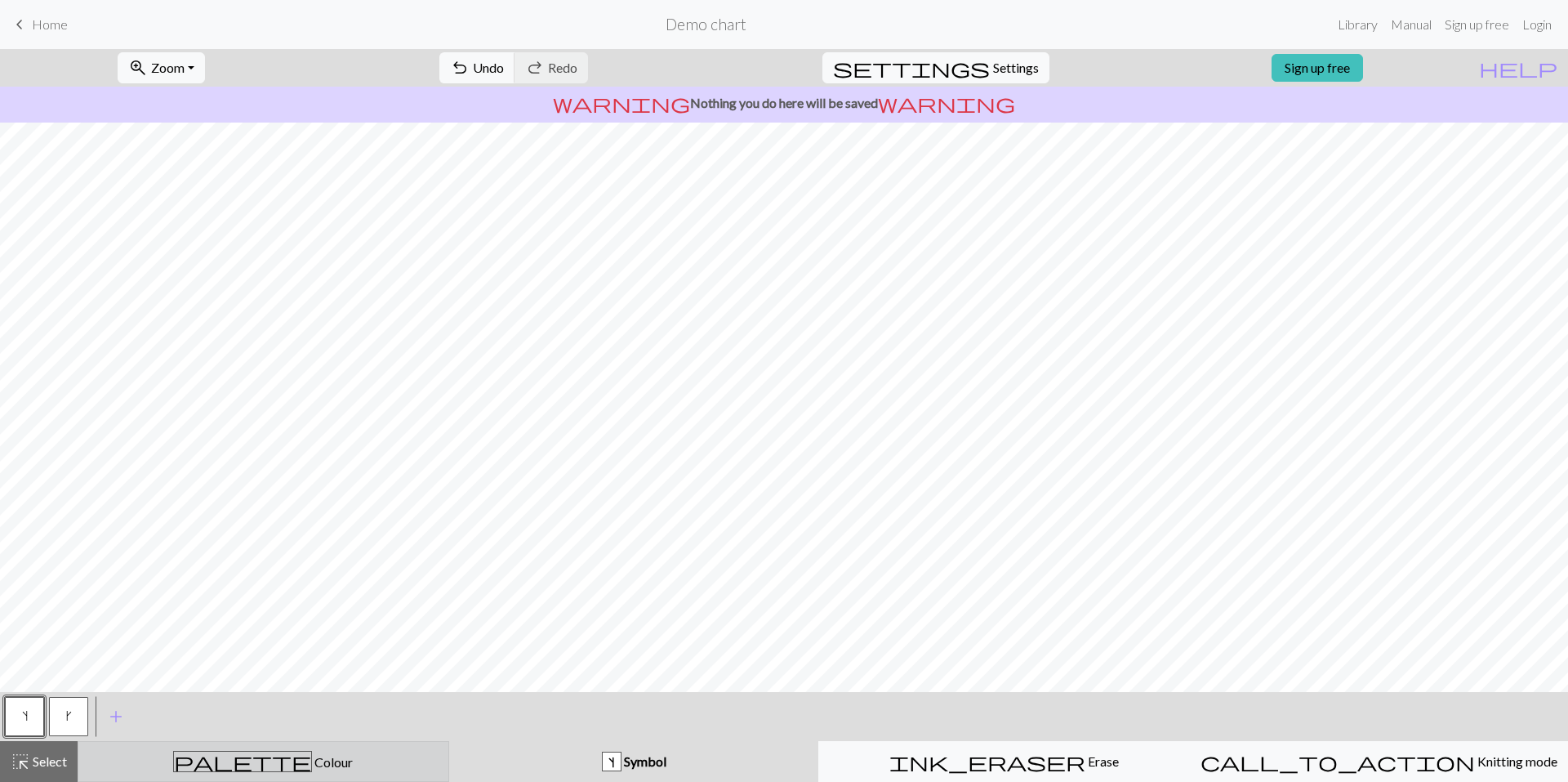
click at [353, 766] on div "palette Colour Colour" at bounding box center [263, 762] width 350 height 21
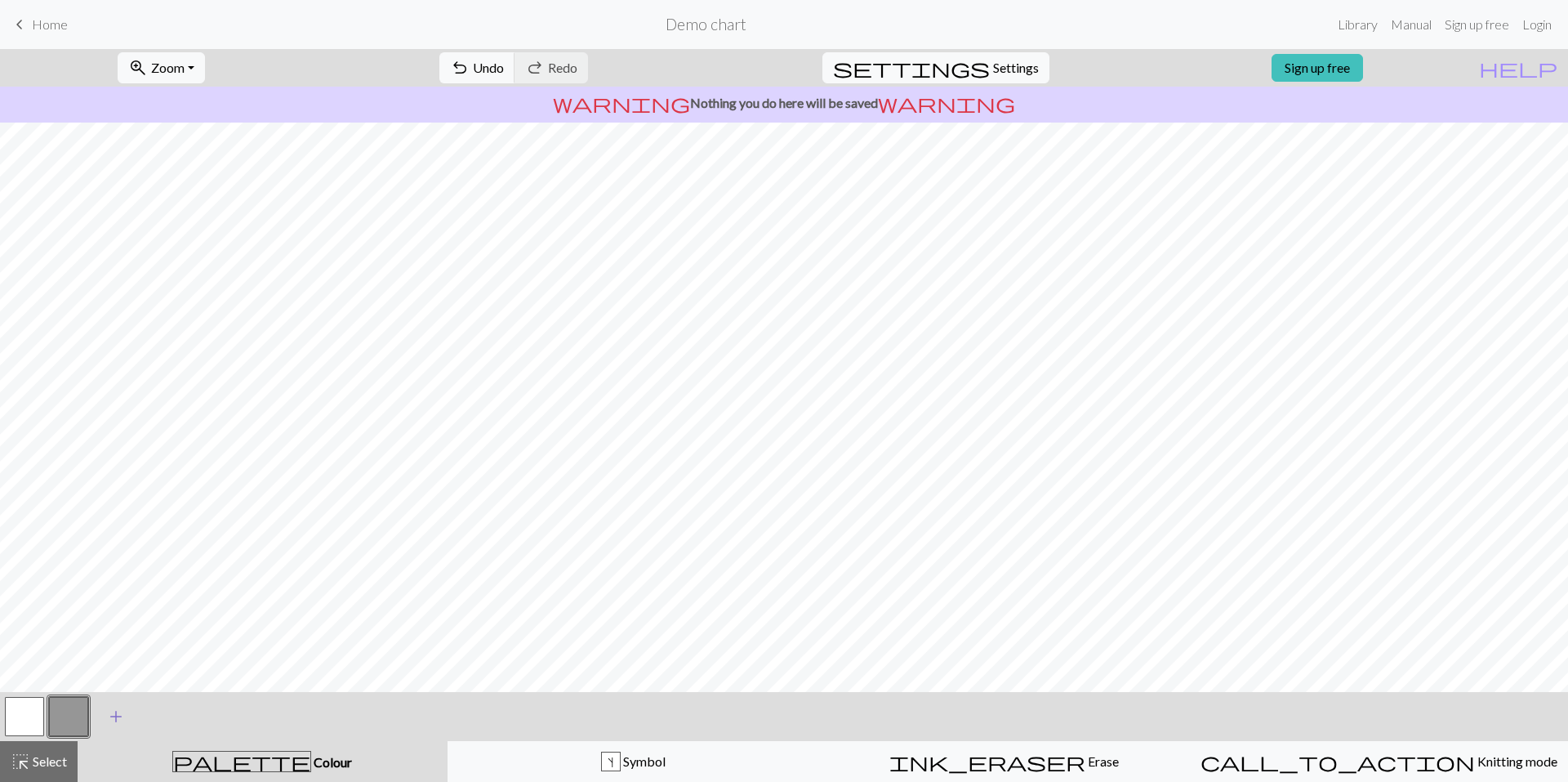
click at [123, 710] on span "add" at bounding box center [116, 717] width 20 height 23
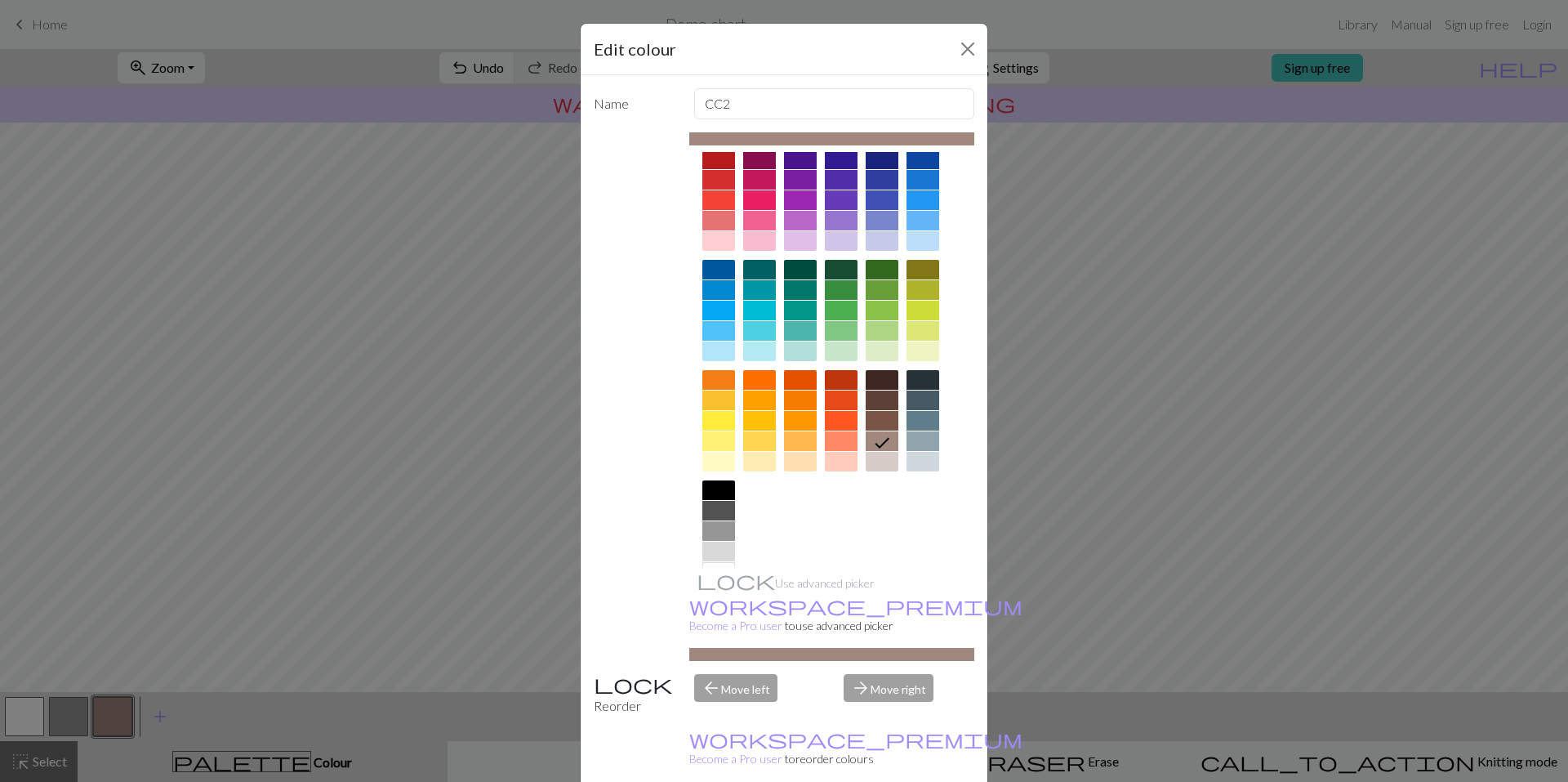
scroll to position [50, 0]
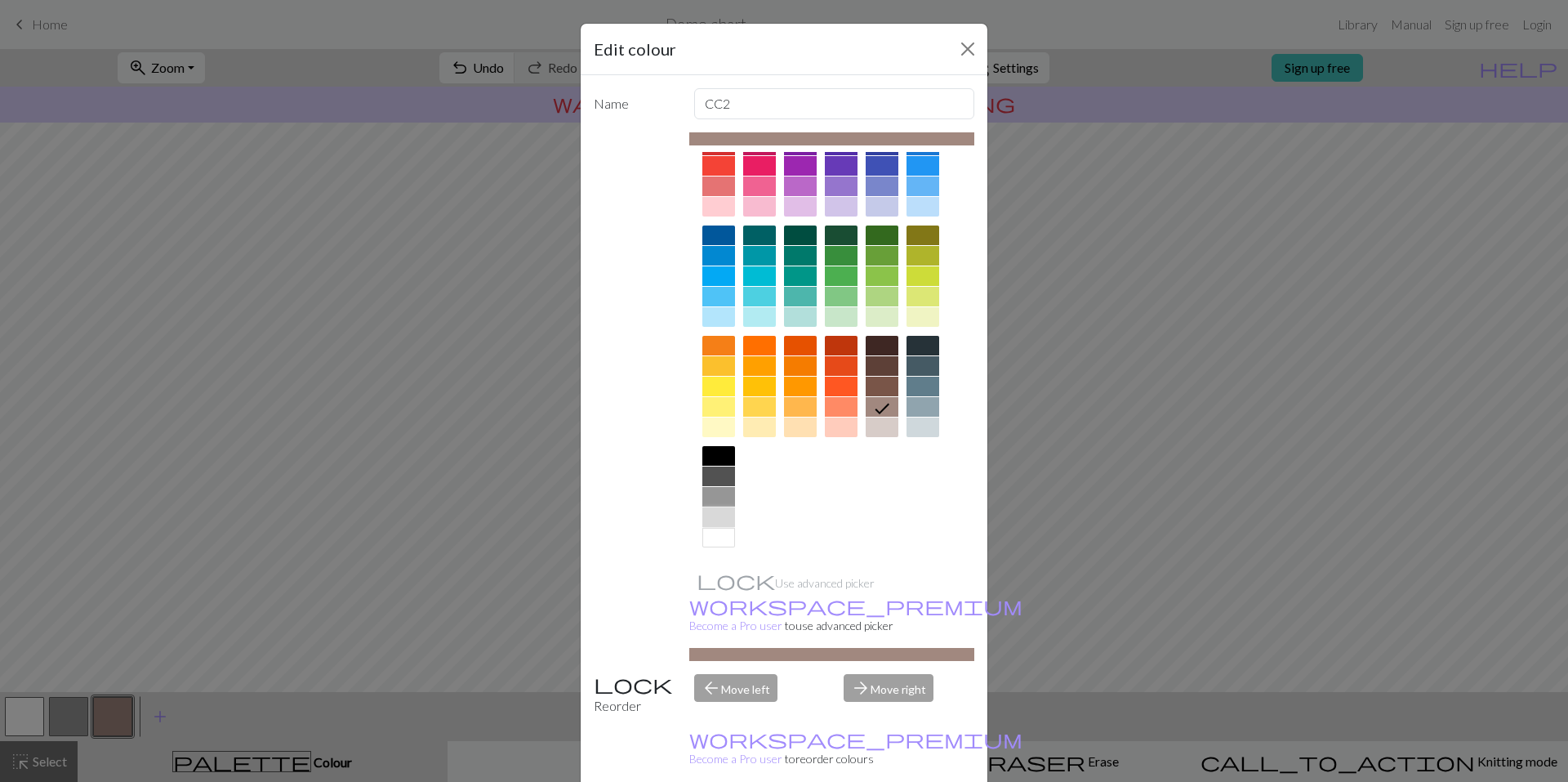
click at [714, 516] on div at bounding box center [719, 517] width 33 height 20
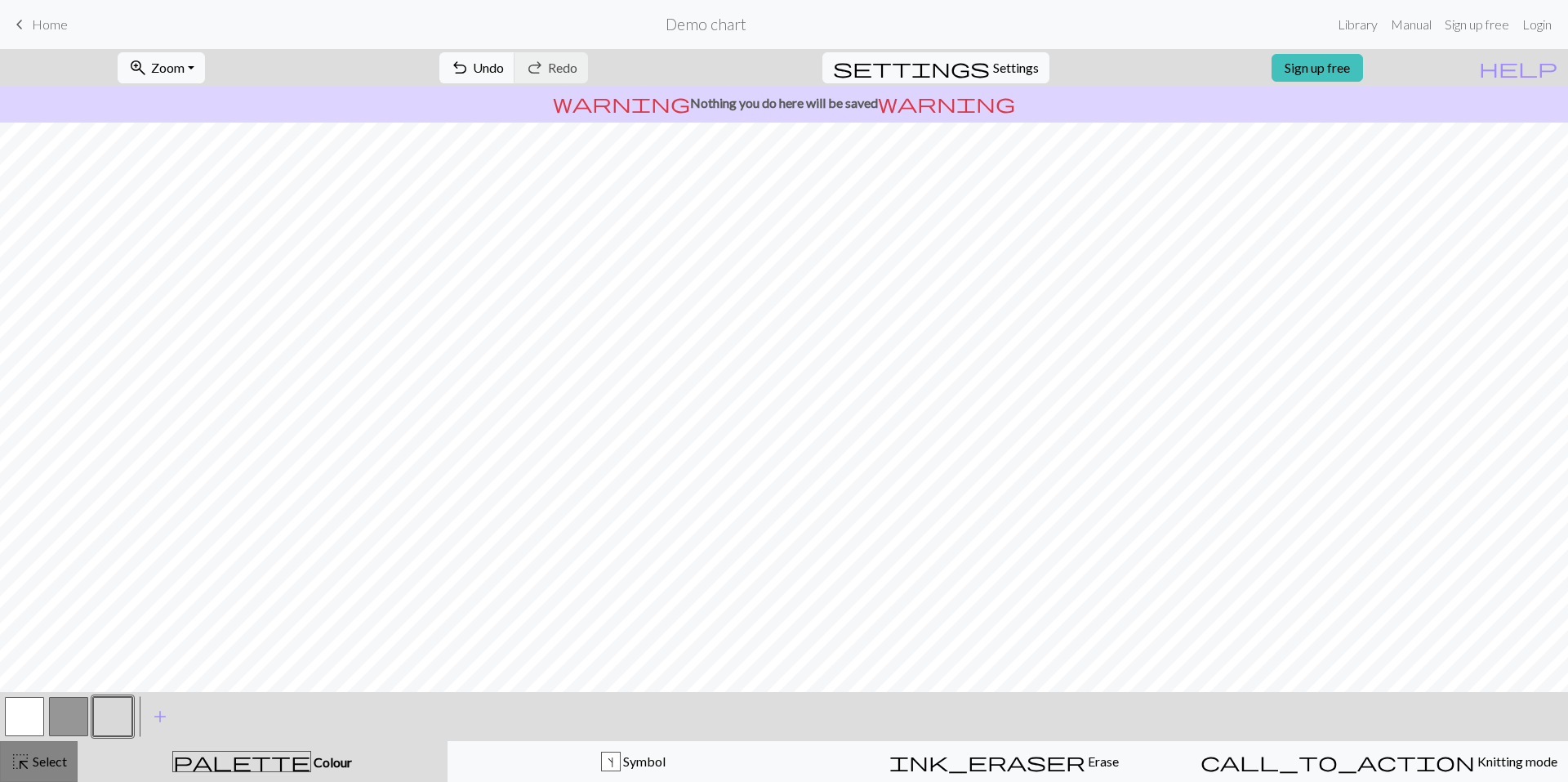
click at [45, 769] on div "highlight_alt Select Select" at bounding box center [38, 762] width 56 height 20
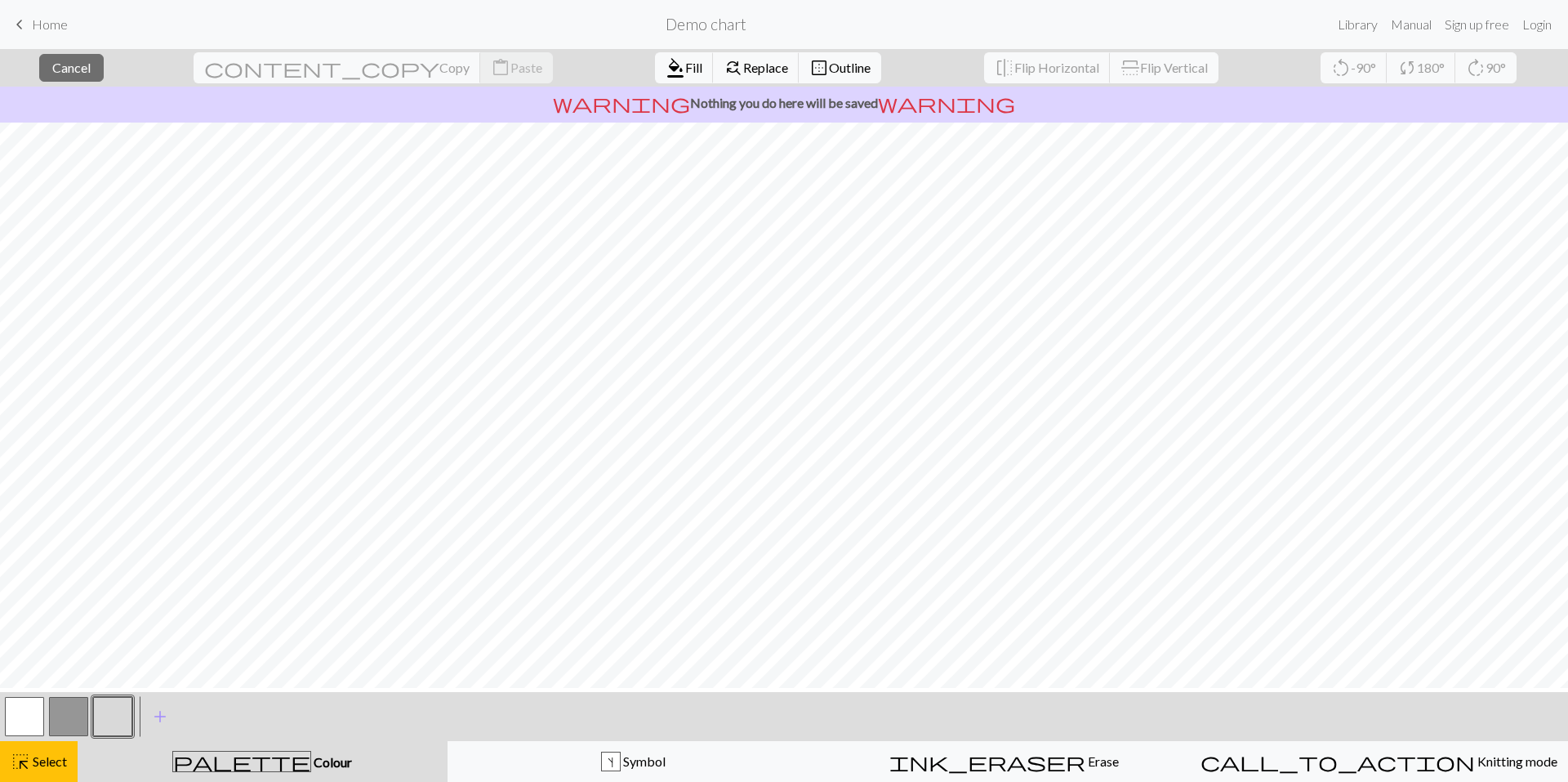
scroll to position [0, 0]
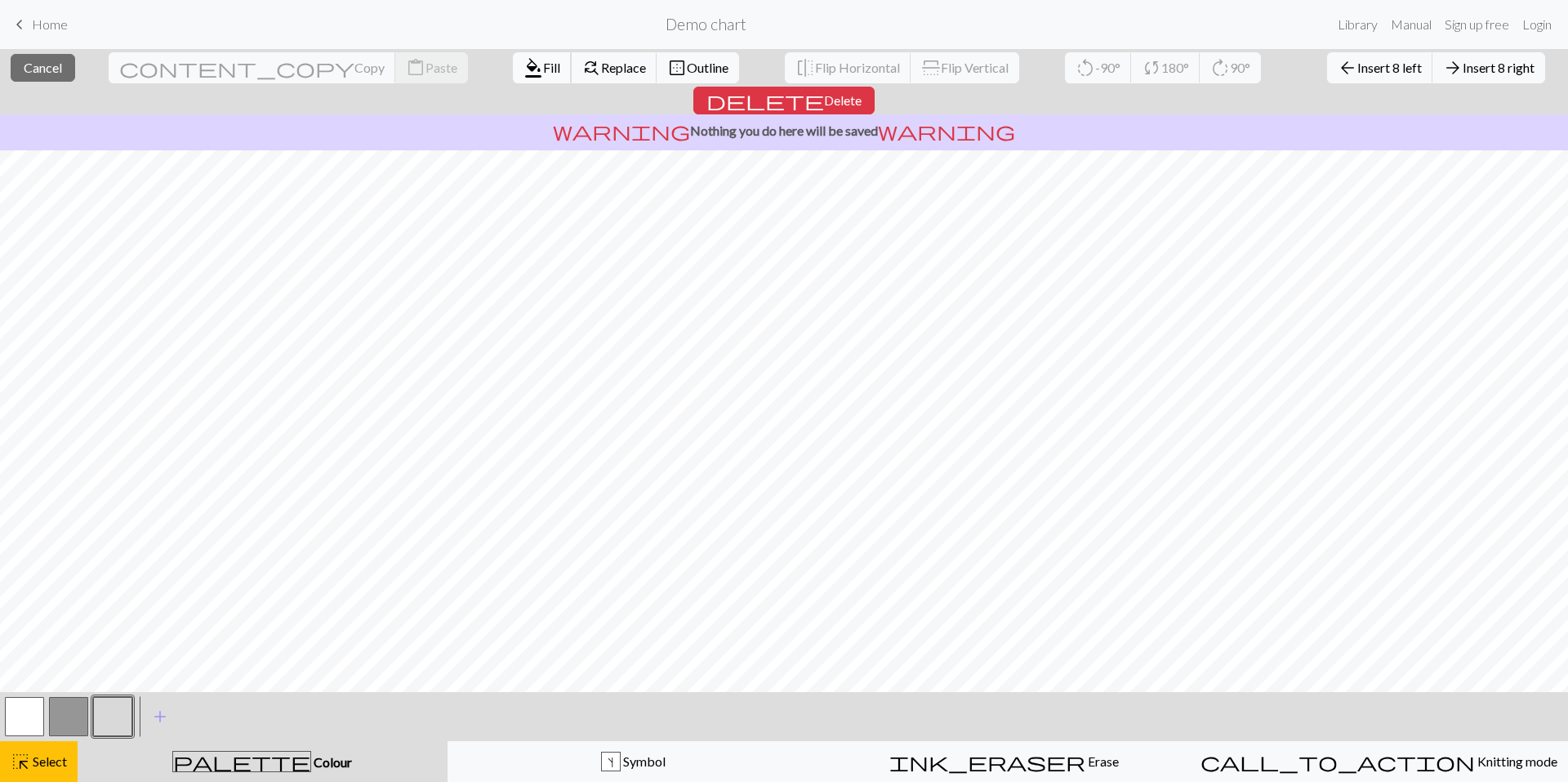
click at [543, 67] on span "Fill" at bounding box center [551, 67] width 17 height 16
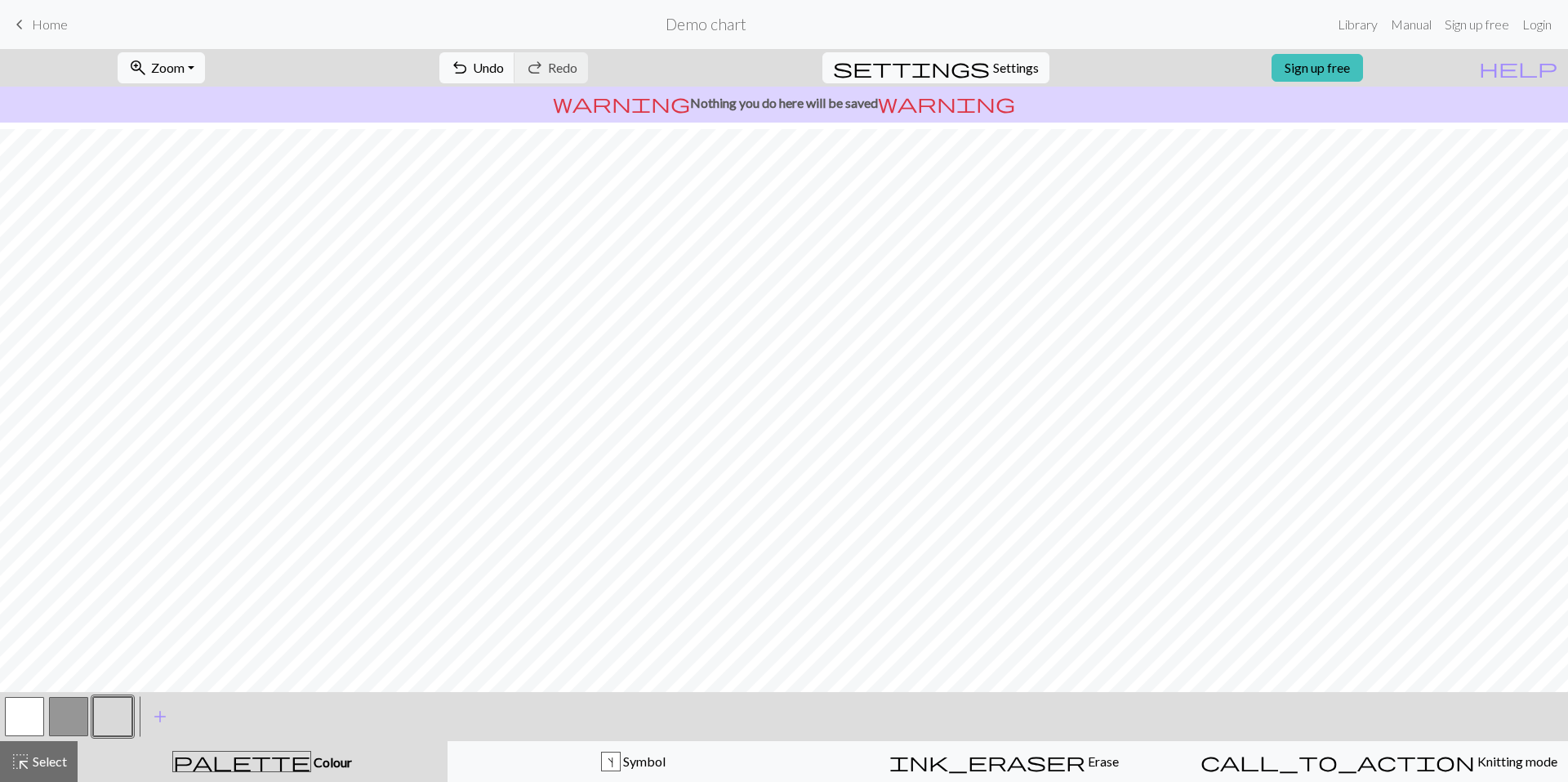
scroll to position [333, 0]
click at [1040, 757] on div "ink_eraser Erase Erase" at bounding box center [1004, 762] width 350 height 20
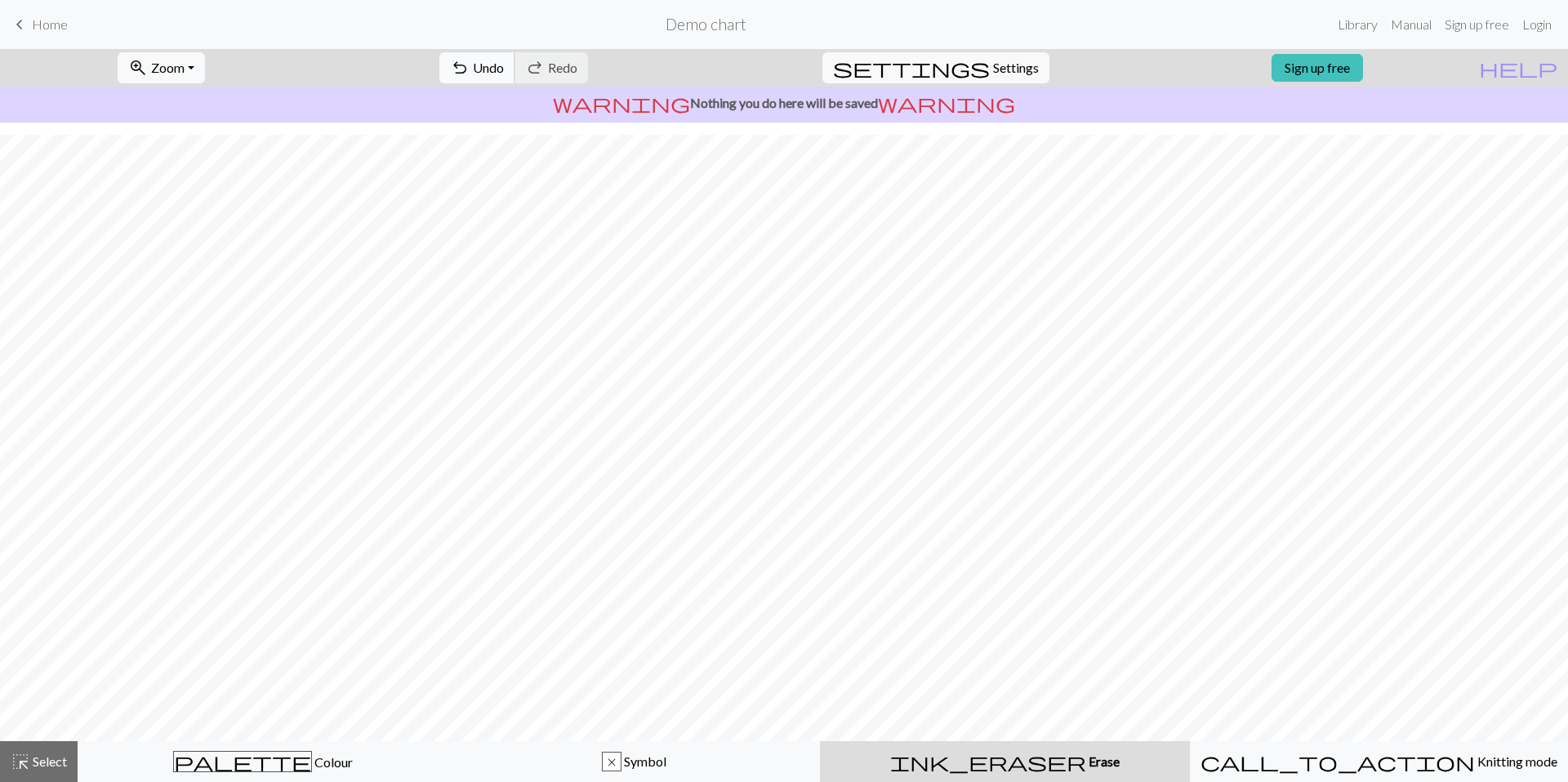
click at [515, 59] on button "undo Undo Undo" at bounding box center [477, 68] width 76 height 31
click at [51, 768] on span "Select" at bounding box center [48, 761] width 37 height 16
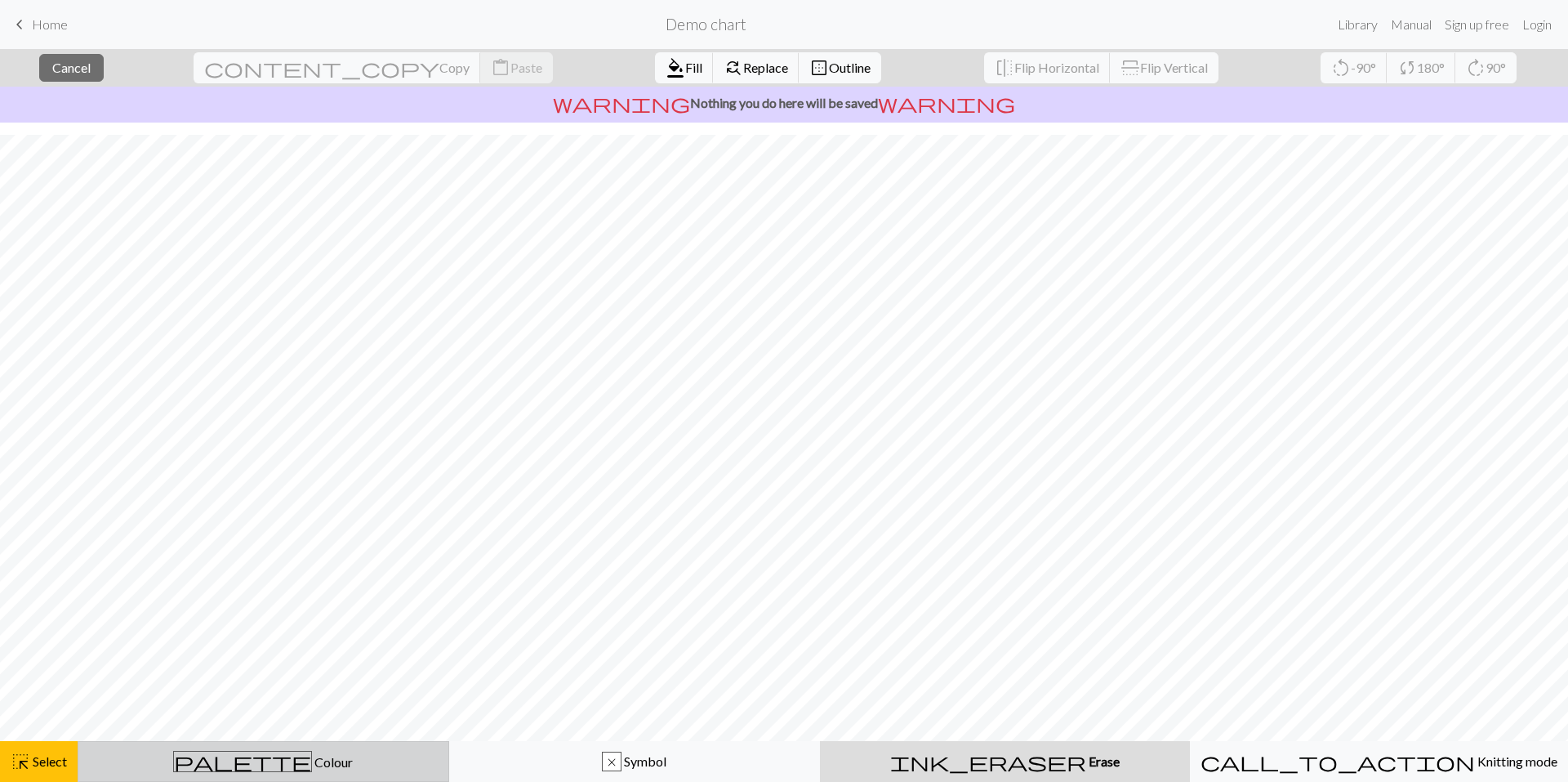
click at [312, 761] on span "Colour" at bounding box center [332, 762] width 41 height 16
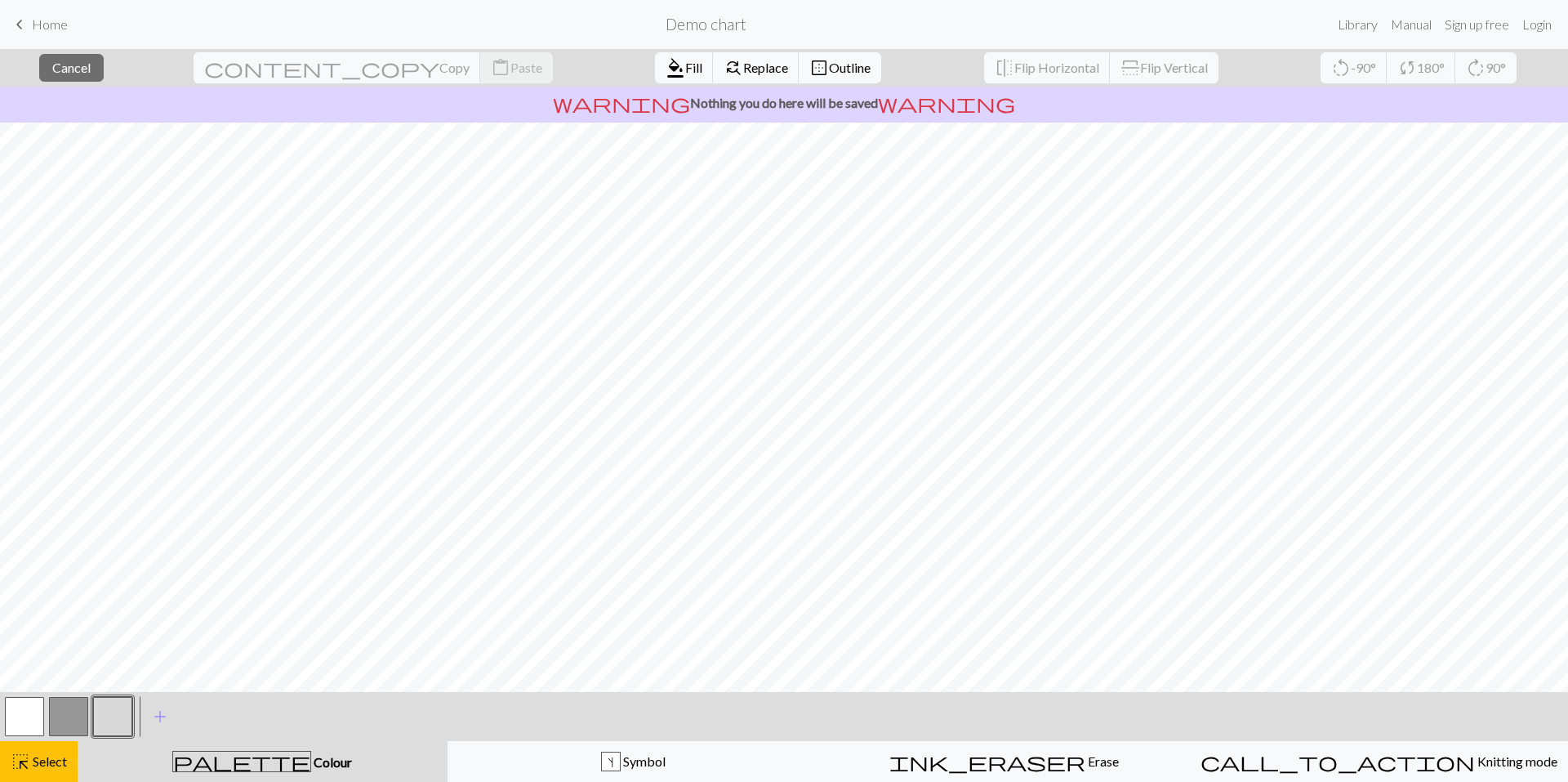
click at [38, 710] on button "button" at bounding box center [25, 717] width 39 height 39
click at [43, 766] on span "Select" at bounding box center [48, 761] width 37 height 16
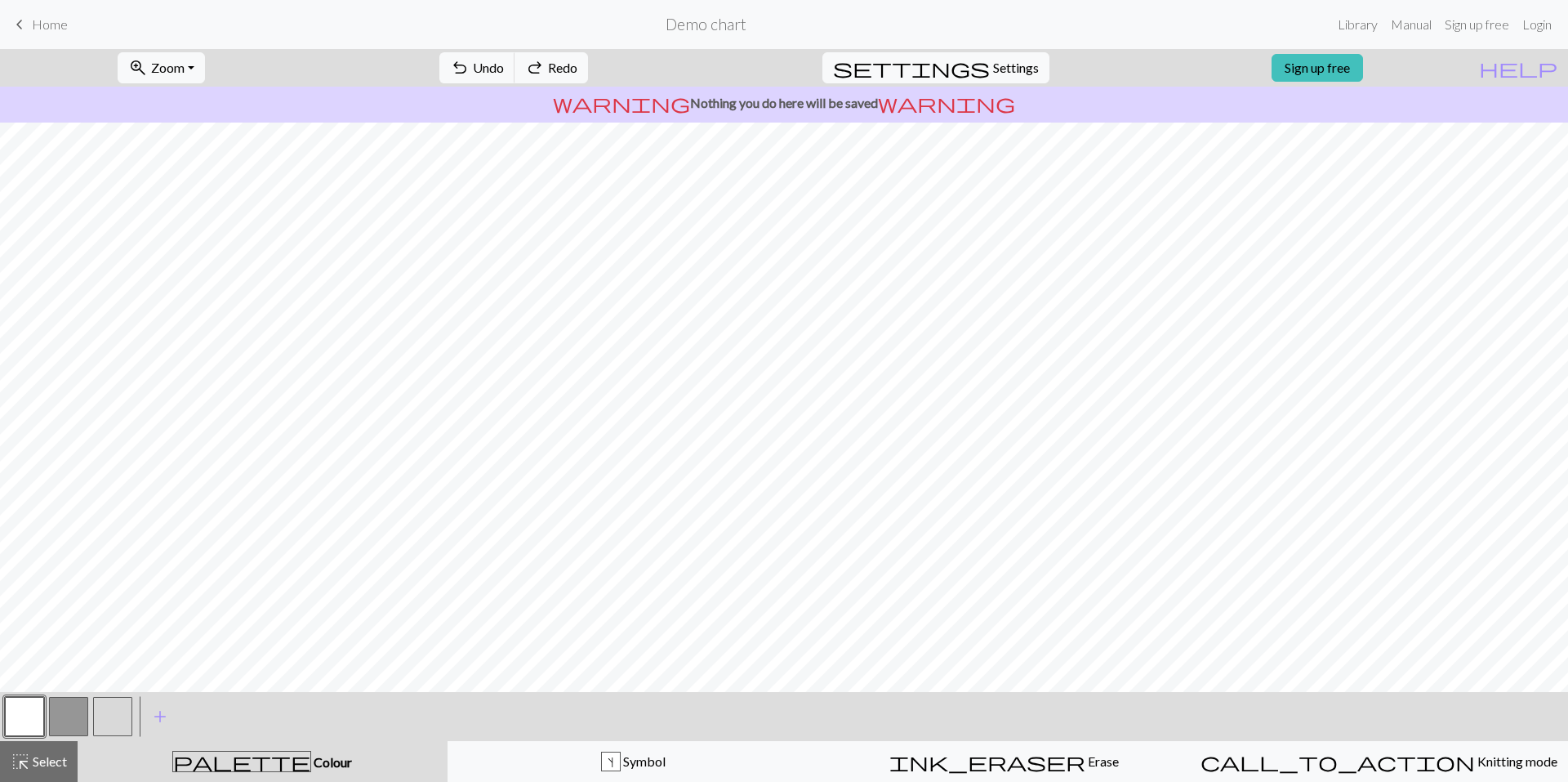
click at [31, 717] on button "button" at bounding box center [25, 717] width 39 height 39
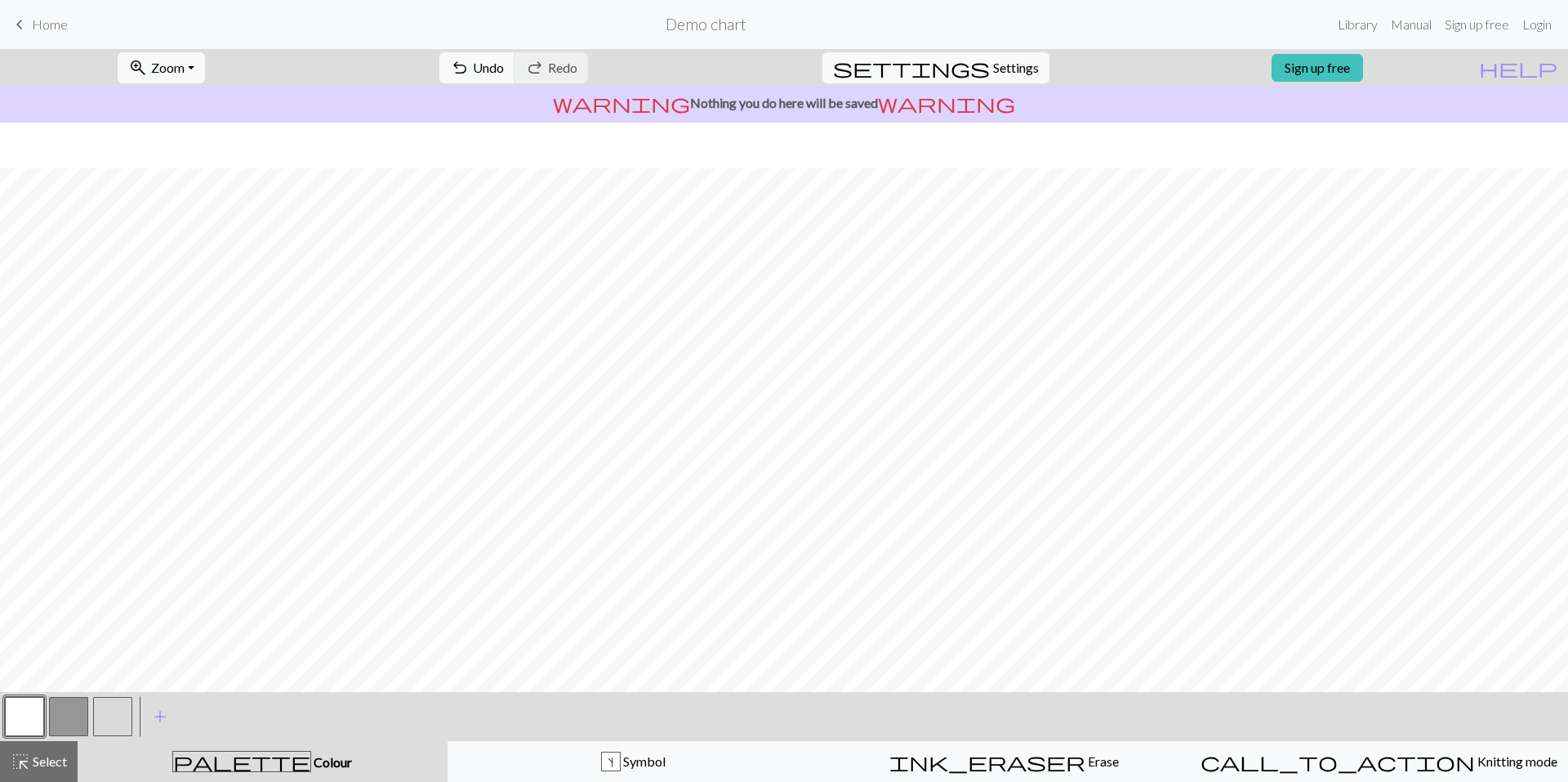
scroll to position [333, 0]
click at [310, 751] on div "palette Colour Colour" at bounding box center [263, 762] width 350 height 21
click at [572, 771] on button "s Symbol" at bounding box center [633, 762] width 371 height 41
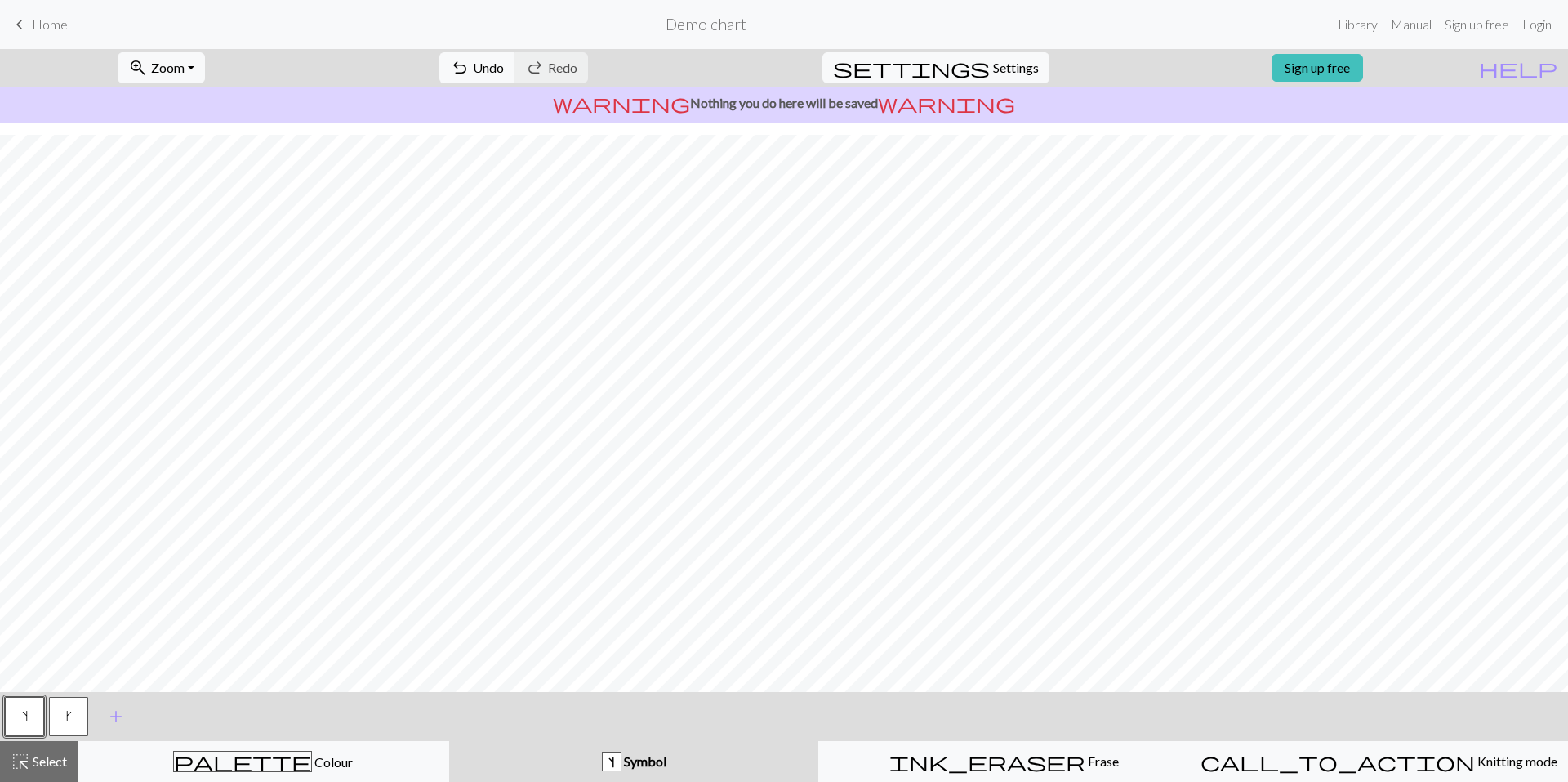
click at [23, 729] on button "s" at bounding box center [25, 717] width 39 height 39
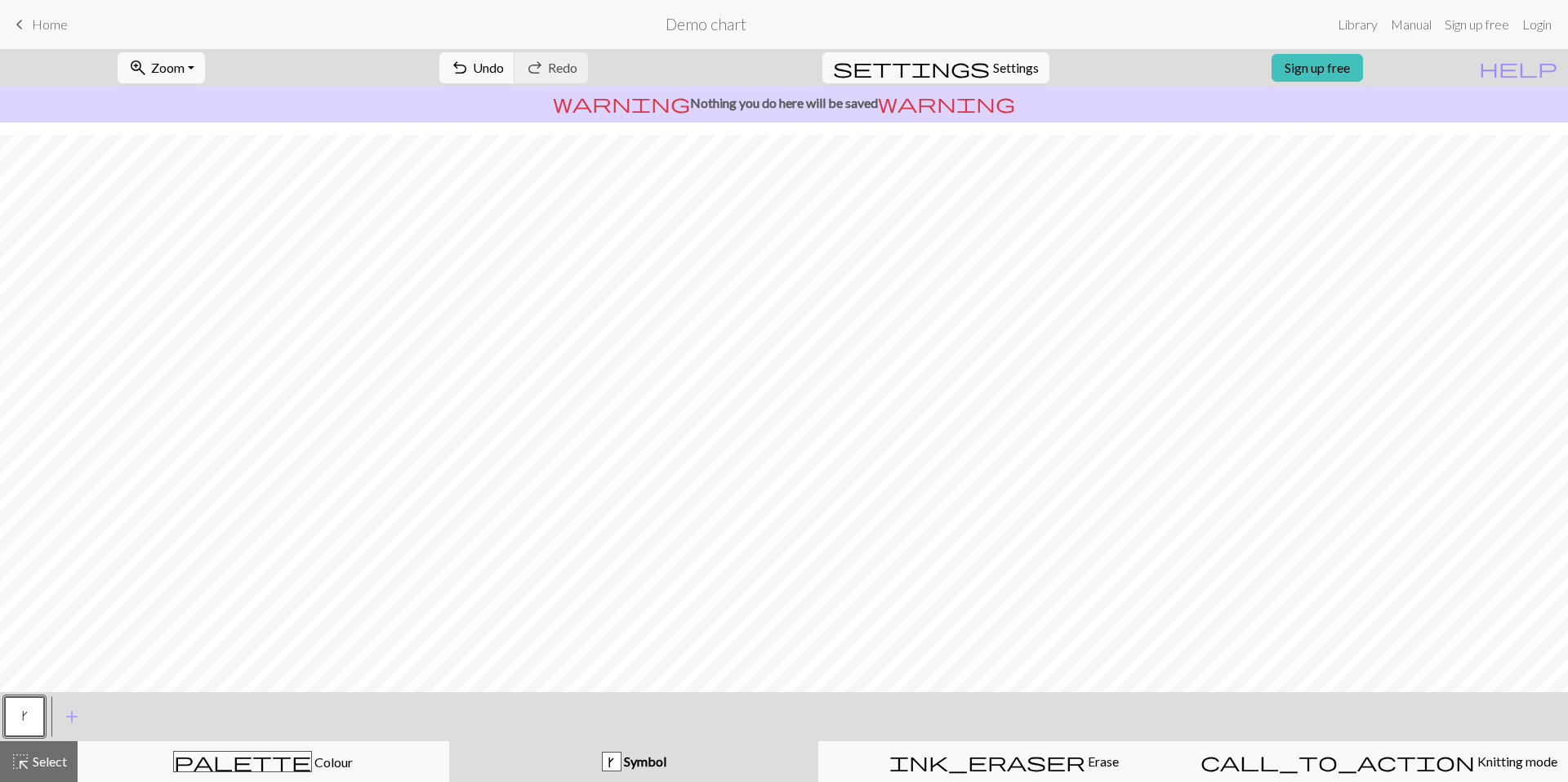
click at [33, 716] on button "k" at bounding box center [25, 717] width 39 height 39
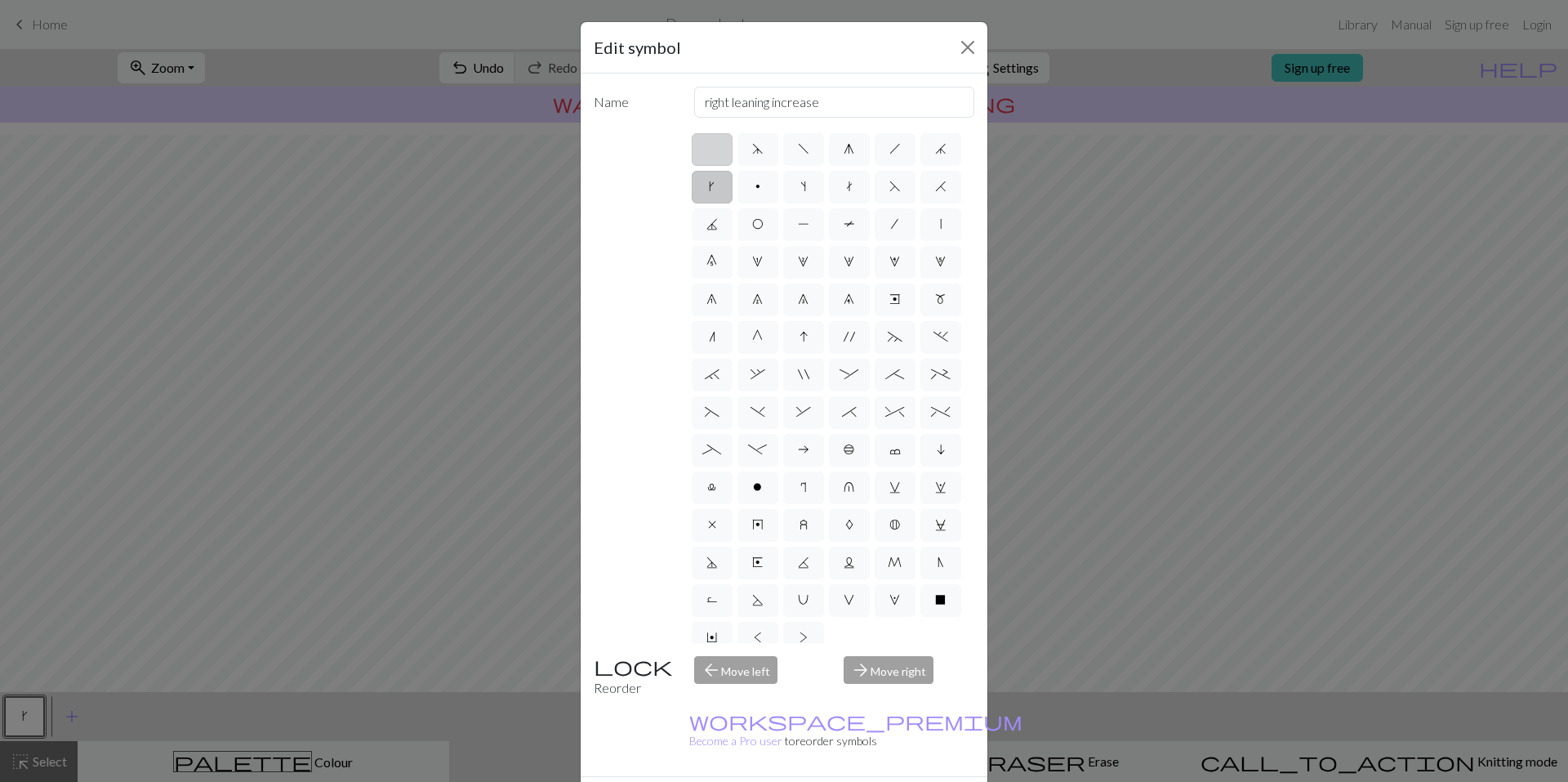
scroll to position [0, 0]
click at [713, 148] on label at bounding box center [712, 151] width 41 height 33
click at [713, 148] on input "radio" at bounding box center [717, 146] width 11 height 11
radio input "true"
type input "Knit"
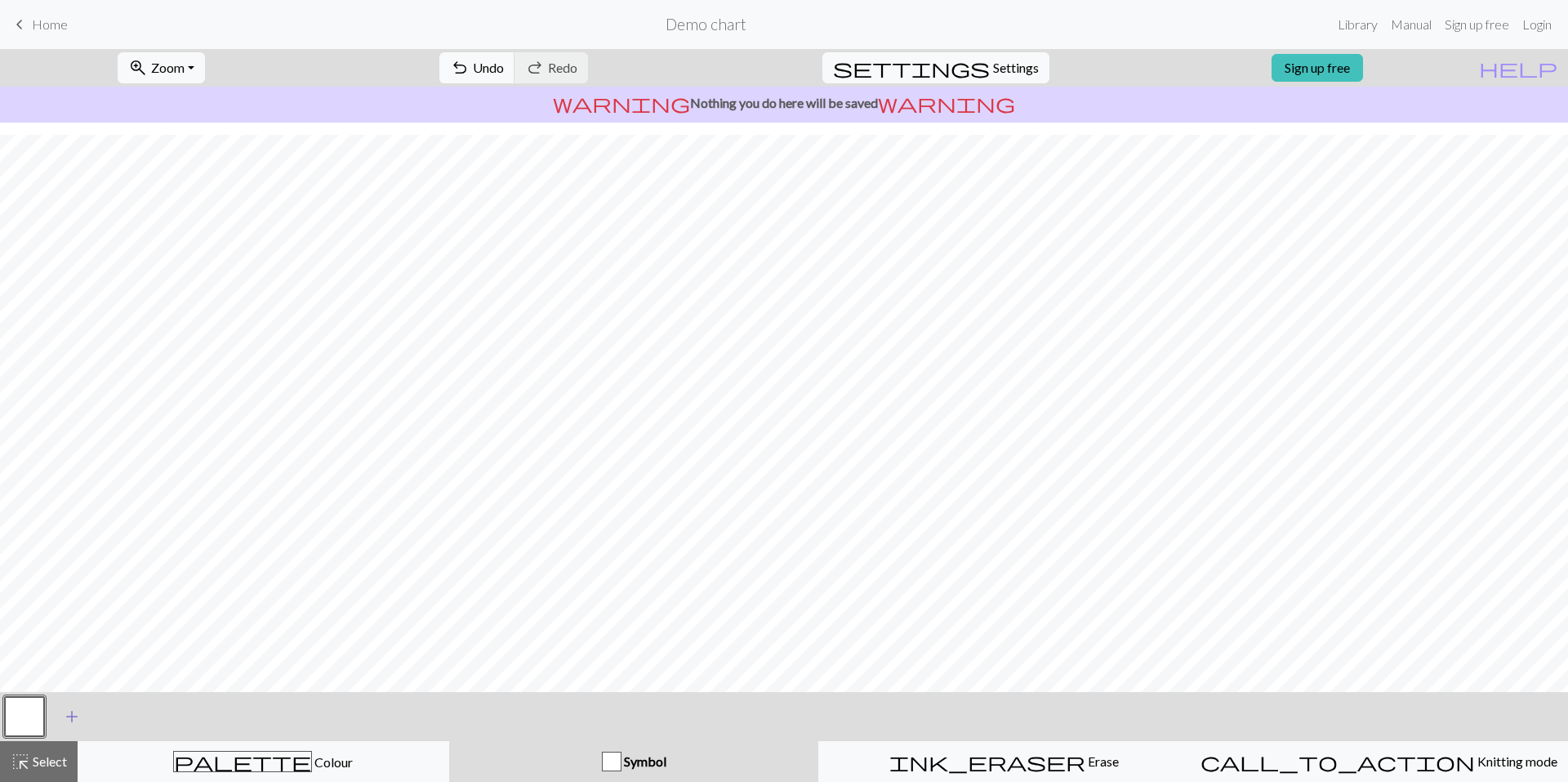
click at [77, 722] on span "add" at bounding box center [72, 717] width 20 height 23
click at [78, 720] on button "button" at bounding box center [69, 717] width 39 height 39
click at [60, 728] on button "button" at bounding box center [69, 717] width 39 height 39
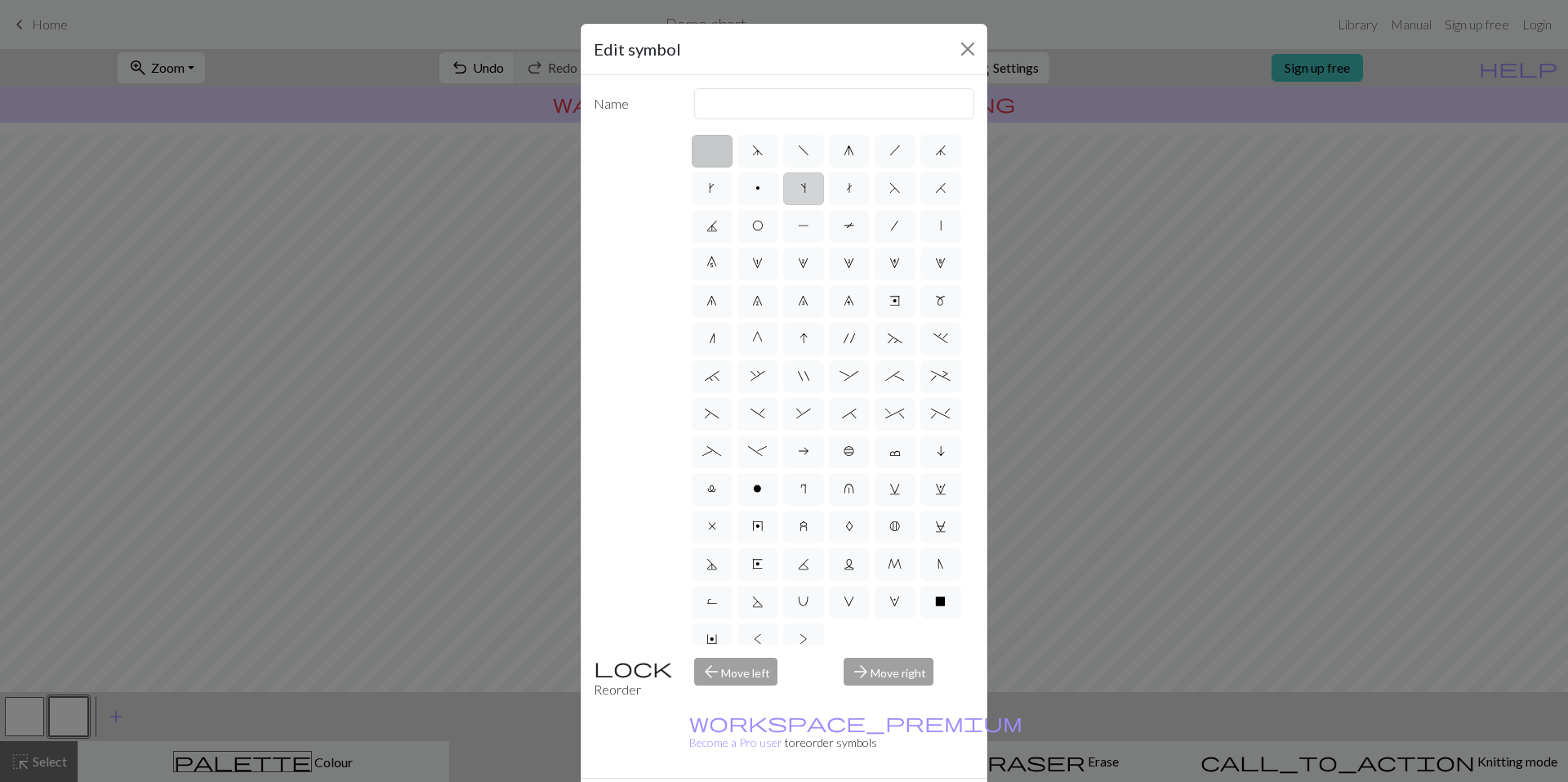
click at [824, 182] on label "s" at bounding box center [804, 189] width 41 height 33
click at [811, 182] on input "s" at bounding box center [805, 183] width 11 height 11
radio input "true"
type input "increase one left leaning"
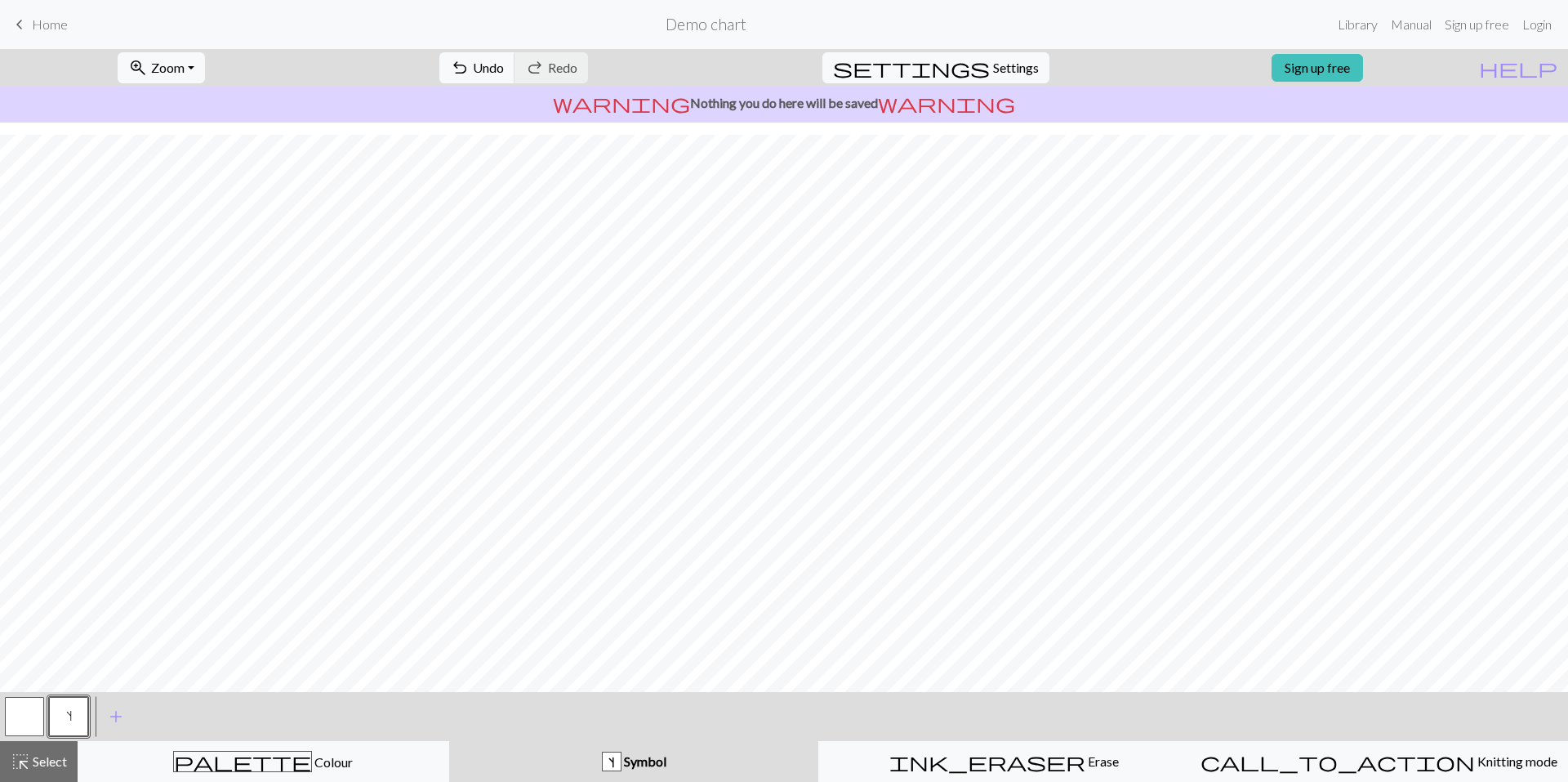
click at [17, 721] on button "button" at bounding box center [25, 717] width 39 height 39
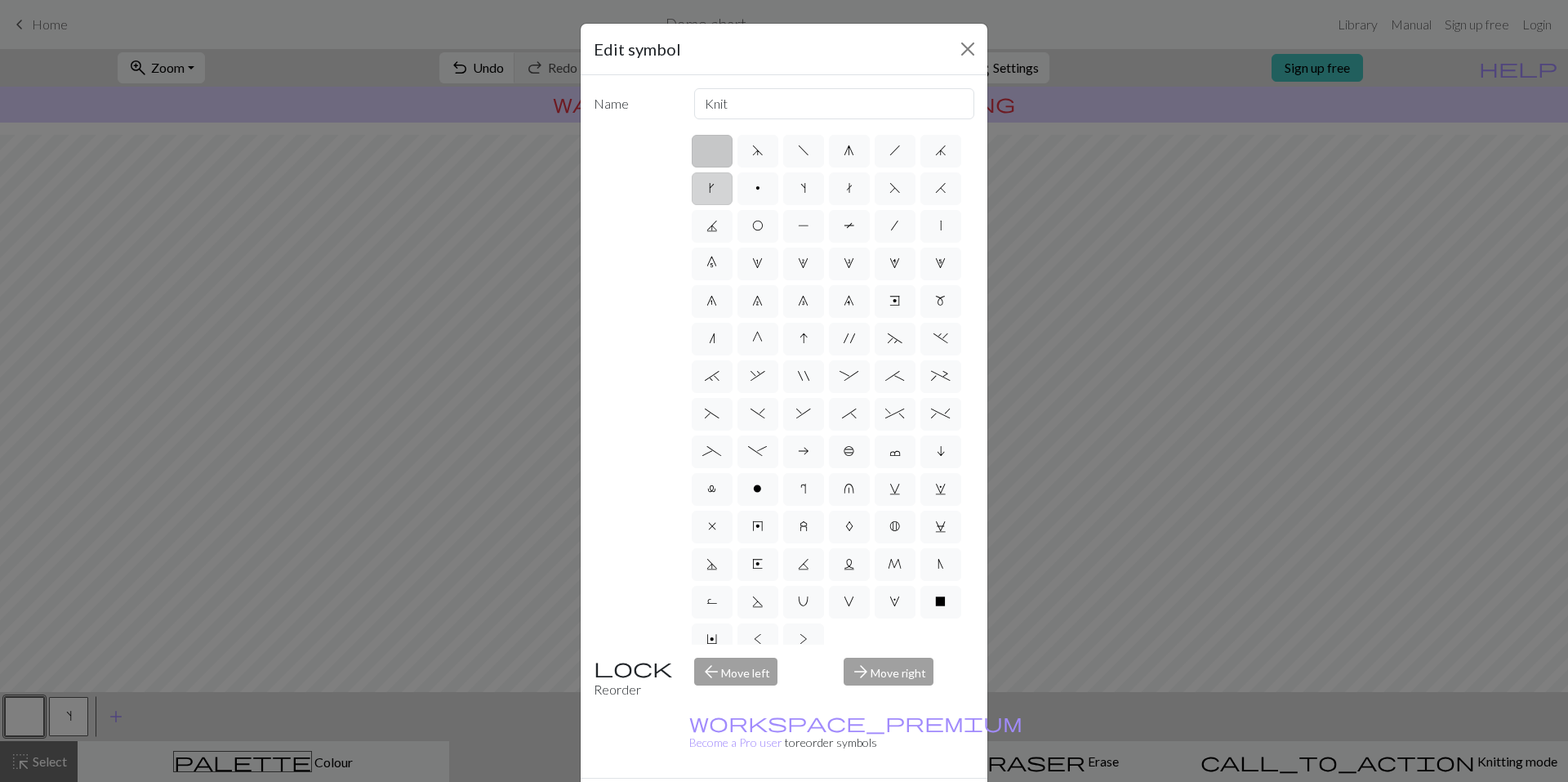
click at [733, 199] on label "k" at bounding box center [712, 189] width 41 height 33
click at [720, 189] on input "k" at bounding box center [714, 183] width 11 height 11
radio input "true"
type input "right leaning increase"
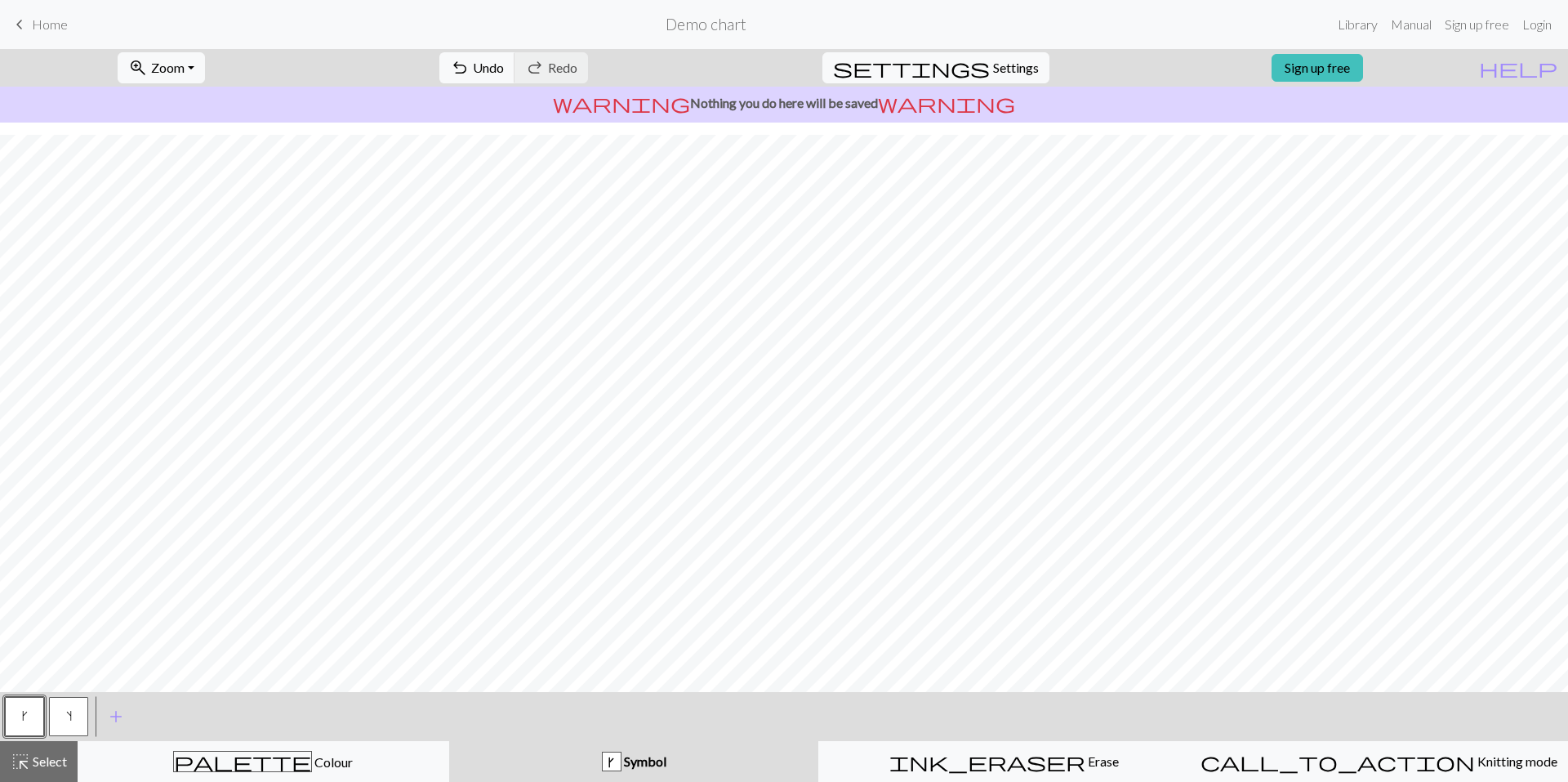
click at [11, 721] on button "k" at bounding box center [25, 717] width 39 height 39
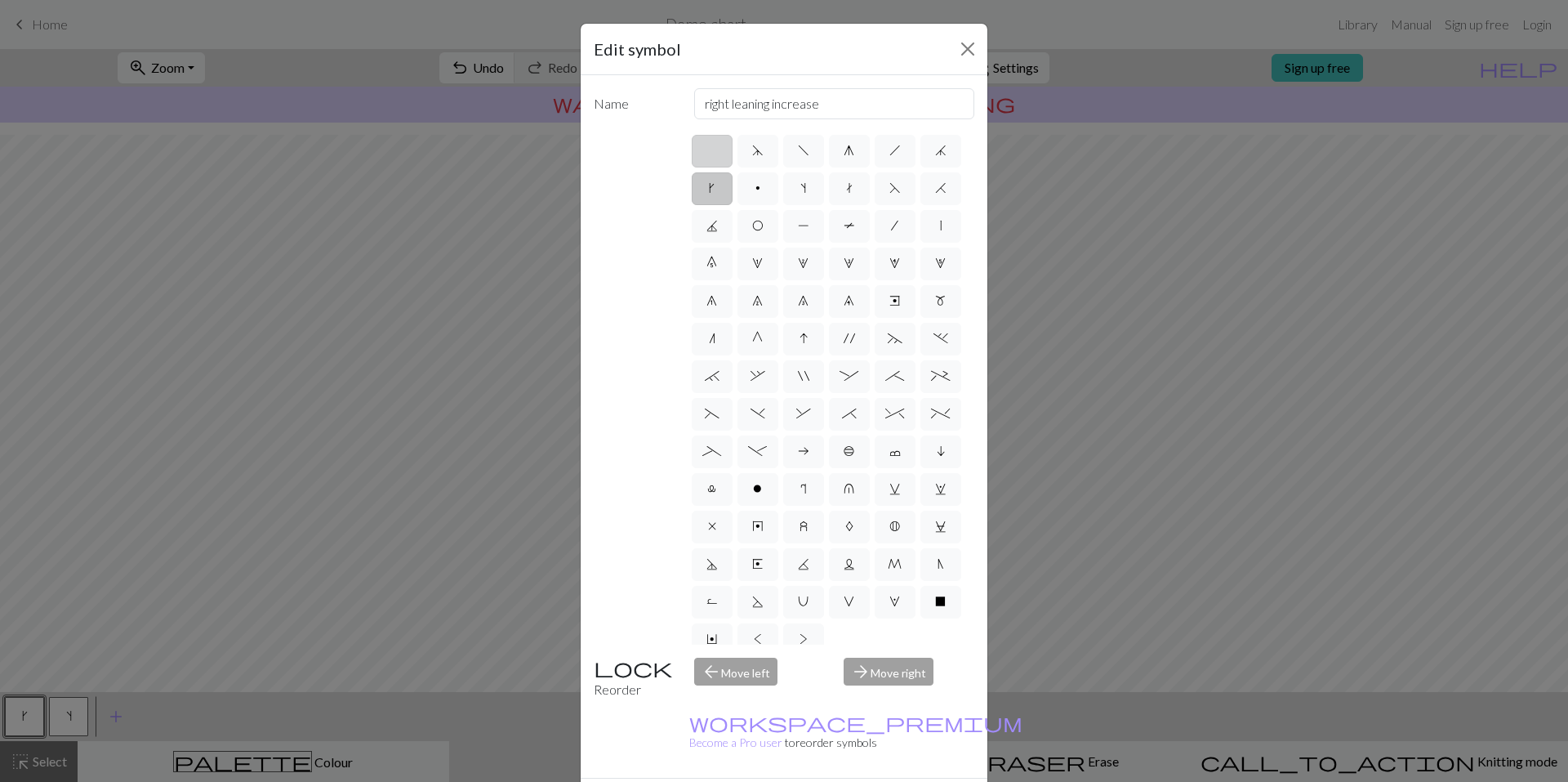
click at [718, 156] on label at bounding box center [712, 151] width 41 height 33
click at [718, 151] on input "radio" at bounding box center [717, 146] width 11 height 11
radio input "true"
type input "Knit"
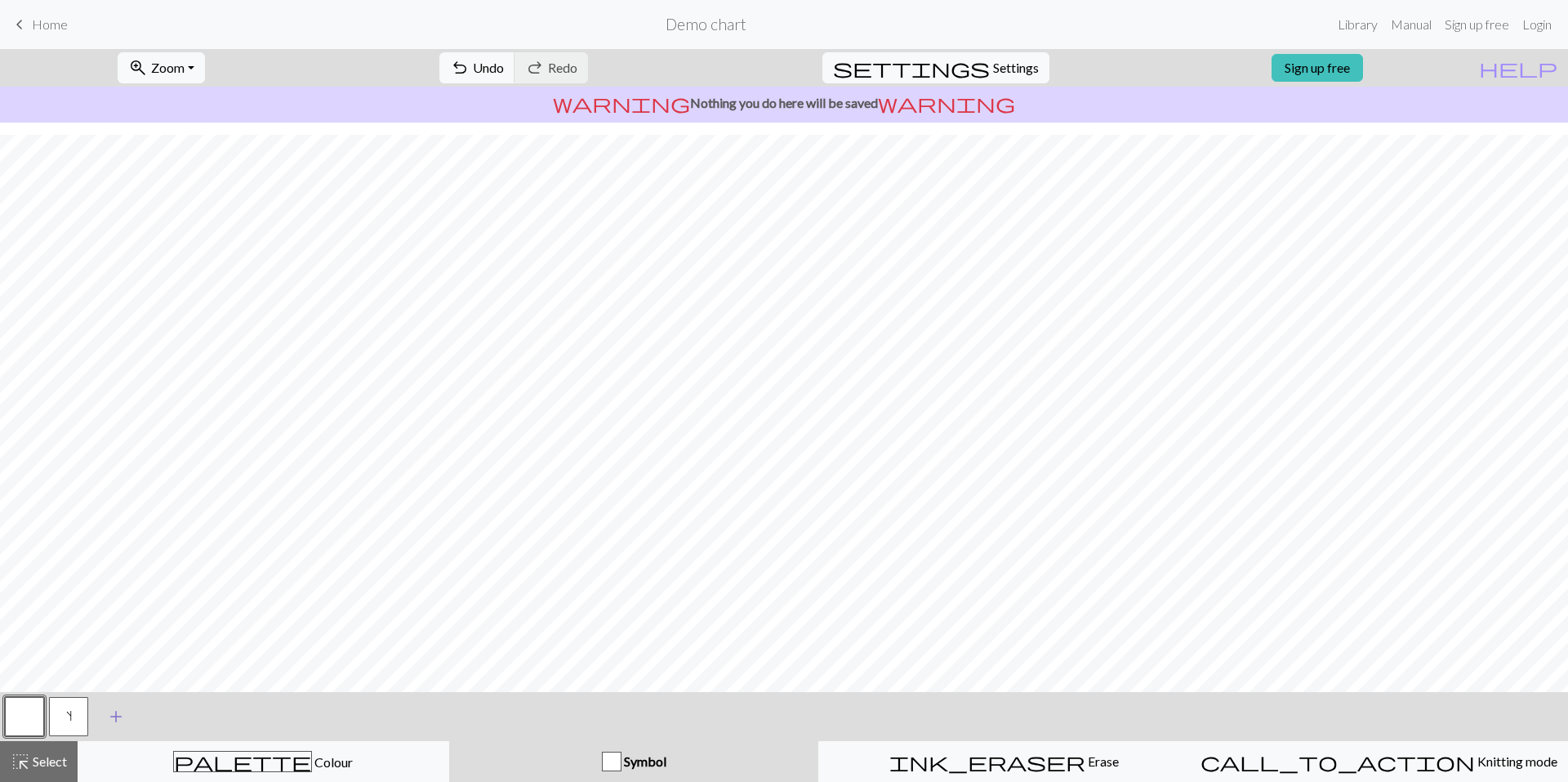
click at [107, 720] on span "add" at bounding box center [116, 717] width 20 height 23
click at [90, 731] on div "s" at bounding box center [69, 717] width 44 height 44
click at [102, 729] on button "button" at bounding box center [113, 717] width 39 height 39
click at [97, 711] on button "button" at bounding box center [113, 717] width 39 height 39
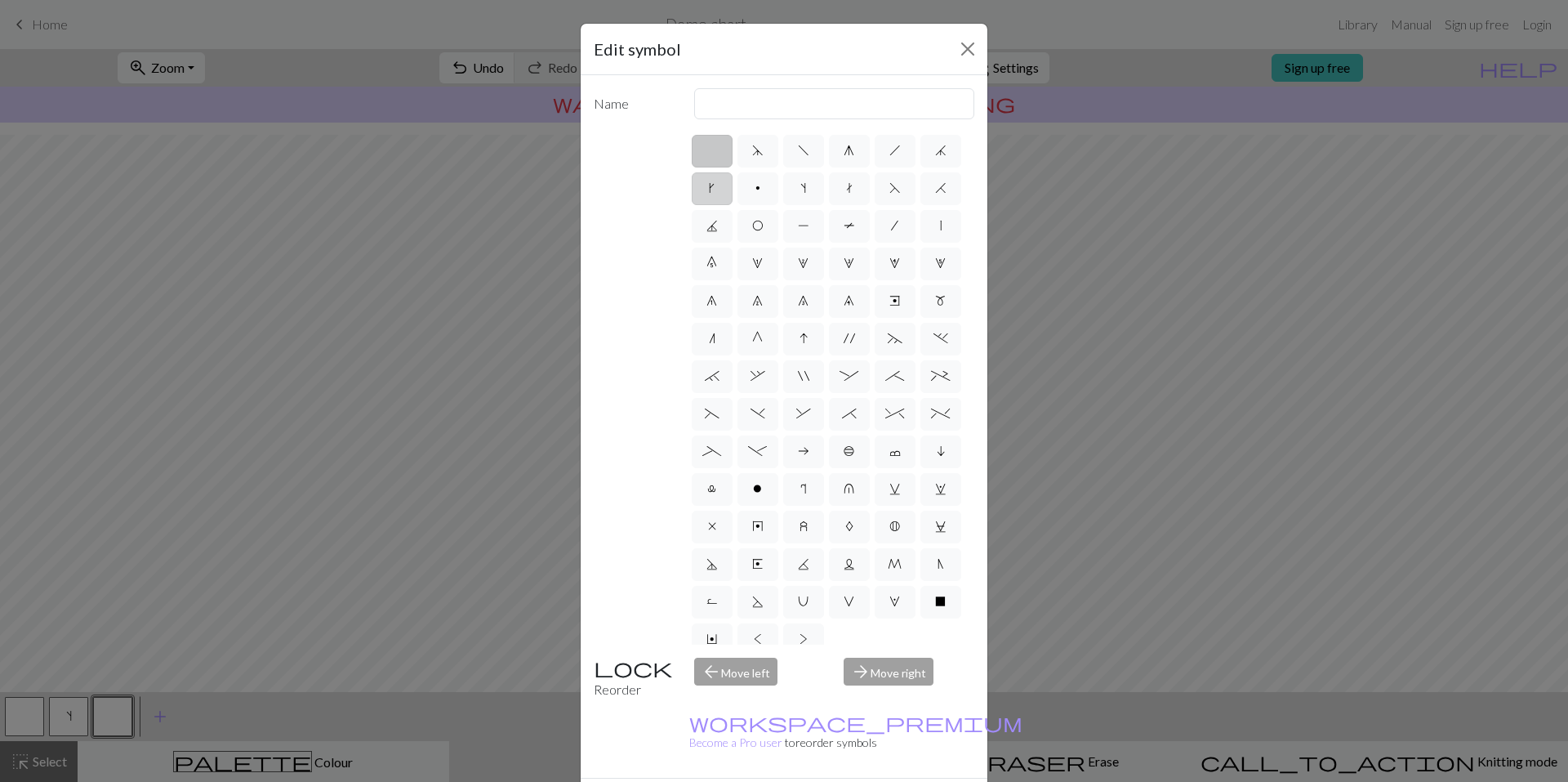
click at [733, 184] on label "k" at bounding box center [712, 189] width 41 height 33
click at [720, 184] on input "k" at bounding box center [714, 183] width 11 height 11
radio input "true"
type input "right leaning increase"
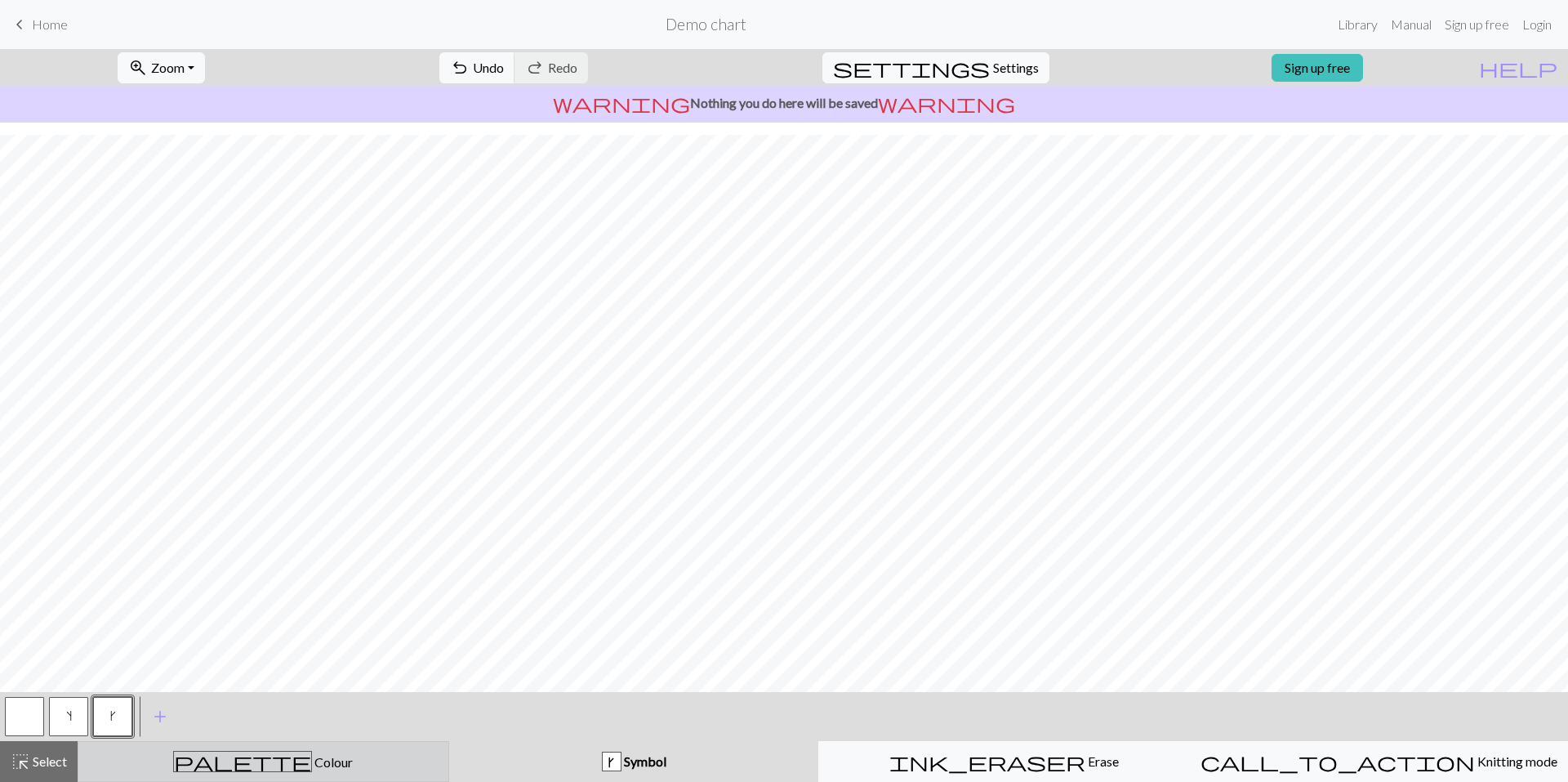
click at [218, 762] on div "palette Colour Colour" at bounding box center [263, 762] width 350 height 21
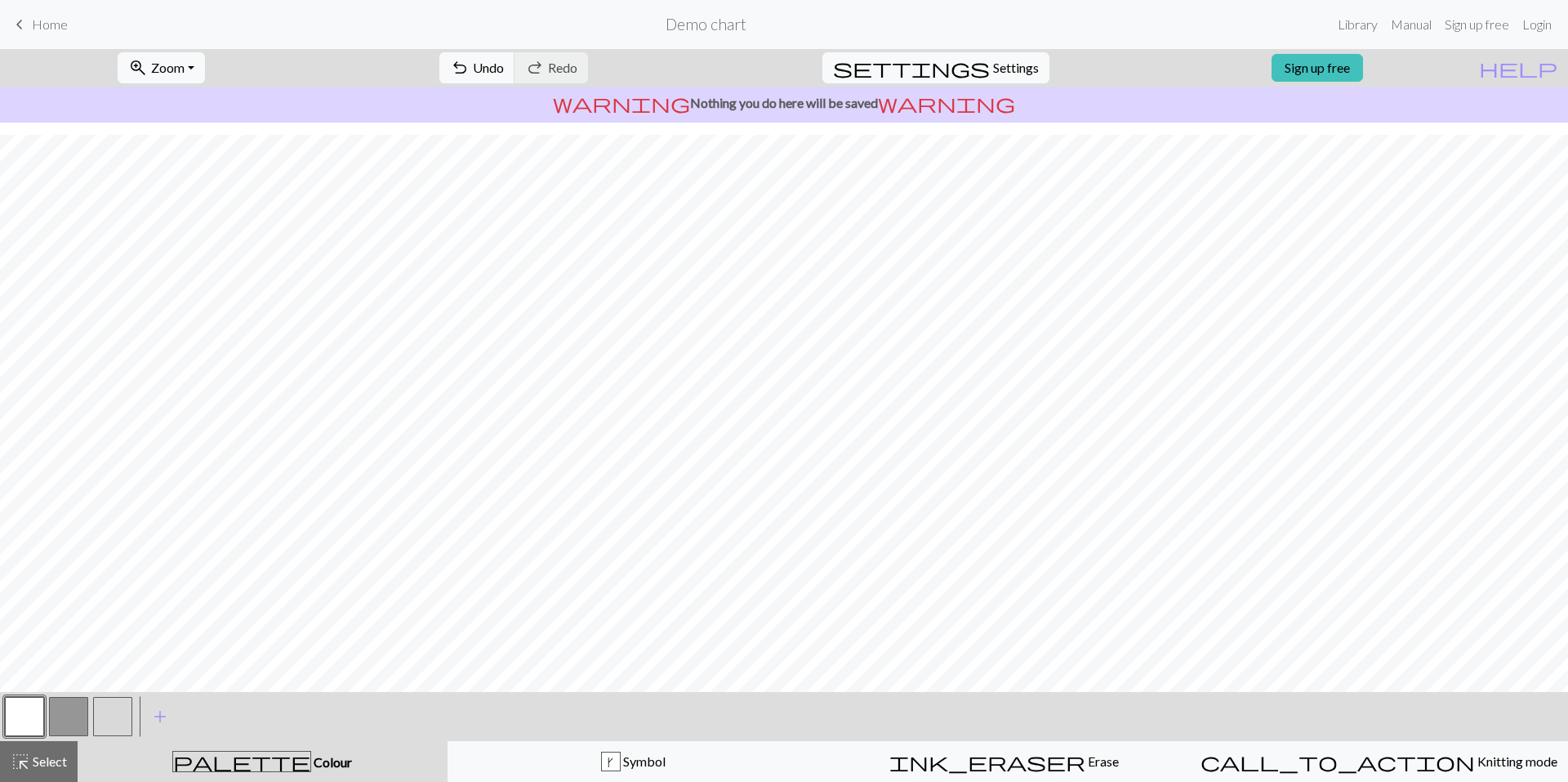
click at [74, 719] on button "button" at bounding box center [69, 717] width 39 height 39
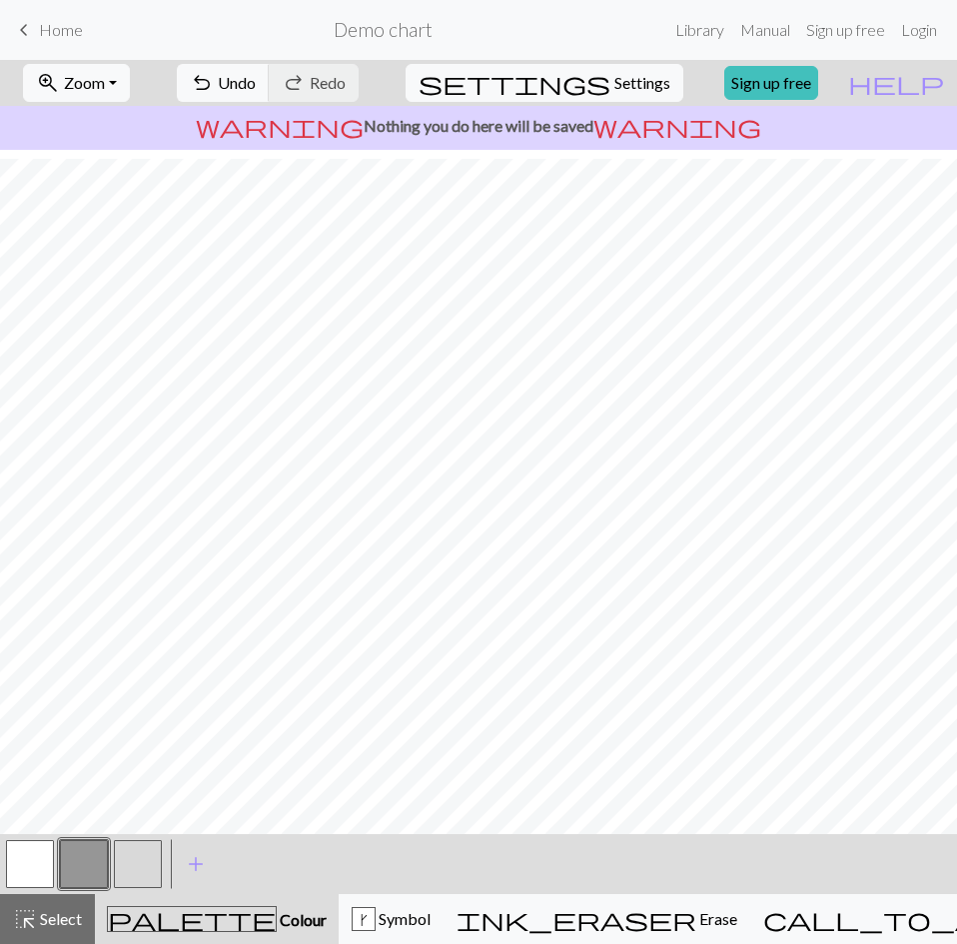
scroll to position [419, 712]
drag, startPoint x: 34, startPoint y: 859, endPoint x: 82, endPoint y: 848, distance: 49.2
click at [34, 859] on button "button" at bounding box center [30, 864] width 48 height 48
click at [430, 916] on span "Symbol" at bounding box center [402, 918] width 55 height 19
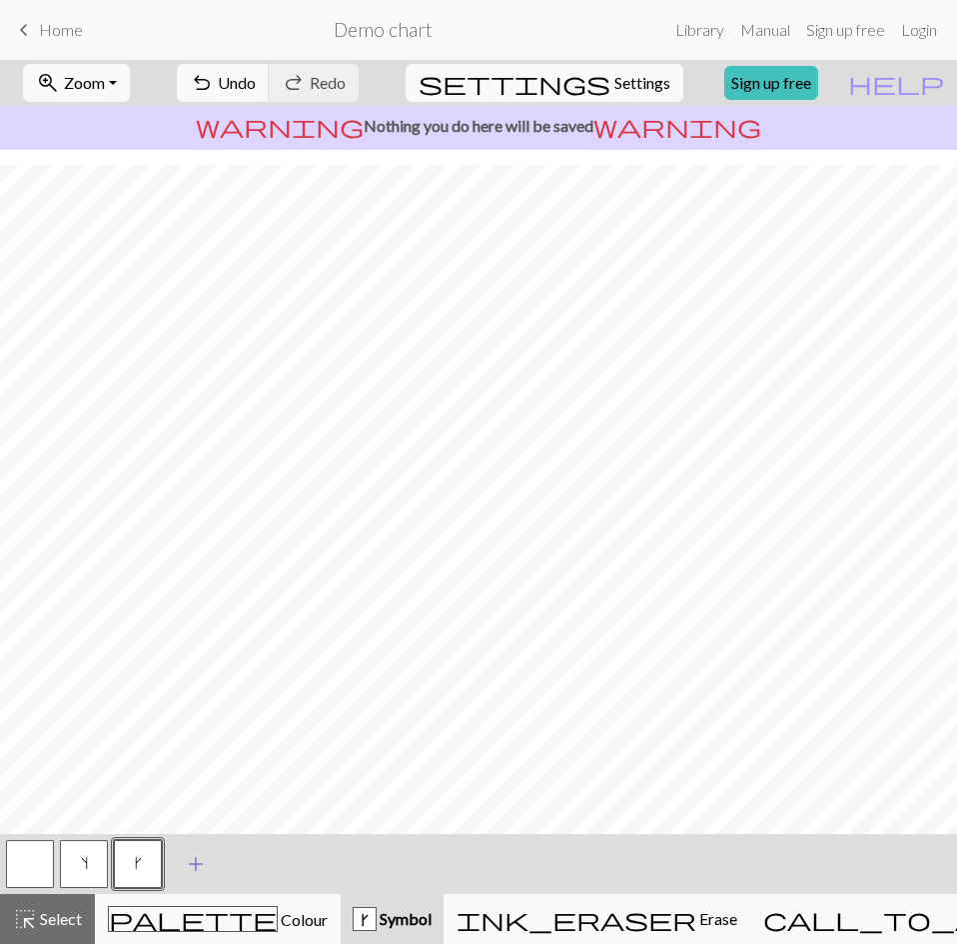
click at [194, 870] on span "add" at bounding box center [196, 864] width 24 height 28
click at [188, 860] on button "button" at bounding box center [192, 864] width 48 height 48
click at [191, 863] on button "button" at bounding box center [192, 864] width 48 height 48
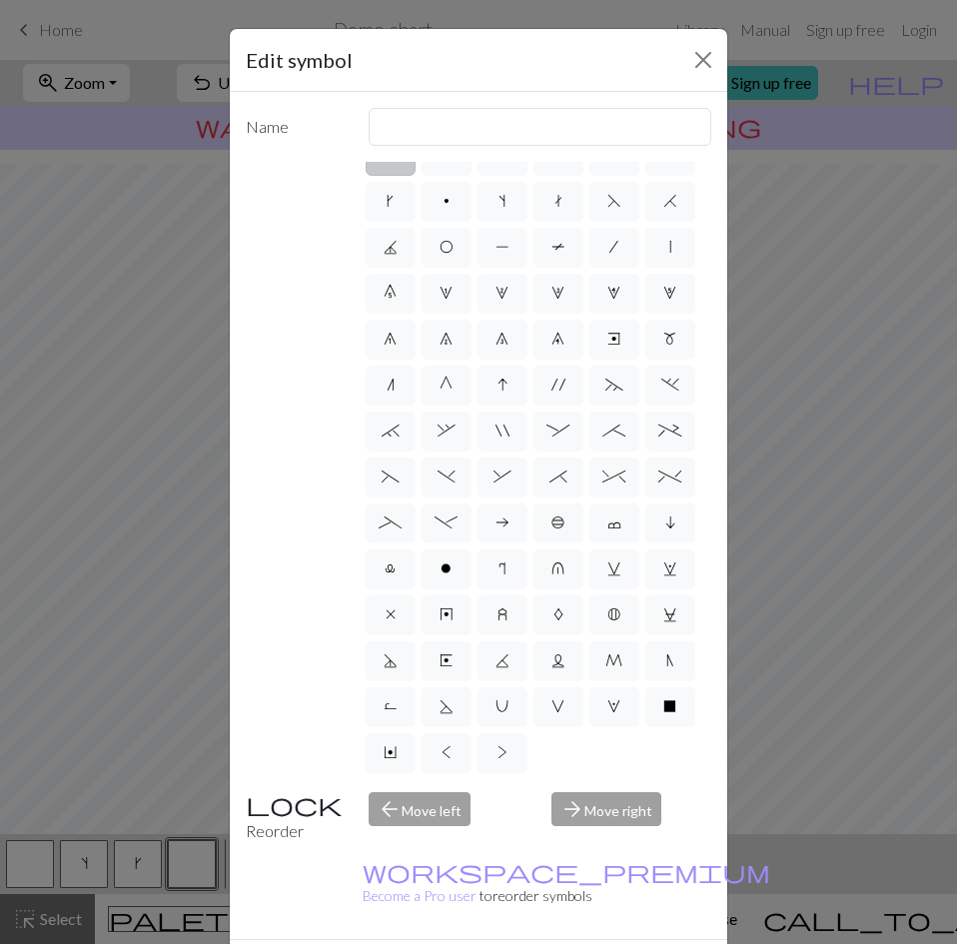
scroll to position [54, 0]
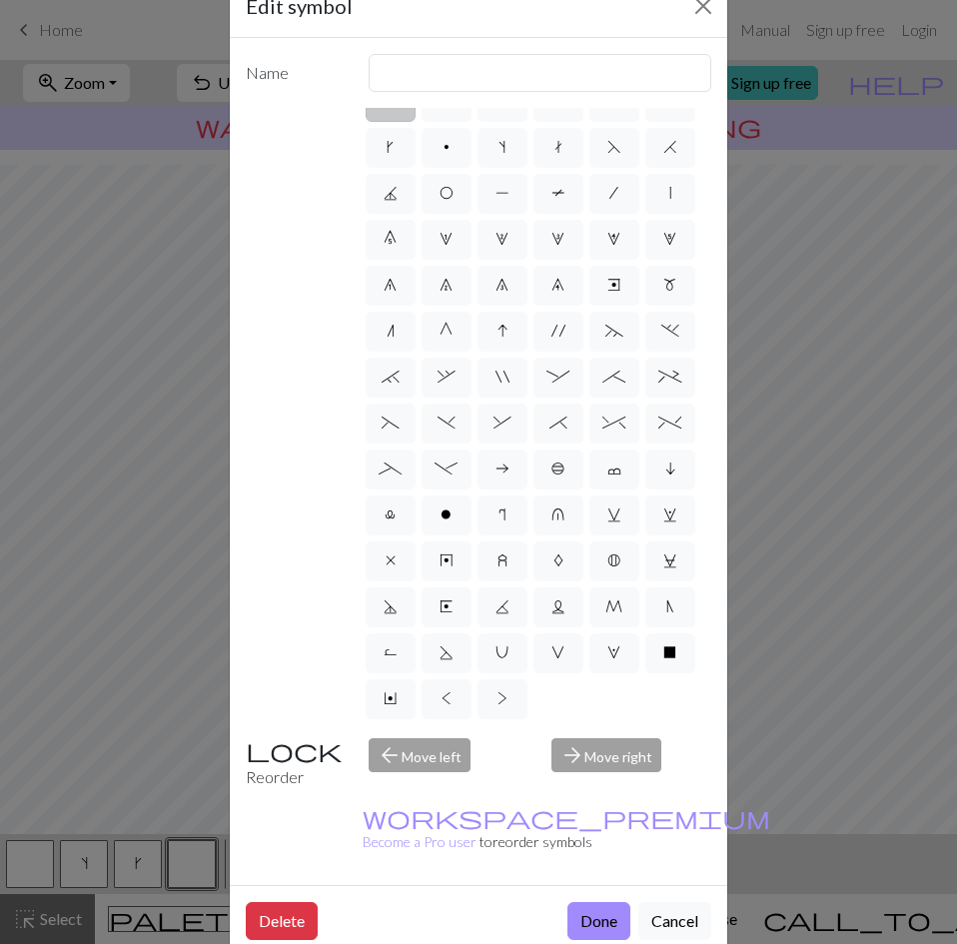
click at [589, 753] on div "arrow_forward Move right" at bounding box center [631, 763] width 184 height 51
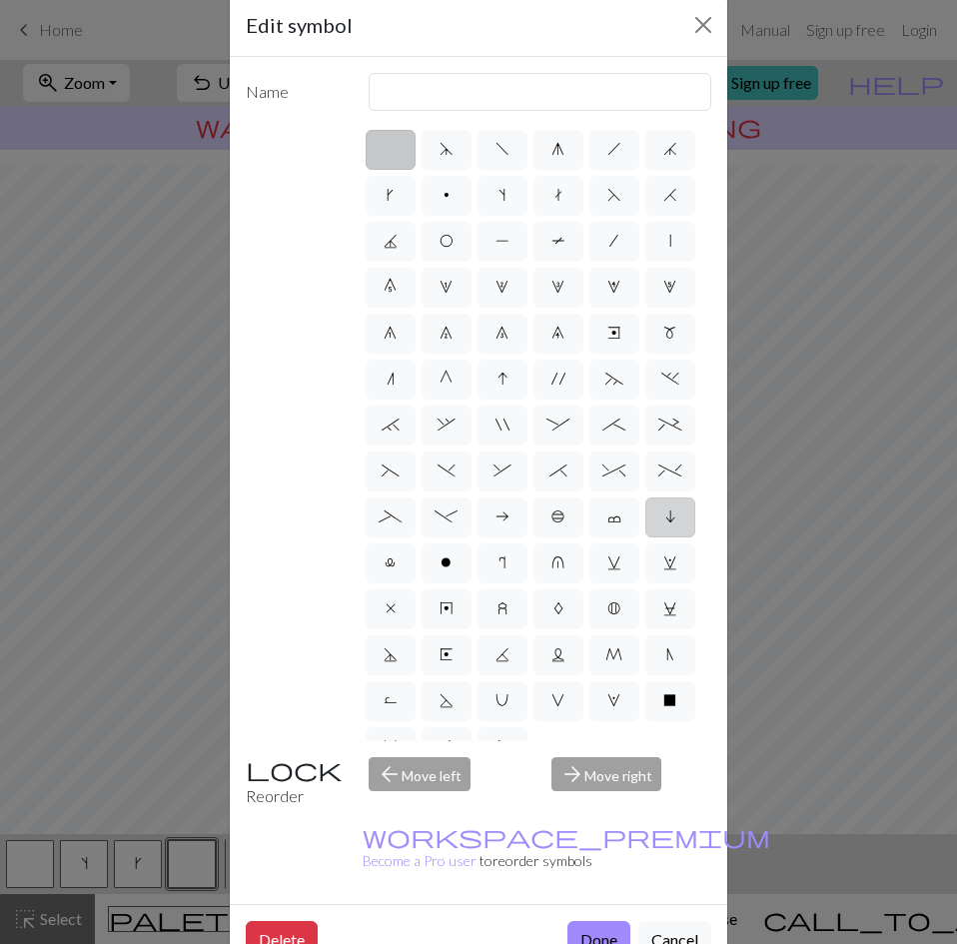
scroll to position [0, 0]
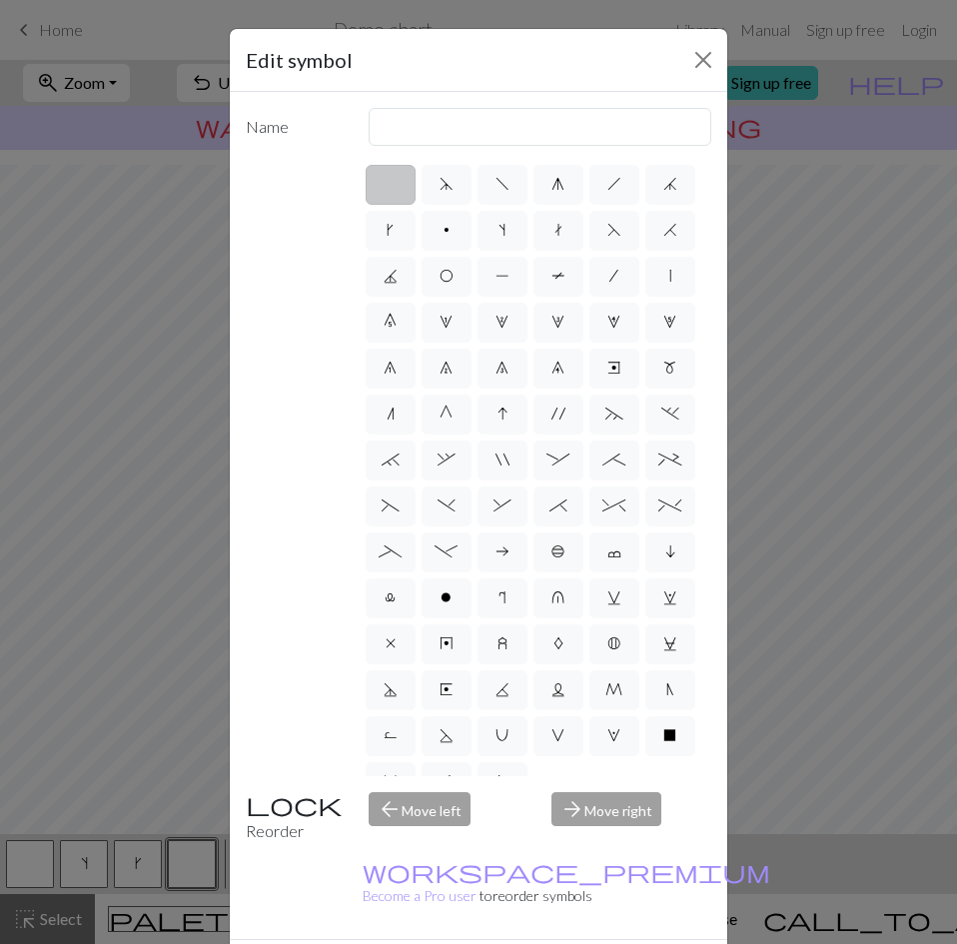
click at [625, 818] on div "arrow_forward Move right" at bounding box center [631, 817] width 184 height 51
click at [439, 813] on div "arrow_back Move left" at bounding box center [448, 817] width 184 height 51
click at [436, 813] on div "arrow_back Move left" at bounding box center [448, 817] width 184 height 51
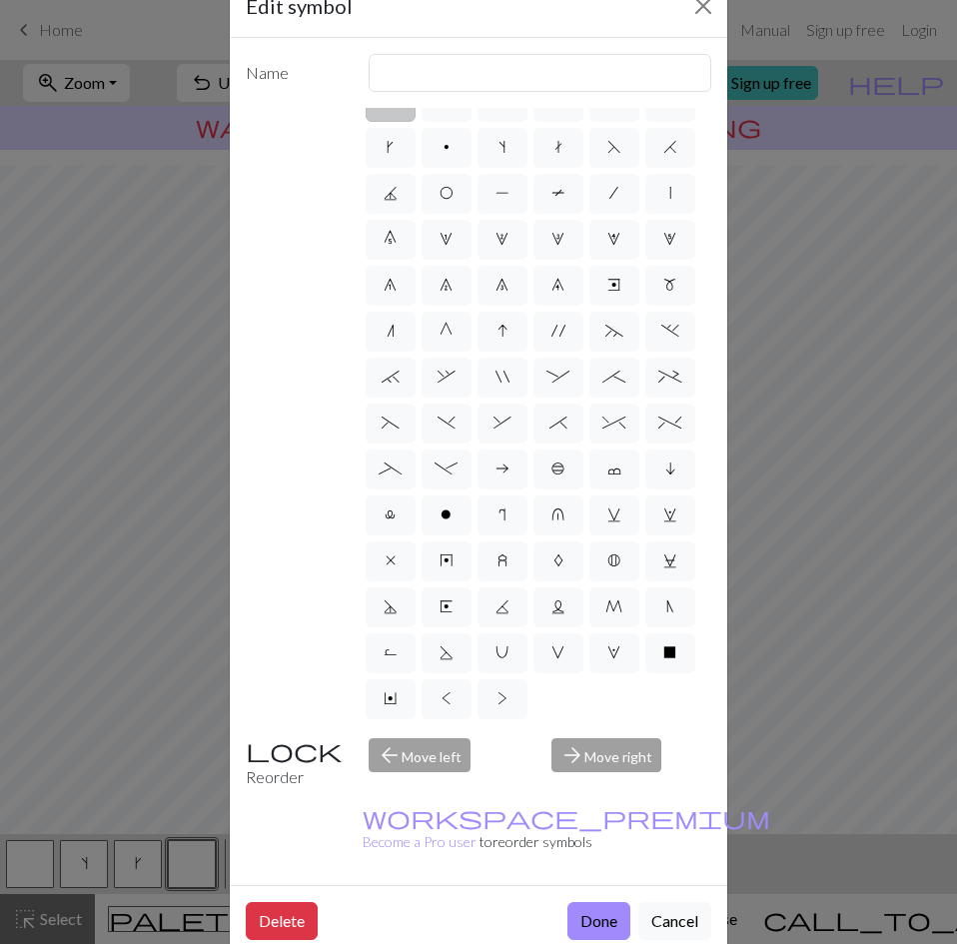
scroll to position [167, 0]
click at [656, 902] on button "Cancel" at bounding box center [674, 921] width 73 height 38
